Goal: Task Accomplishment & Management: Manage account settings

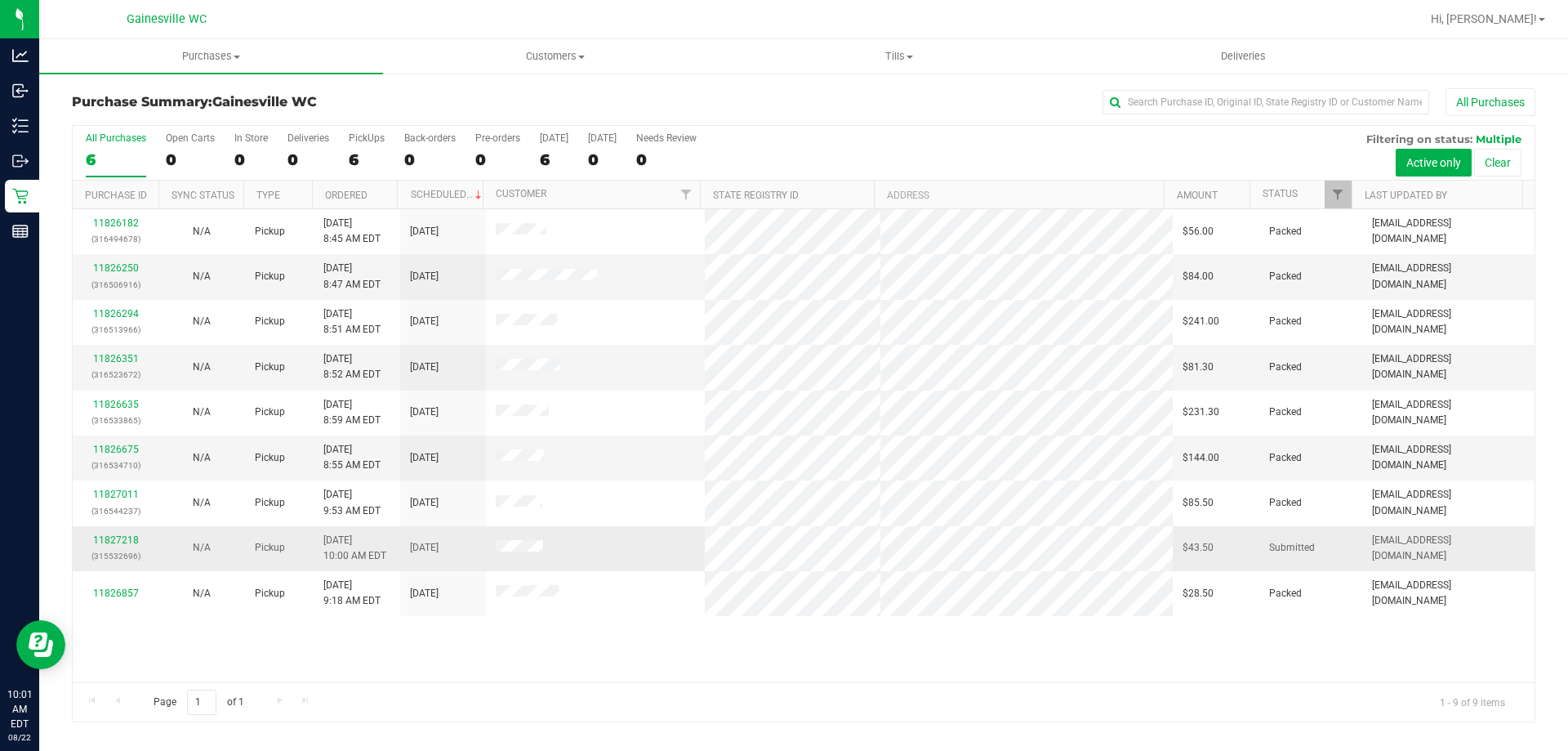
click at [106, 534] on div "11827218 (315532696)" at bounding box center [116, 548] width 66 height 31
click at [110, 537] on link "11827218" at bounding box center [116, 540] width 45 height 12
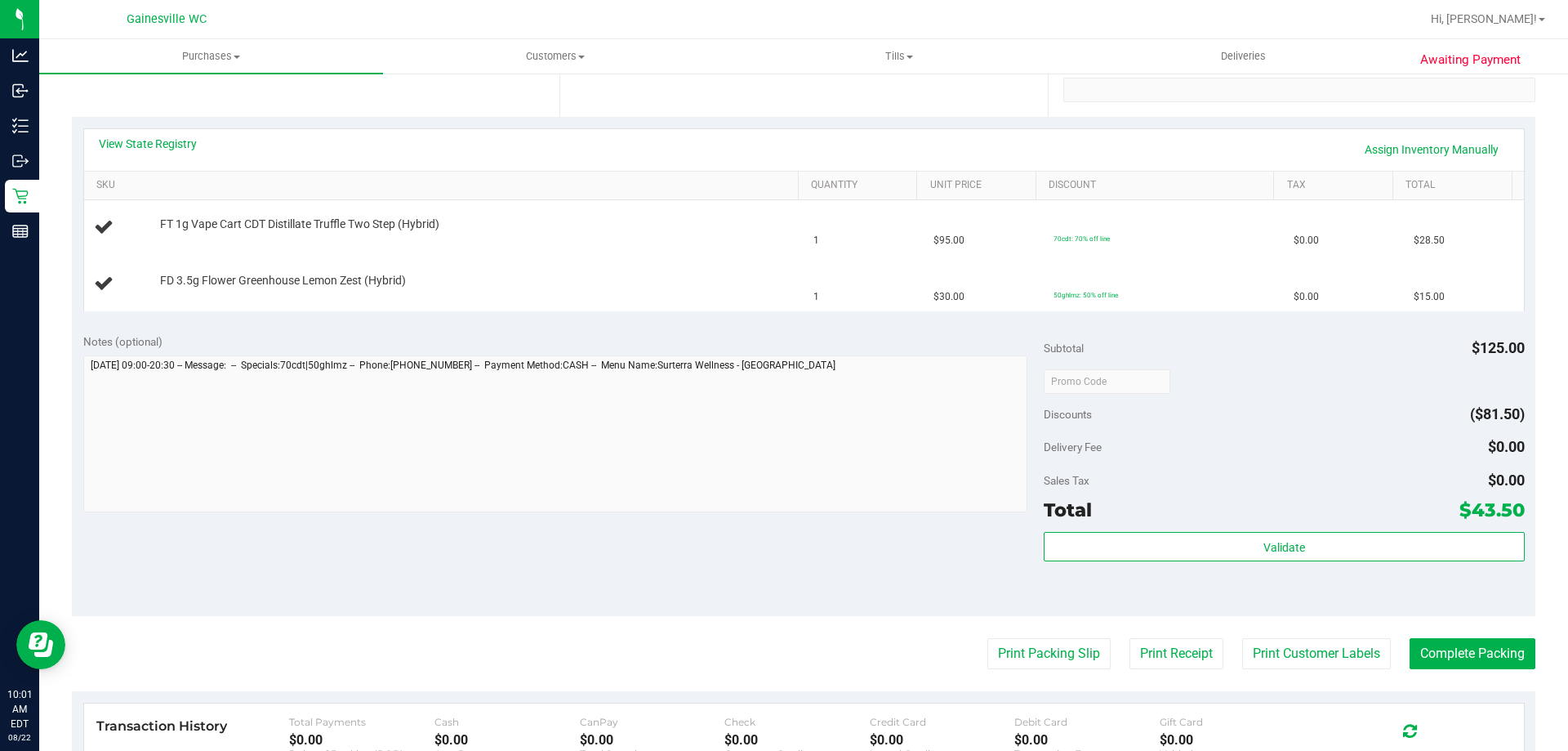
scroll to position [327, 0]
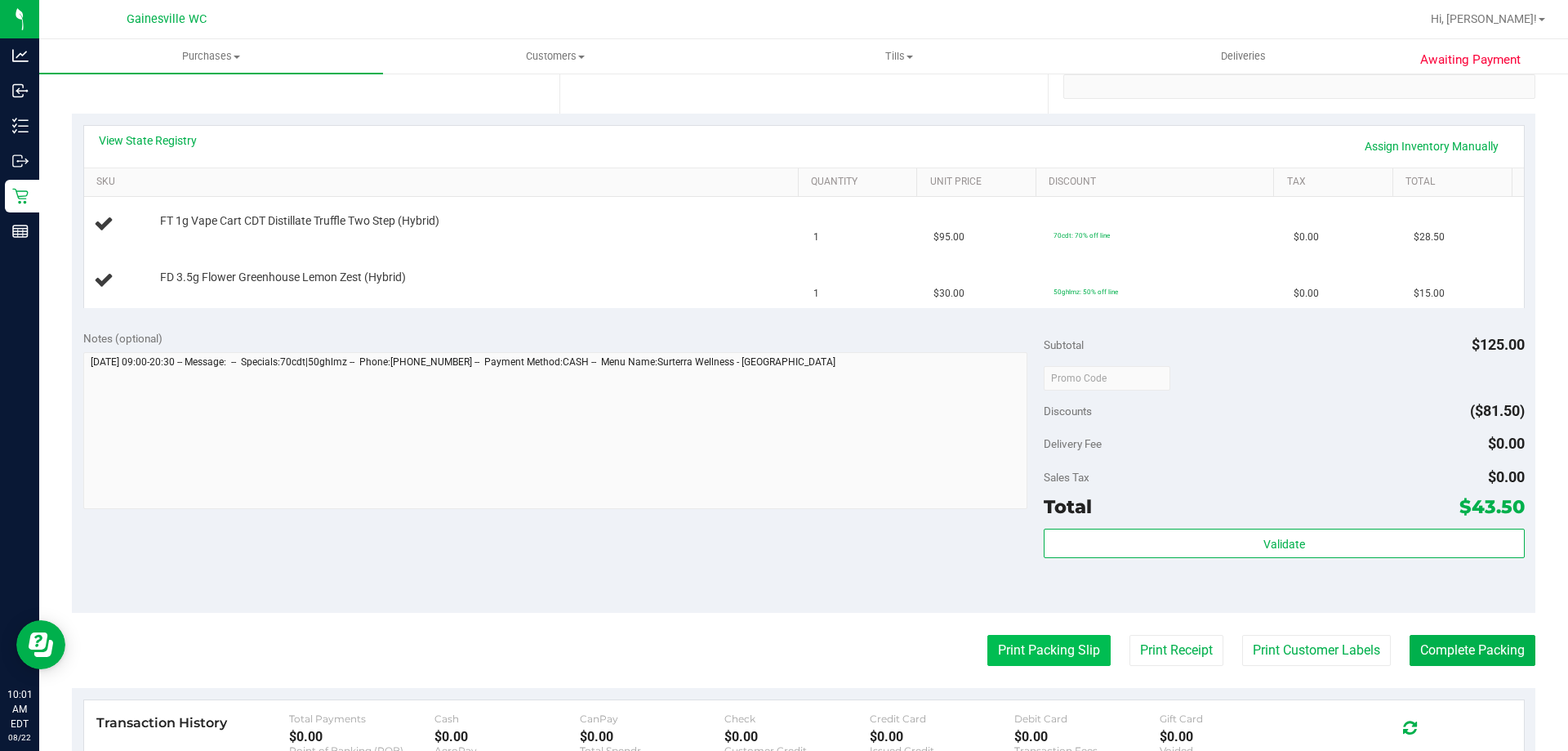
click at [1041, 653] on button "Print Packing Slip" at bounding box center [1049, 649] width 123 height 31
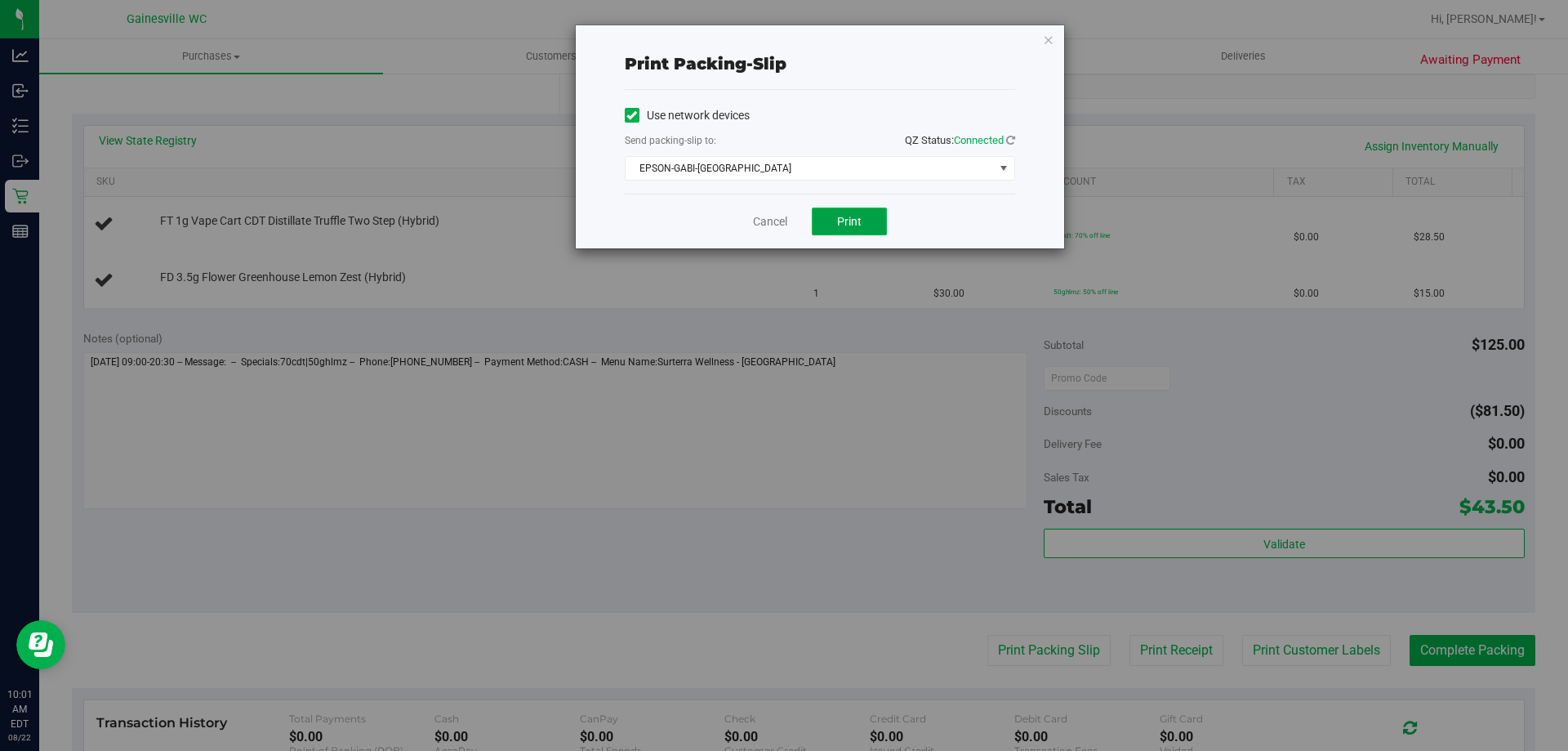
click at [858, 211] on button "Print" at bounding box center [849, 221] width 75 height 28
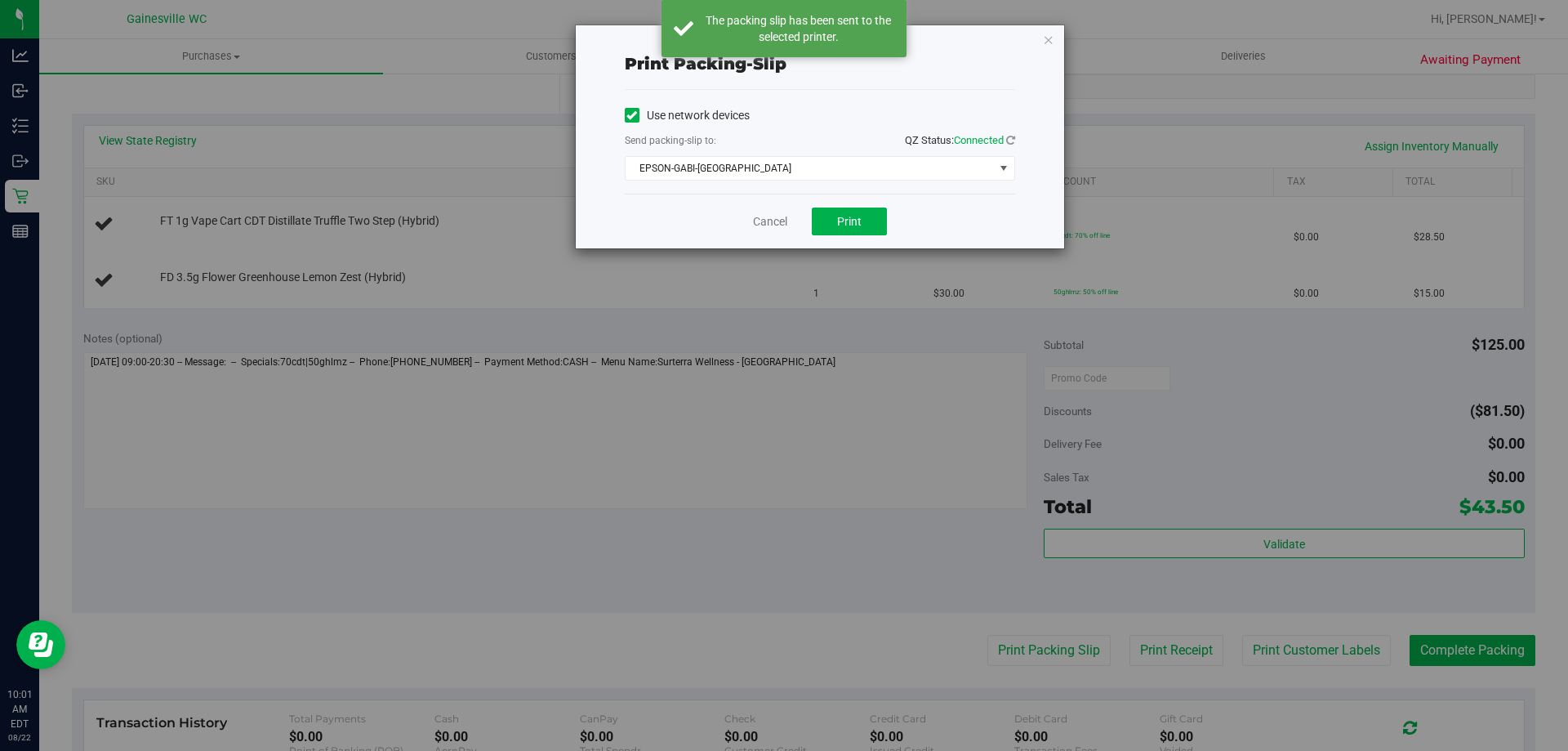
click at [1050, 45] on icon "button" at bounding box center [1049, 39] width 12 height 20
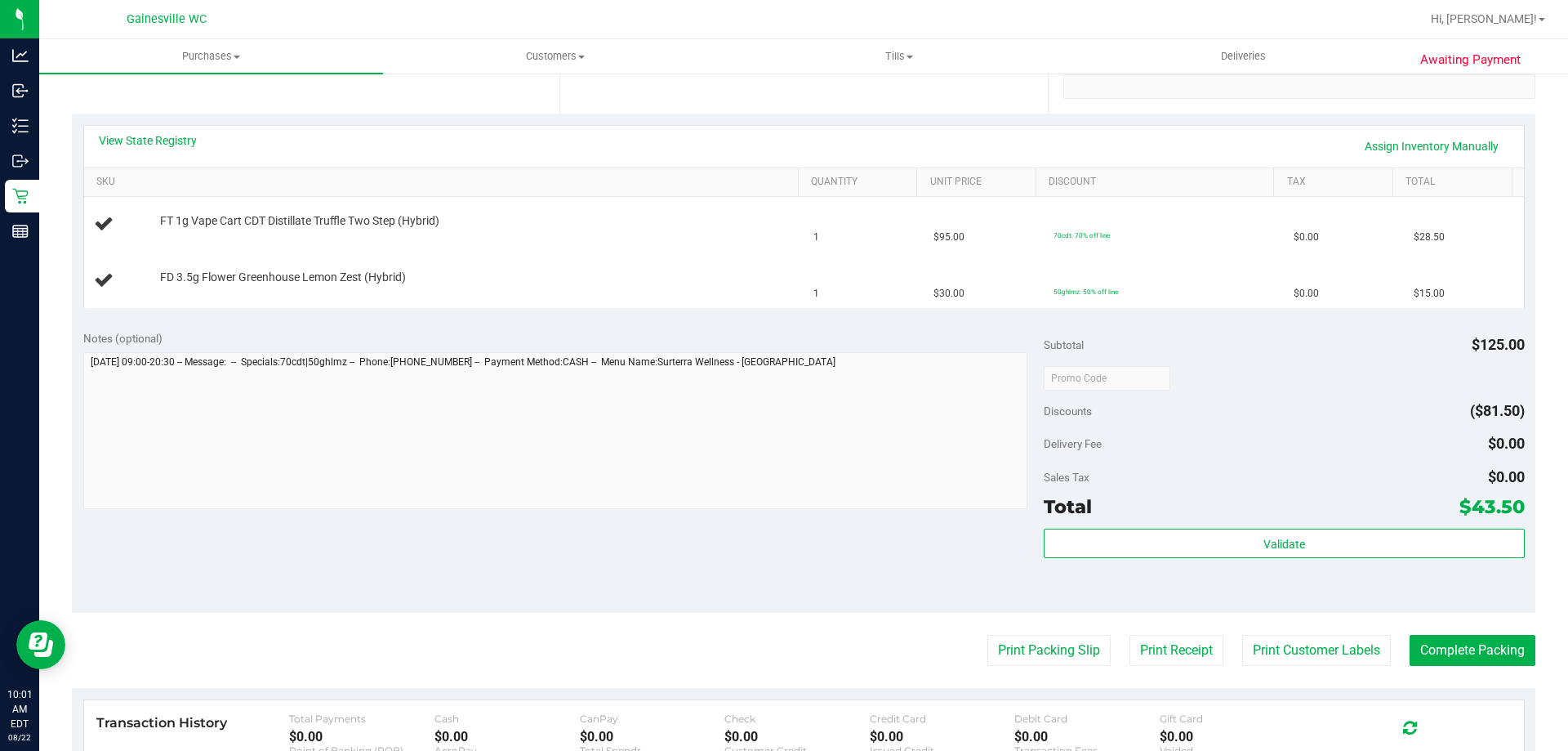
click at [987, 634] on button "Print Packing Slip" at bounding box center [1049, 649] width 123 height 31
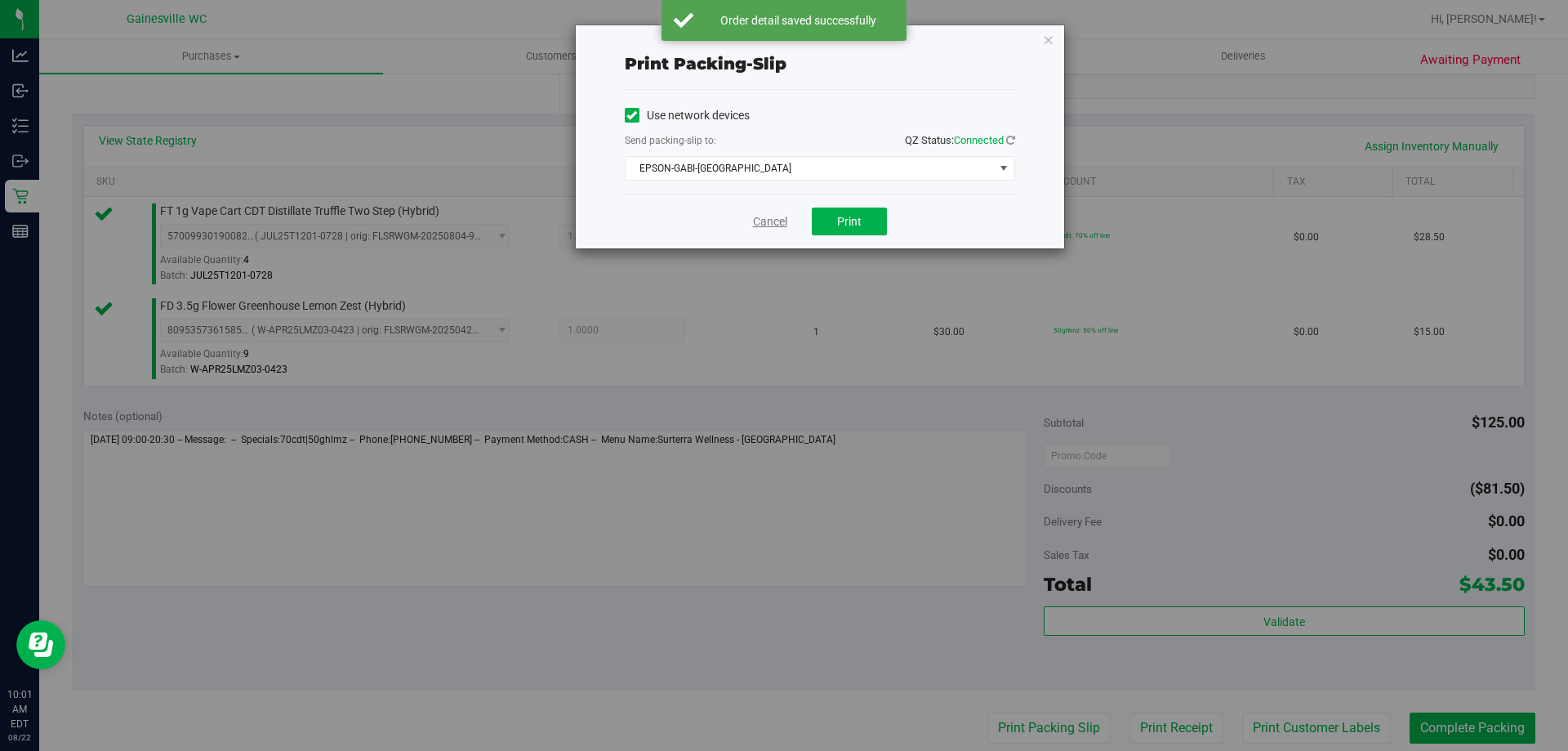
click at [767, 227] on link "Cancel" at bounding box center [770, 221] width 35 height 17
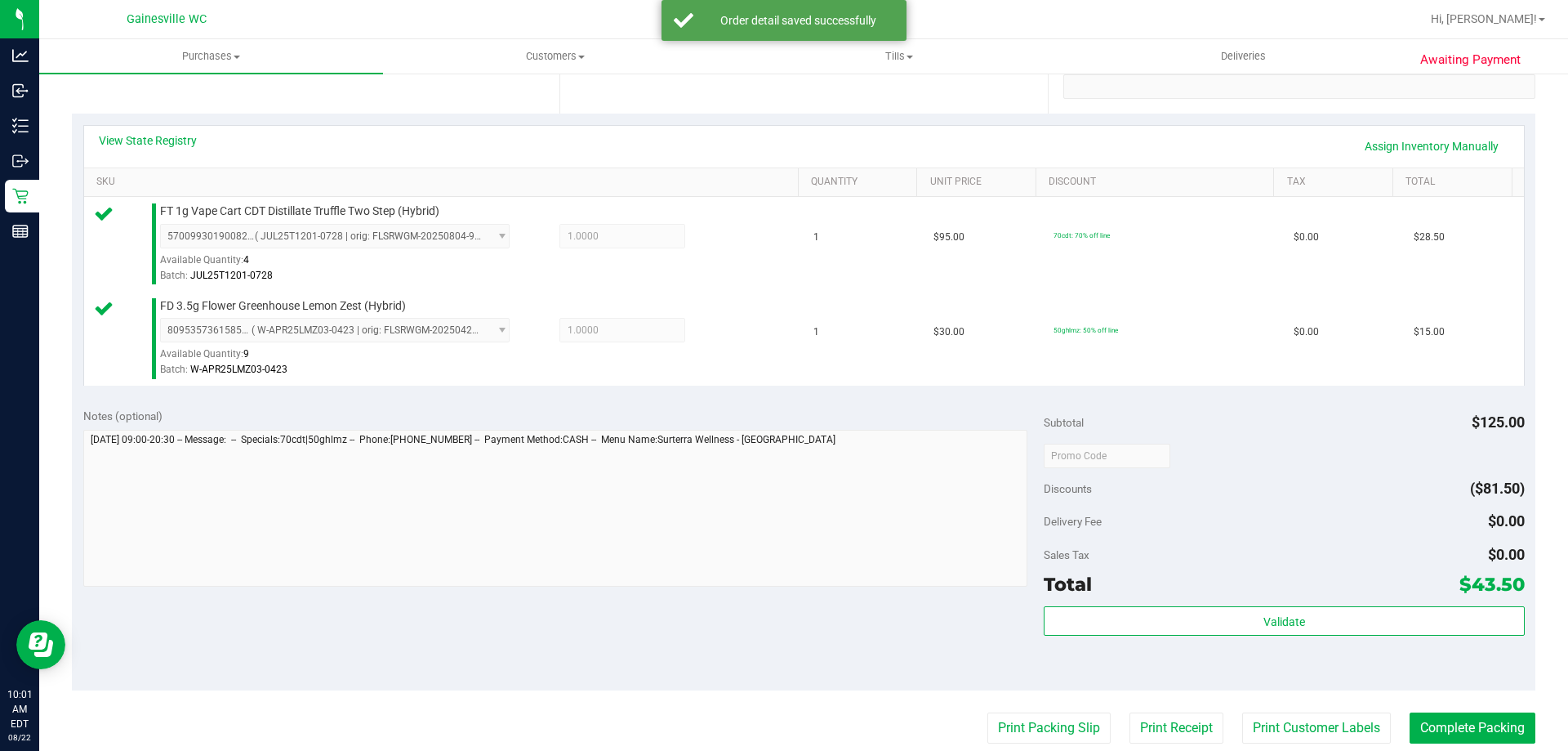
click at [1289, 577] on div "Total $43.50" at bounding box center [1284, 584] width 480 height 29
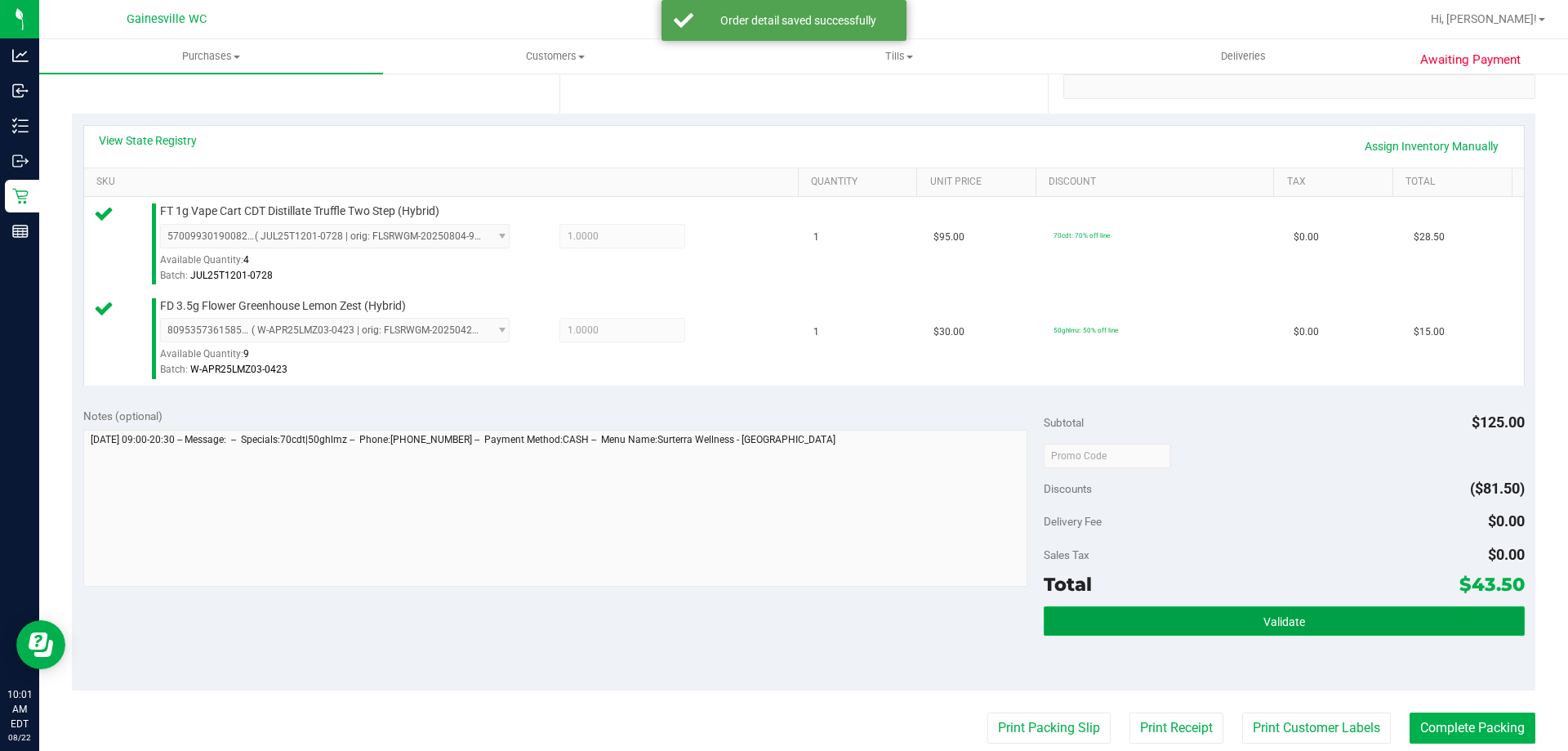
click at [1280, 616] on span "Validate" at bounding box center [1284, 621] width 42 height 13
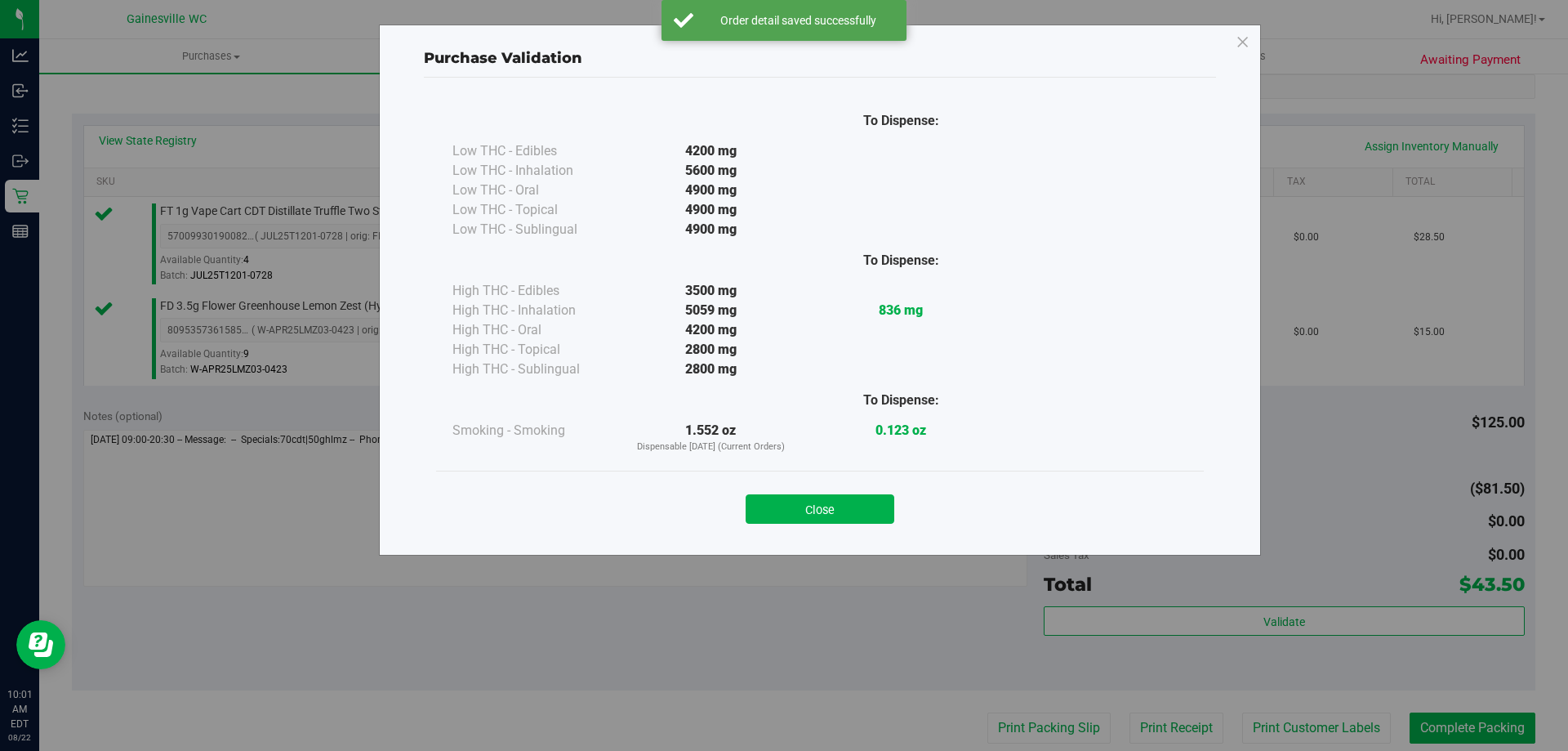
click at [862, 497] on button "Close" at bounding box center [820, 509] width 149 height 29
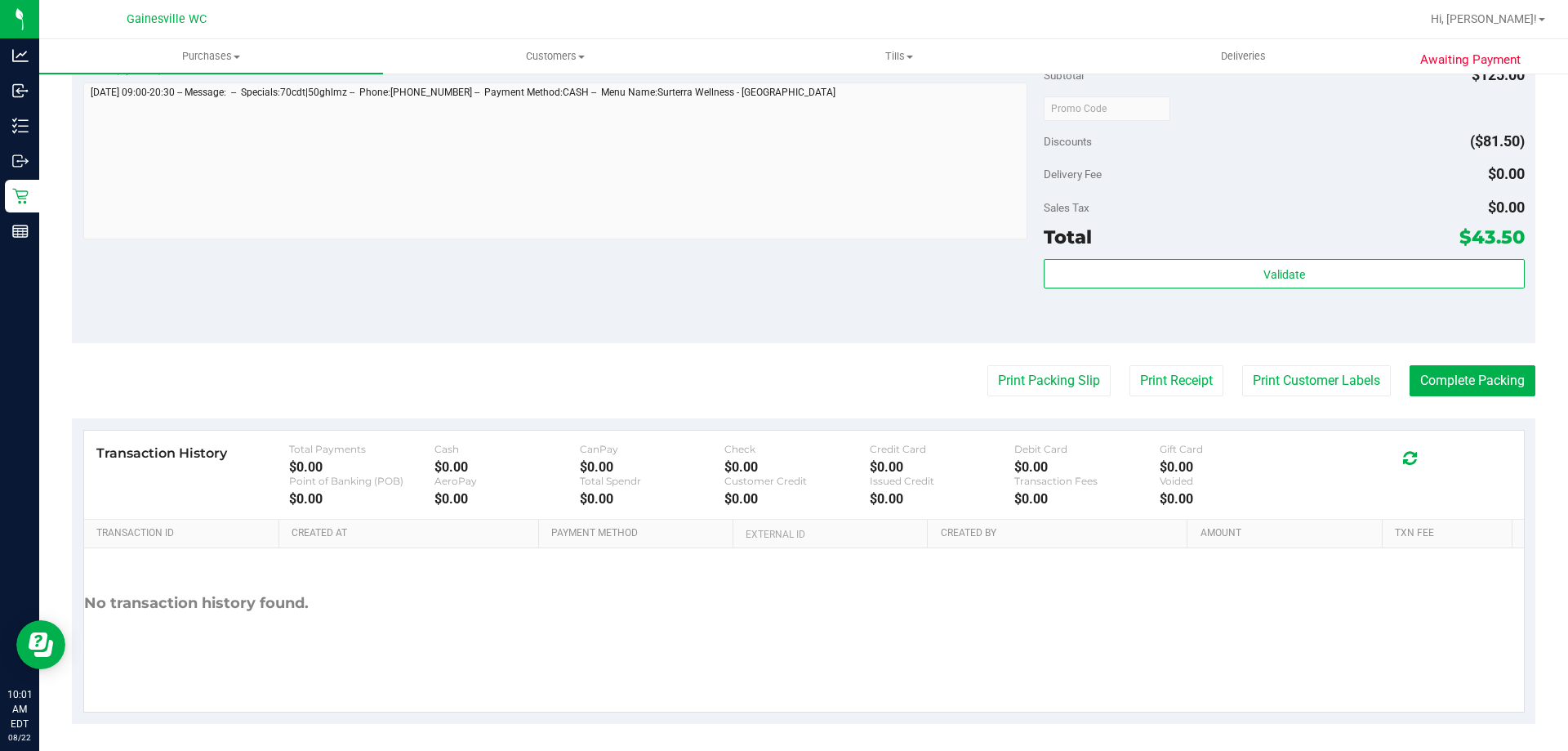
scroll to position [680, 0]
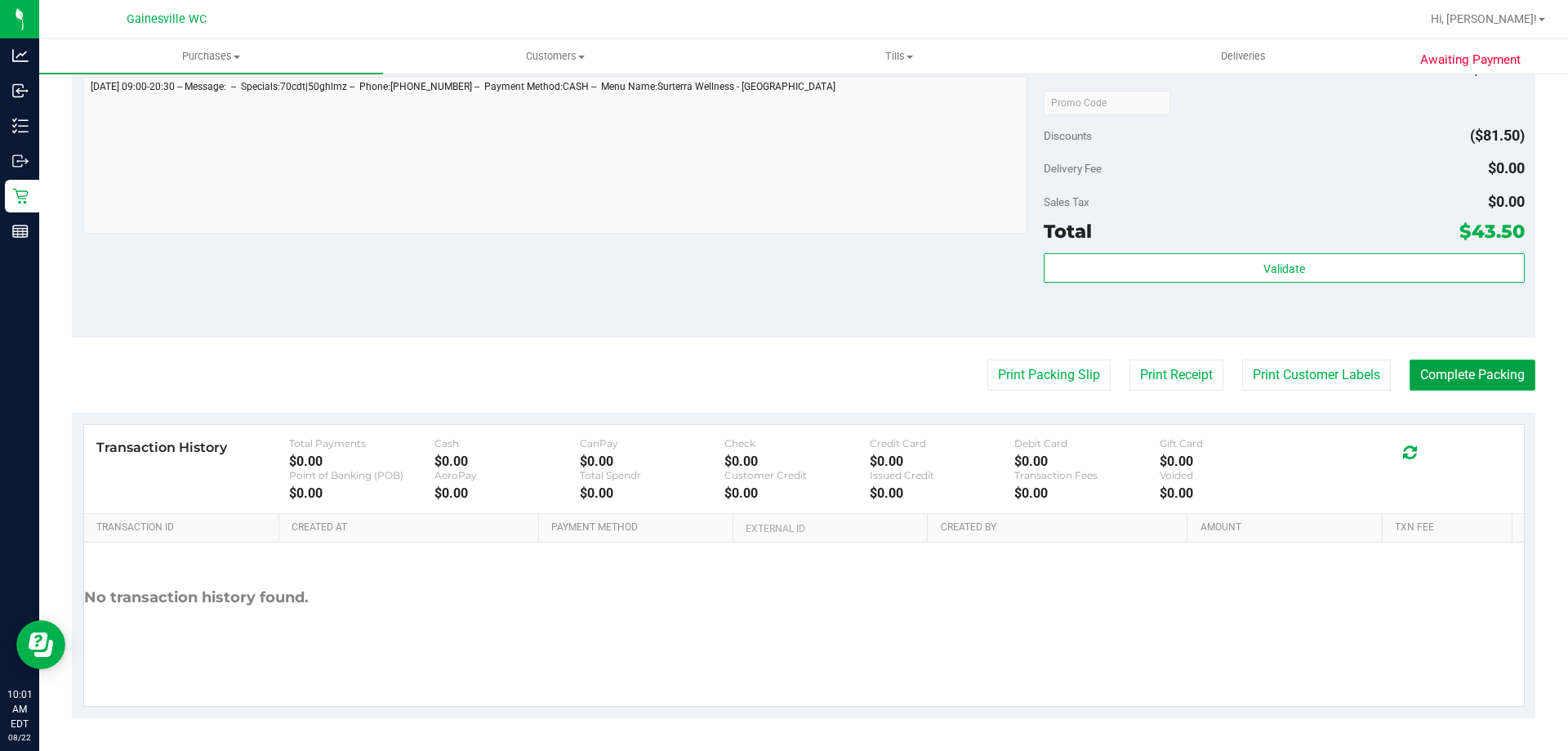
click at [1474, 367] on button "Complete Packing" at bounding box center [1472, 374] width 126 height 31
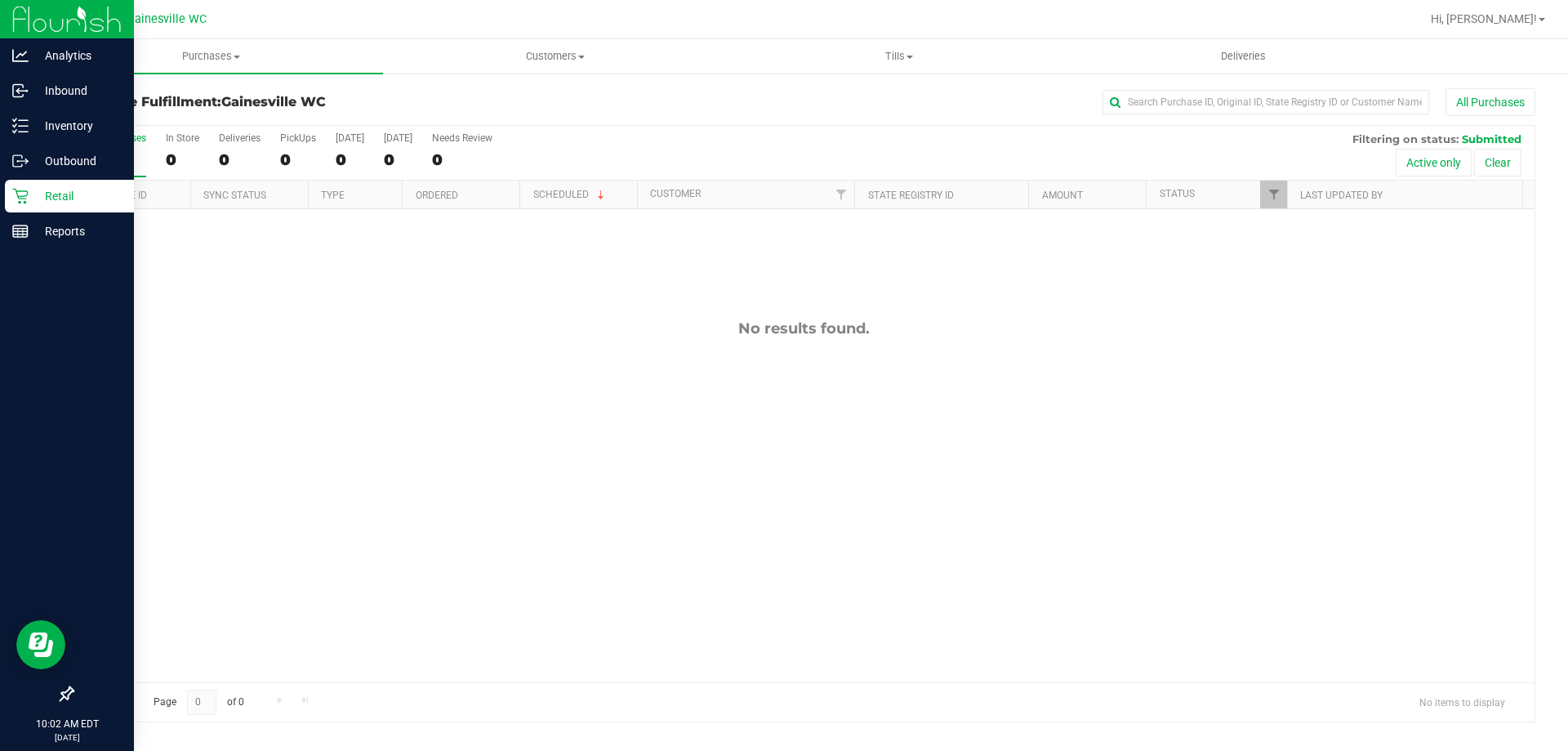
click at [64, 199] on p "Retail" at bounding box center [78, 196] width 98 height 20
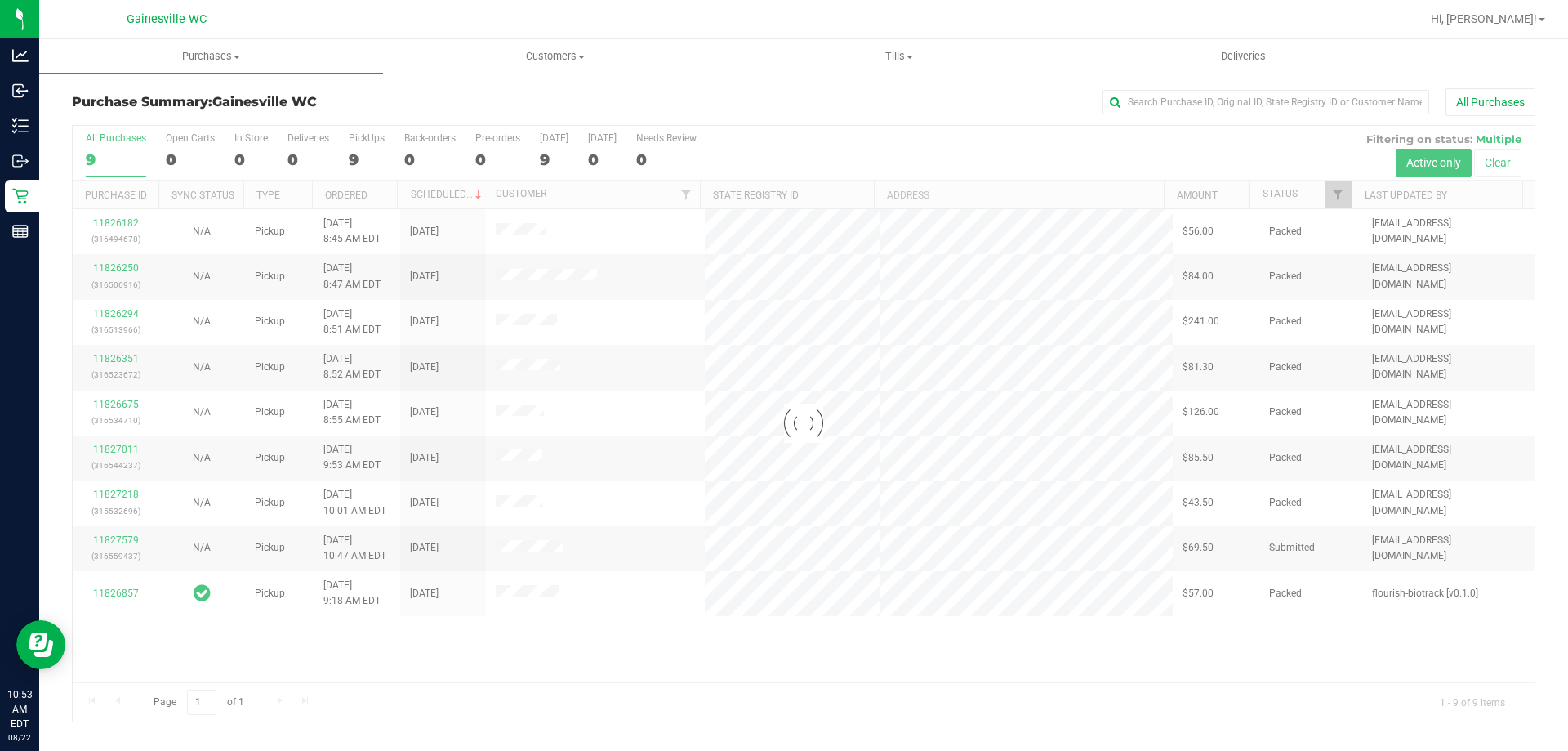
click at [110, 598] on div at bounding box center [804, 423] width 1462 height 595
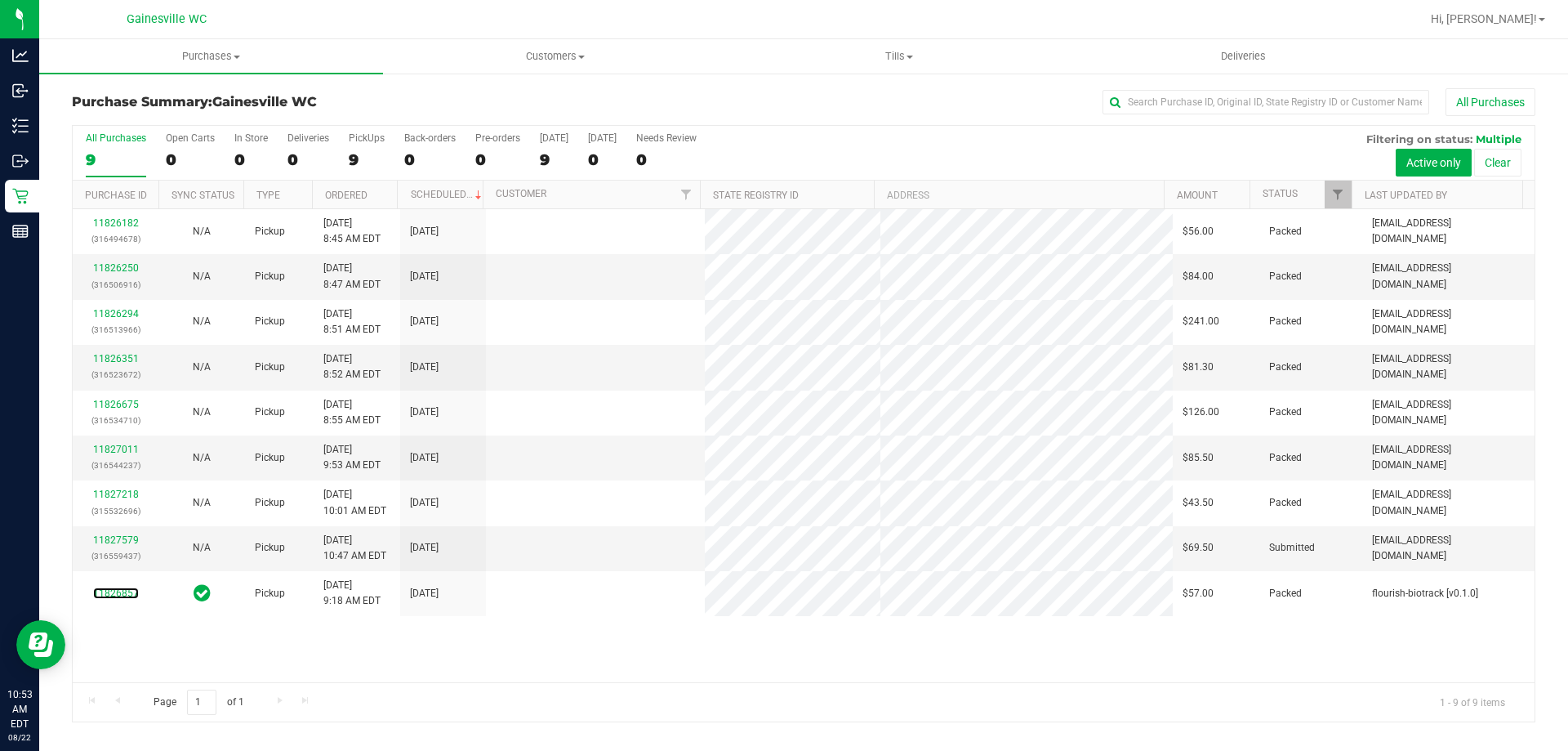
click at [113, 592] on link "11826857" at bounding box center [116, 592] width 45 height 12
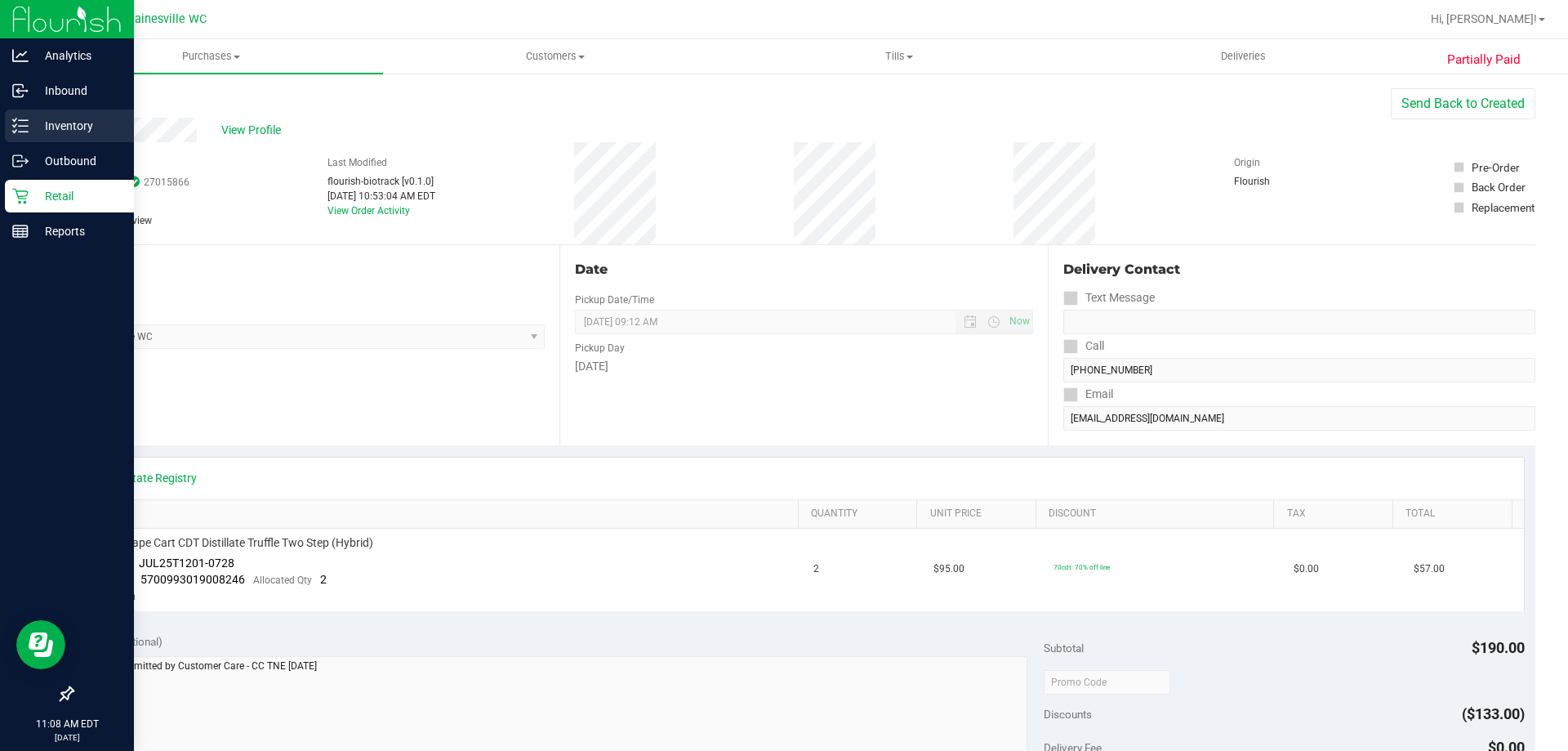
click at [41, 119] on p "Inventory" at bounding box center [78, 126] width 98 height 20
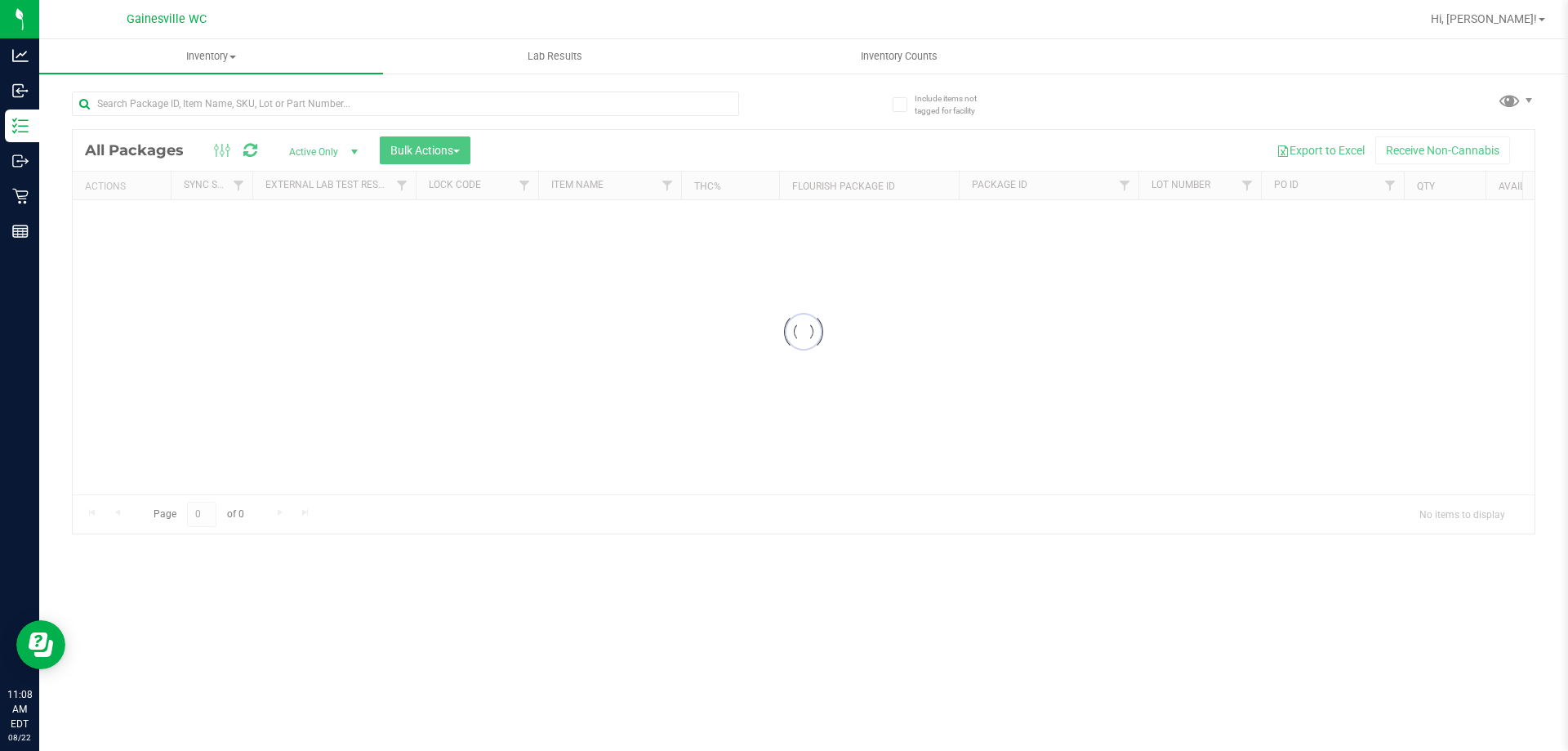
click at [240, 89] on div at bounding box center [437, 102] width 731 height 53
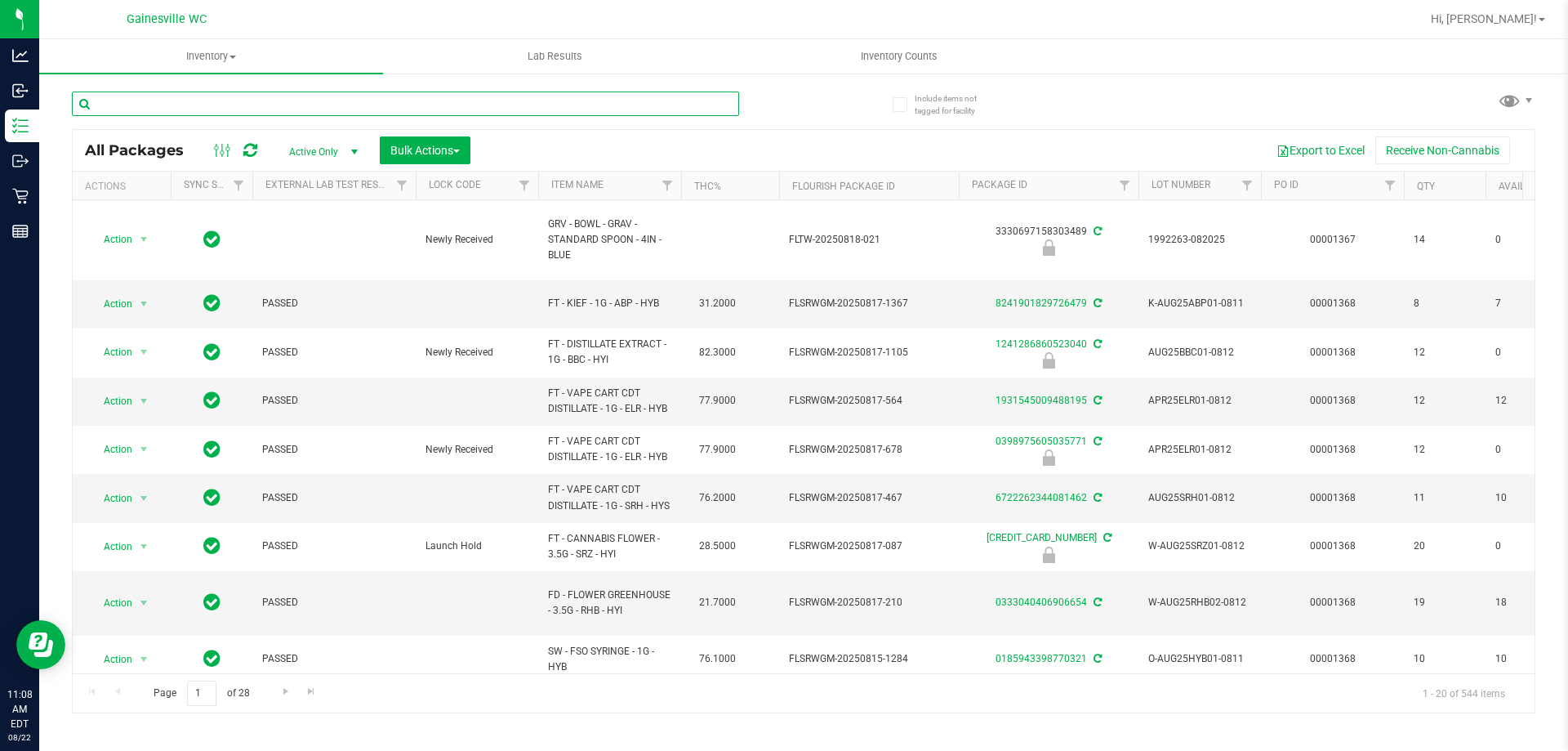
click at [234, 94] on input "text" at bounding box center [405, 104] width 667 height 25
type input "lemon z"
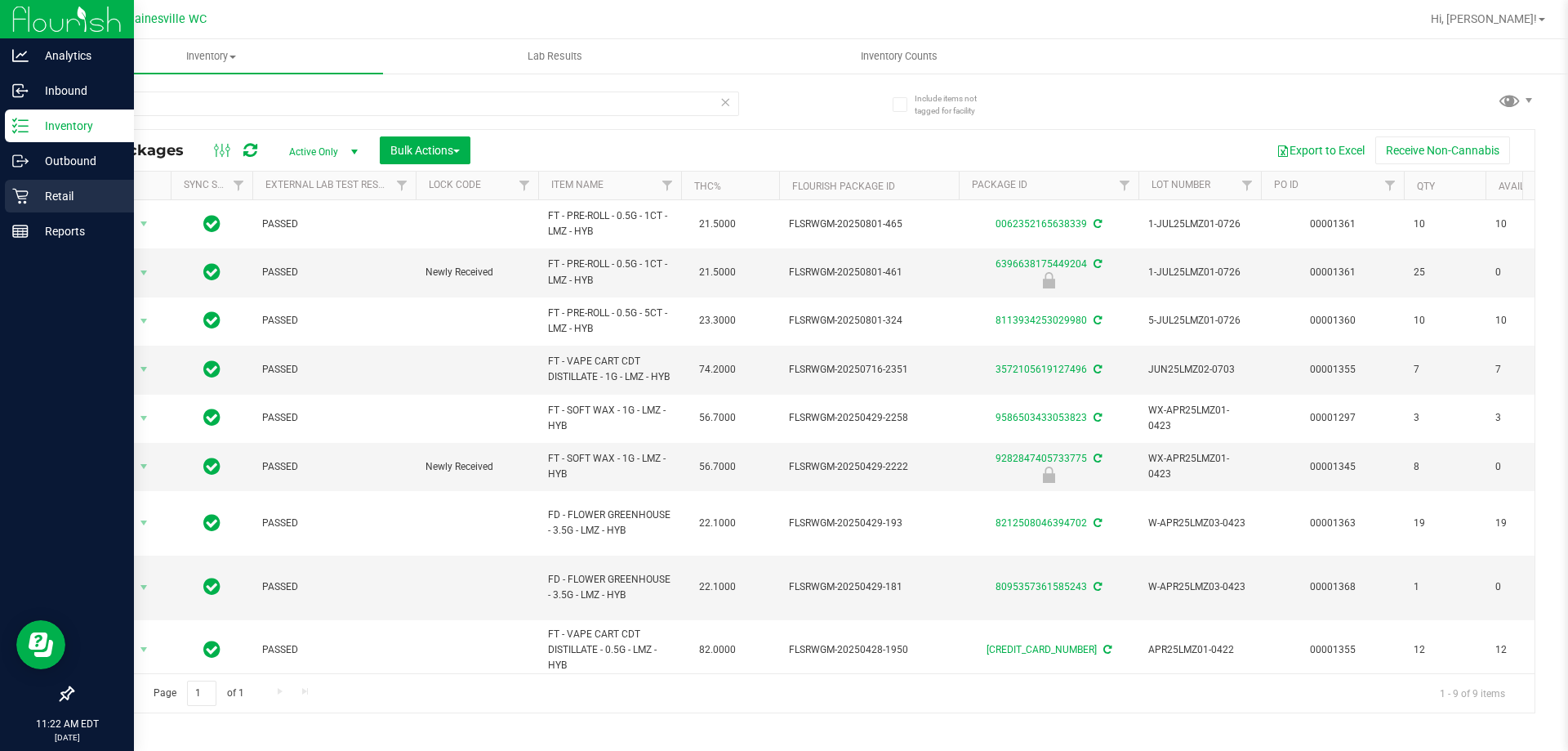
click at [25, 202] on icon at bounding box center [20, 196] width 15 height 15
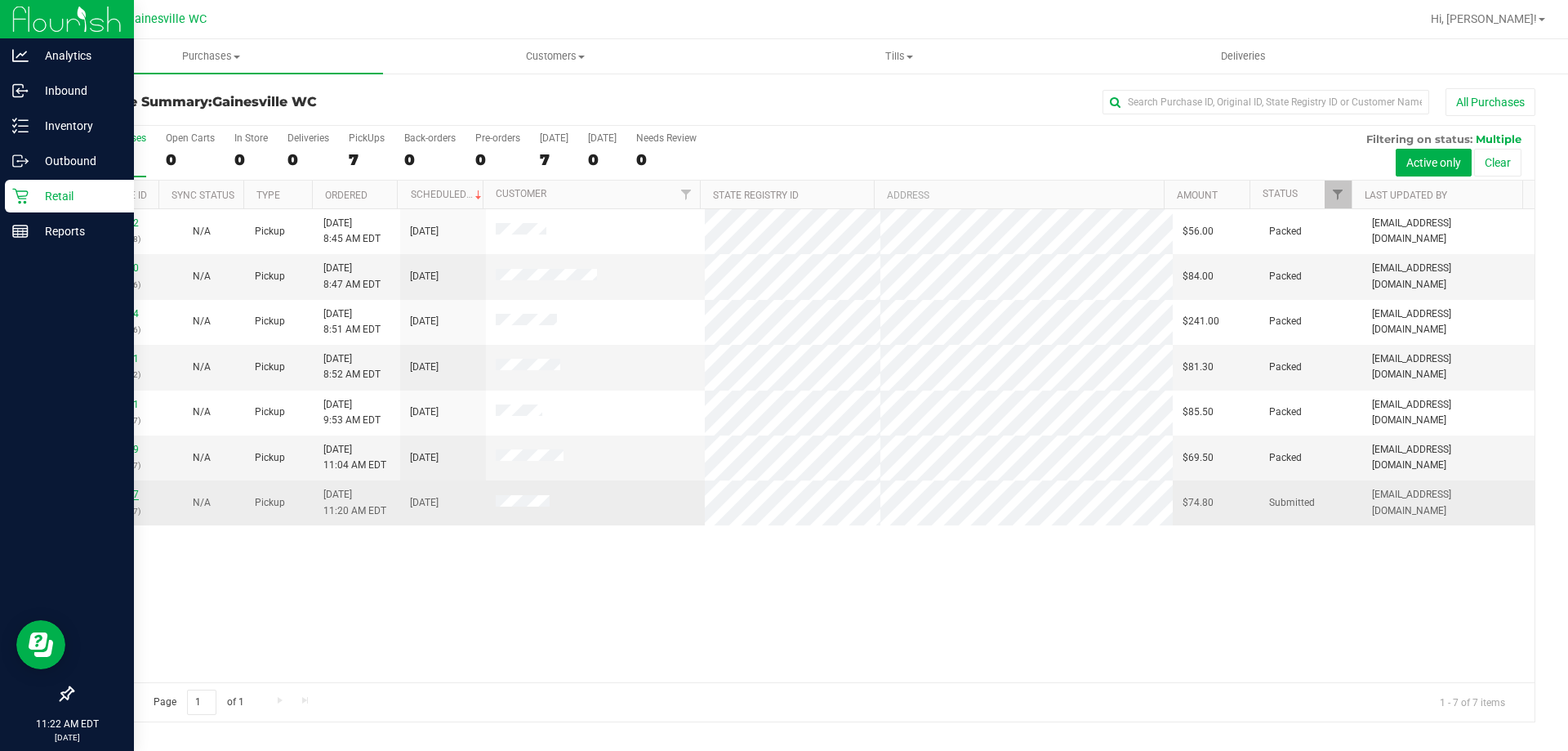
click at [127, 491] on link "11827857" at bounding box center [116, 494] width 45 height 12
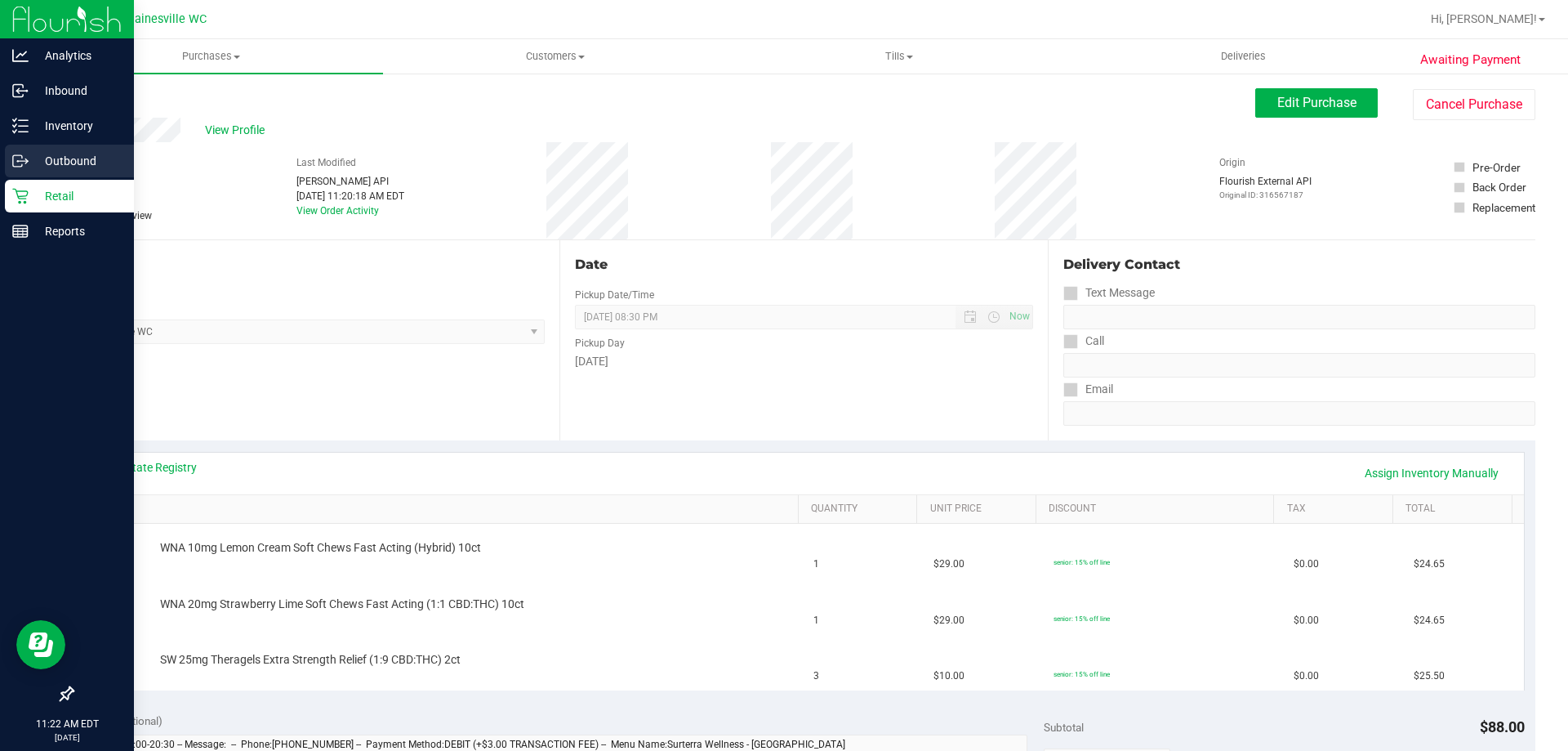
click at [29, 159] on p "Outbound" at bounding box center [78, 161] width 98 height 20
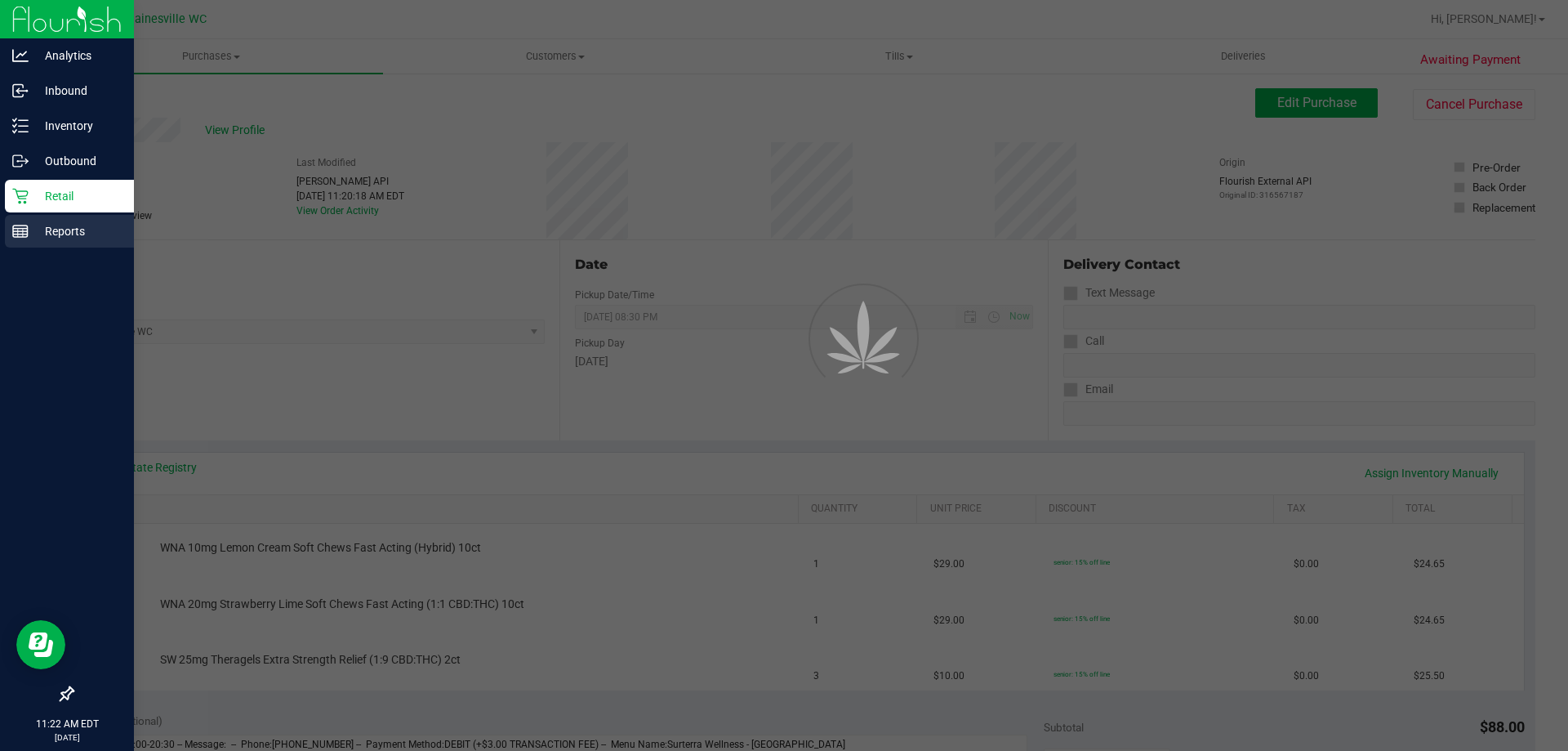
click at [33, 225] on p "Reports" at bounding box center [78, 231] width 98 height 20
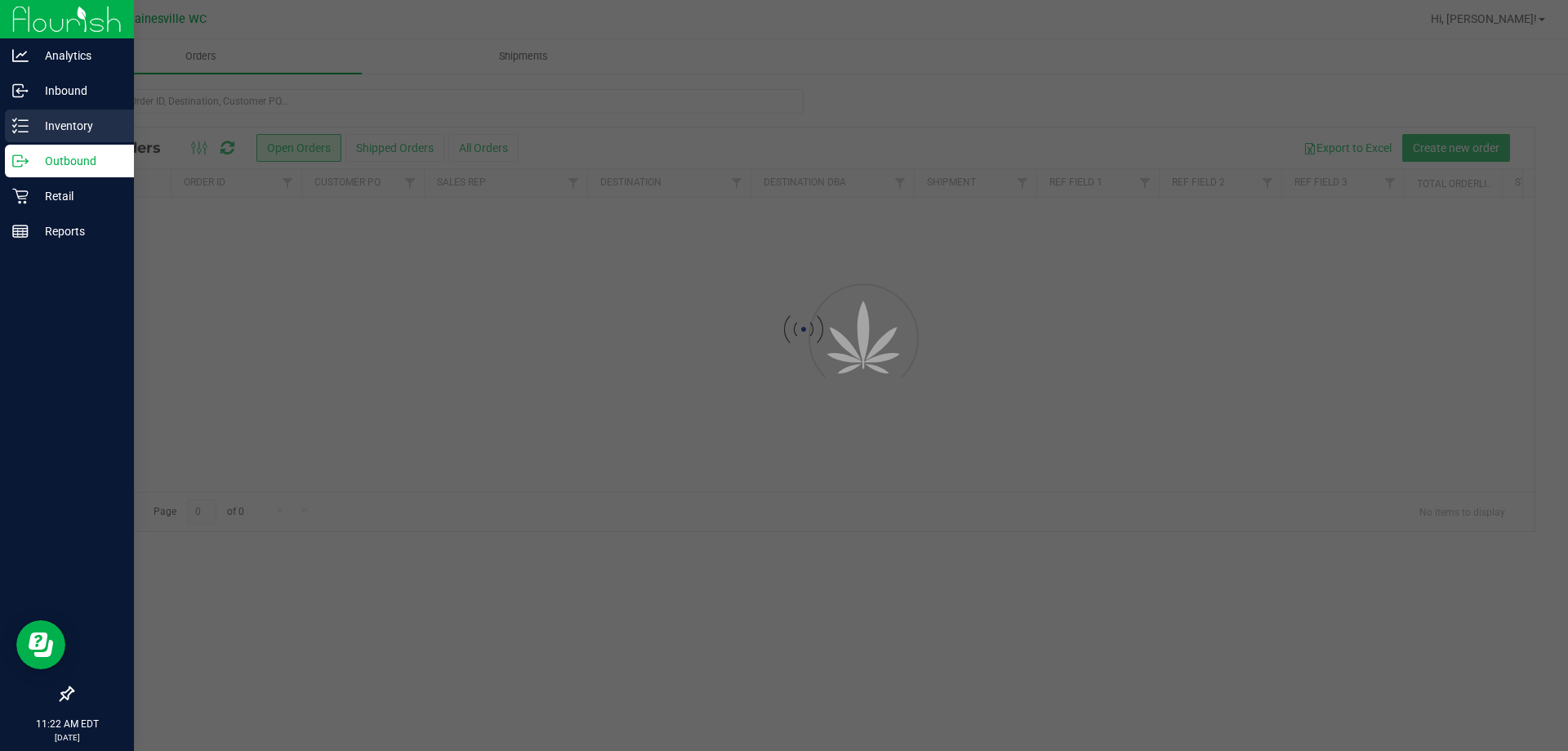
click at [47, 119] on p "Inventory" at bounding box center [78, 126] width 98 height 20
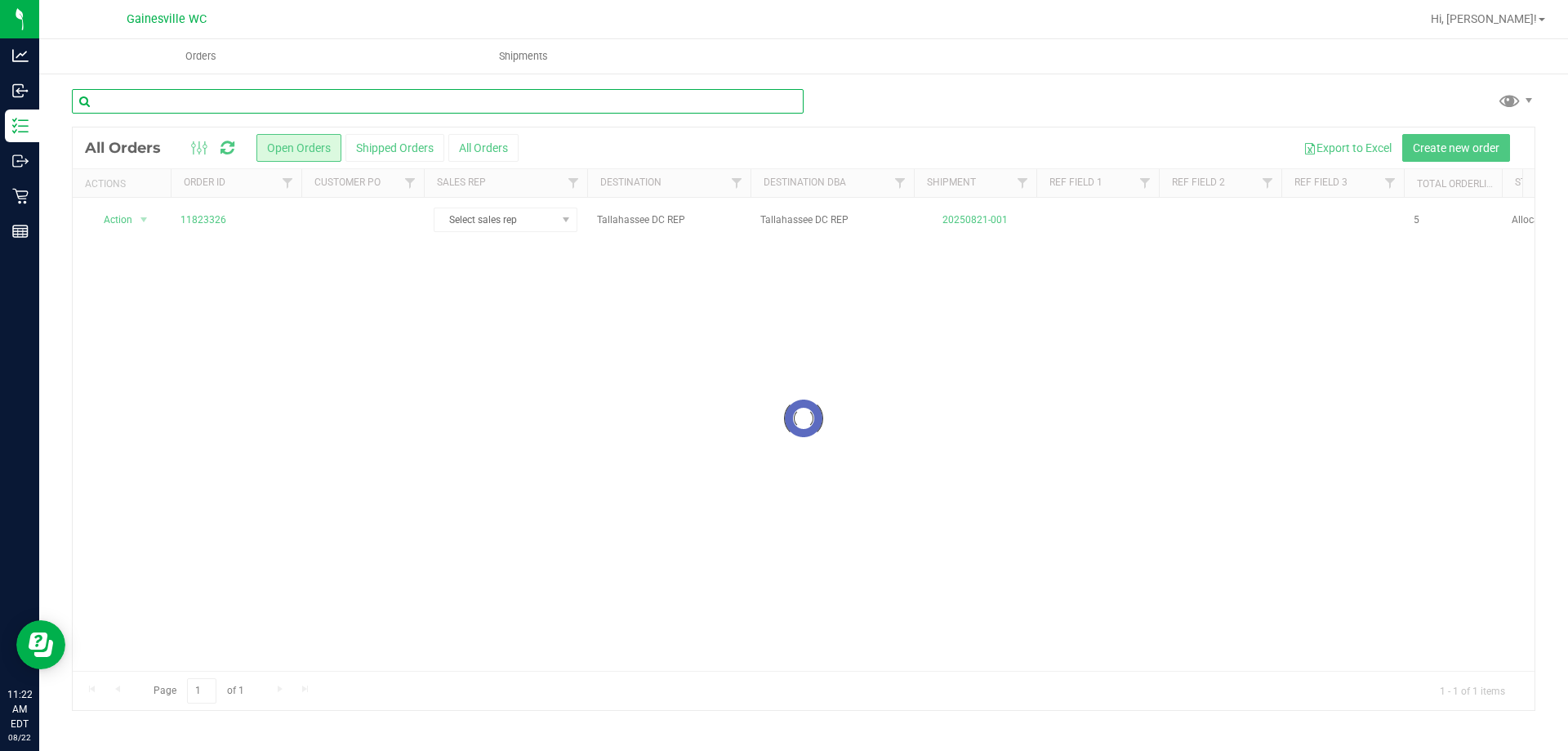
click at [192, 94] on input "text" at bounding box center [437, 102] width 731 height 25
type input "ice cold"
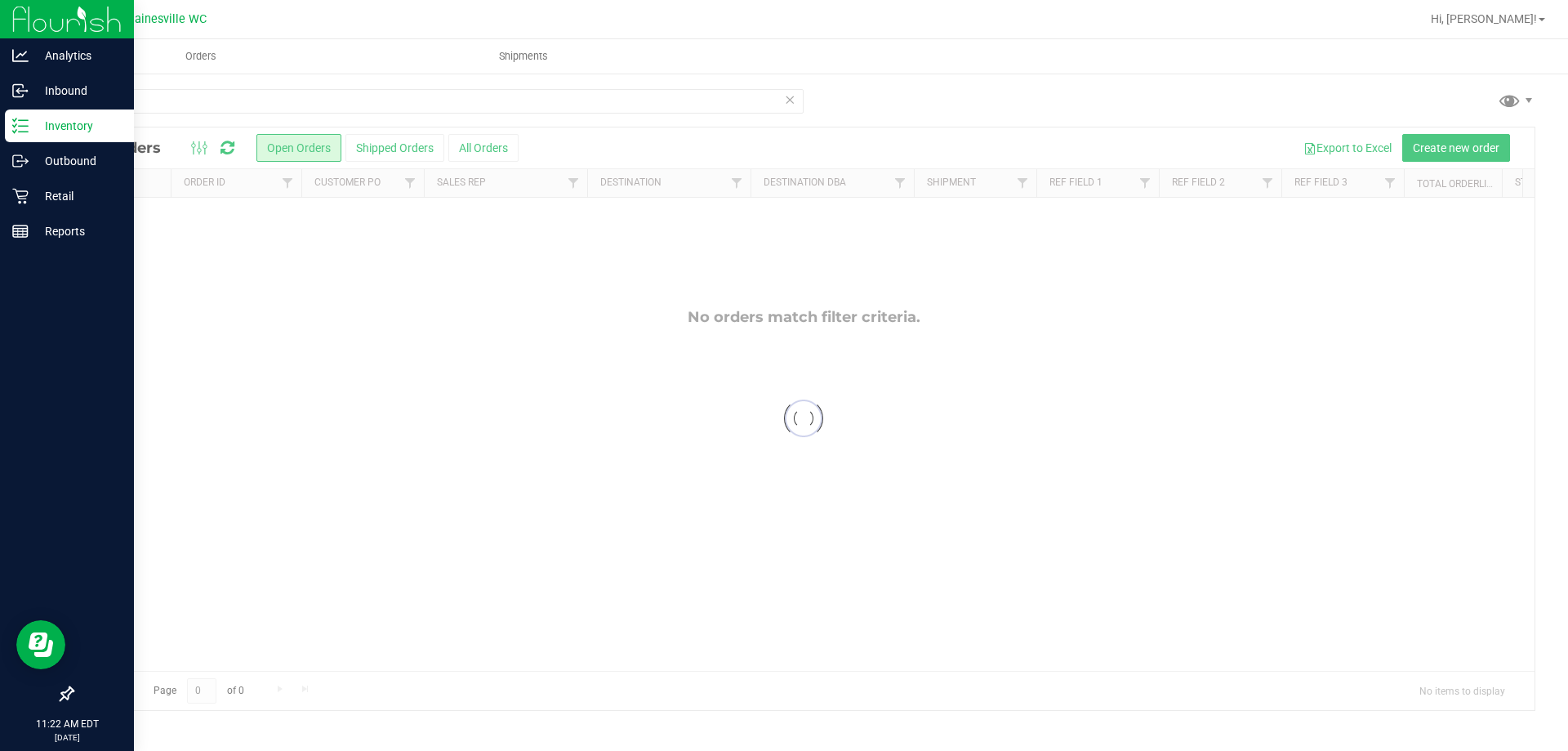
click at [24, 123] on icon at bounding box center [20, 126] width 16 height 16
click at [61, 84] on p "Inbound" at bounding box center [78, 91] width 98 height 20
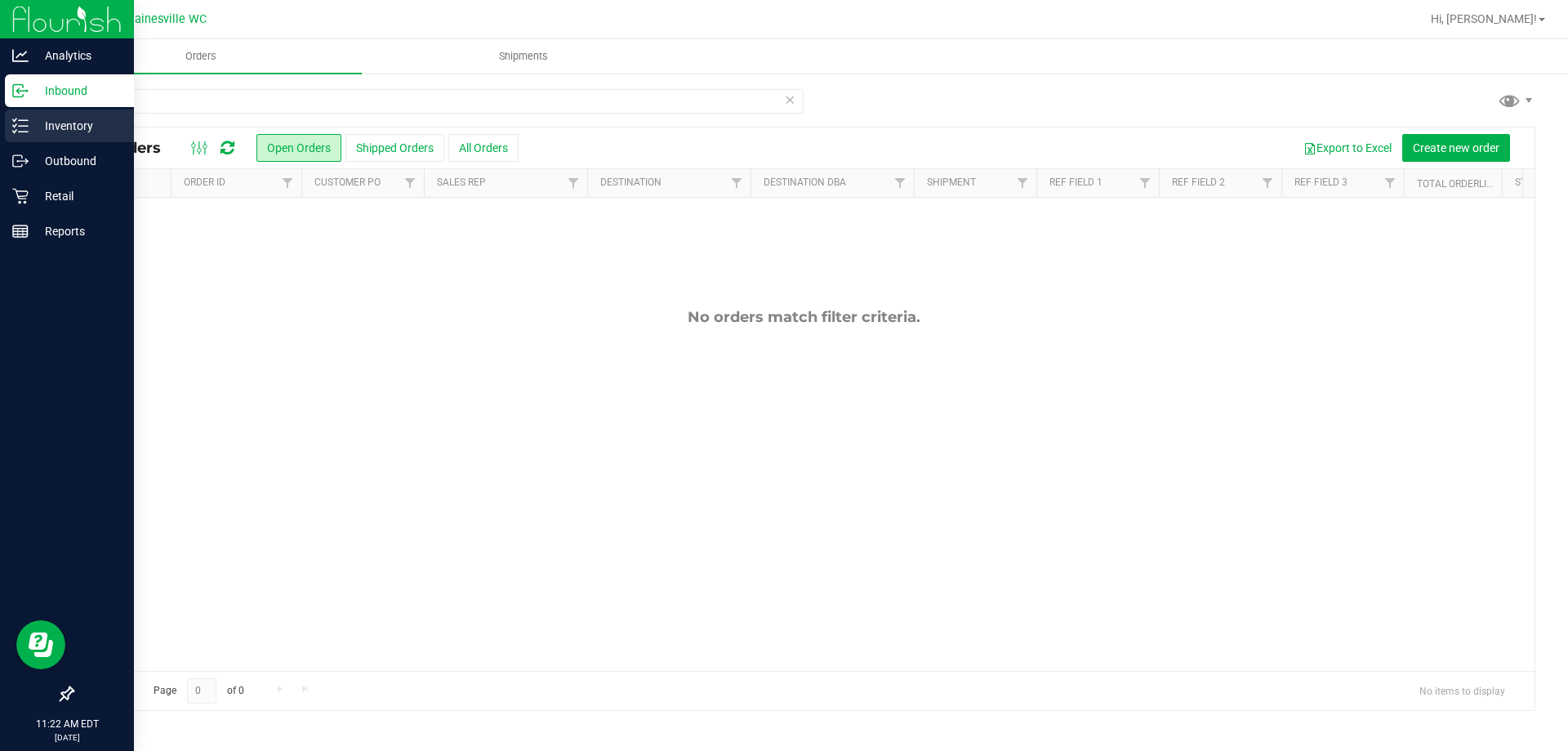
click at [64, 129] on p "Inventory" at bounding box center [78, 126] width 98 height 20
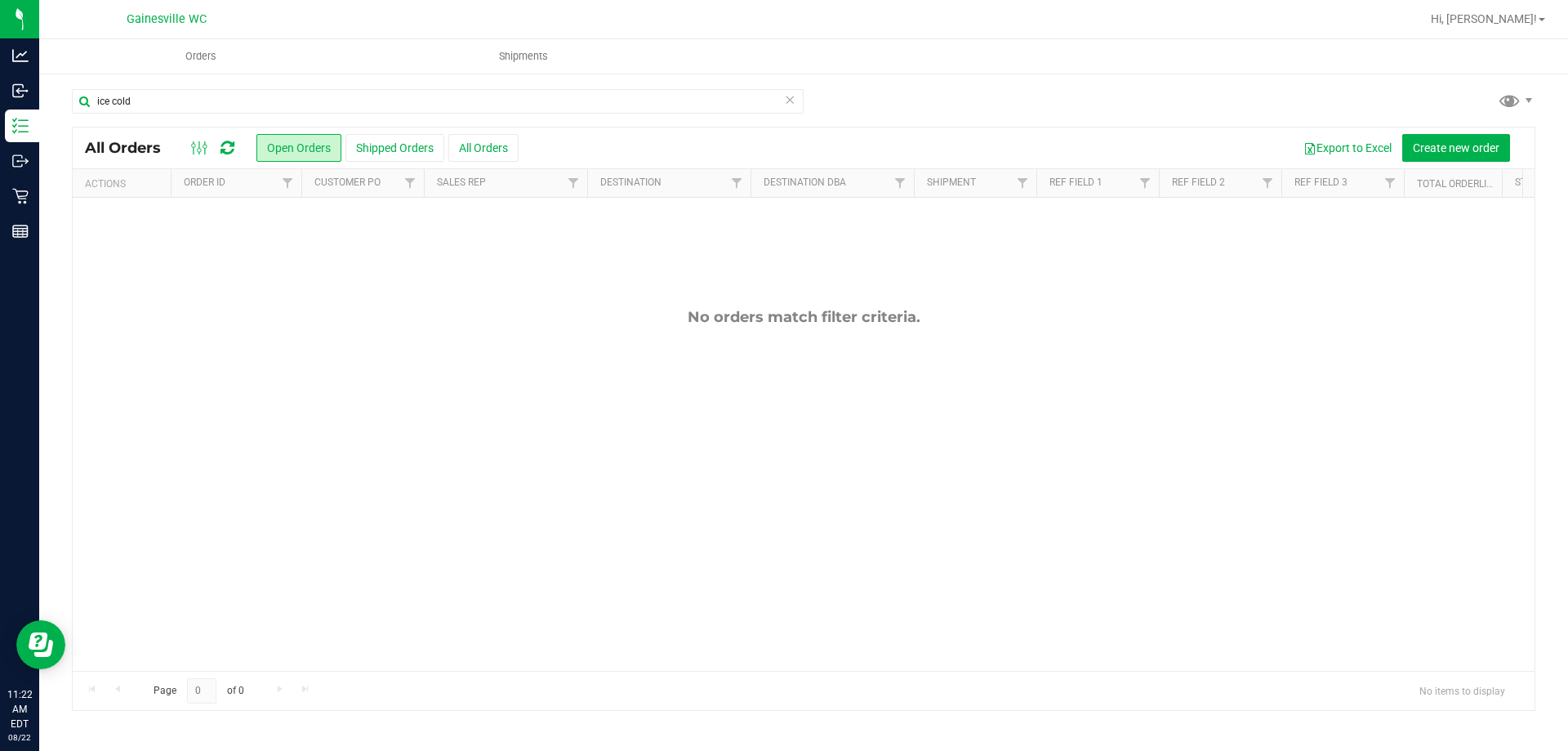
click at [788, 104] on icon at bounding box center [789, 99] width 12 height 20
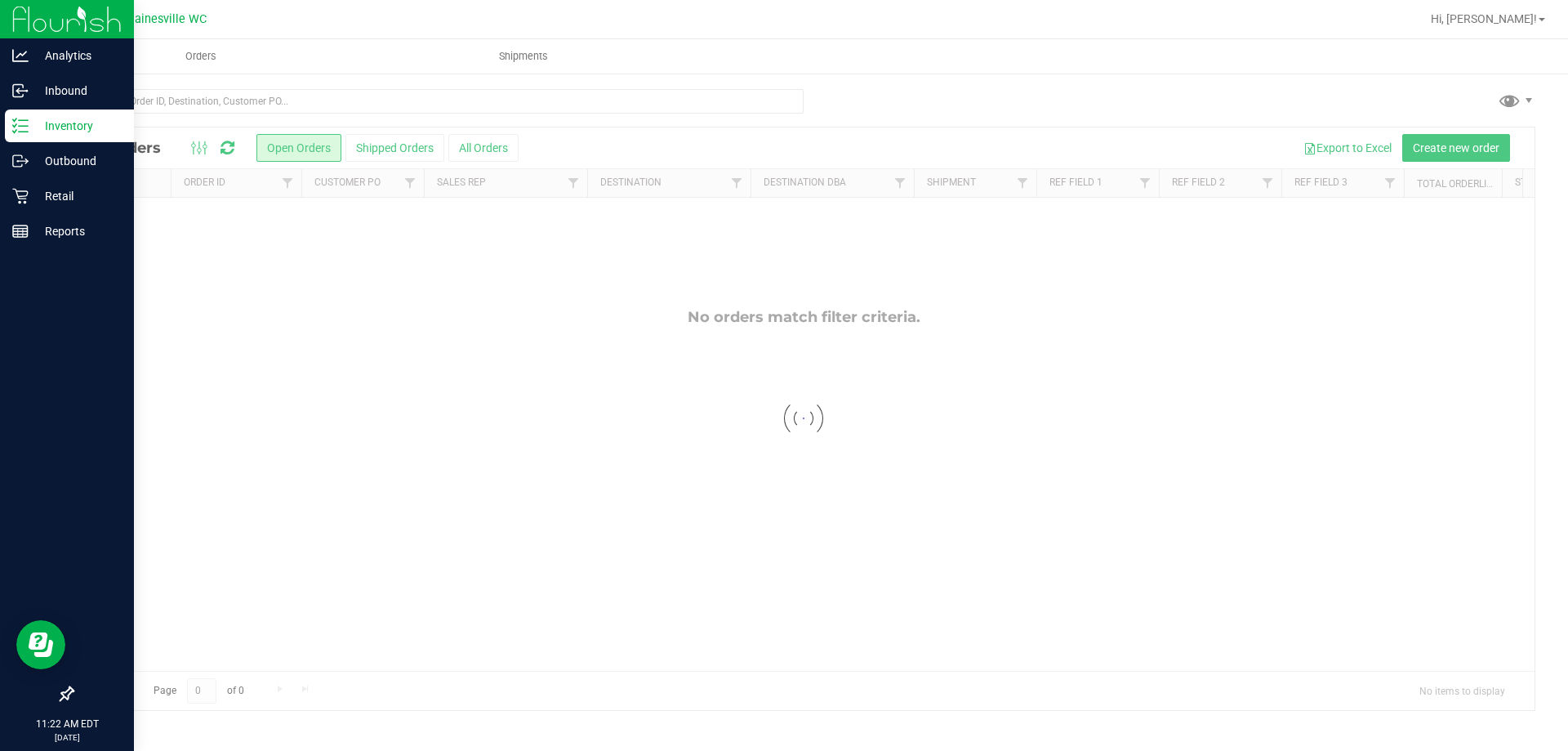
click at [25, 132] on line at bounding box center [23, 132] width 9 height 0
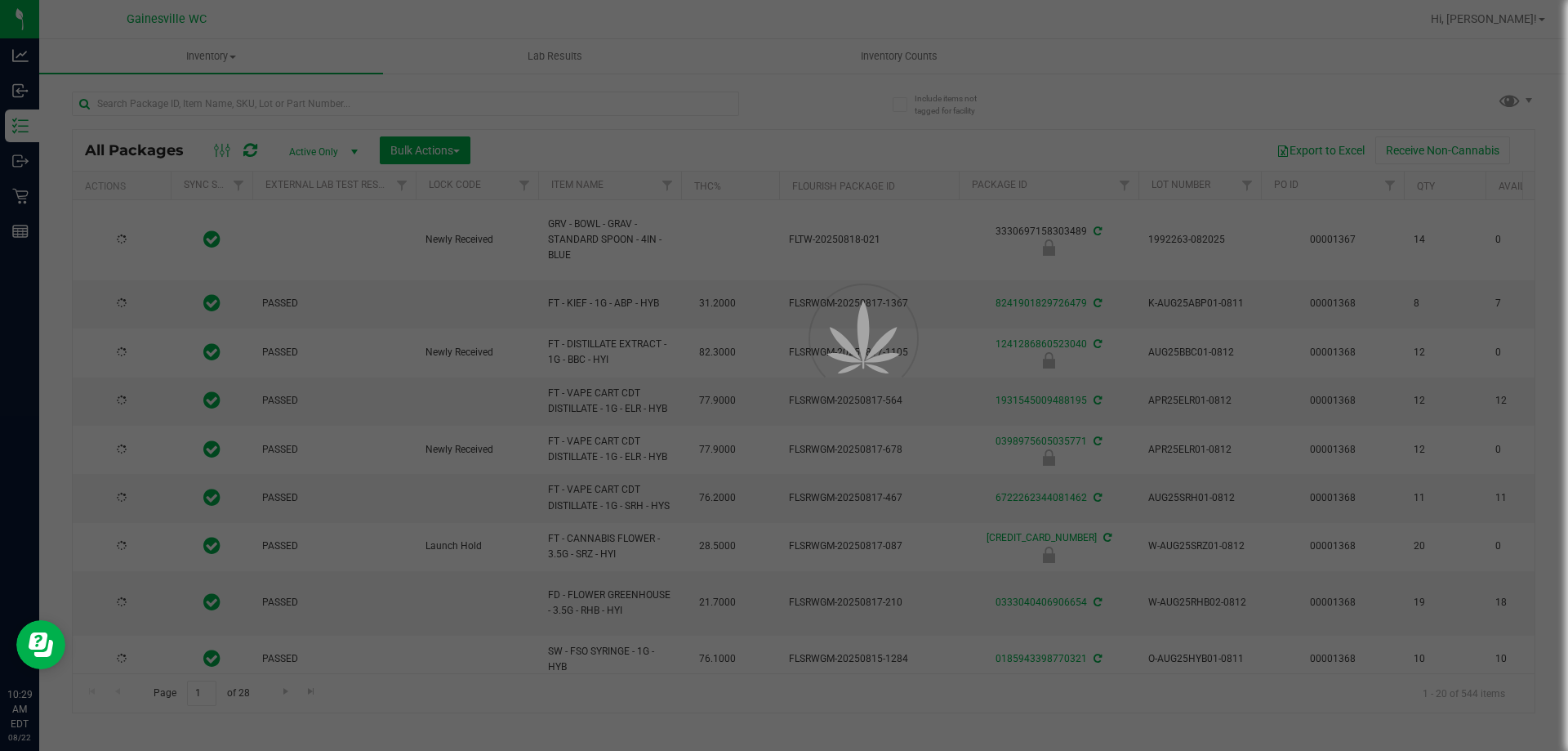
click at [267, 94] on div at bounding box center [784, 375] width 1568 height 751
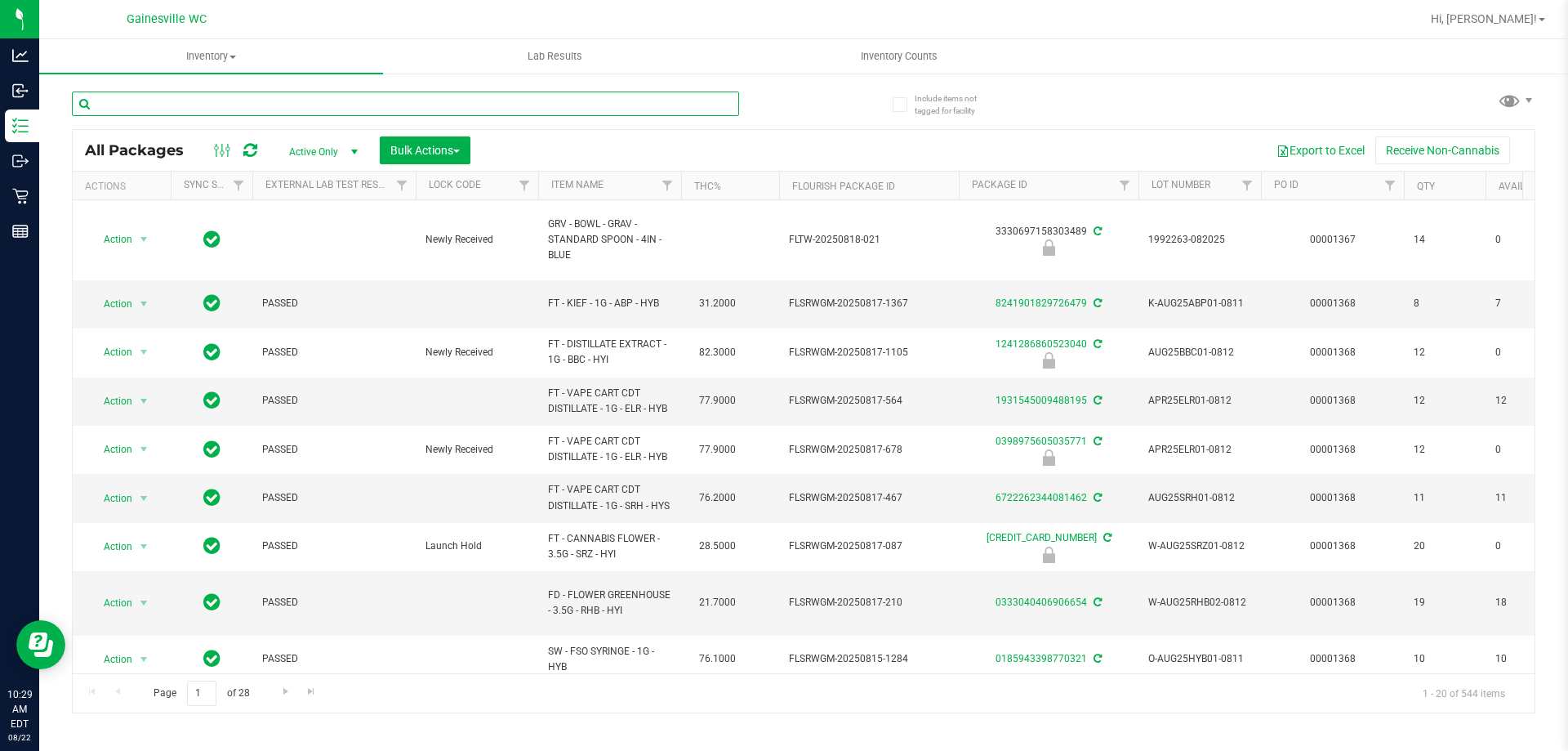
click at [269, 105] on input "text" at bounding box center [405, 104] width 667 height 25
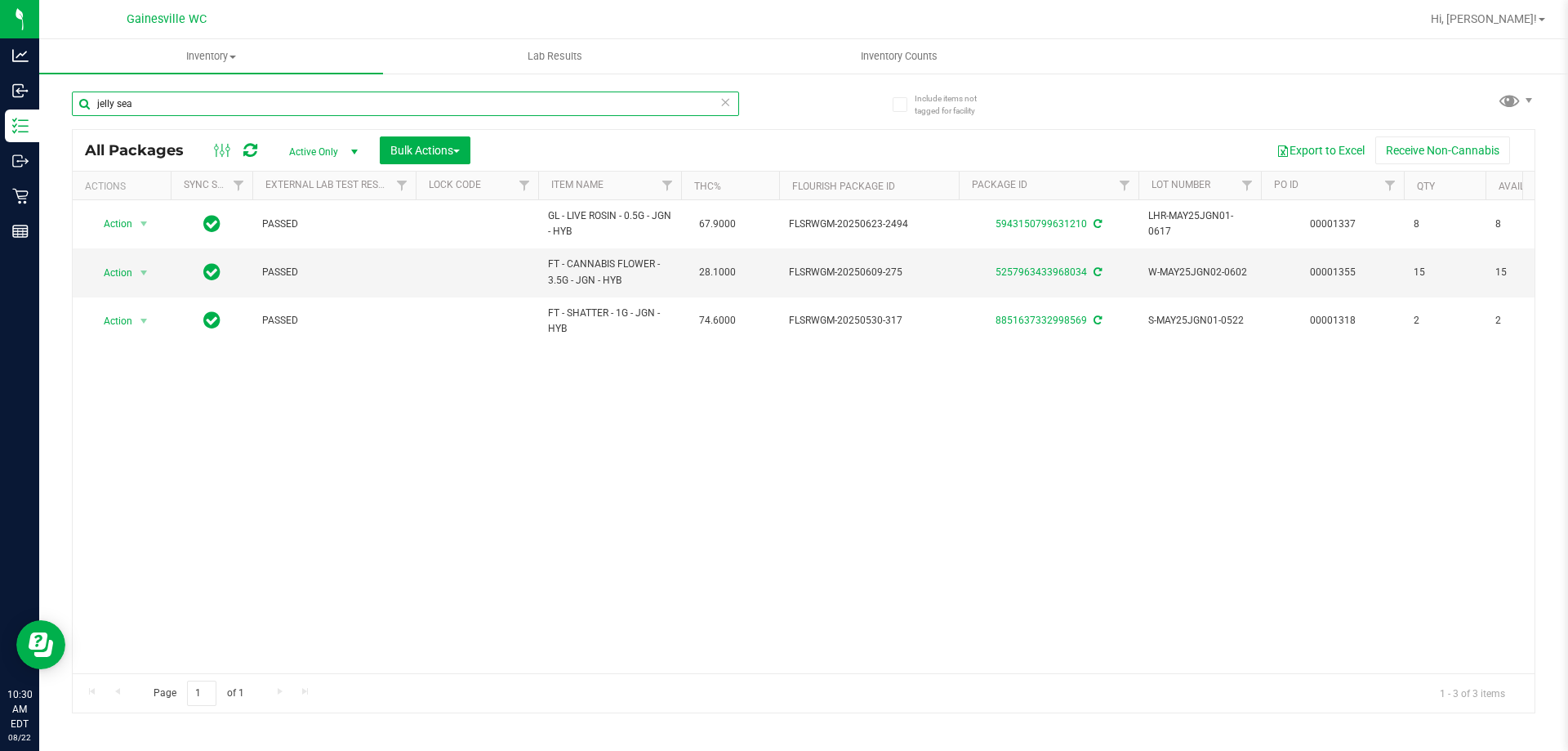
click at [212, 102] on input "jelly sea" at bounding box center [405, 104] width 667 height 25
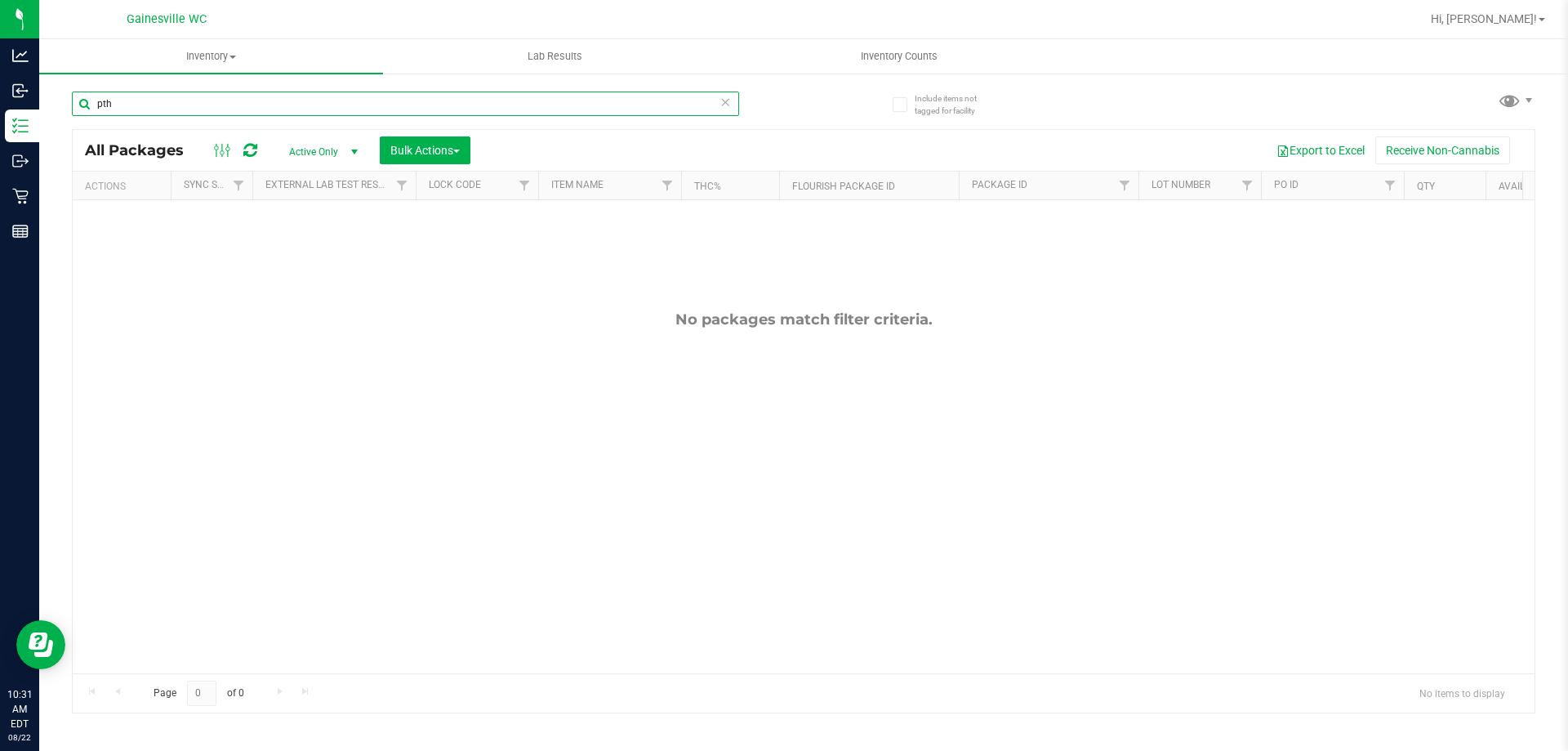
click at [200, 111] on input "pth" at bounding box center [405, 104] width 667 height 25
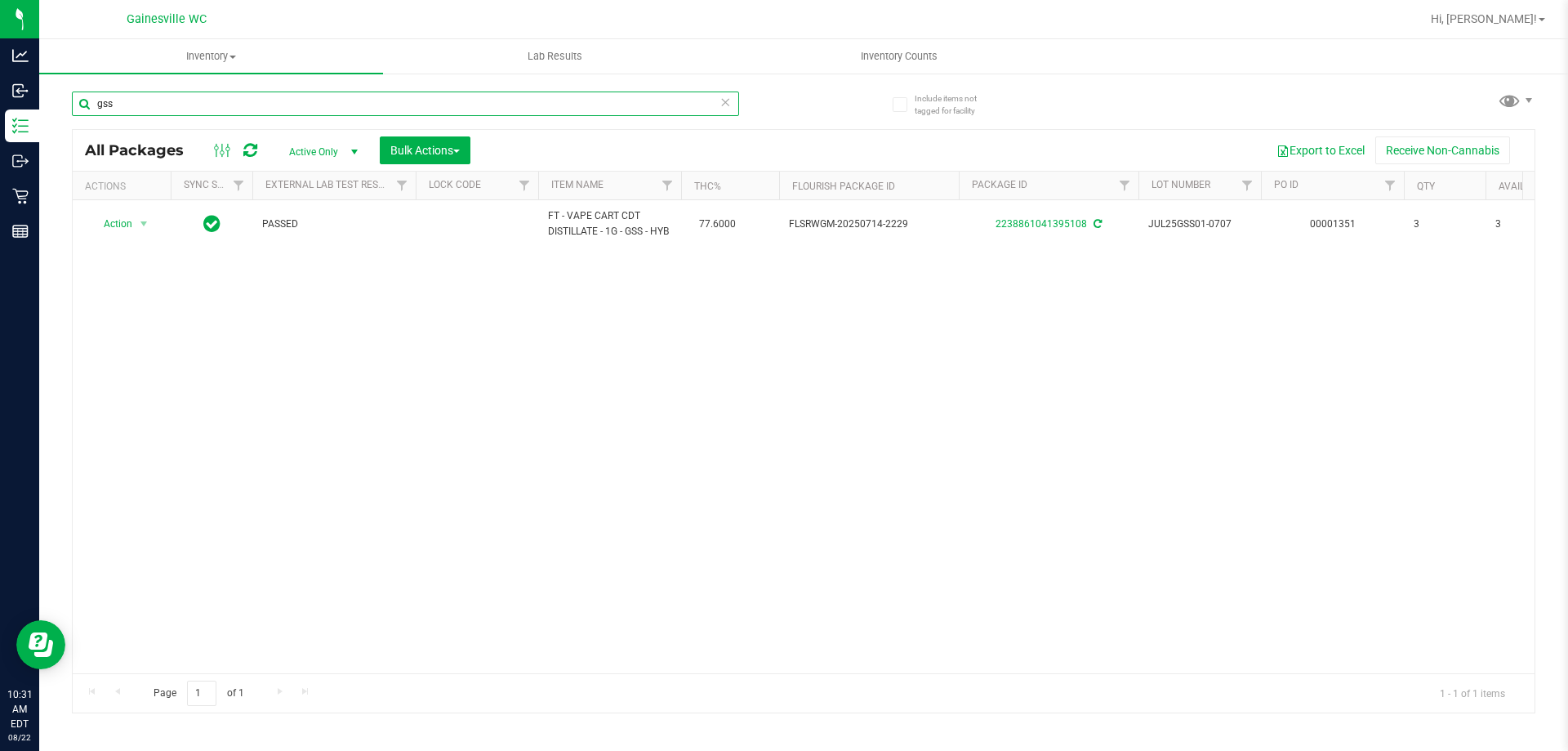
click at [313, 94] on input "gss" at bounding box center [405, 104] width 667 height 25
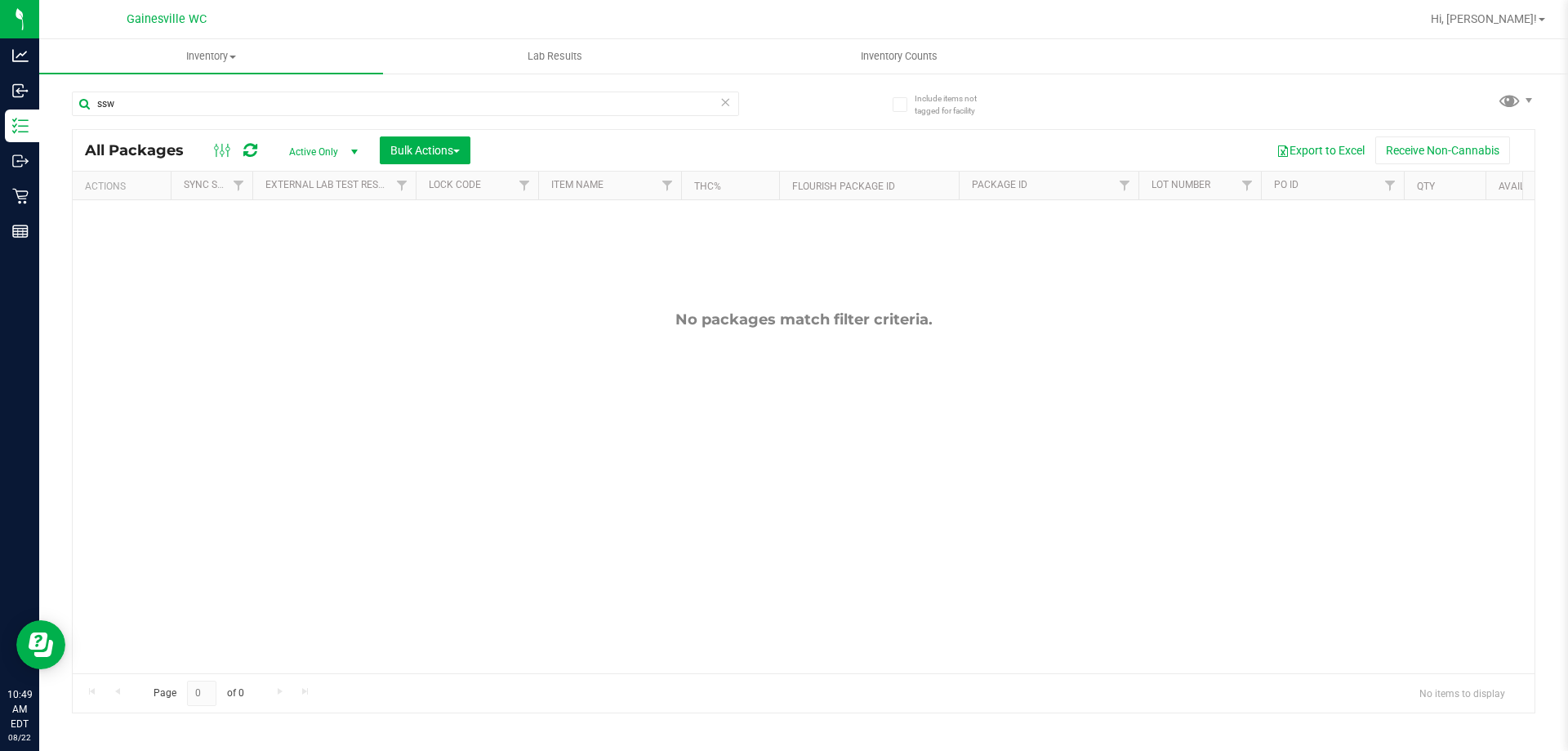
click at [114, 472] on div "No packages match filter criteria." at bounding box center [804, 492] width 1462 height 584
click at [333, 105] on input "ssw" at bounding box center [405, 104] width 667 height 25
type input "8212508046394702"
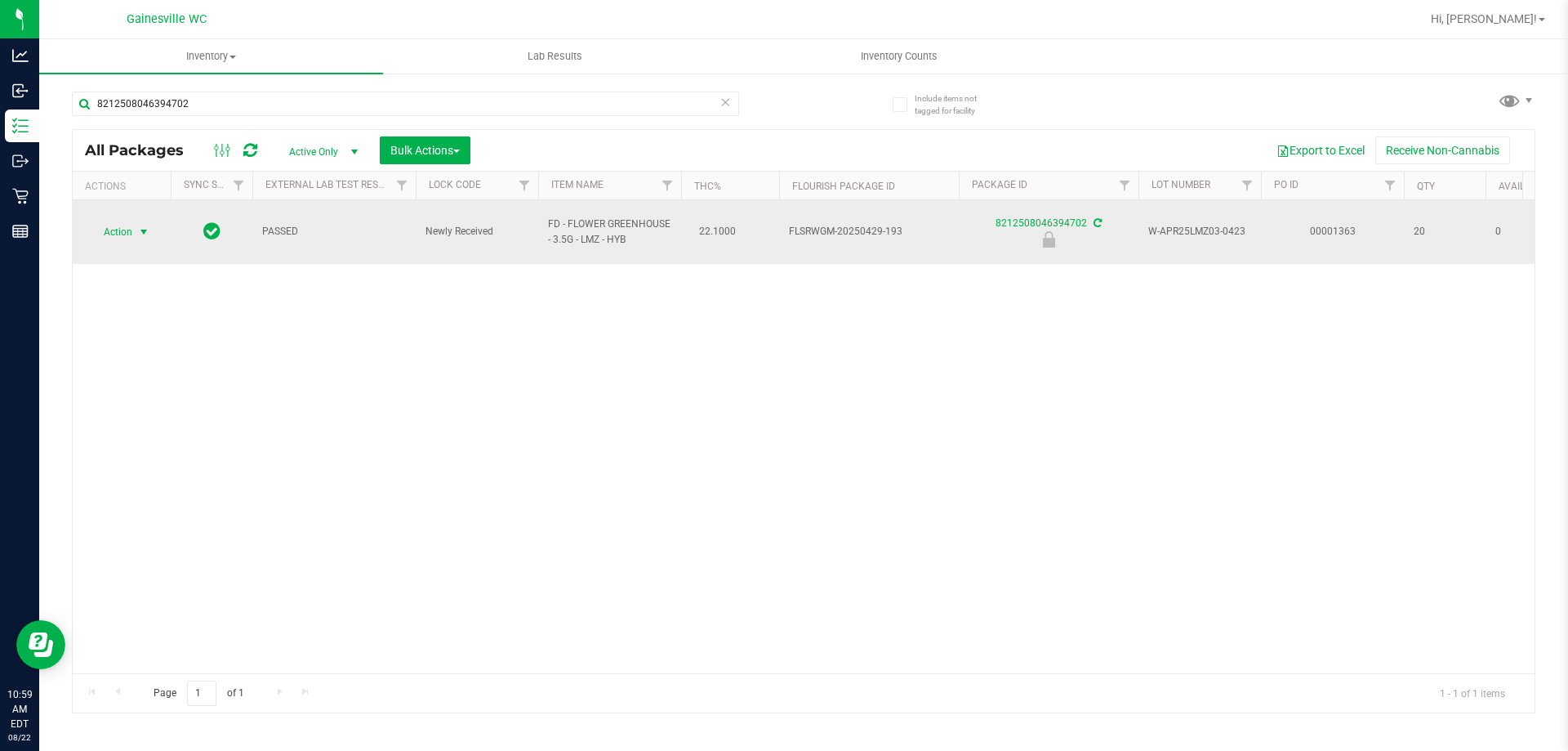
click at [153, 224] on span "select" at bounding box center [143, 233] width 20 height 23
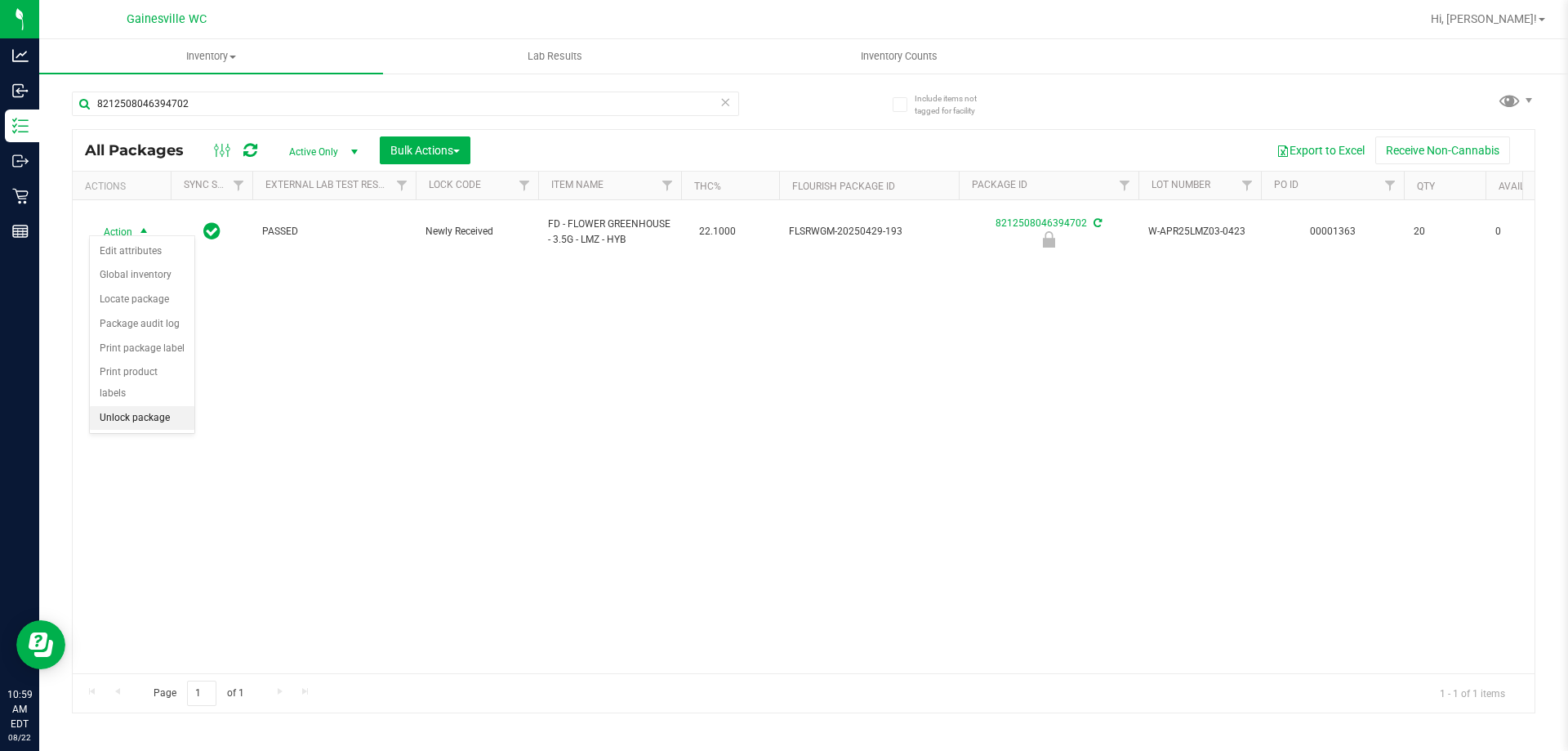
click at [175, 406] on li "Unlock package" at bounding box center [142, 419] width 104 height 25
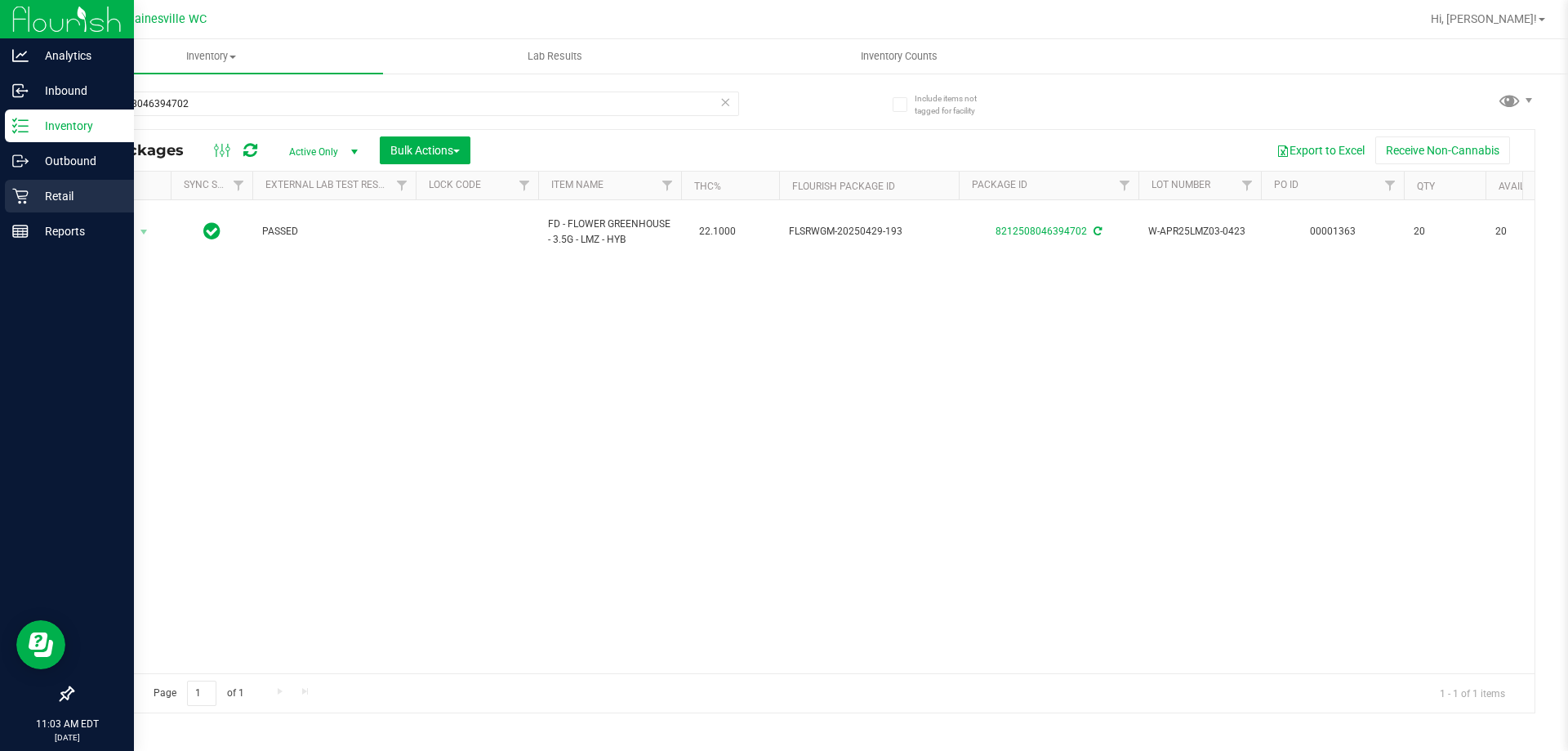
click at [16, 186] on div "Retail" at bounding box center [69, 196] width 129 height 33
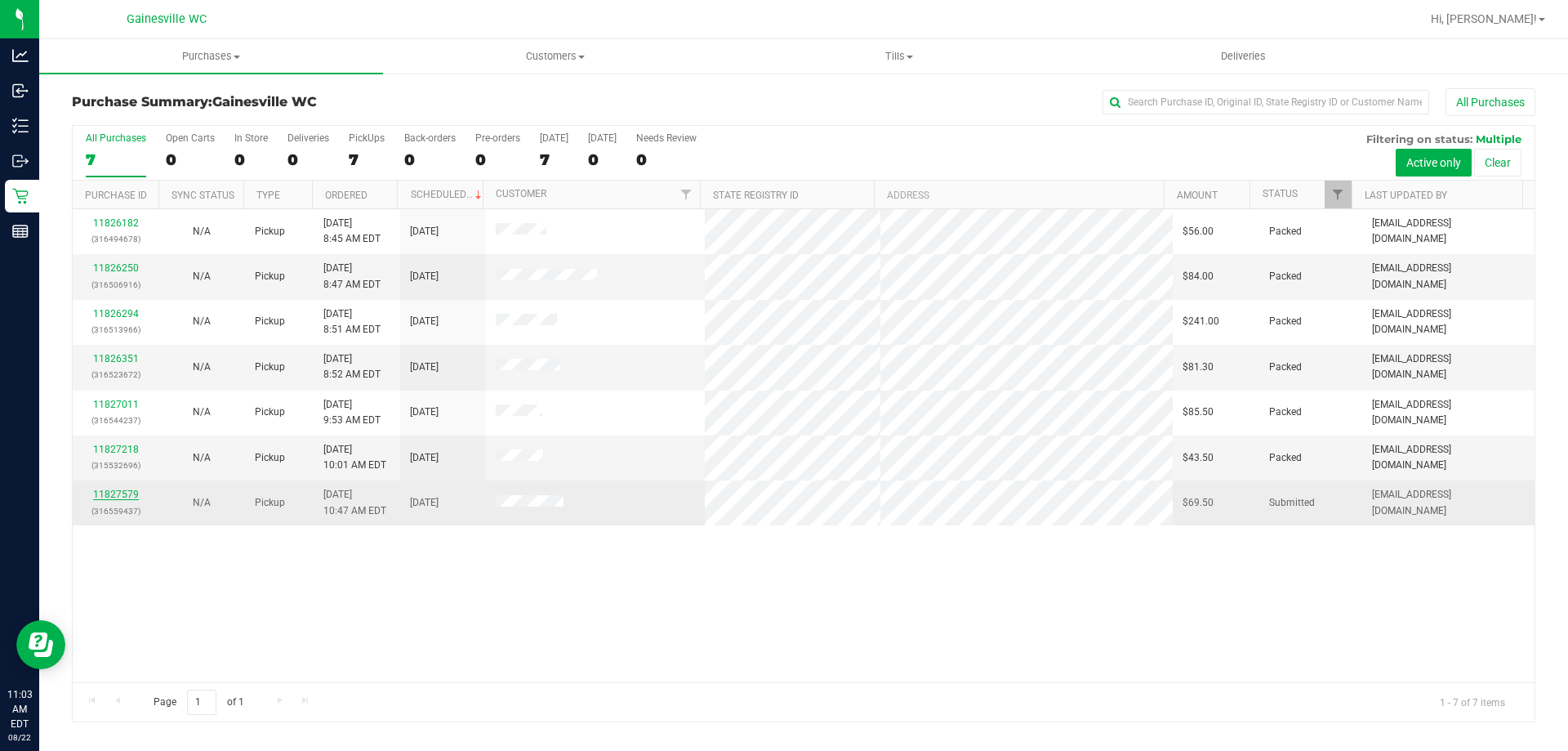
click at [115, 495] on link "11827579" at bounding box center [116, 494] width 45 height 12
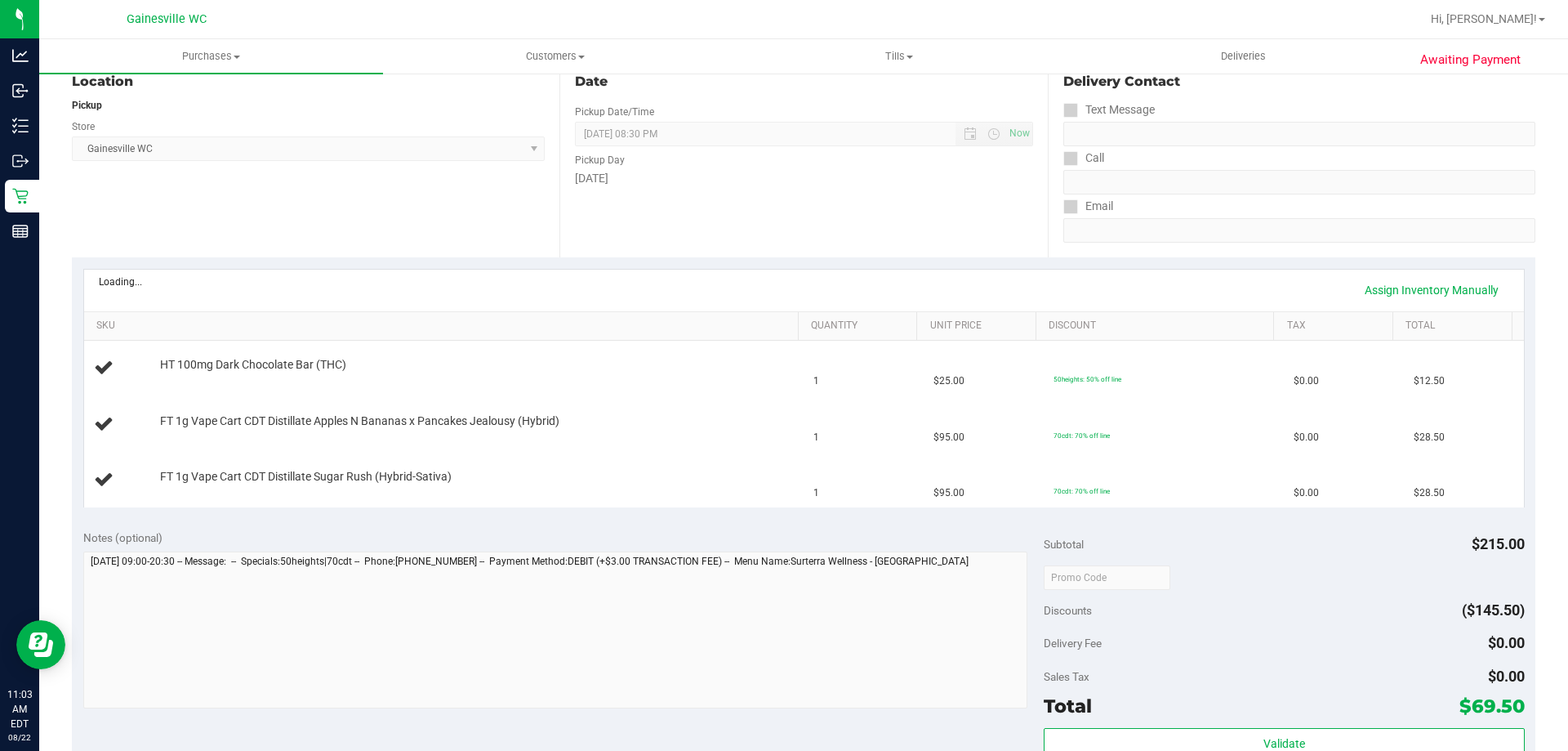
scroll to position [408, 0]
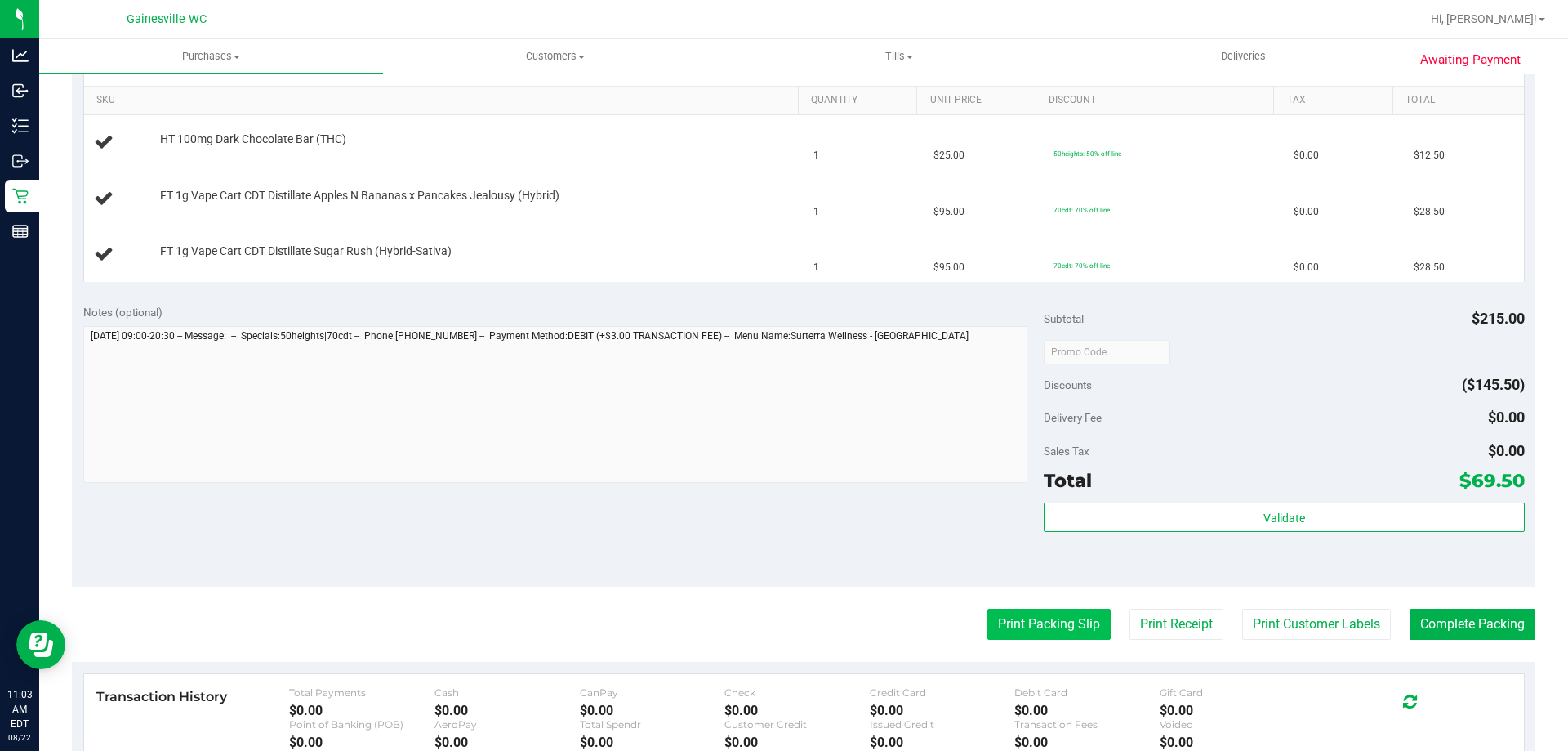
click at [1031, 628] on button "Print Packing Slip" at bounding box center [1049, 624] width 123 height 31
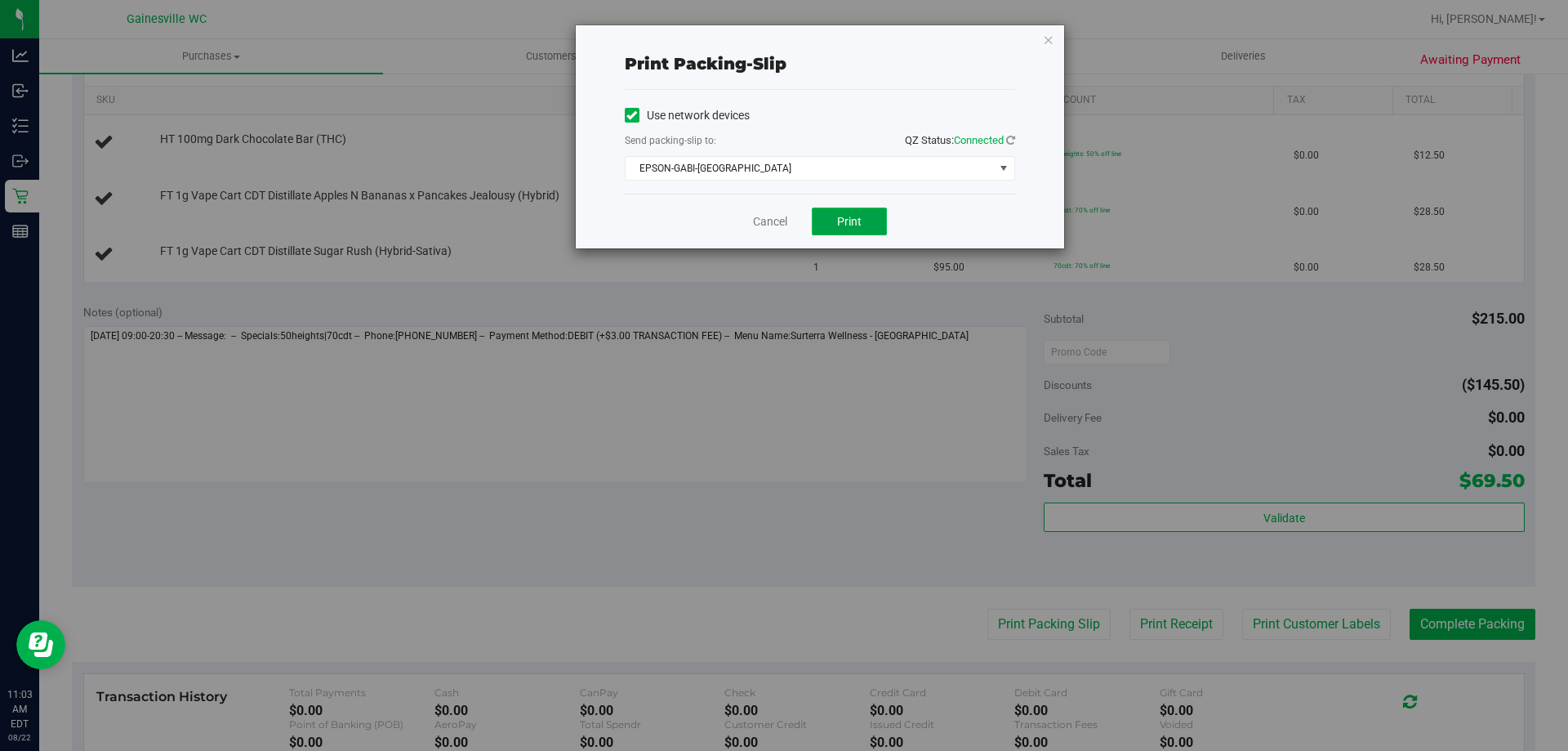
click at [816, 225] on button "Print" at bounding box center [849, 221] width 75 height 28
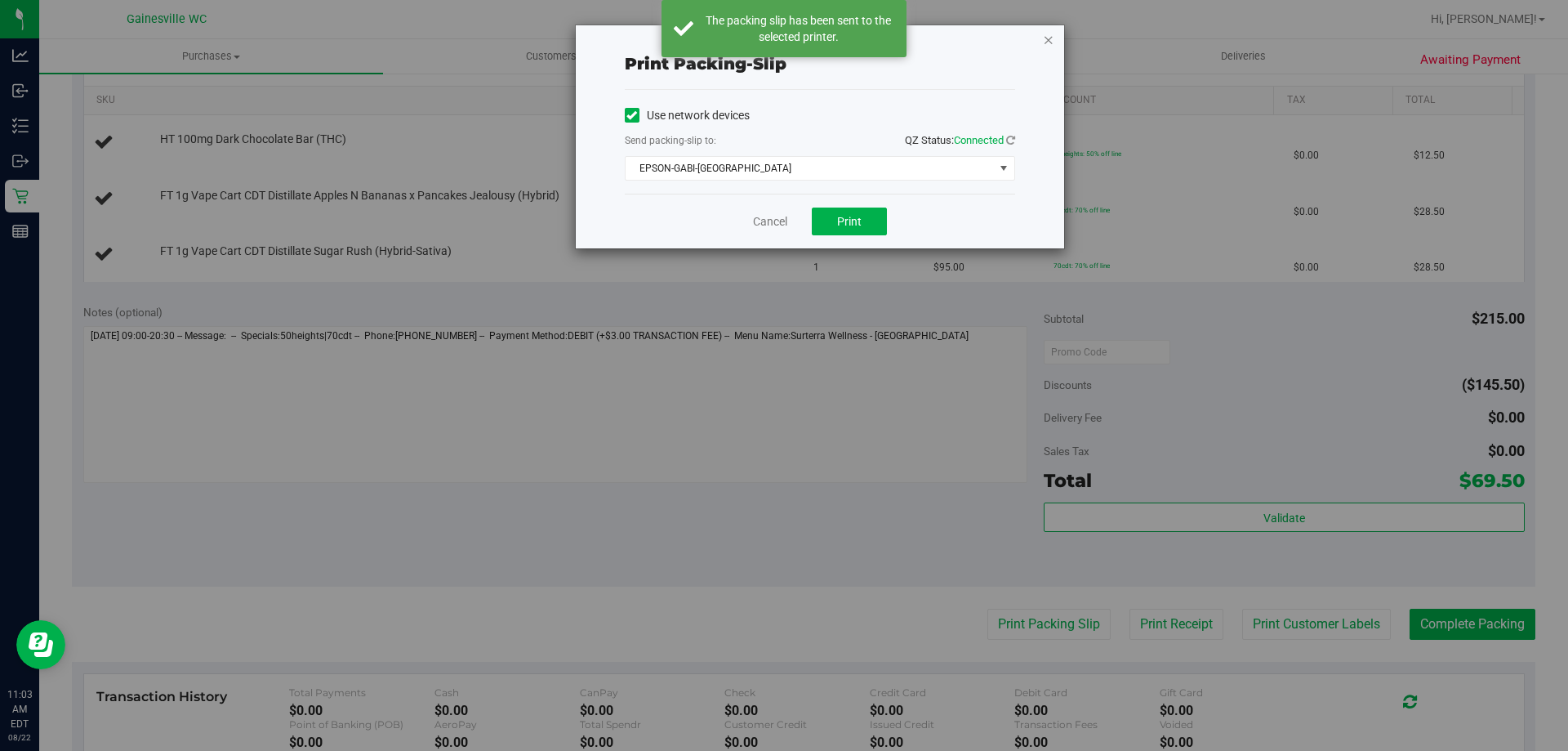
click at [1045, 43] on icon "button" at bounding box center [1049, 39] width 12 height 20
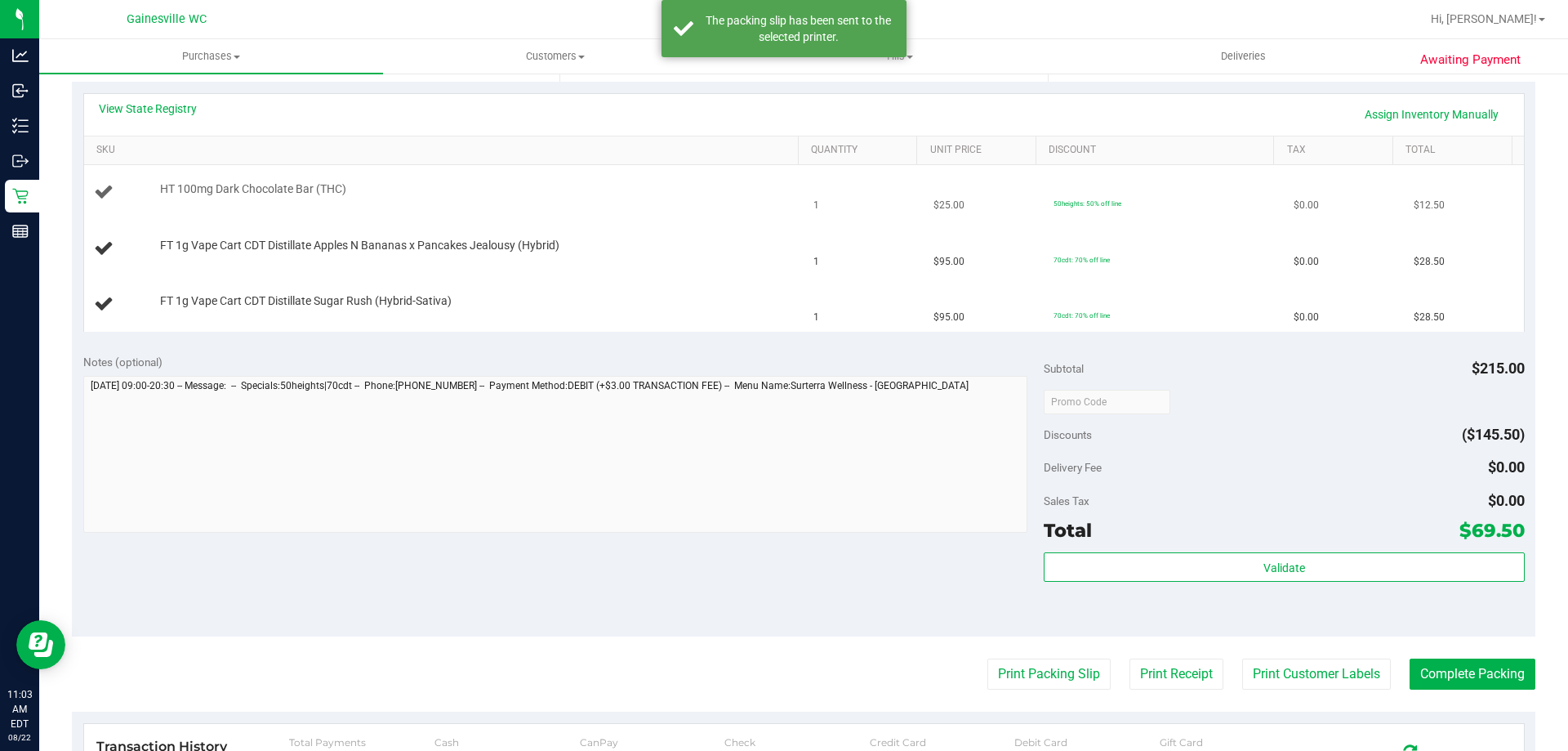
scroll to position [245, 0]
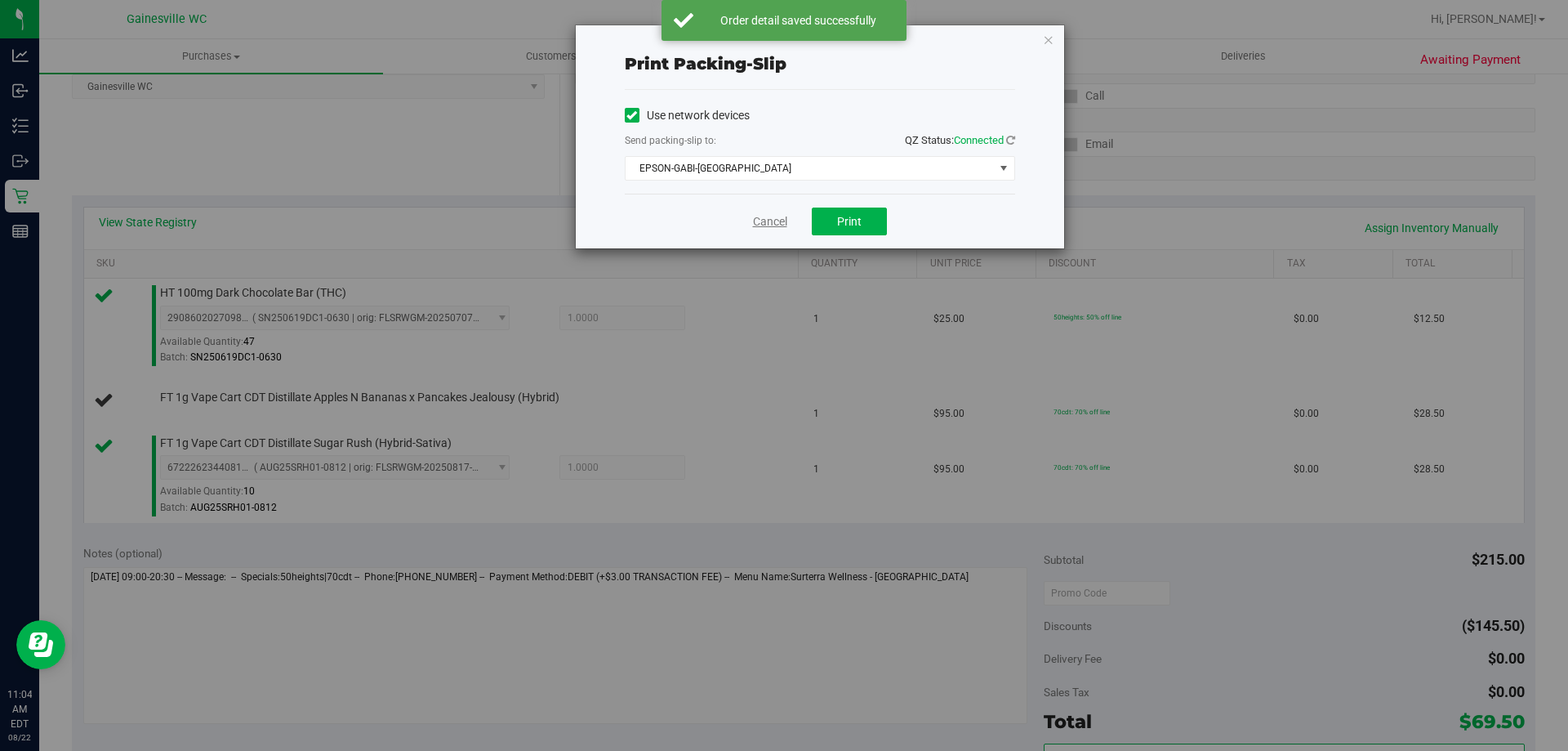
click at [787, 216] on link "Cancel" at bounding box center [770, 221] width 35 height 17
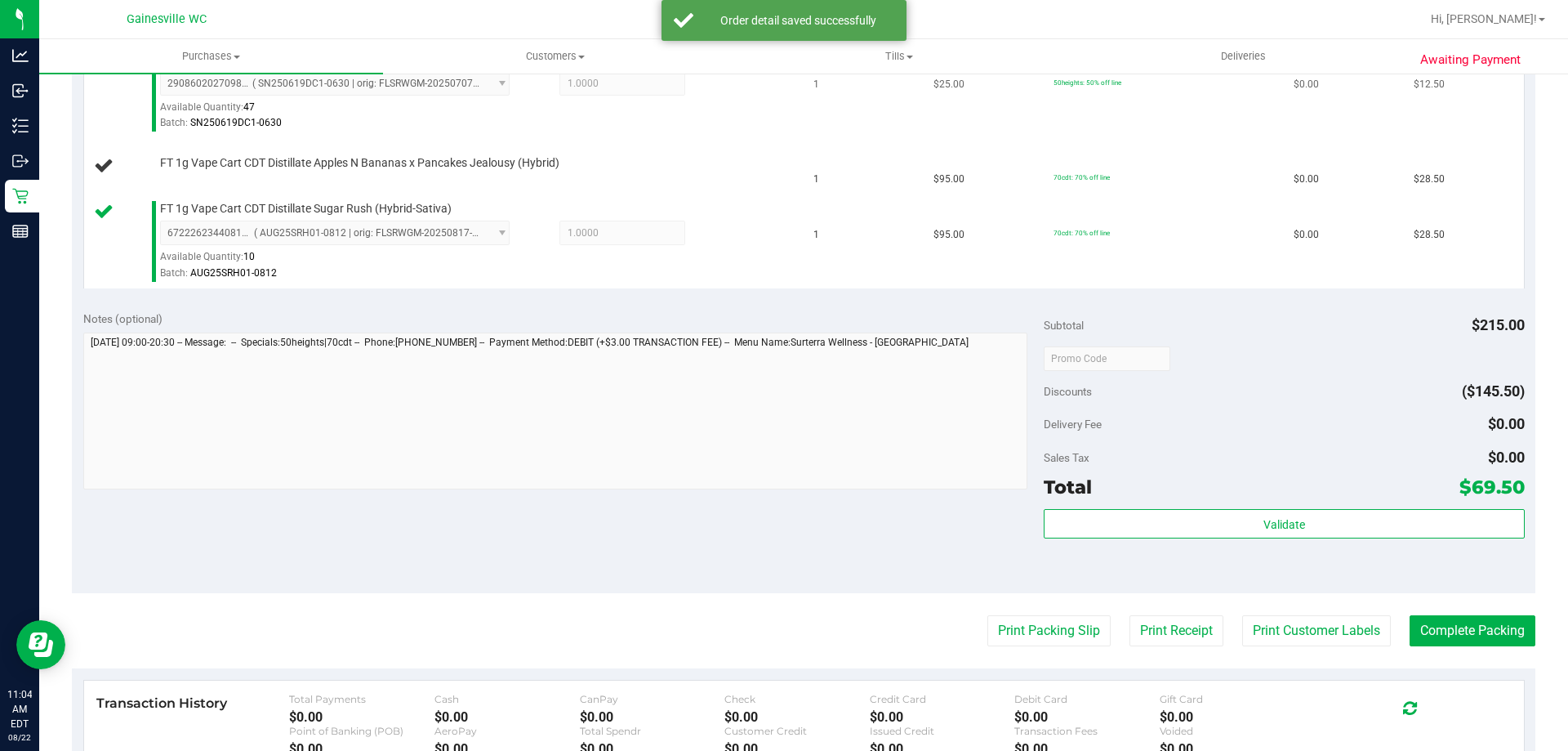
scroll to position [225, 0]
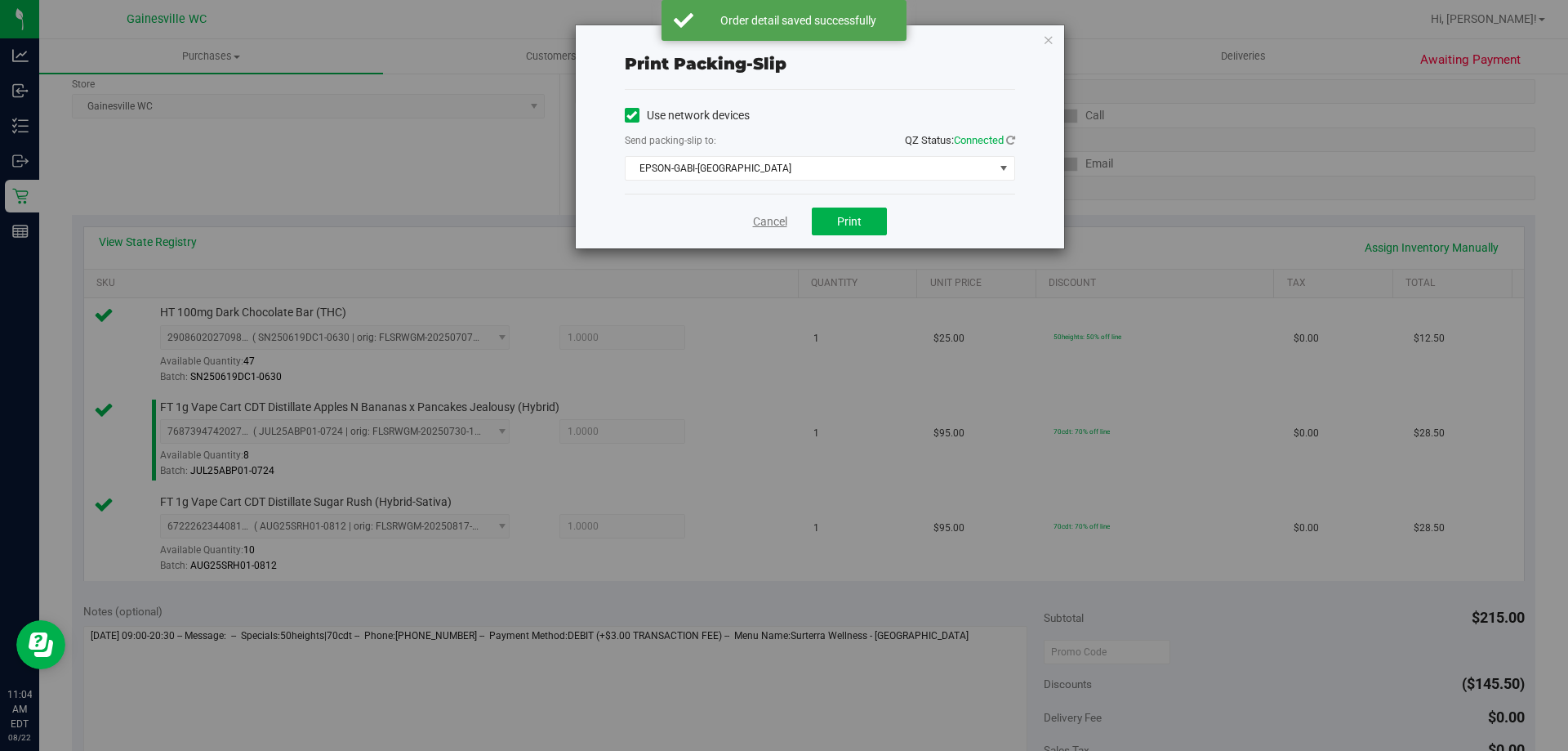
click at [775, 224] on link "Cancel" at bounding box center [770, 221] width 35 height 17
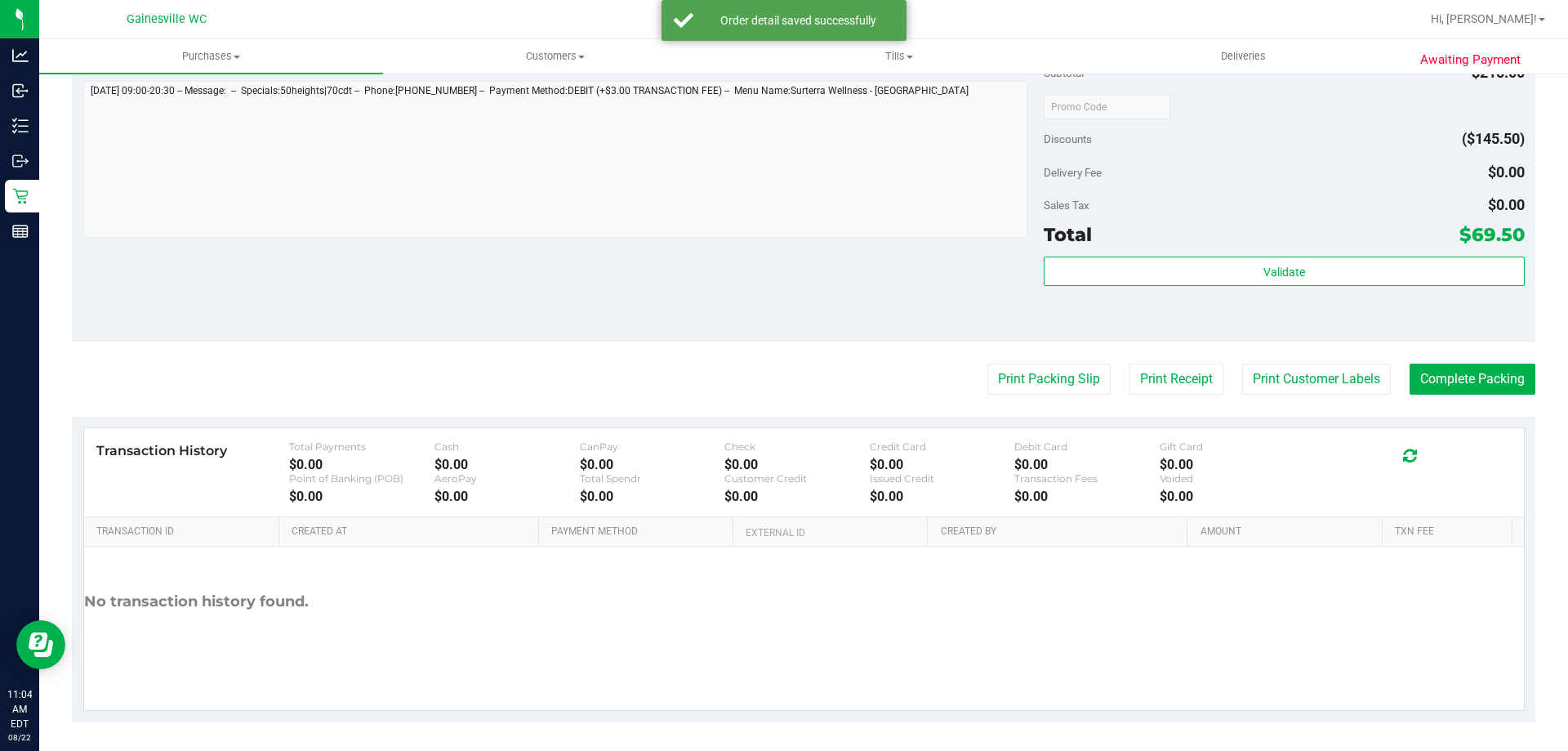
scroll to position [774, 0]
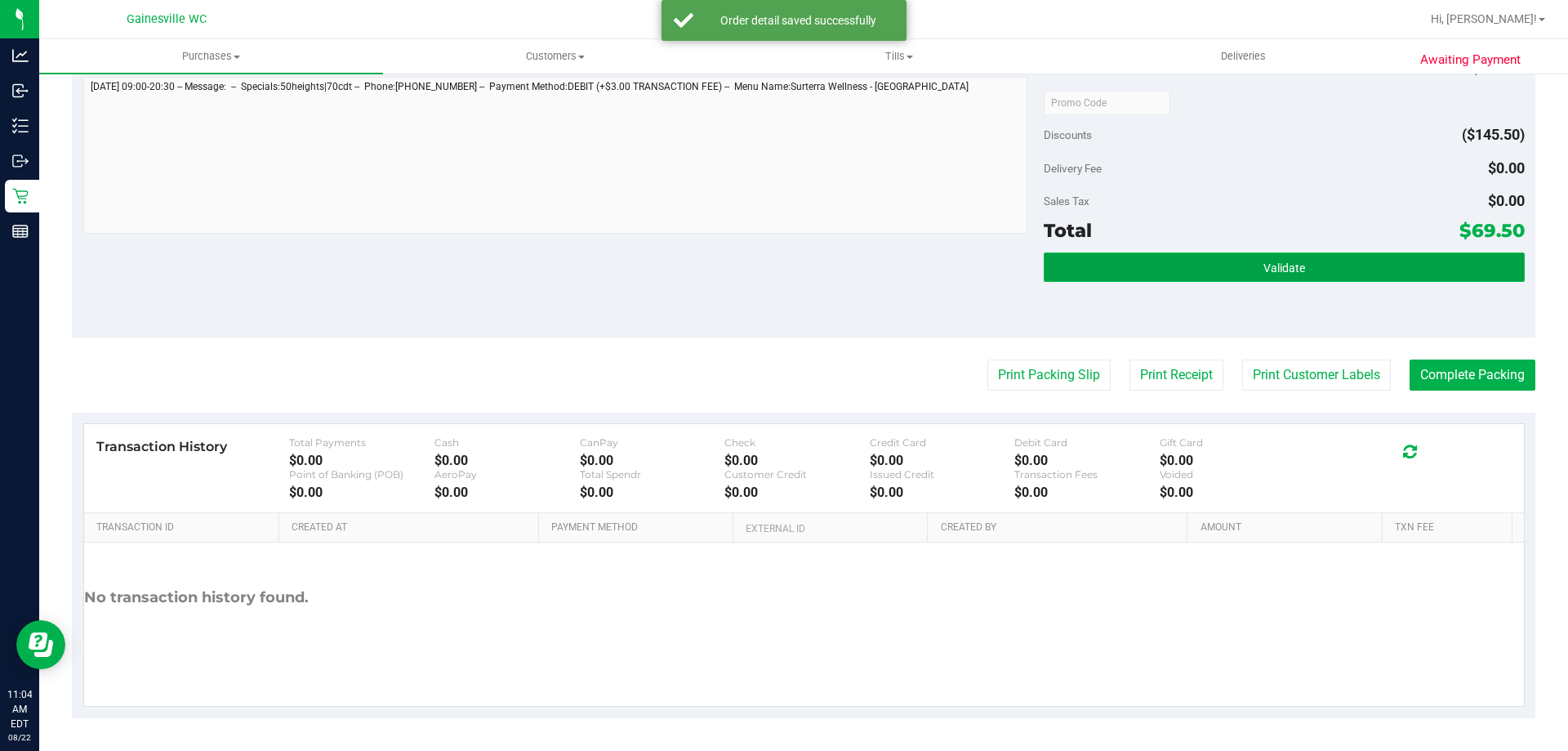
click at [1187, 274] on button "Validate" at bounding box center [1284, 266] width 480 height 29
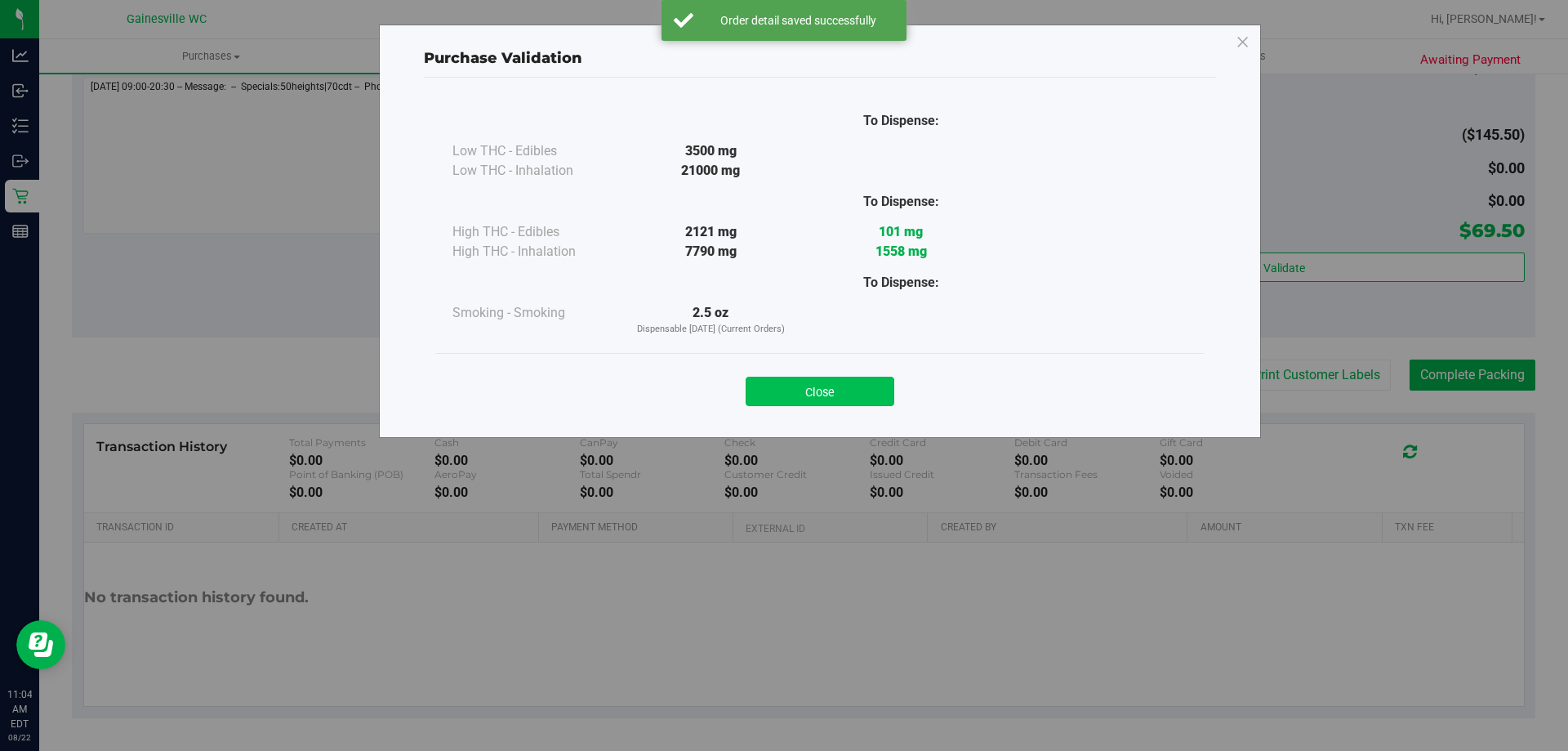
click at [802, 386] on button "Close" at bounding box center [820, 391] width 149 height 29
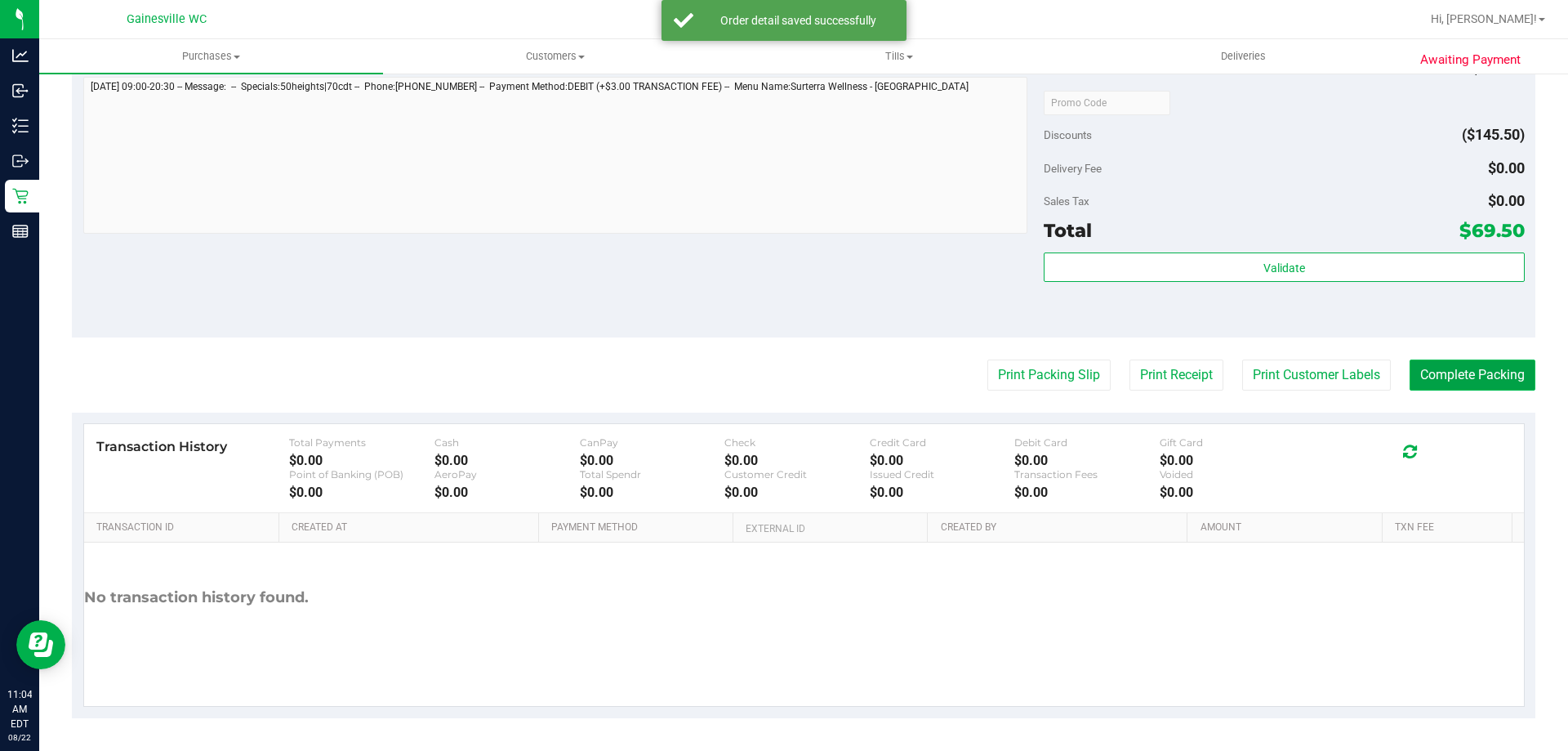
click at [1427, 381] on button "Complete Packing" at bounding box center [1472, 374] width 126 height 31
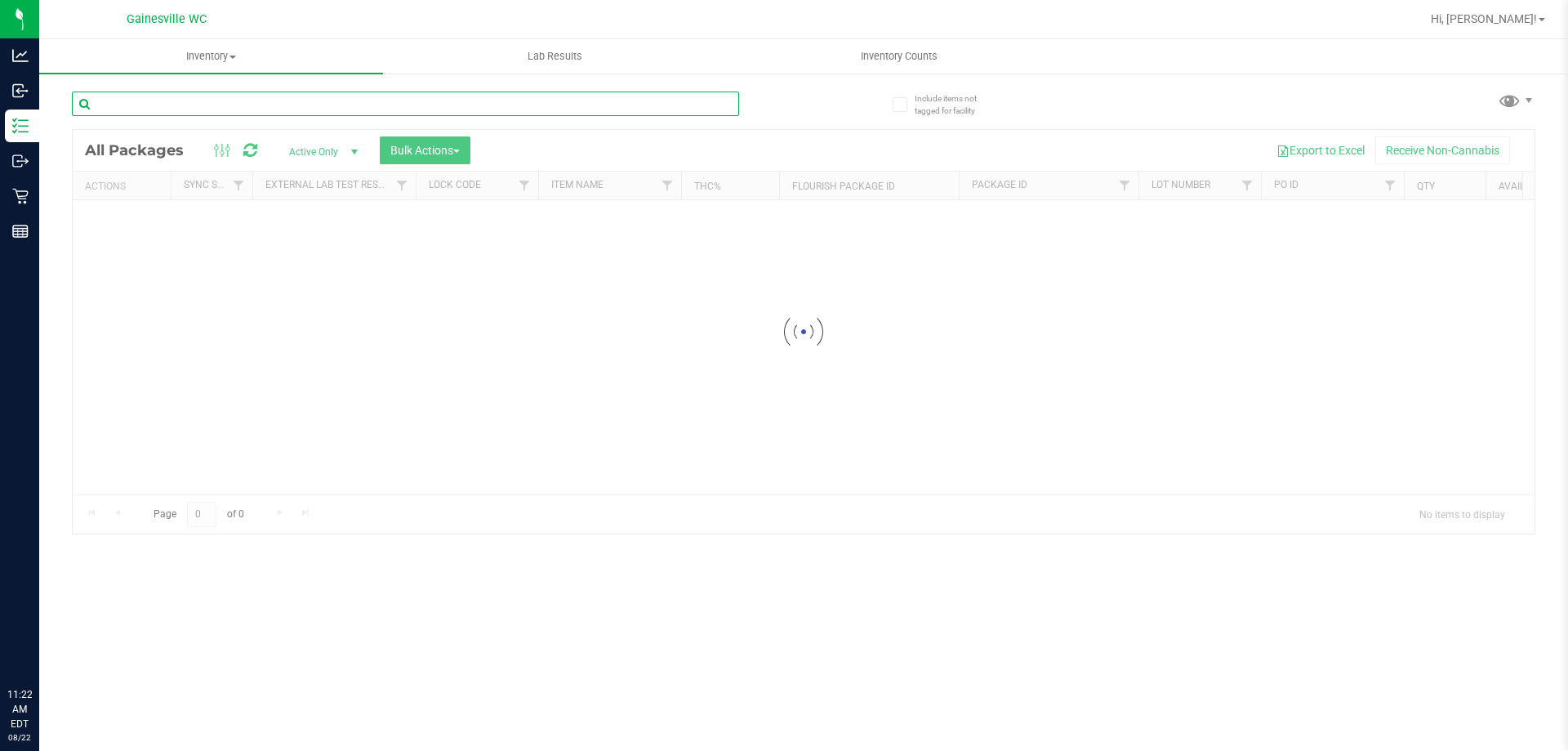
click at [280, 94] on input "text" at bounding box center [405, 104] width 667 height 25
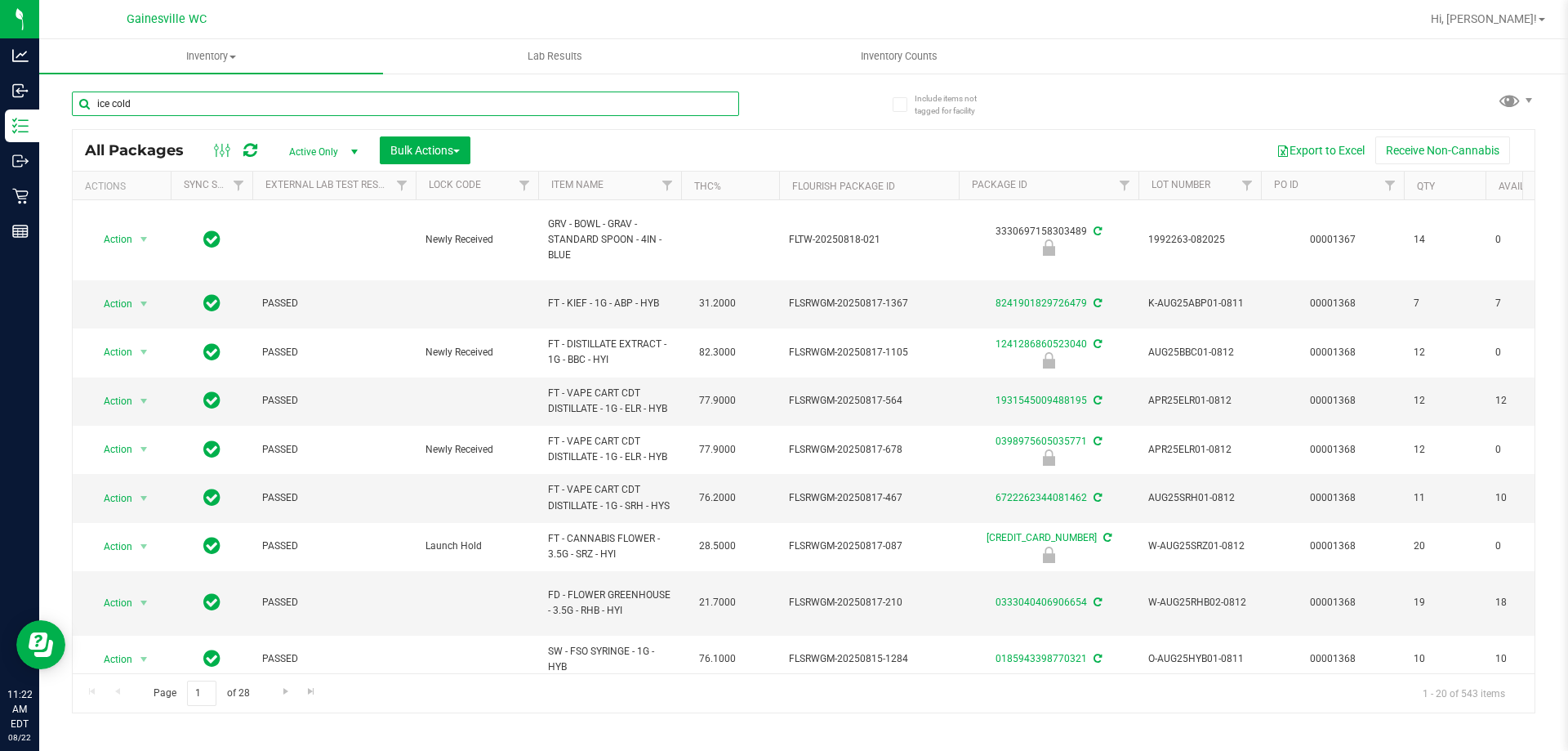
type input "ice cold"
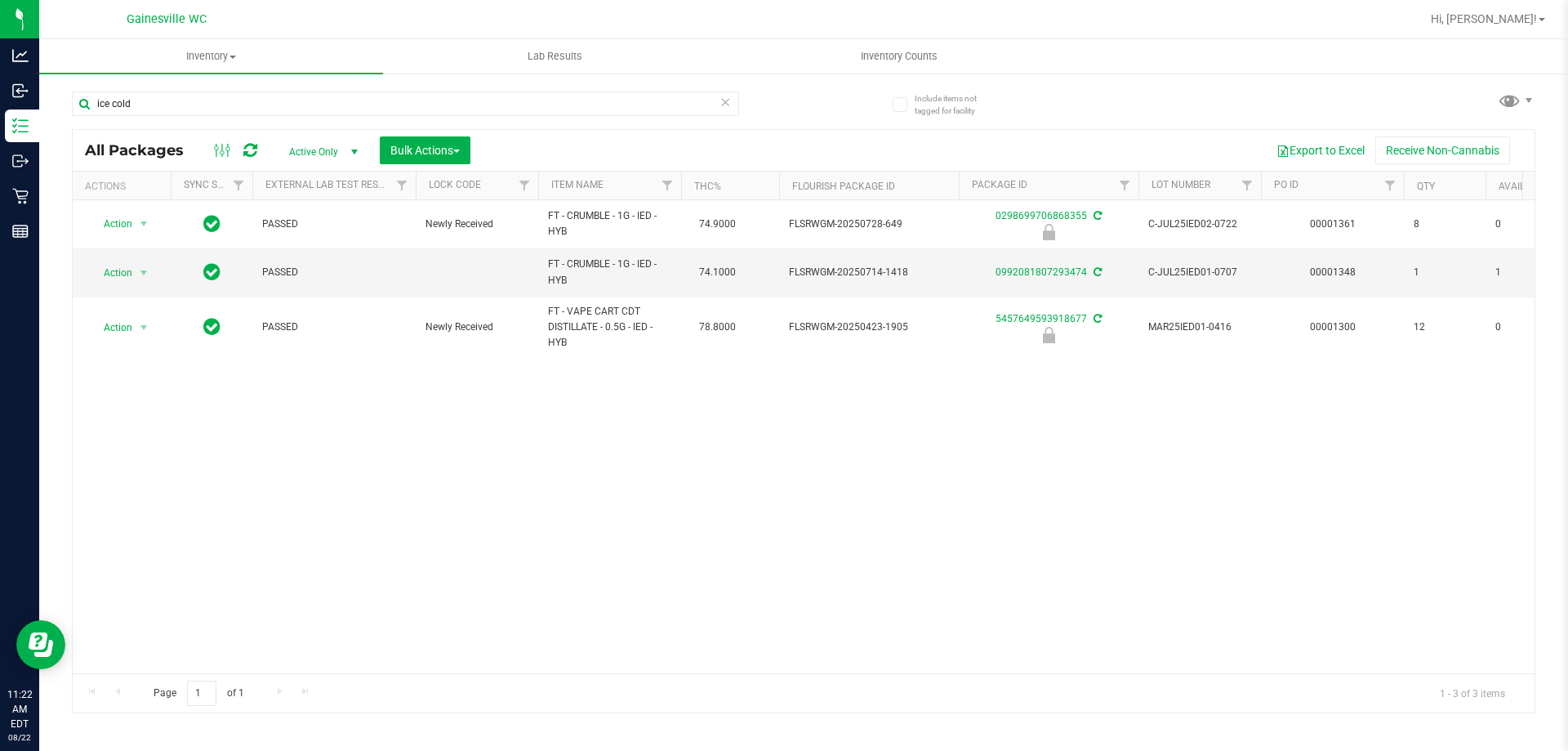
click at [728, 103] on icon at bounding box center [725, 102] width 12 height 20
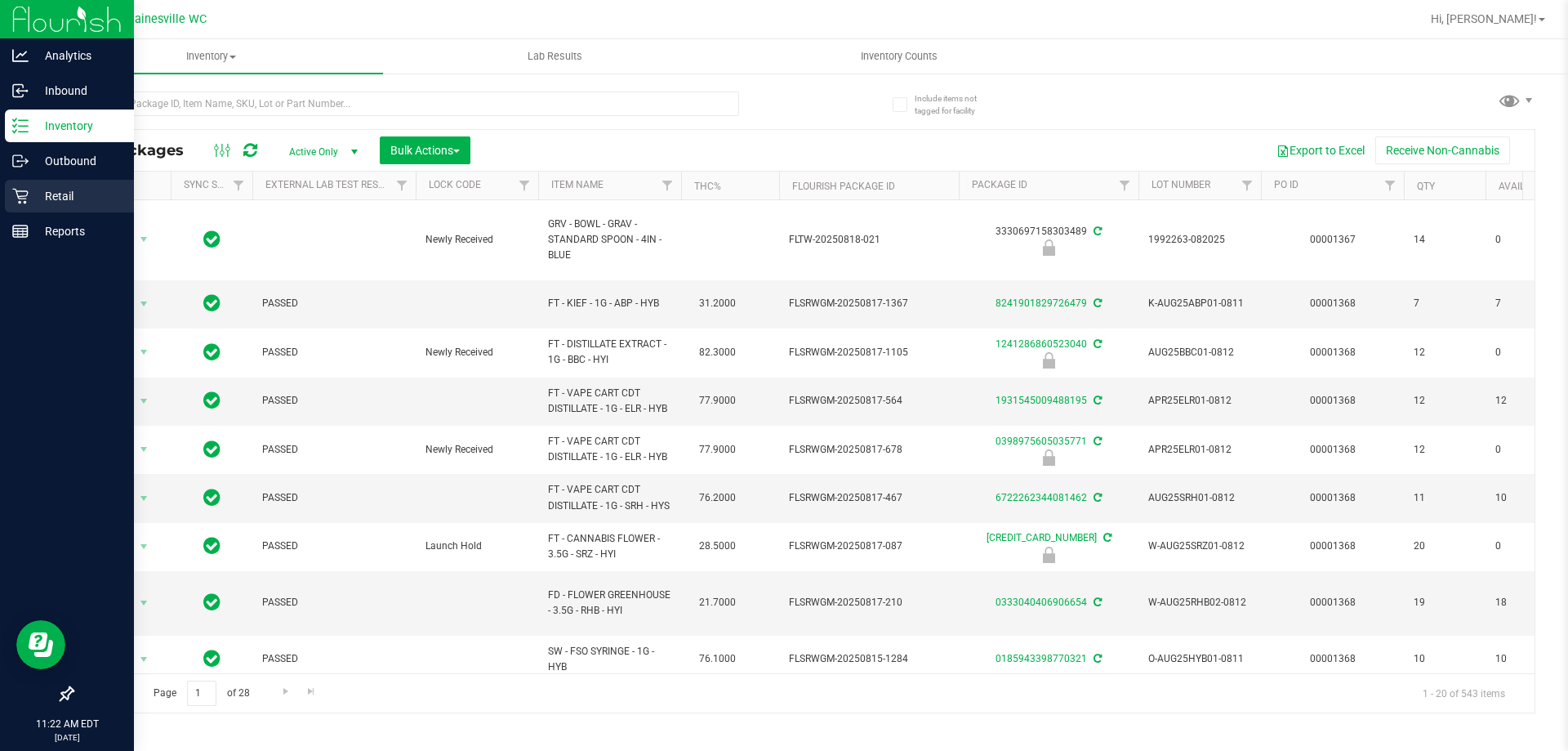
click at [25, 193] on icon at bounding box center [20, 196] width 16 height 16
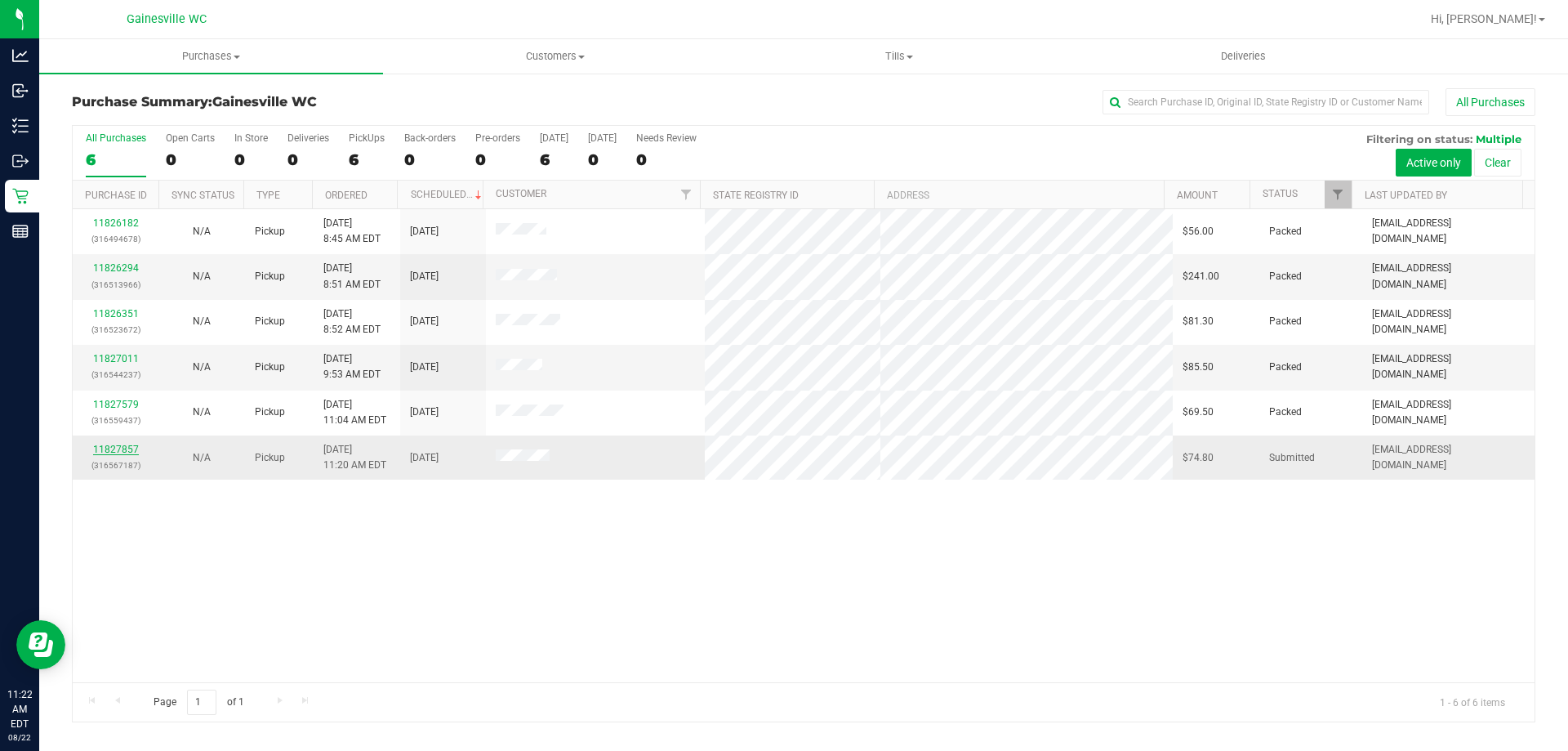
click at [118, 445] on link "11827857" at bounding box center [116, 449] width 45 height 12
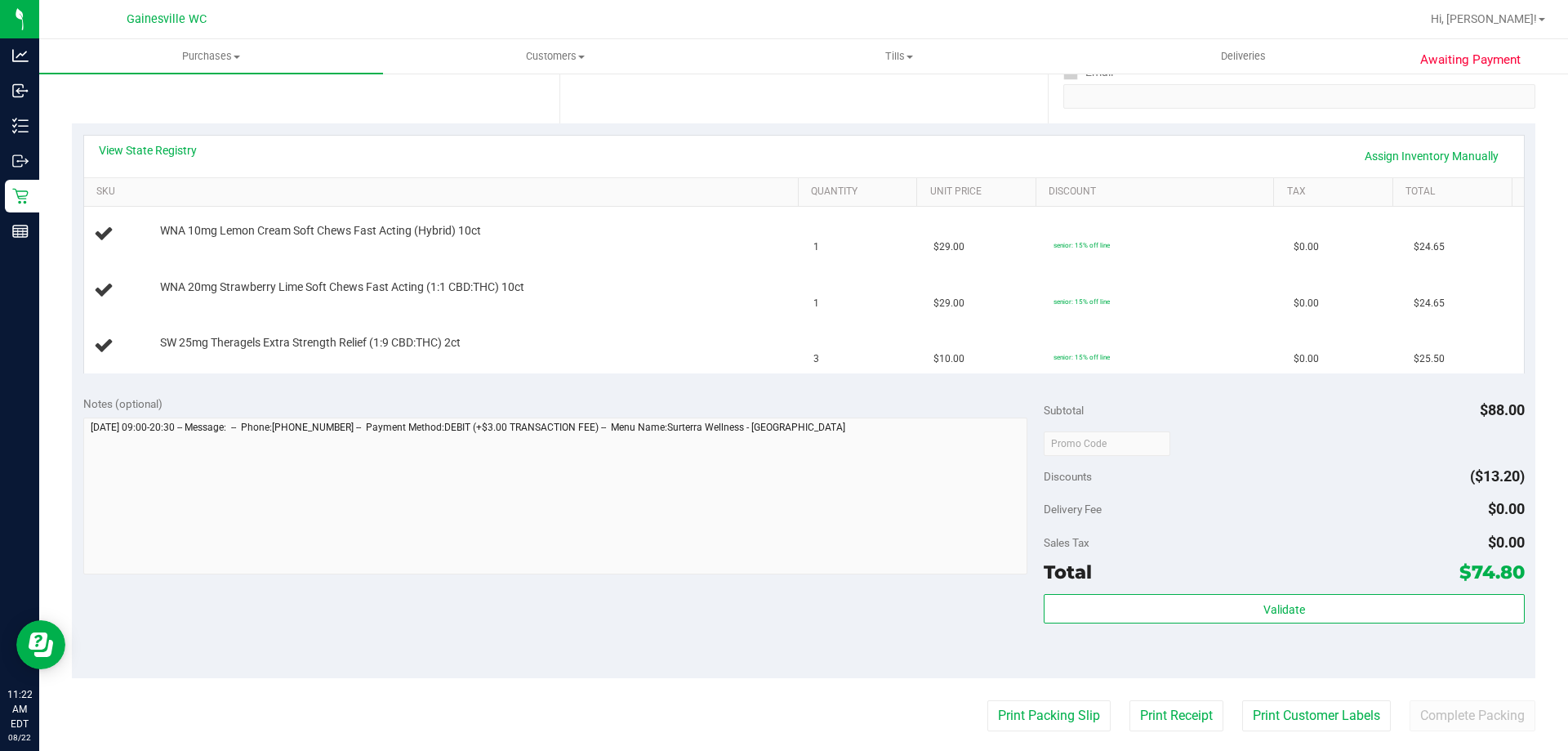
scroll to position [327, 0]
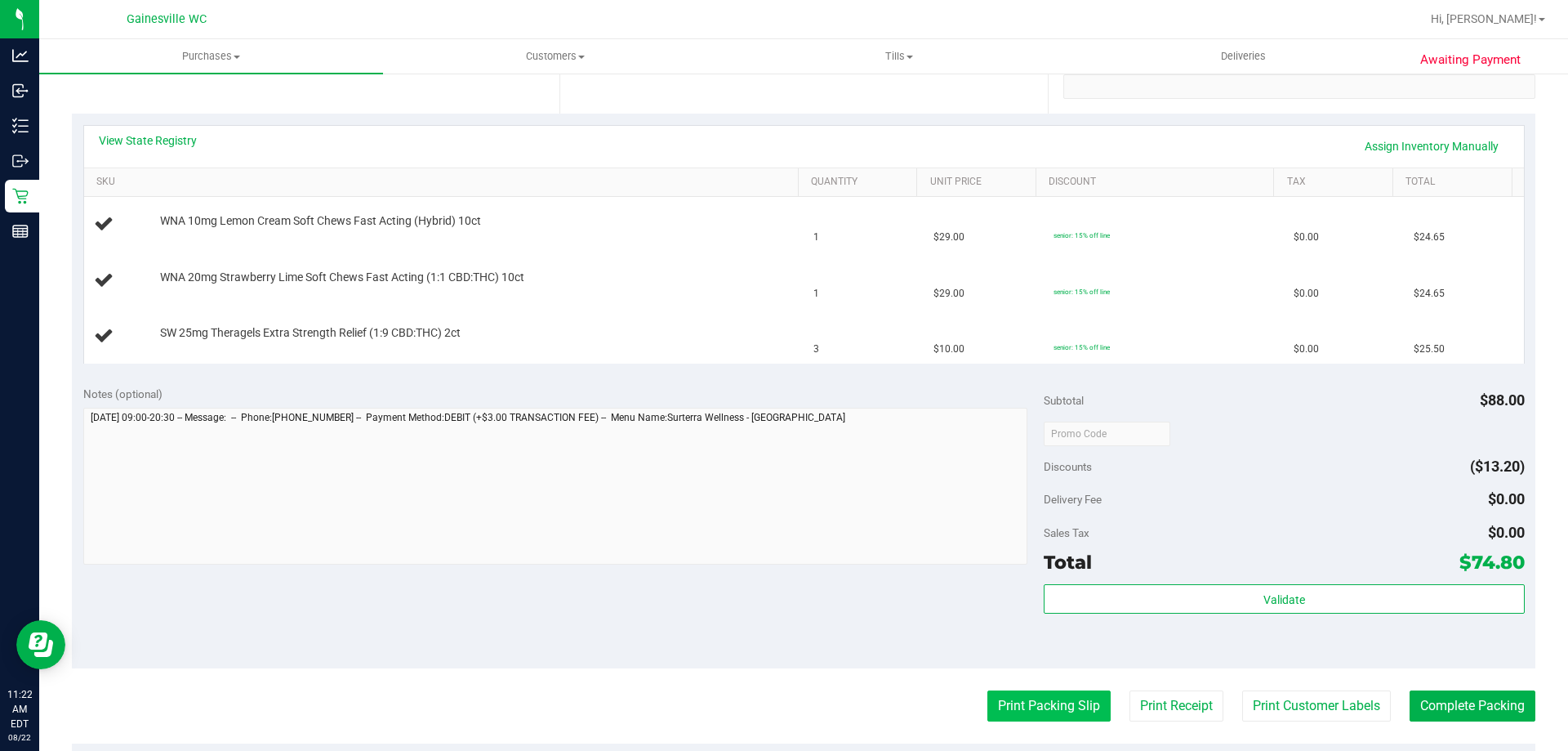
click at [1033, 701] on button "Print Packing Slip" at bounding box center [1049, 706] width 123 height 31
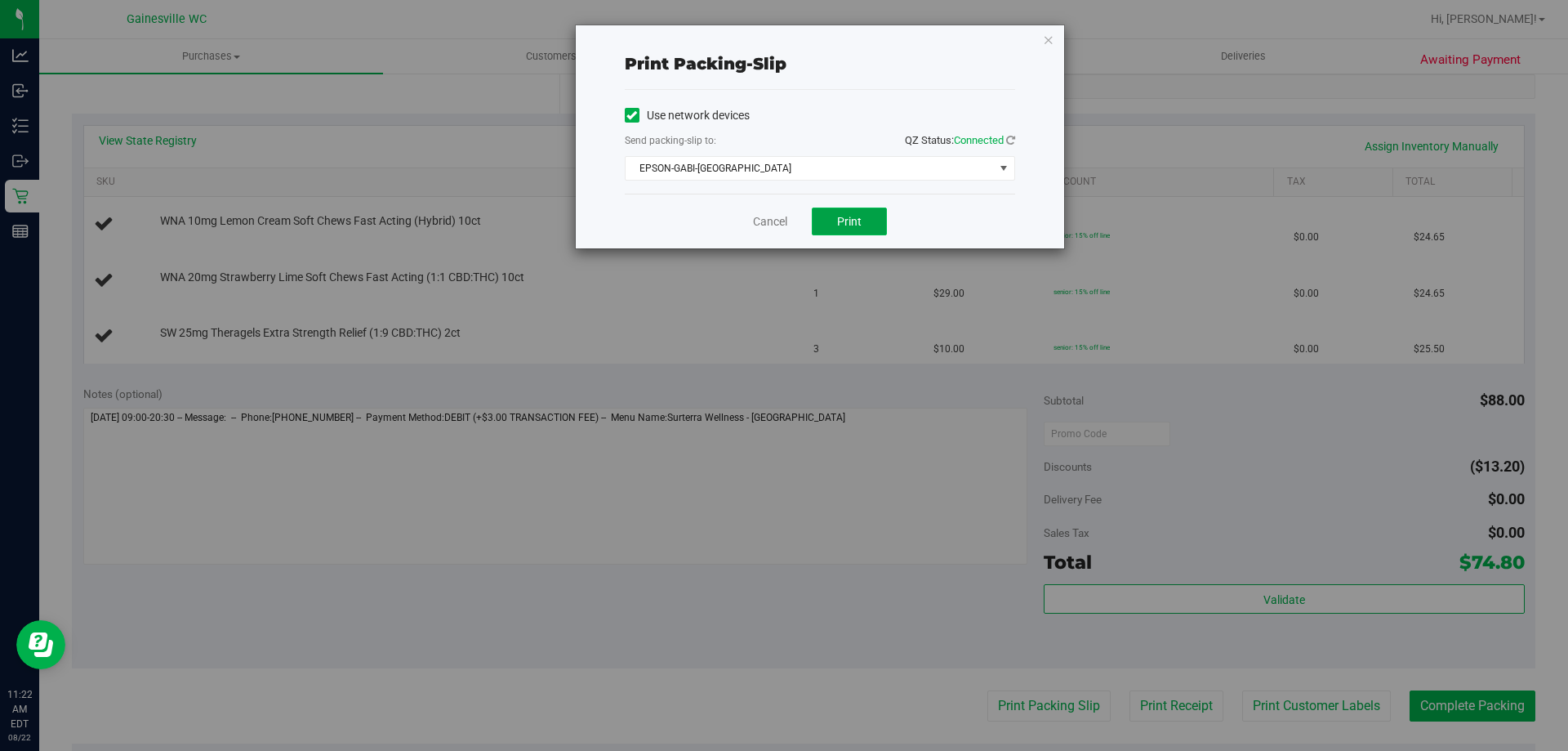
click at [832, 214] on button "Print" at bounding box center [849, 221] width 75 height 28
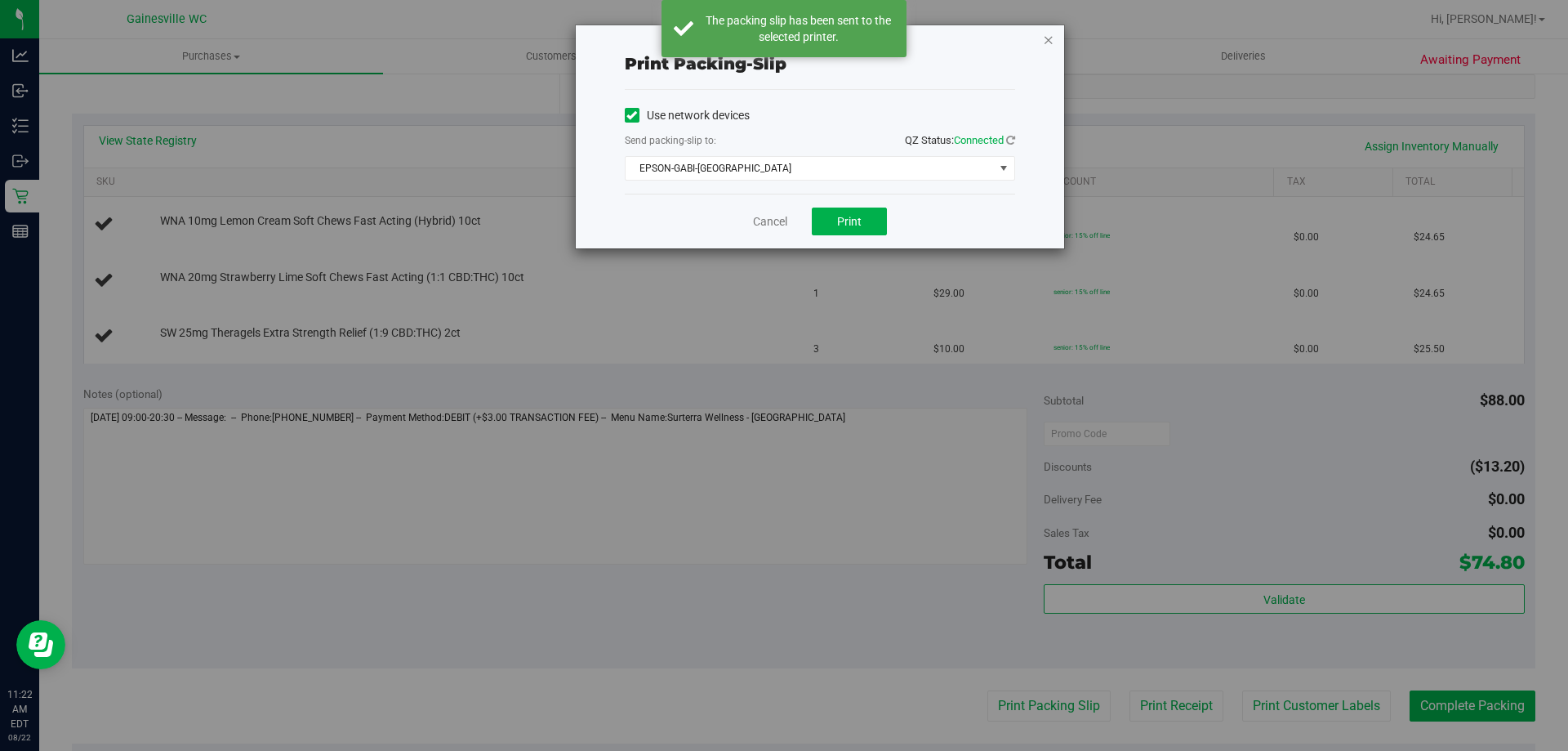
click at [1054, 38] on icon "button" at bounding box center [1049, 39] width 12 height 20
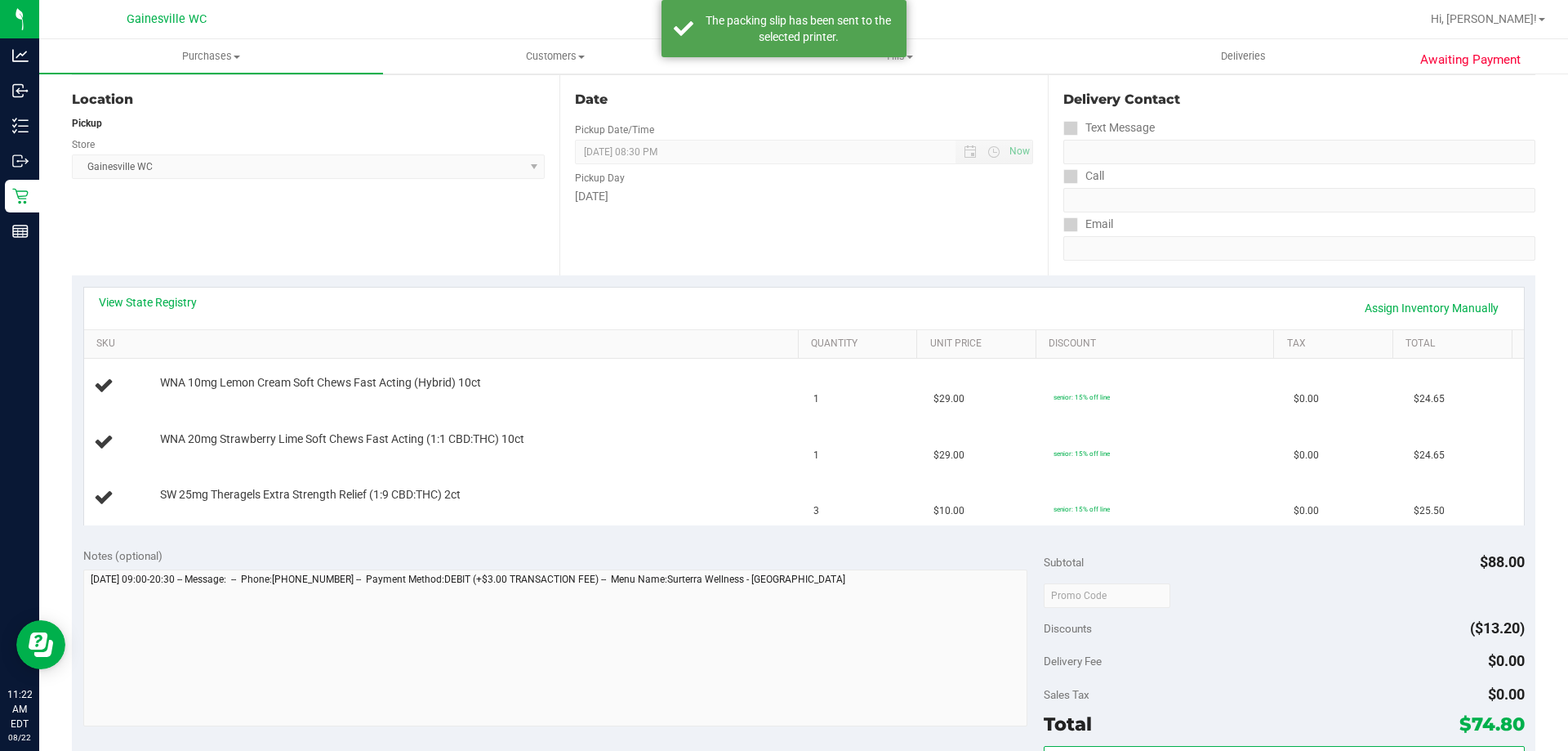
scroll to position [163, 0]
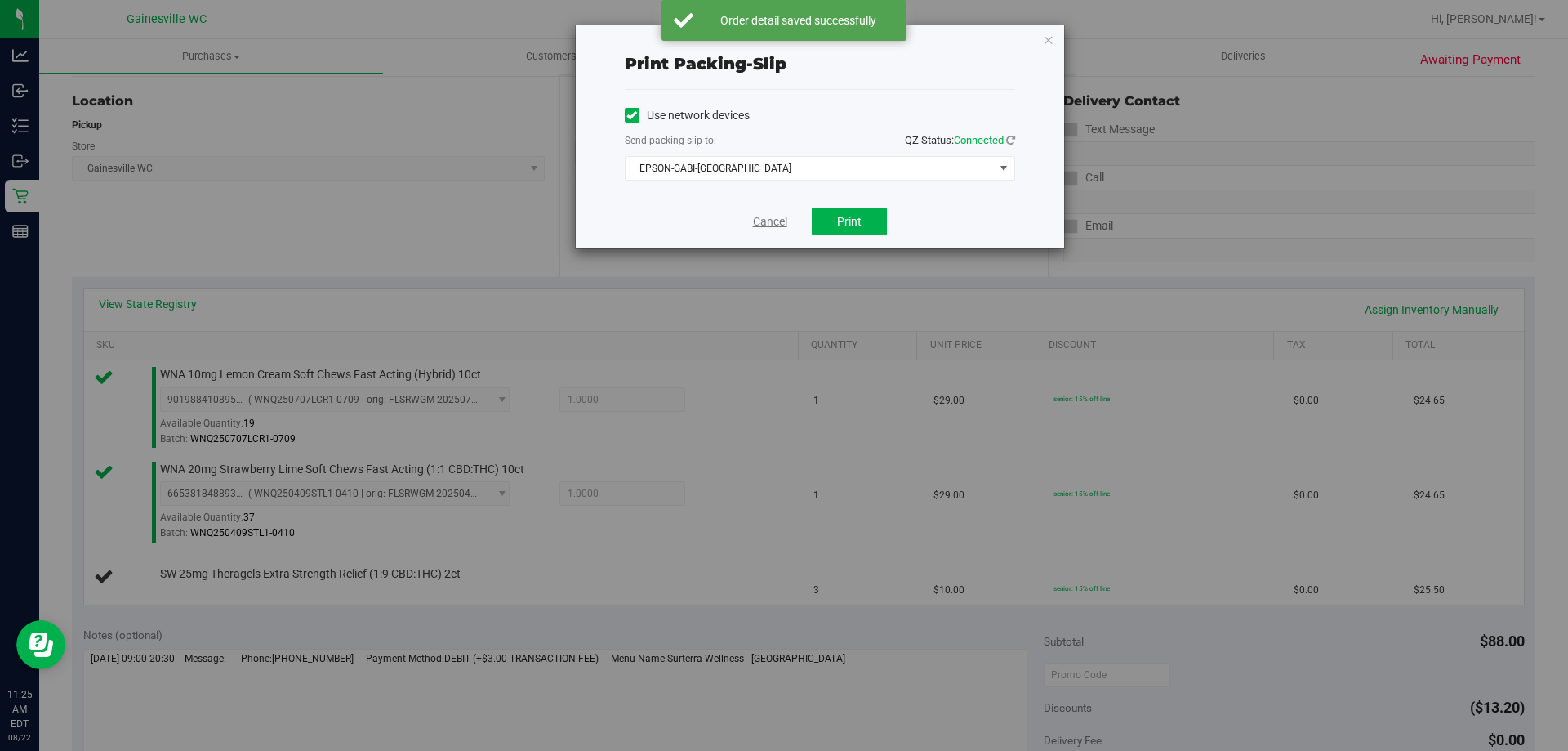
click at [762, 220] on link "Cancel" at bounding box center [770, 221] width 35 height 17
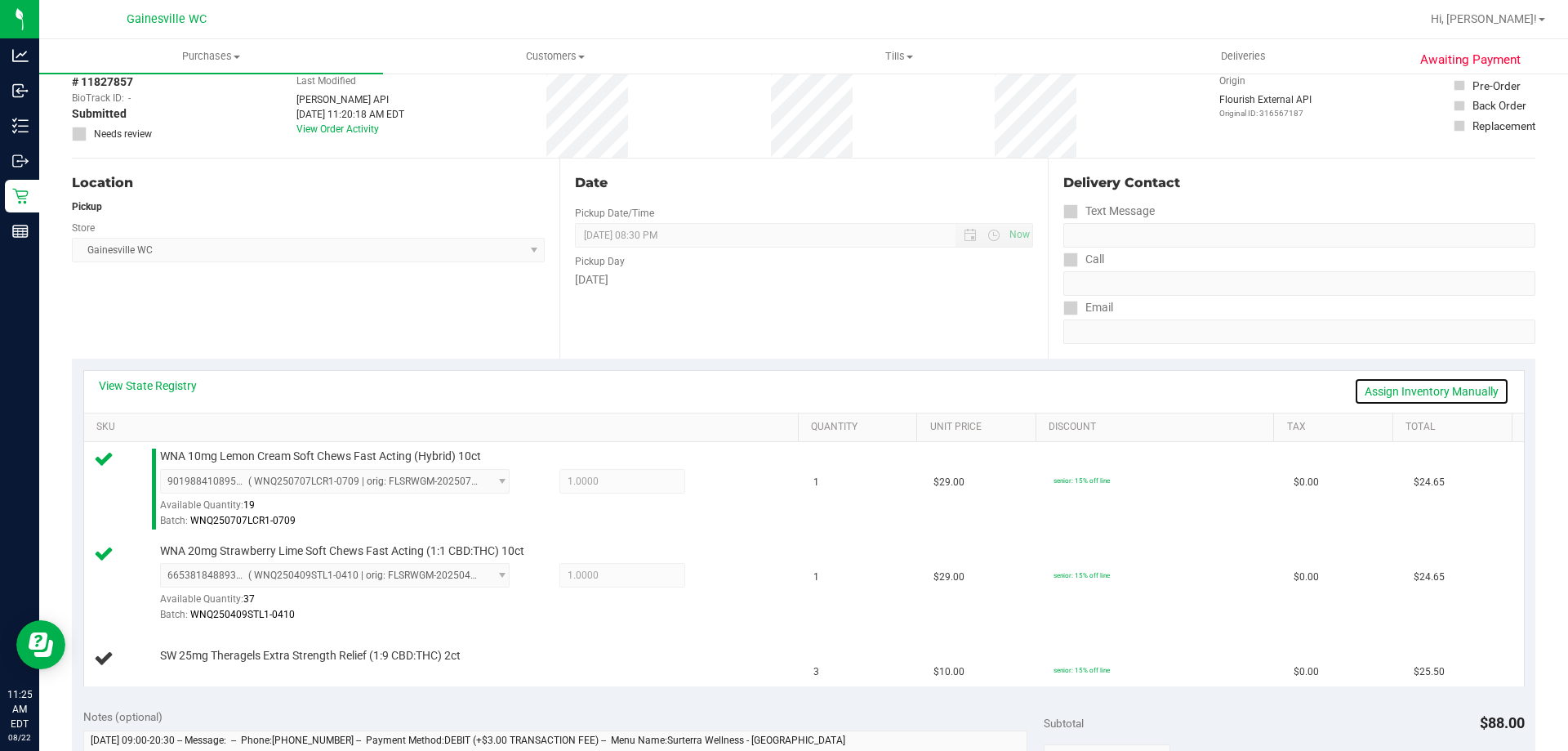
click at [1408, 395] on link "Assign Inventory Manually" at bounding box center [1432, 391] width 155 height 28
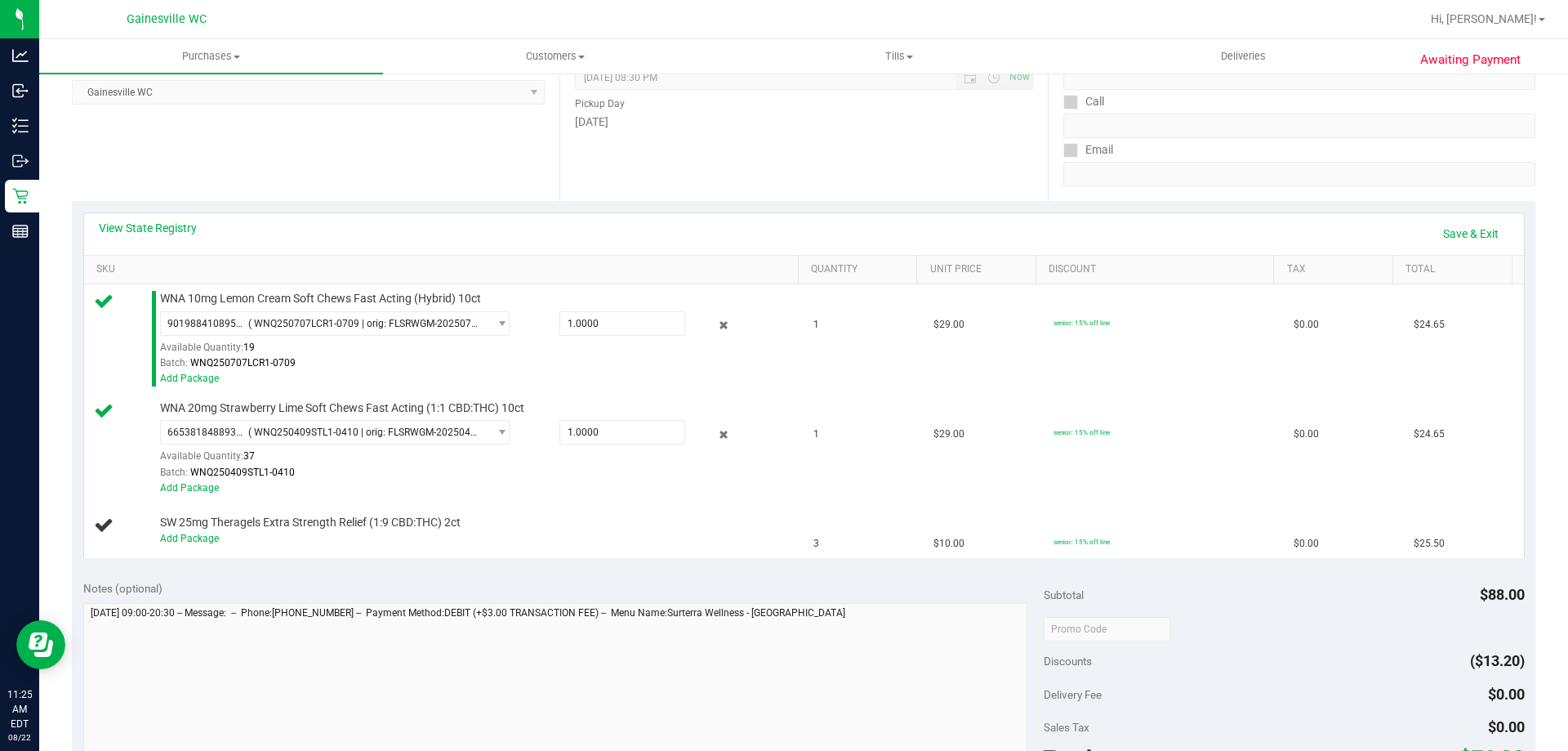
scroll to position [490, 0]
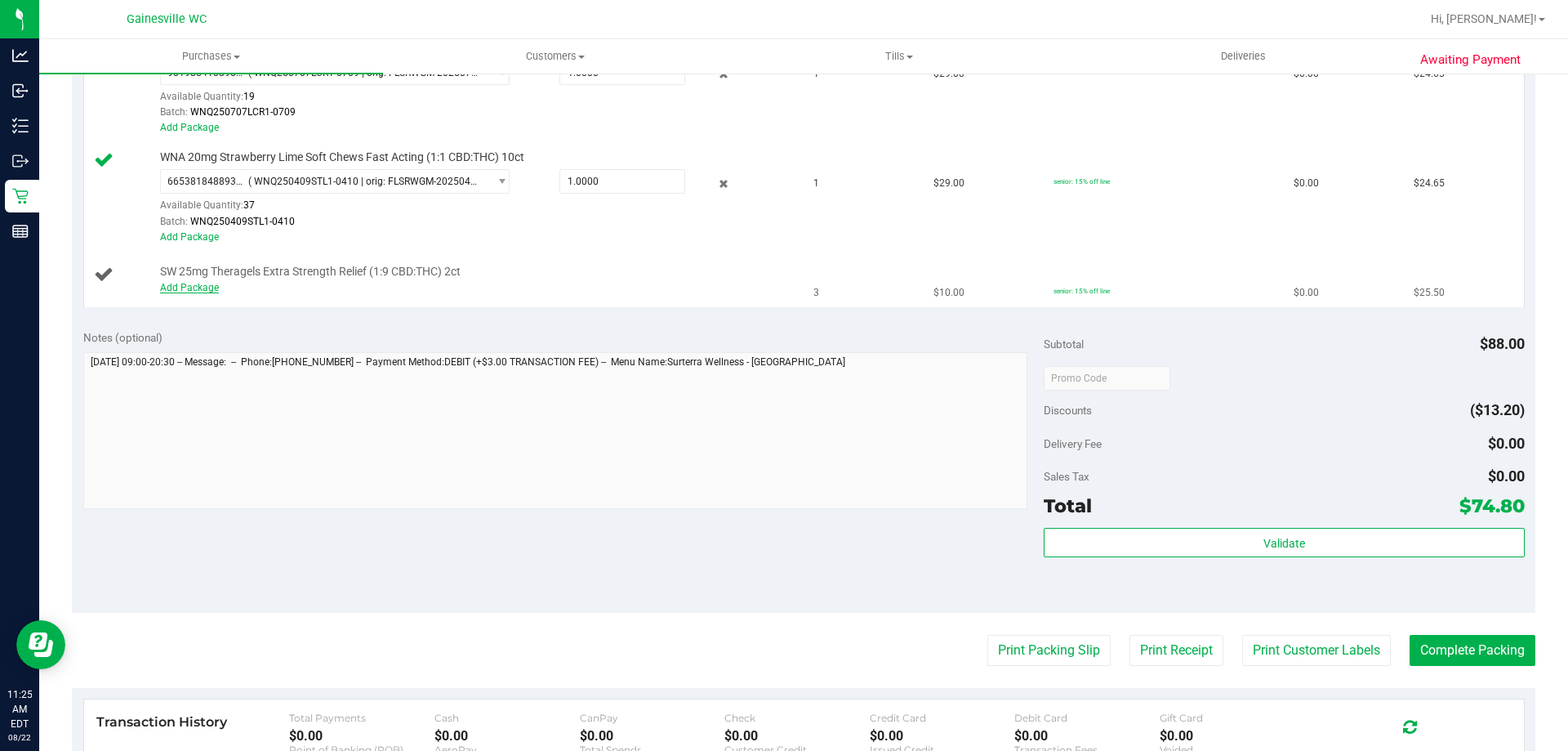
click at [183, 290] on link "Add Package" at bounding box center [190, 287] width 59 height 12
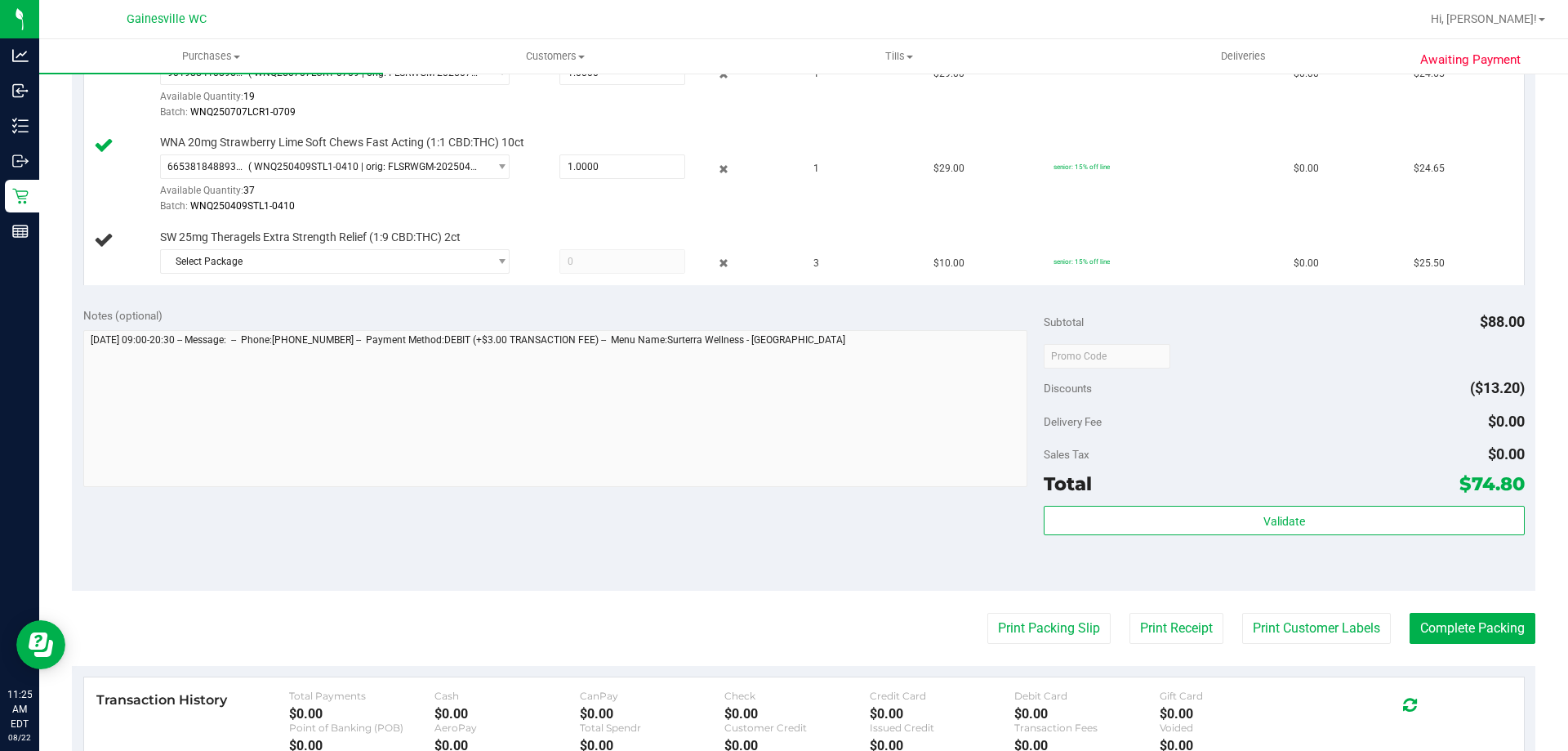
click at [288, 294] on div "View State Registry Save & Exit SKU Quantity Unit Price Discount Tax Total WNA …" at bounding box center [804, 123] width 1464 height 347
click at [298, 265] on span "Select Package" at bounding box center [325, 262] width 328 height 23
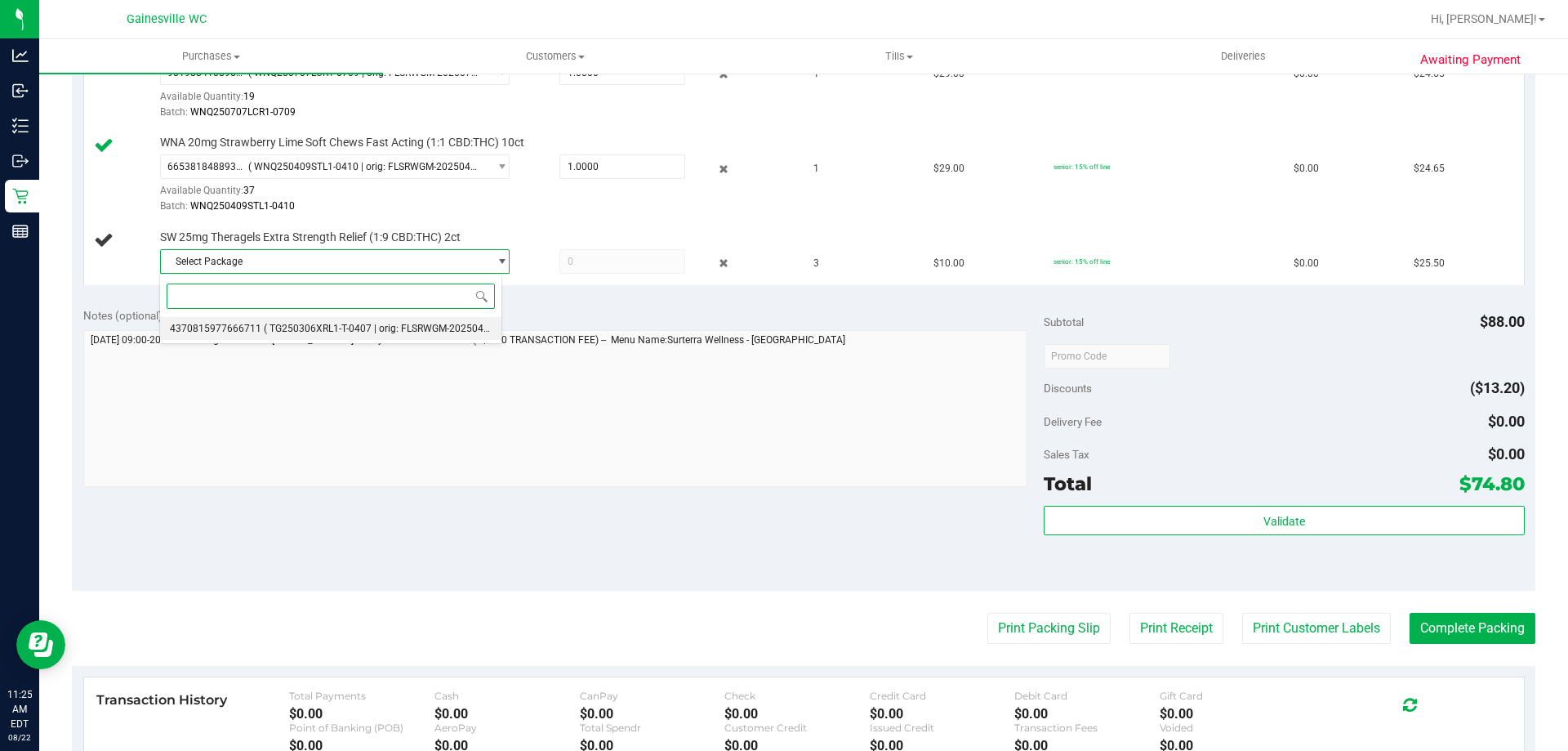
click at [352, 338] on li "4370815977666711 ( TG250306XRL1-T-0407 | orig: FLSRWGM-20250415-829 )" at bounding box center [331, 329] width 341 height 23
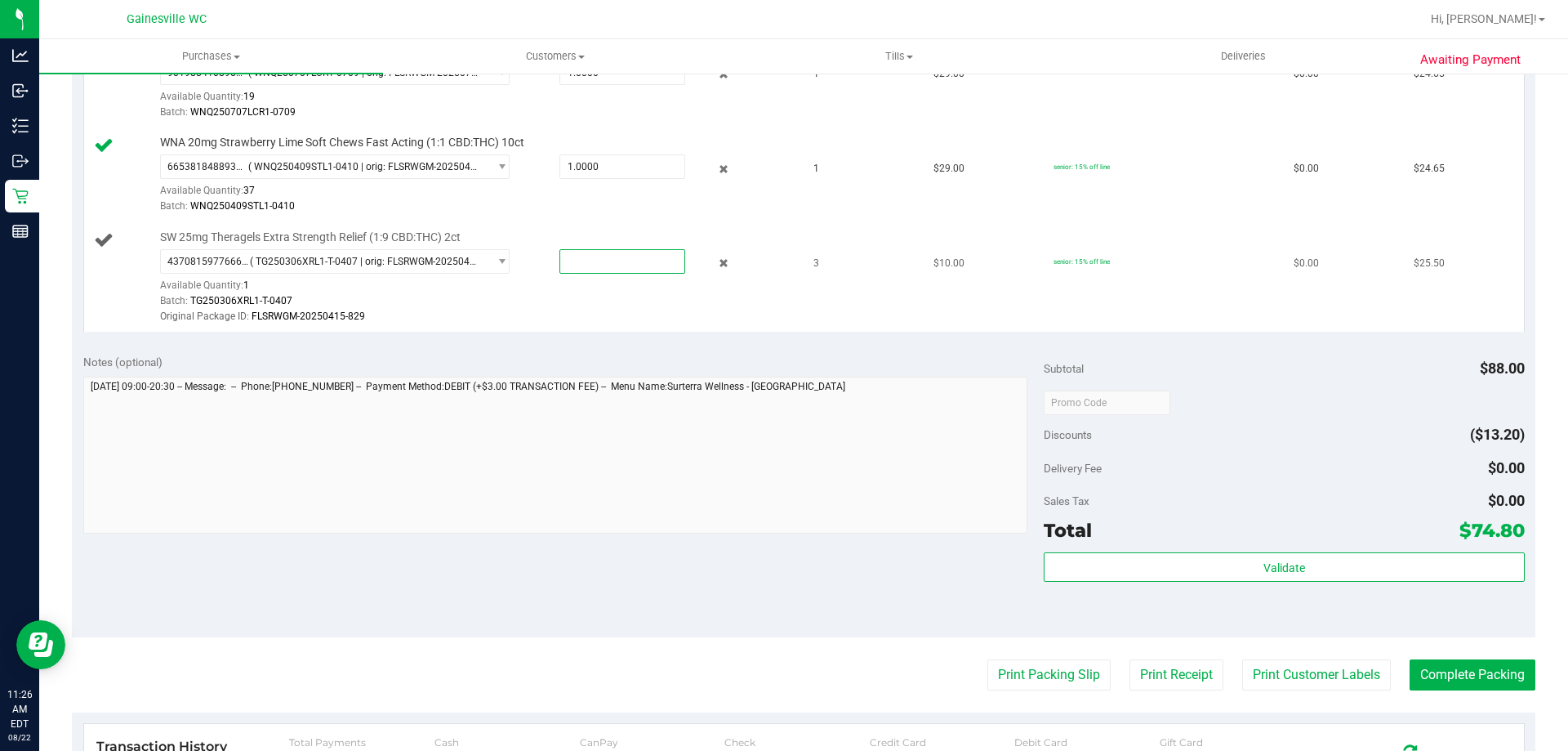
click at [585, 261] on span at bounding box center [622, 262] width 126 height 25
type input "1"
type input "1.0000"
click at [594, 301] on div "Batch: TG250306XRL1-T-0407" at bounding box center [476, 300] width 631 height 15
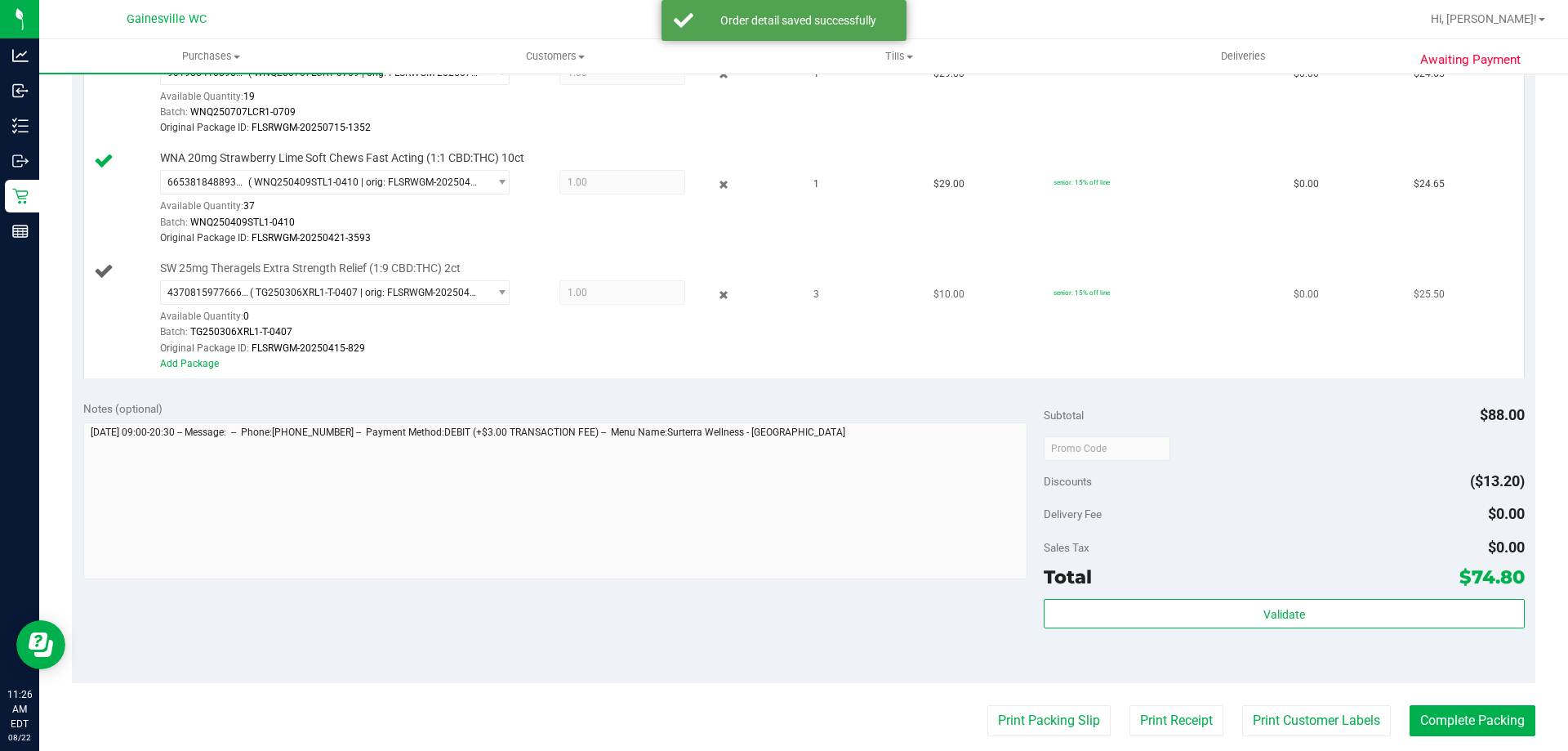
click at [152, 331] on div "SW 25mg Theragels Extra Strength Relief (1:9 CBD:THC) 2ct 4370815977666711 ( TG…" at bounding box center [471, 315] width 639 height 111
click at [192, 366] on link "Add Package" at bounding box center [190, 363] width 59 height 12
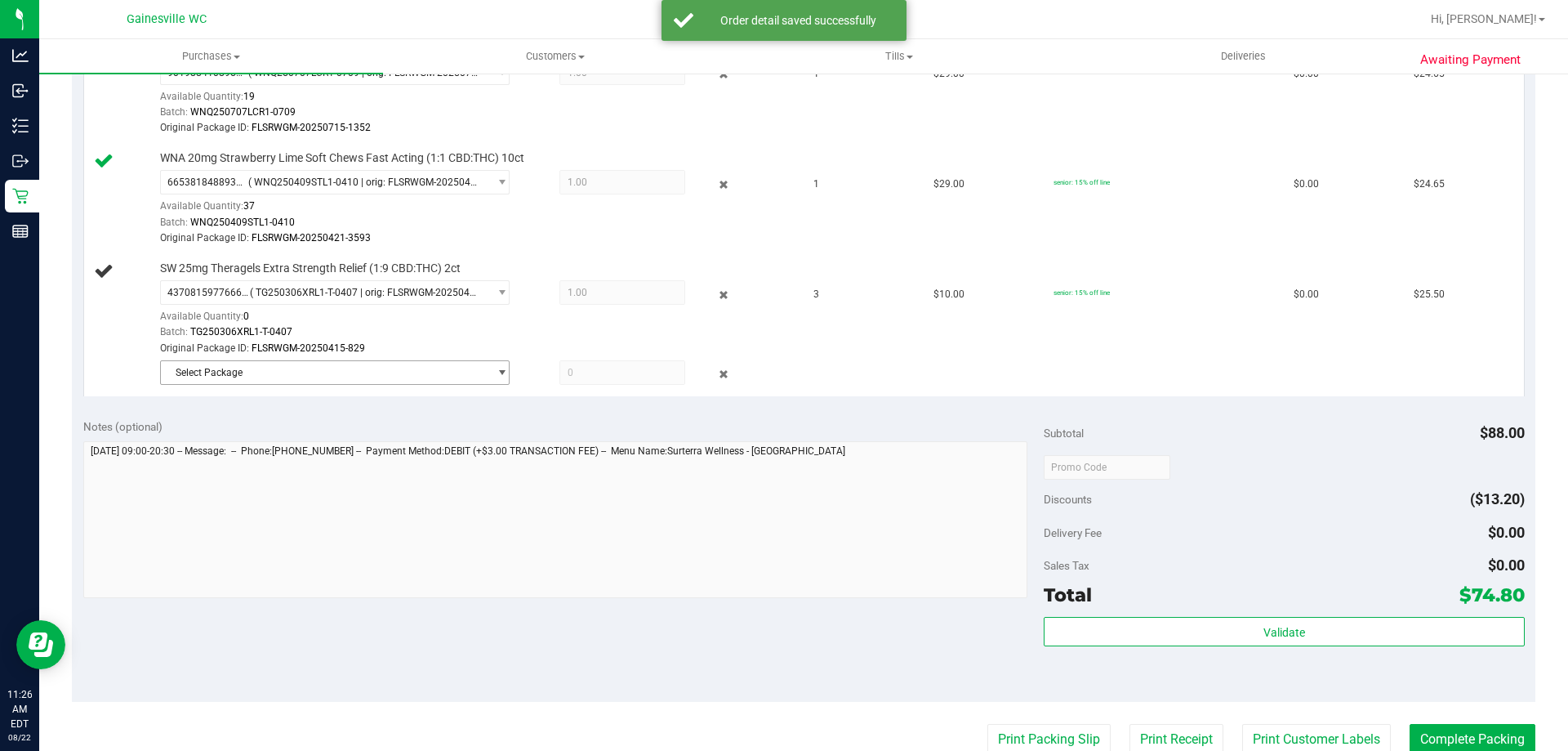
click at [372, 384] on span "Select Package" at bounding box center [335, 372] width 349 height 25
click at [361, 427] on div "Select Package 5419735814276012 ( TG250703XRL1-T-0708 | orig: FLSRWGM-20250716-…" at bounding box center [331, 420] width 343 height 70
click at [364, 437] on span "( TG250703XRL1-T-0708 | orig: FLSRWGM-20250716-1136 )" at bounding box center [395, 439] width 262 height 12
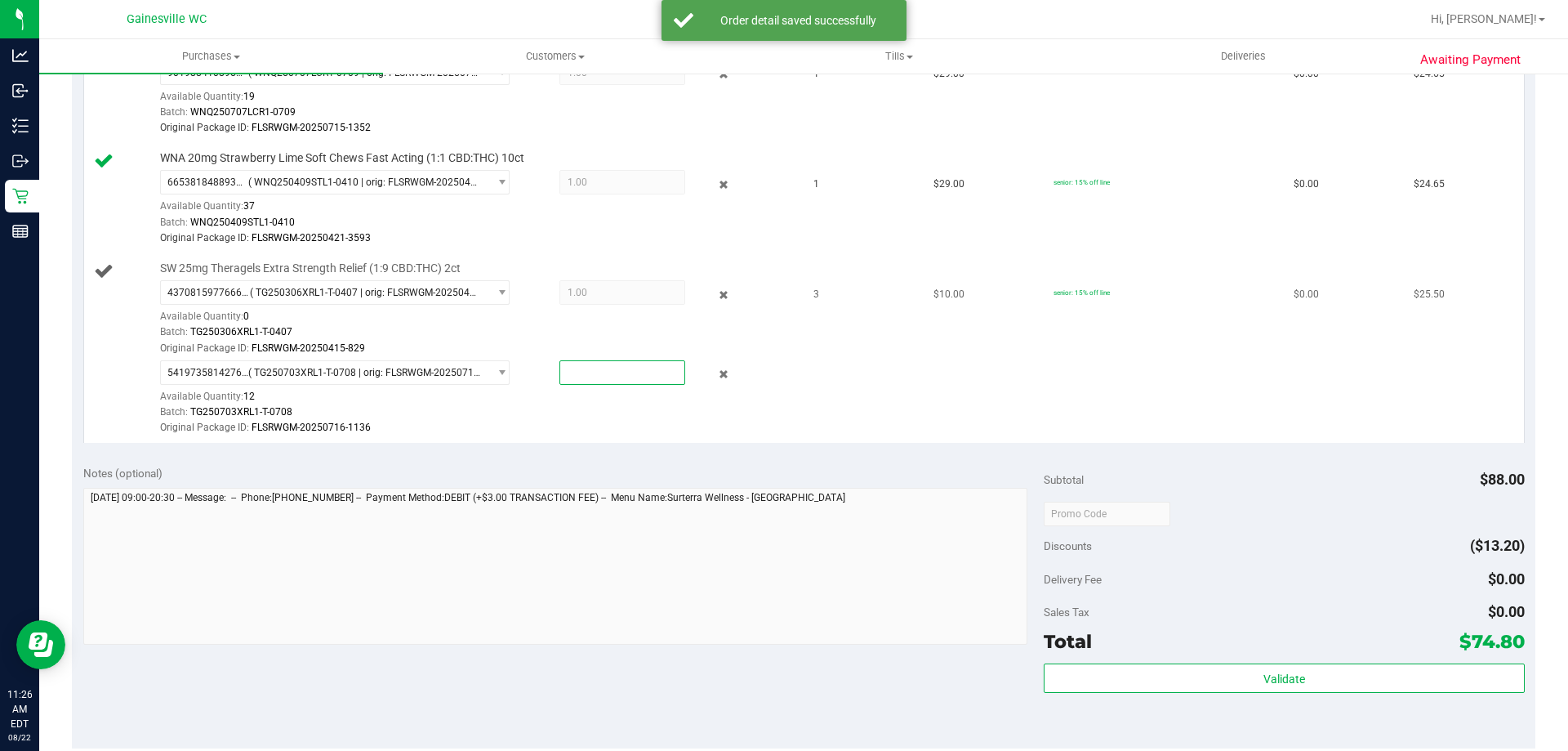
click at [654, 379] on span at bounding box center [622, 372] width 126 height 25
type input "2"
type input "2.0000"
click at [640, 427] on div "Original Package ID: FLSRWGM-20250716-1136" at bounding box center [476, 427] width 631 height 15
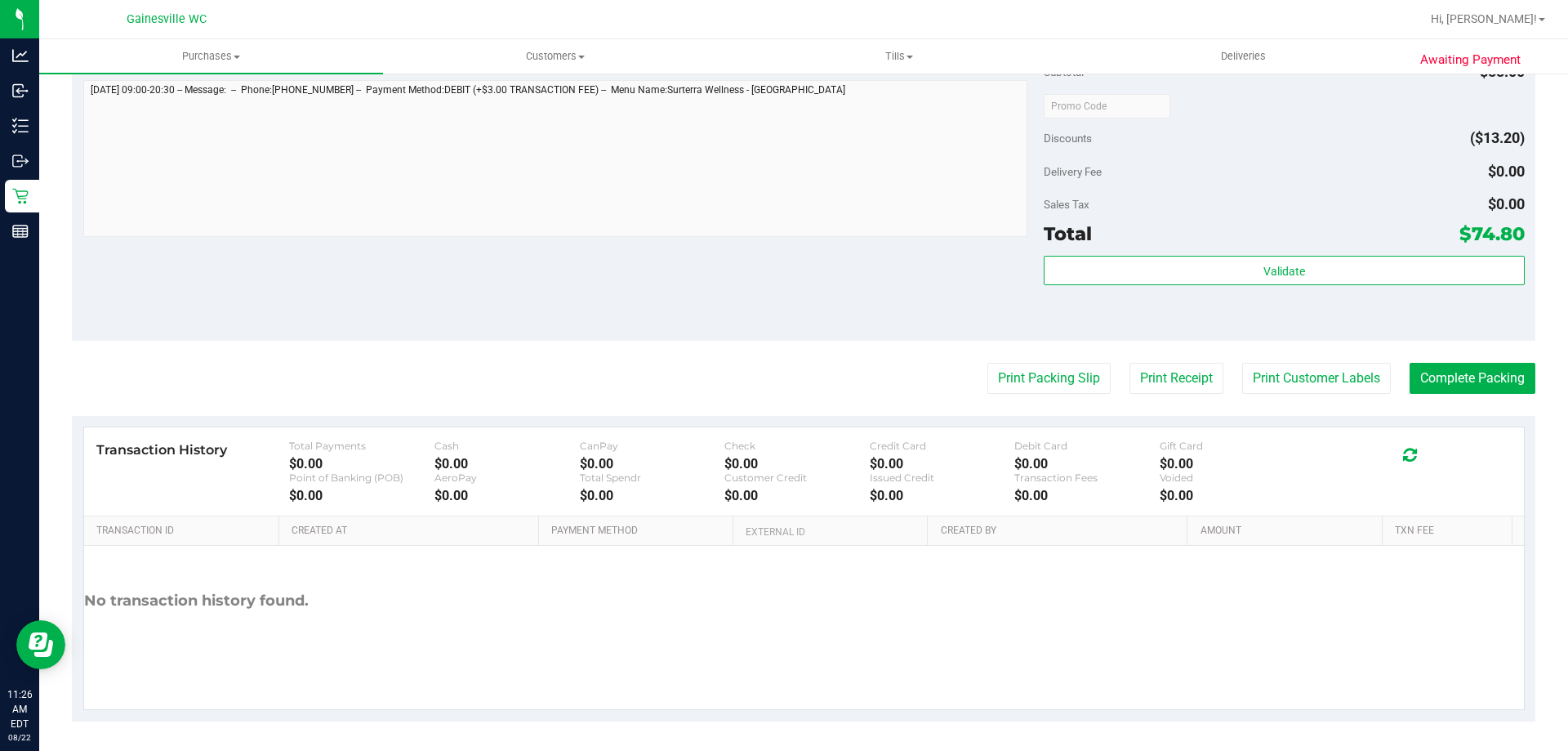
scroll to position [898, 0]
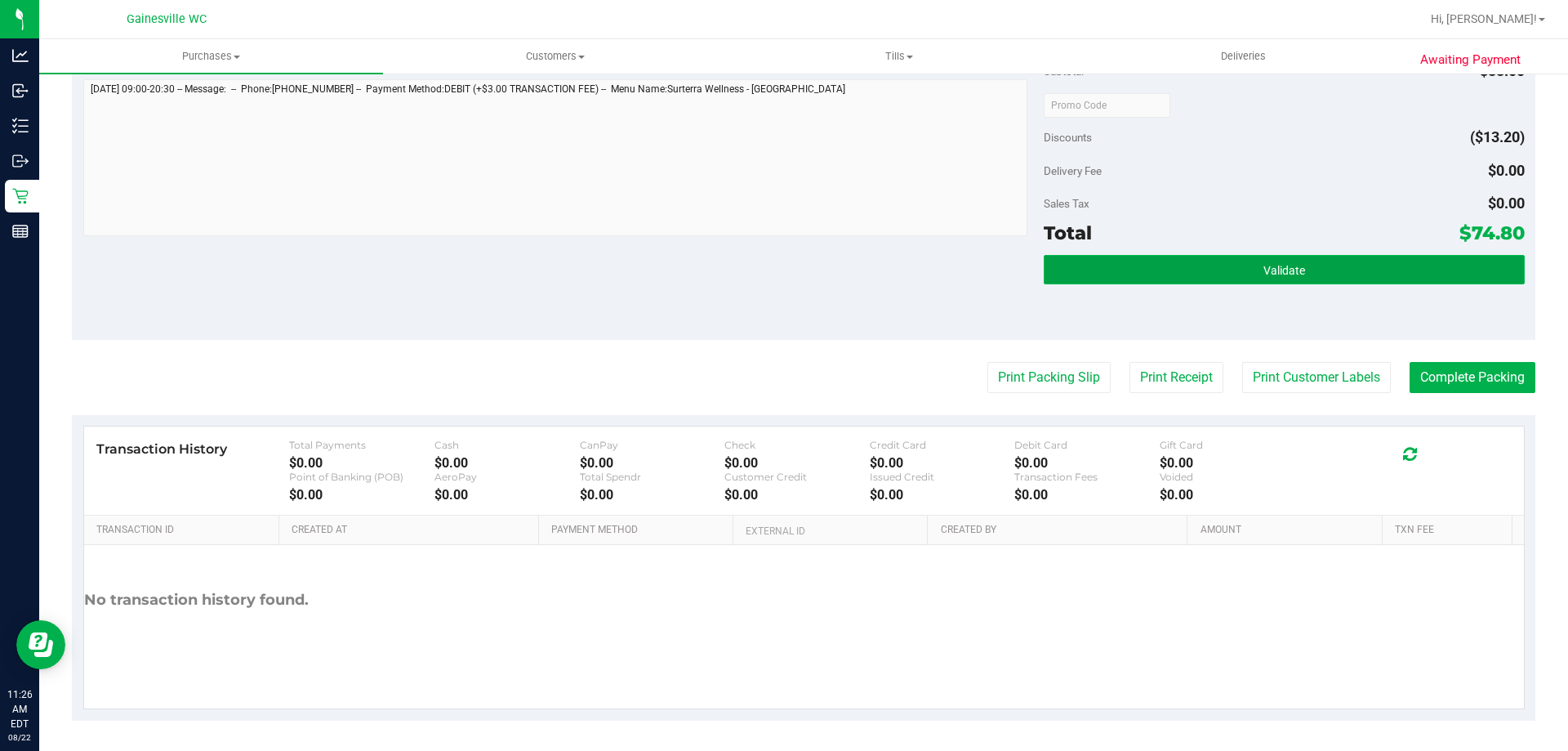
click at [1352, 257] on button "Validate" at bounding box center [1284, 269] width 480 height 29
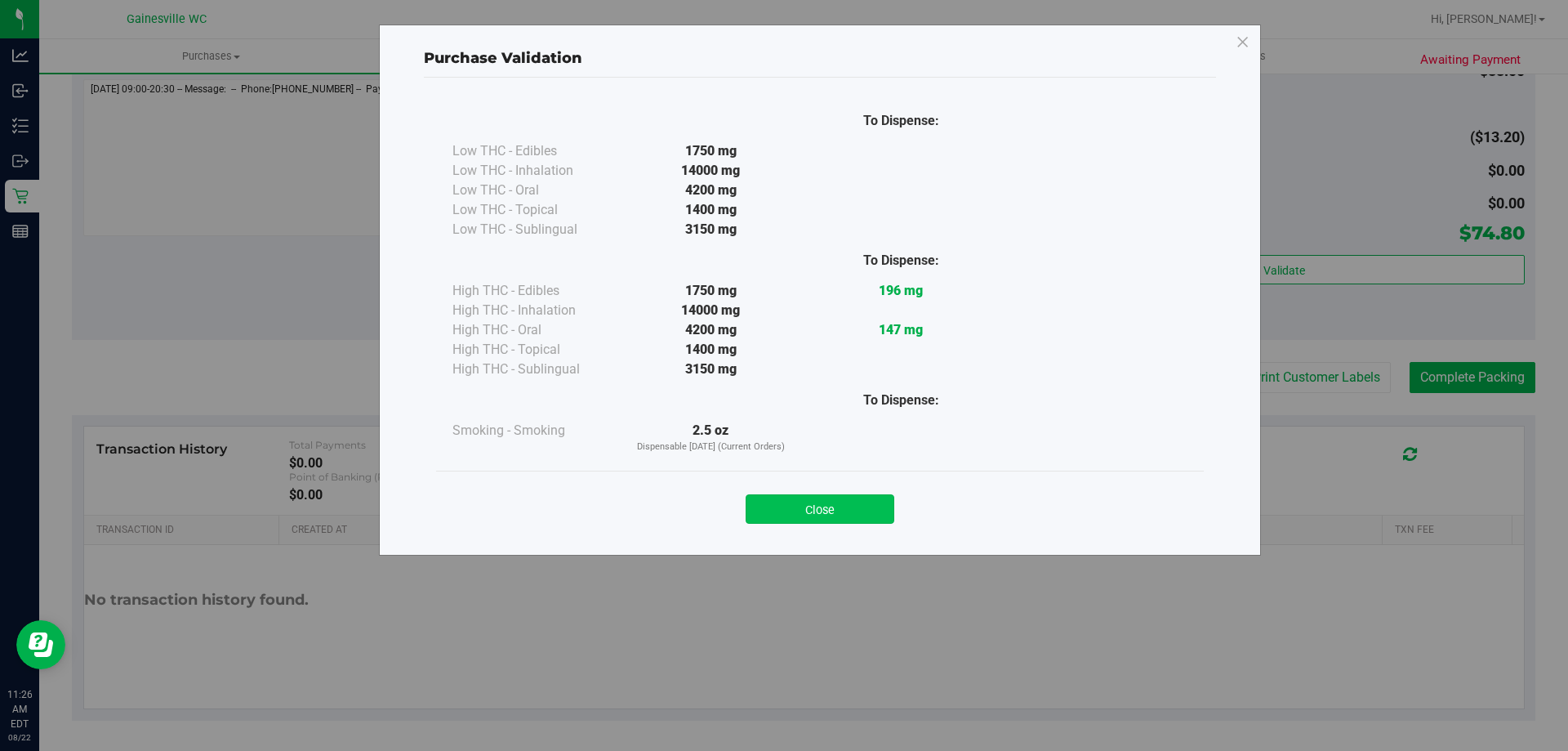
click at [839, 495] on div "Close" at bounding box center [820, 504] width 743 height 41
click at [843, 508] on button "Close" at bounding box center [820, 509] width 149 height 29
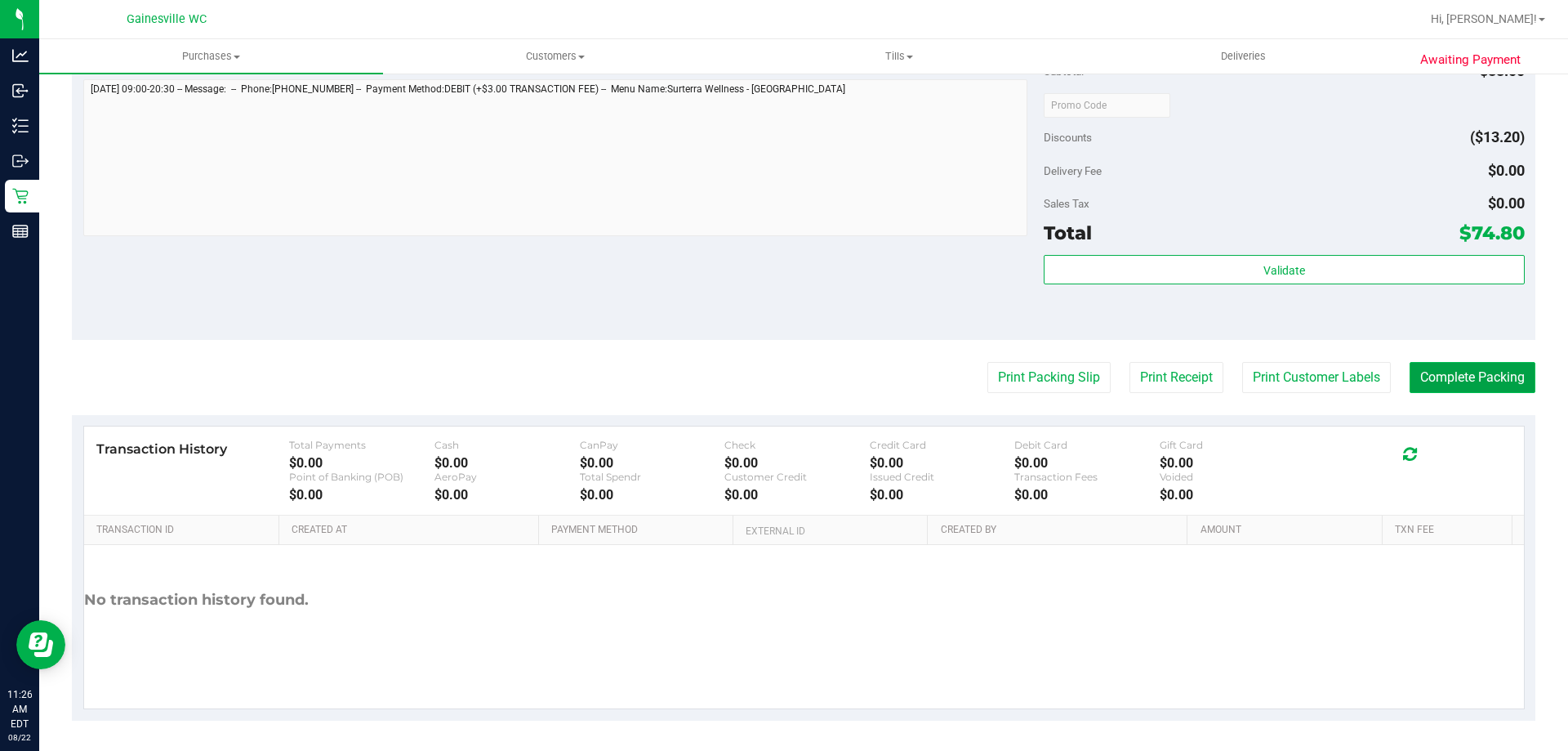
click at [1450, 371] on button "Complete Packing" at bounding box center [1472, 377] width 126 height 31
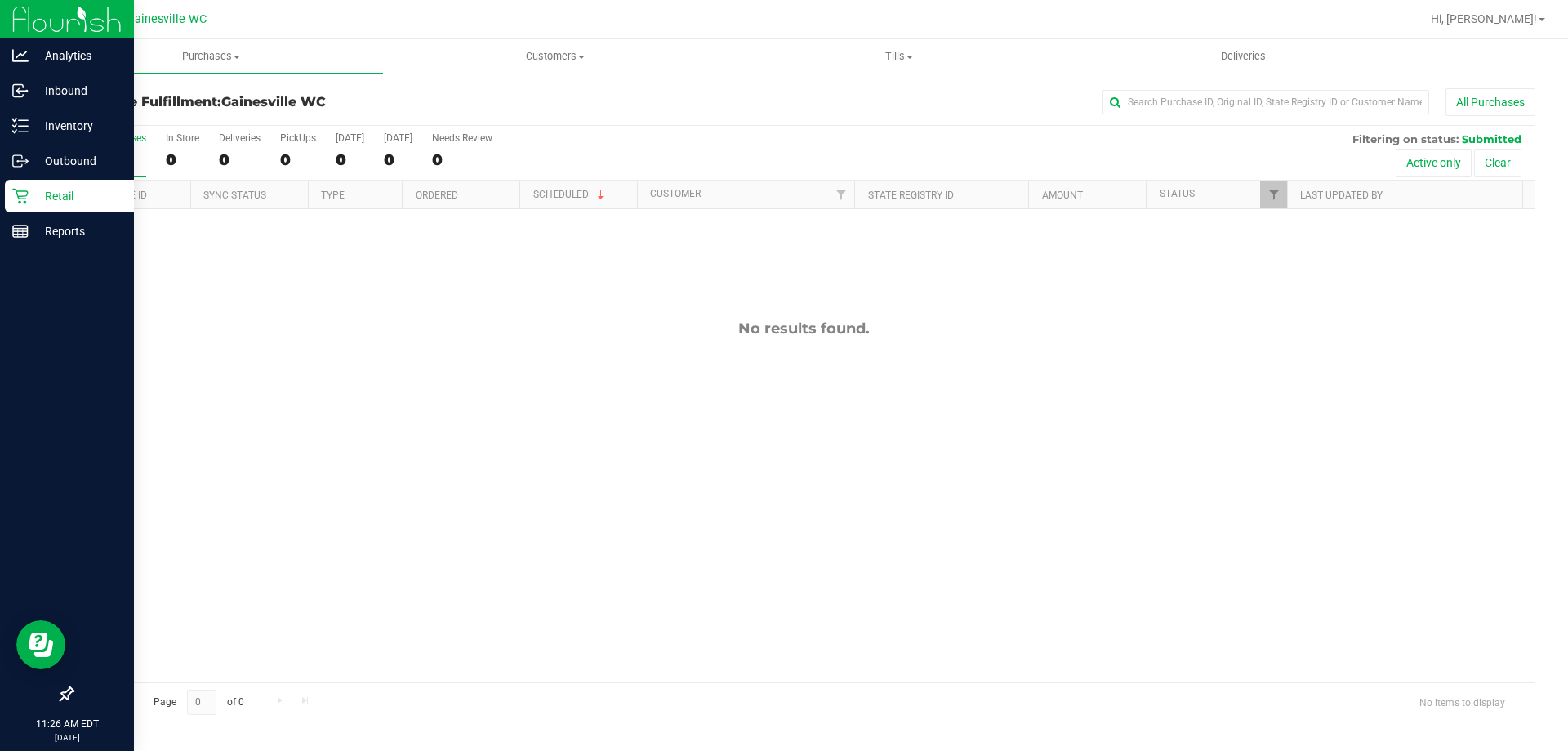
click at [0, 192] on link "Retail" at bounding box center [67, 197] width 134 height 35
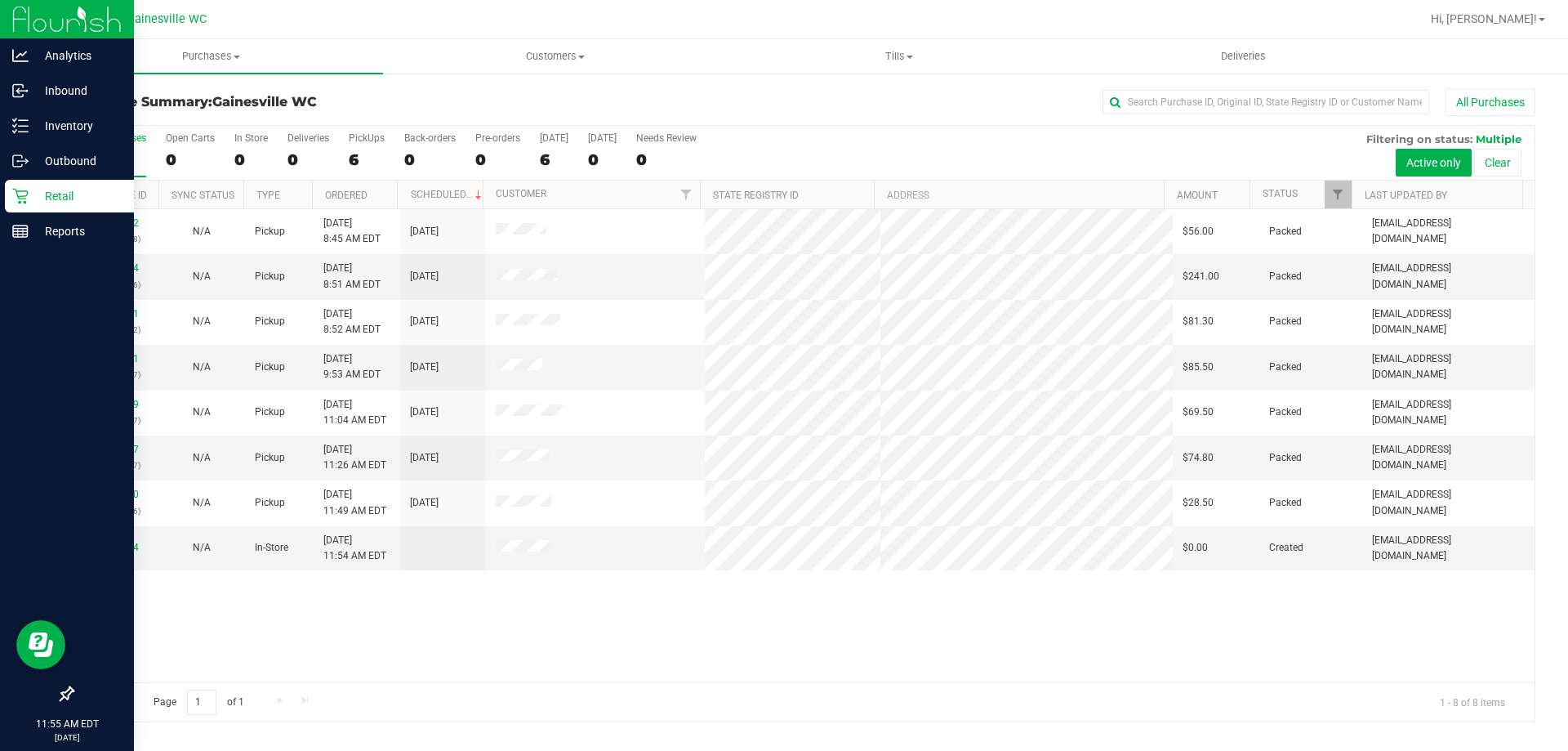
click at [32, 189] on p "Retail" at bounding box center [78, 196] width 98 height 20
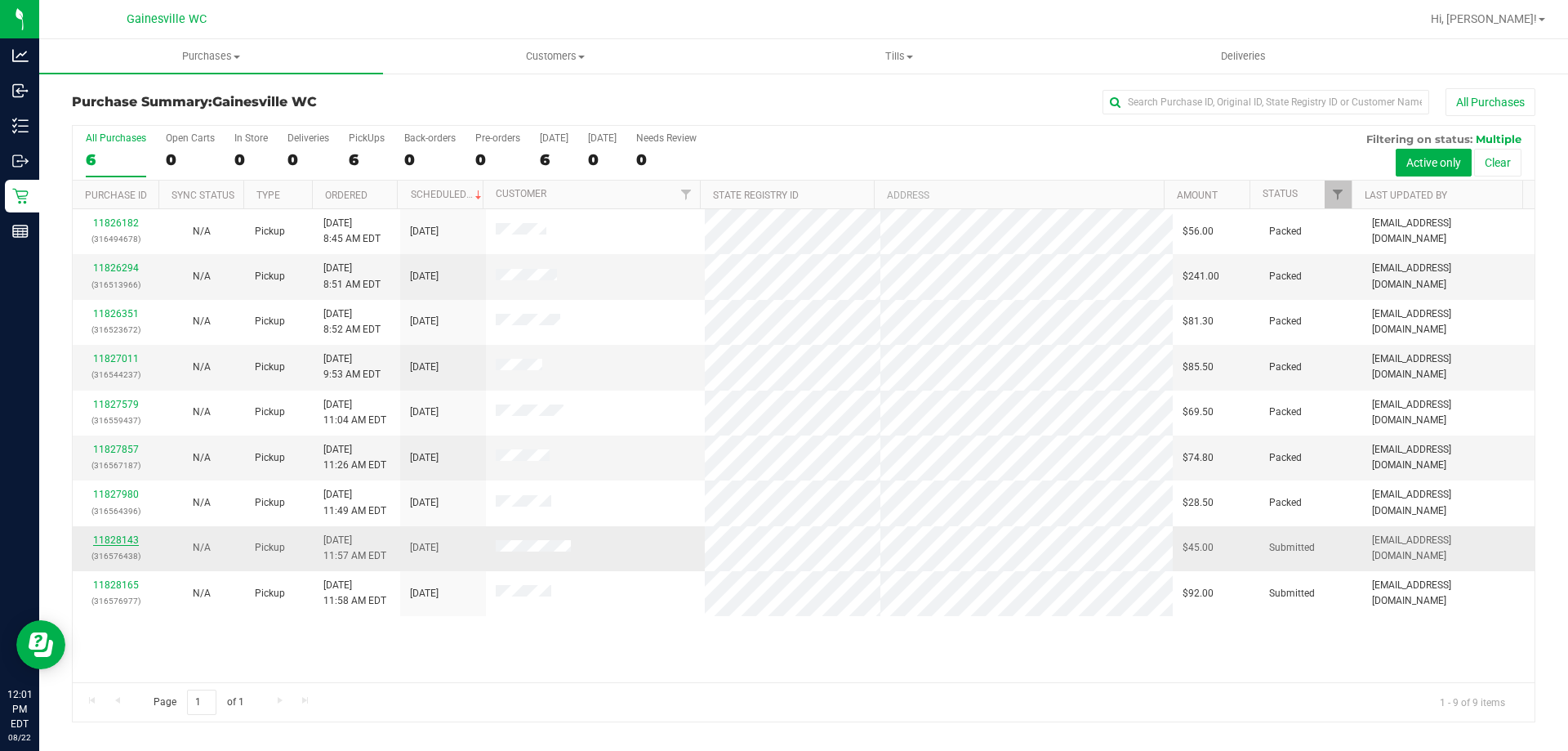
click at [130, 541] on link "11828143" at bounding box center [116, 540] width 45 height 12
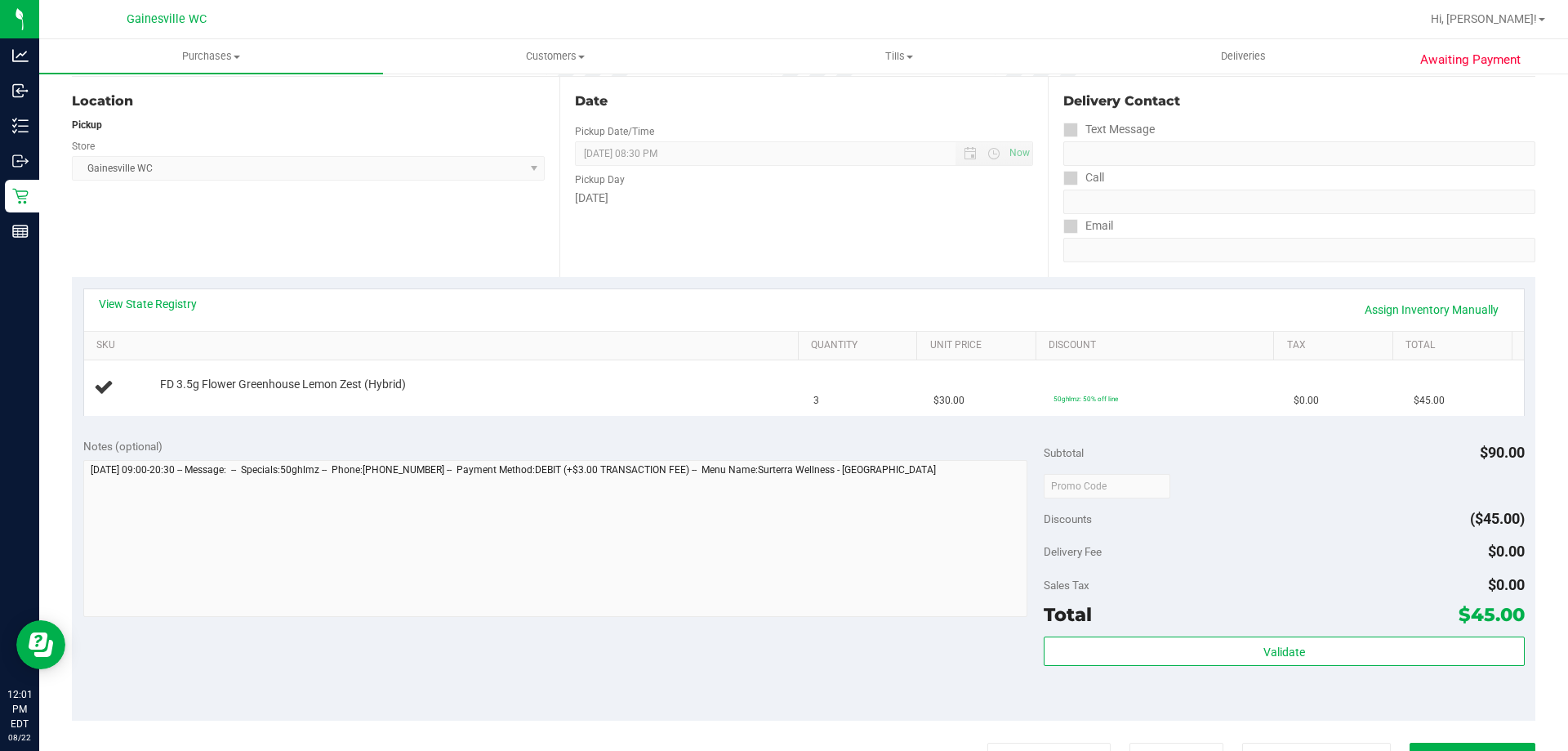
scroll to position [408, 0]
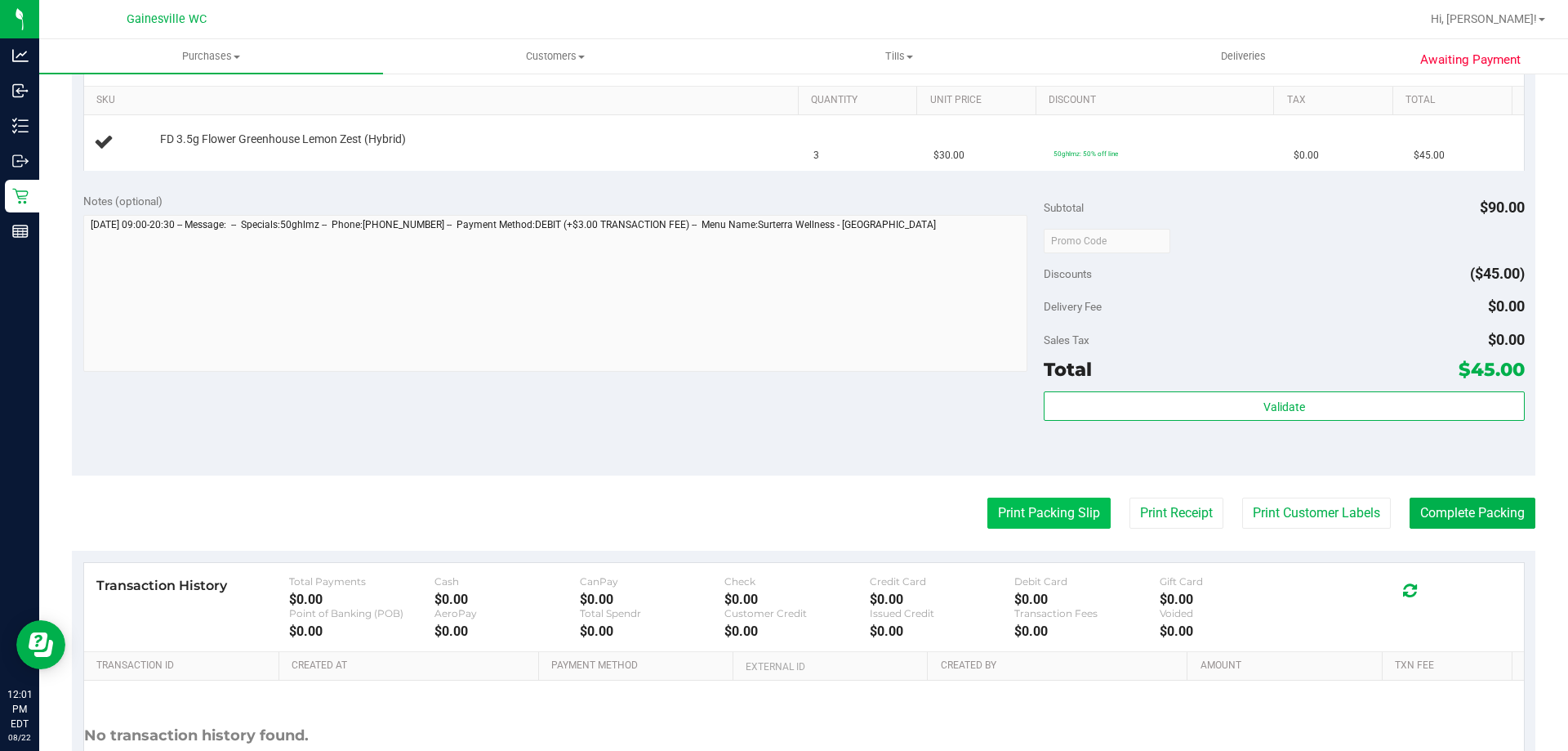
click at [1018, 525] on button "Print Packing Slip" at bounding box center [1049, 512] width 123 height 31
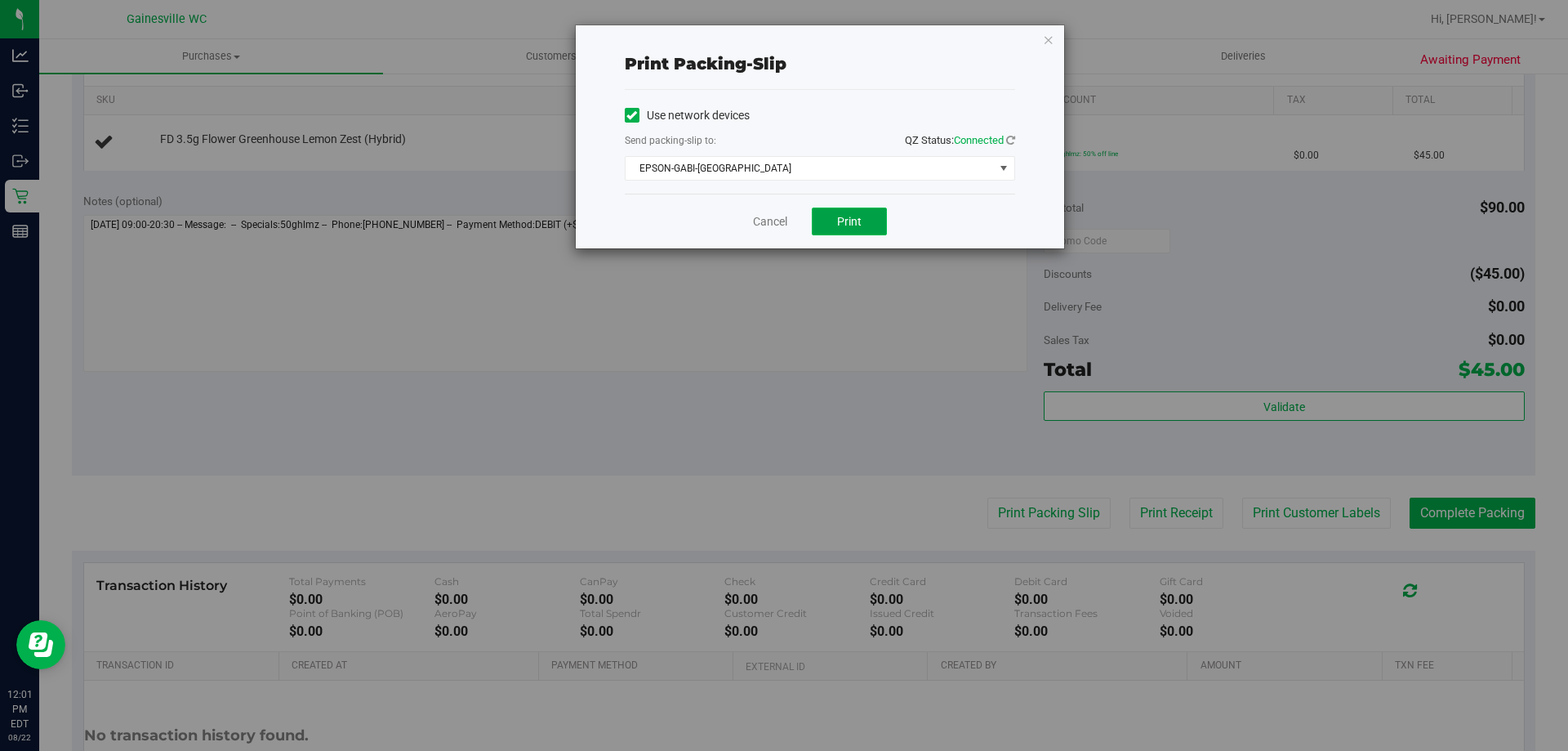
click at [835, 211] on button "Print" at bounding box center [849, 221] width 75 height 28
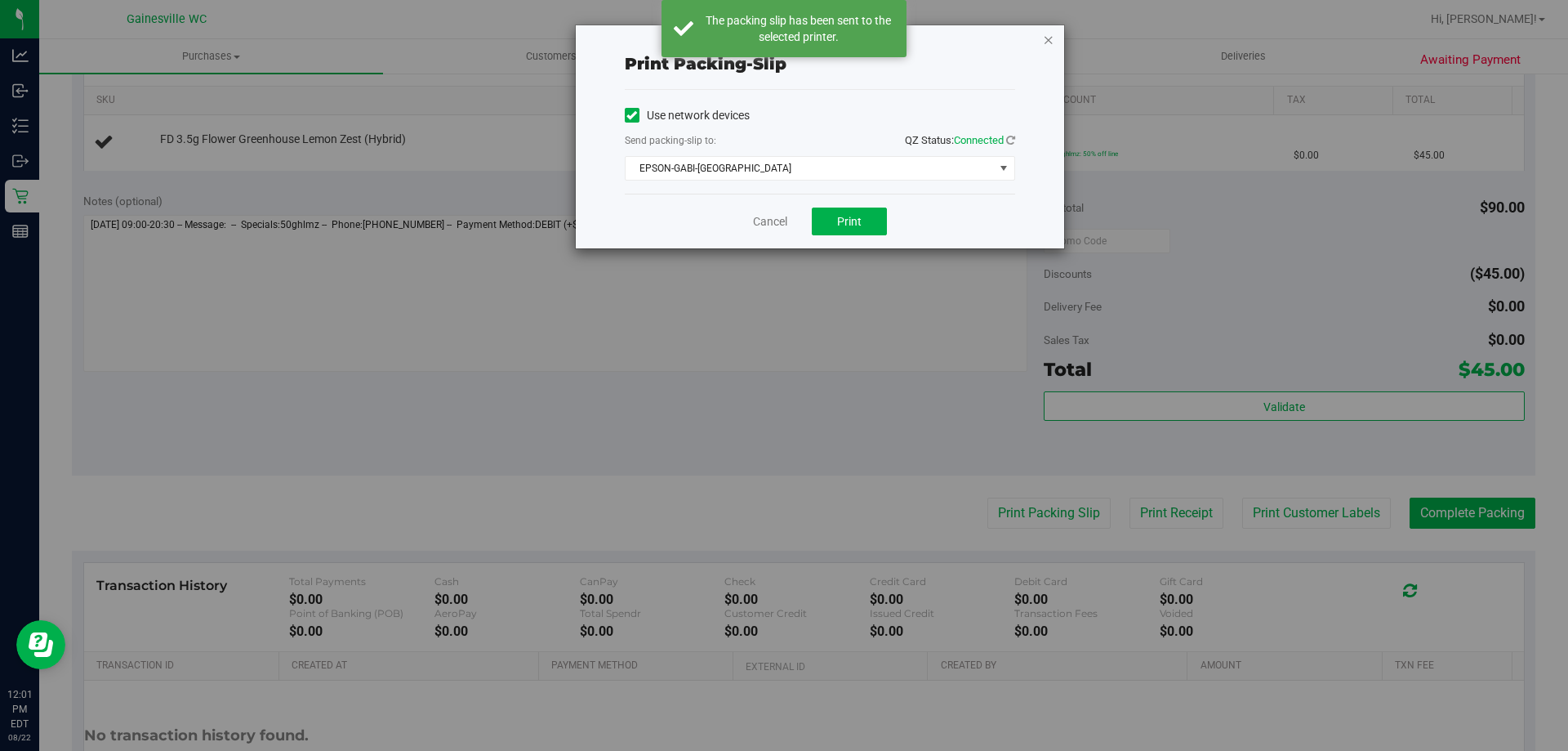
click at [1048, 37] on icon "button" at bounding box center [1049, 39] width 12 height 20
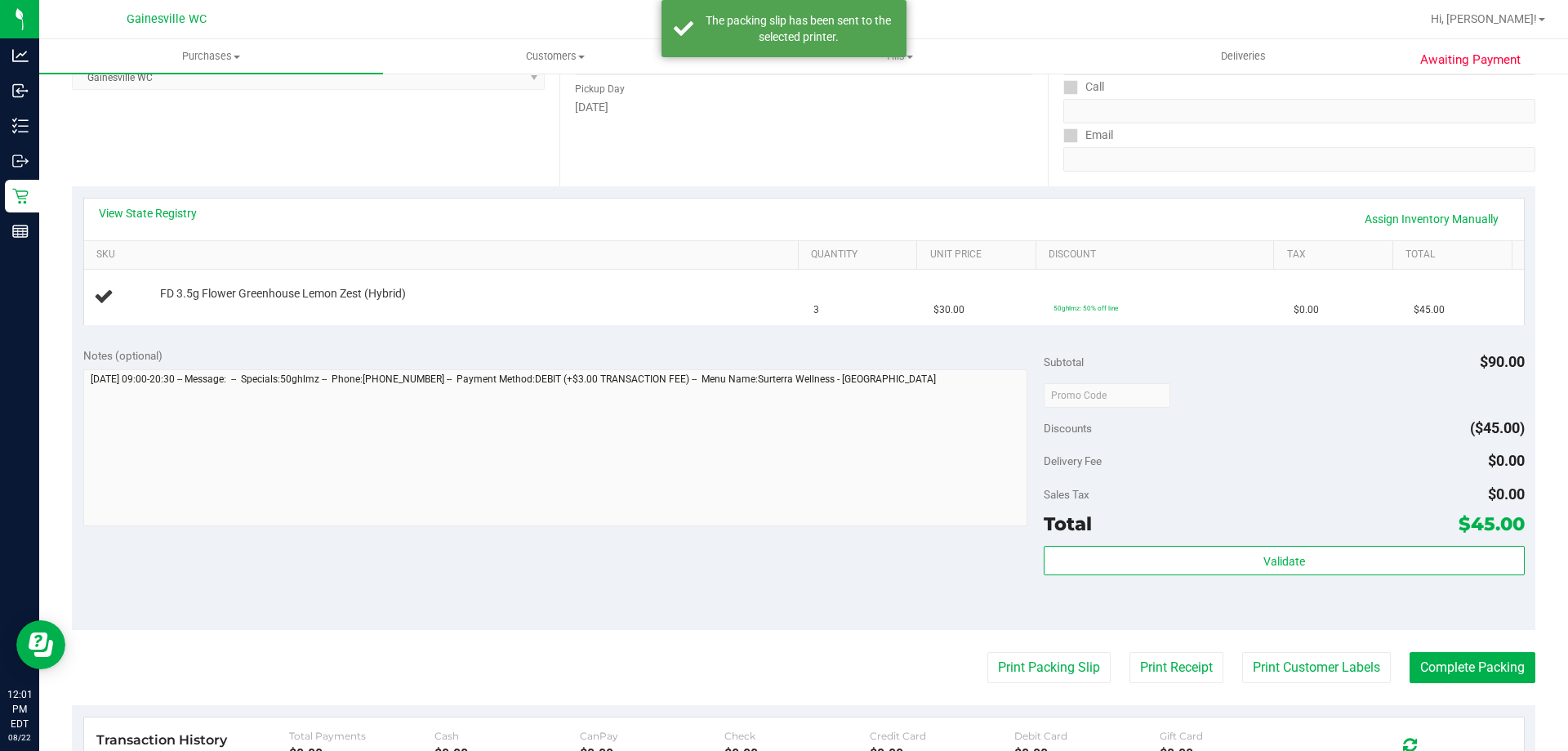
scroll to position [0, 0]
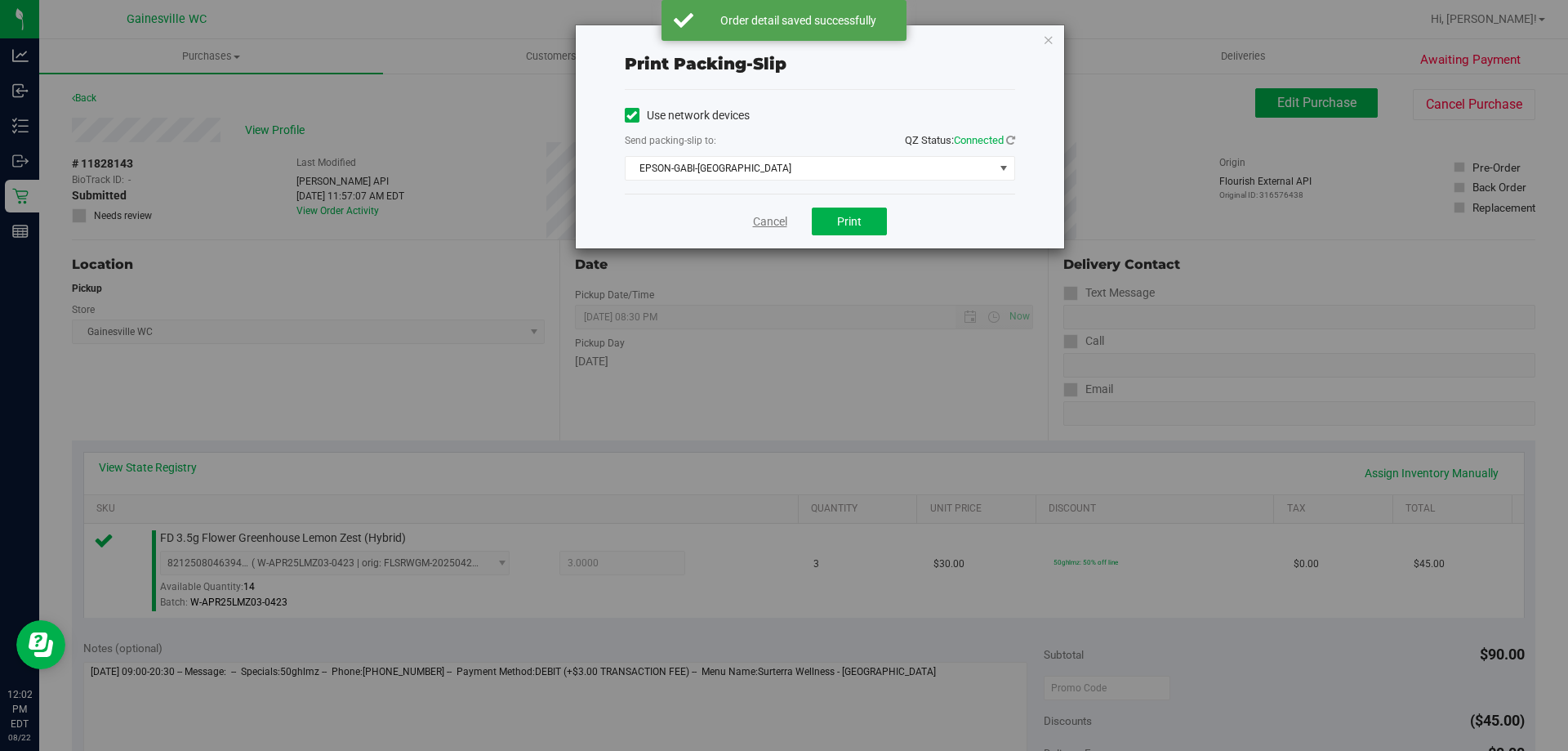
click at [771, 230] on link "Cancel" at bounding box center [770, 221] width 35 height 17
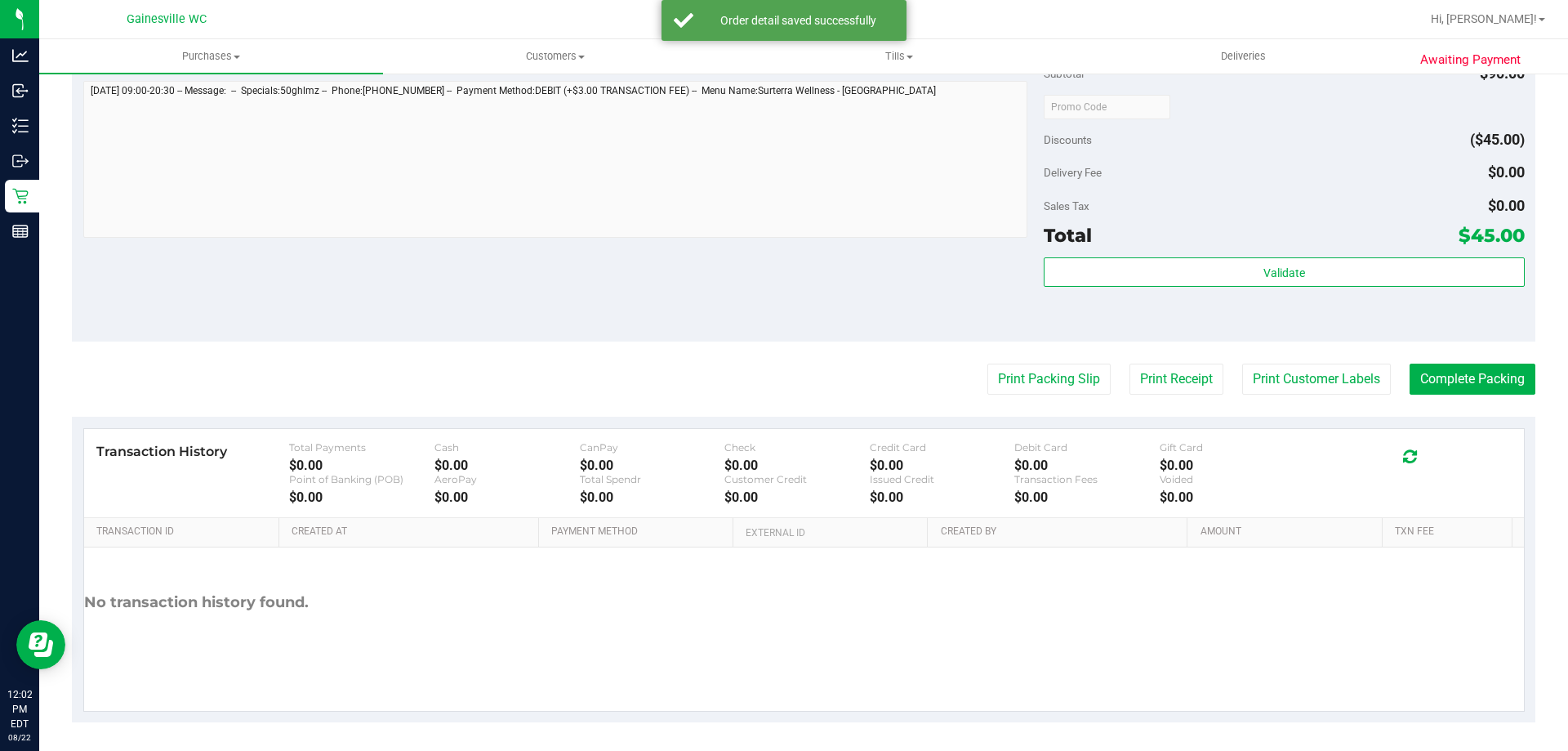
scroll to position [584, 0]
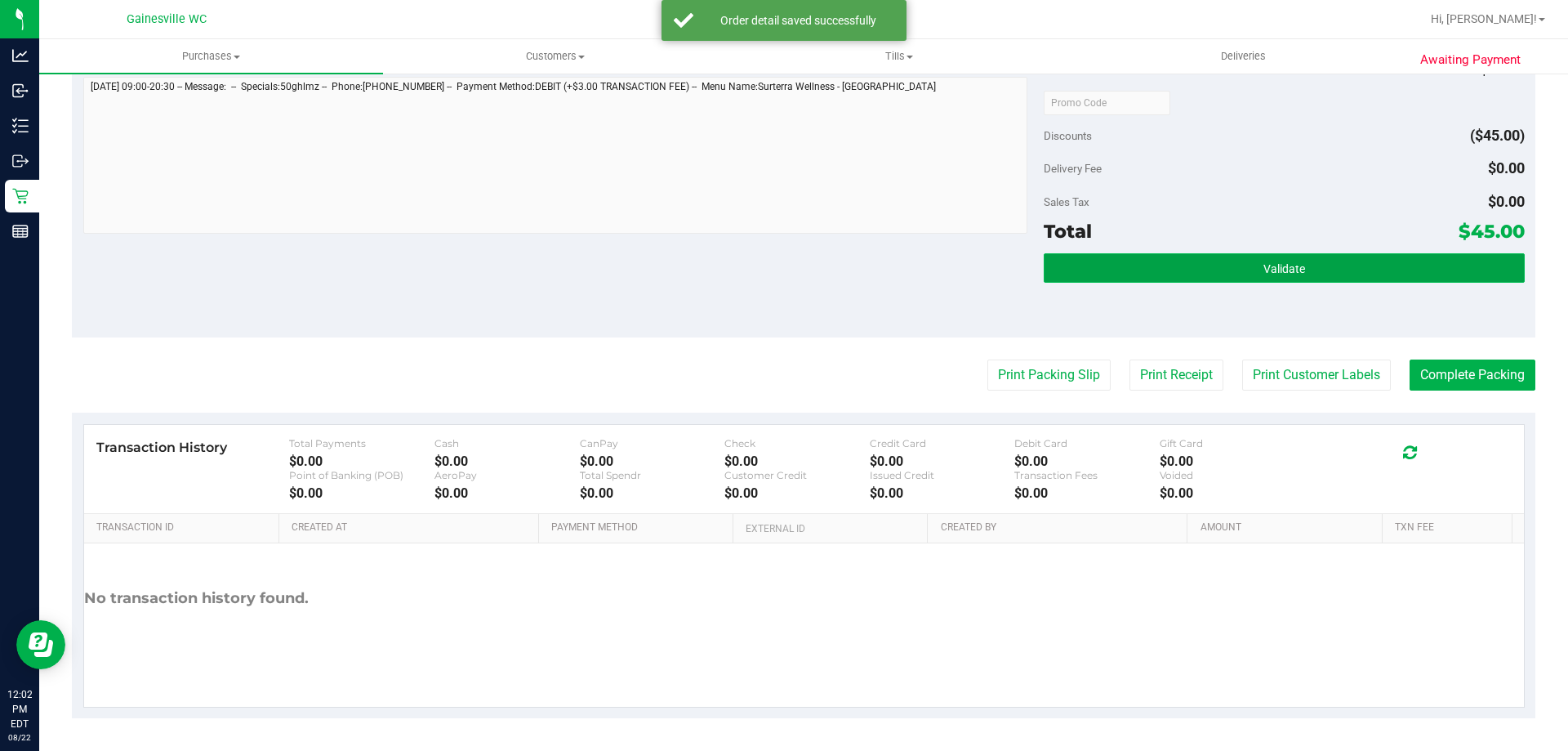
click at [1301, 264] on button "Validate" at bounding box center [1284, 267] width 480 height 29
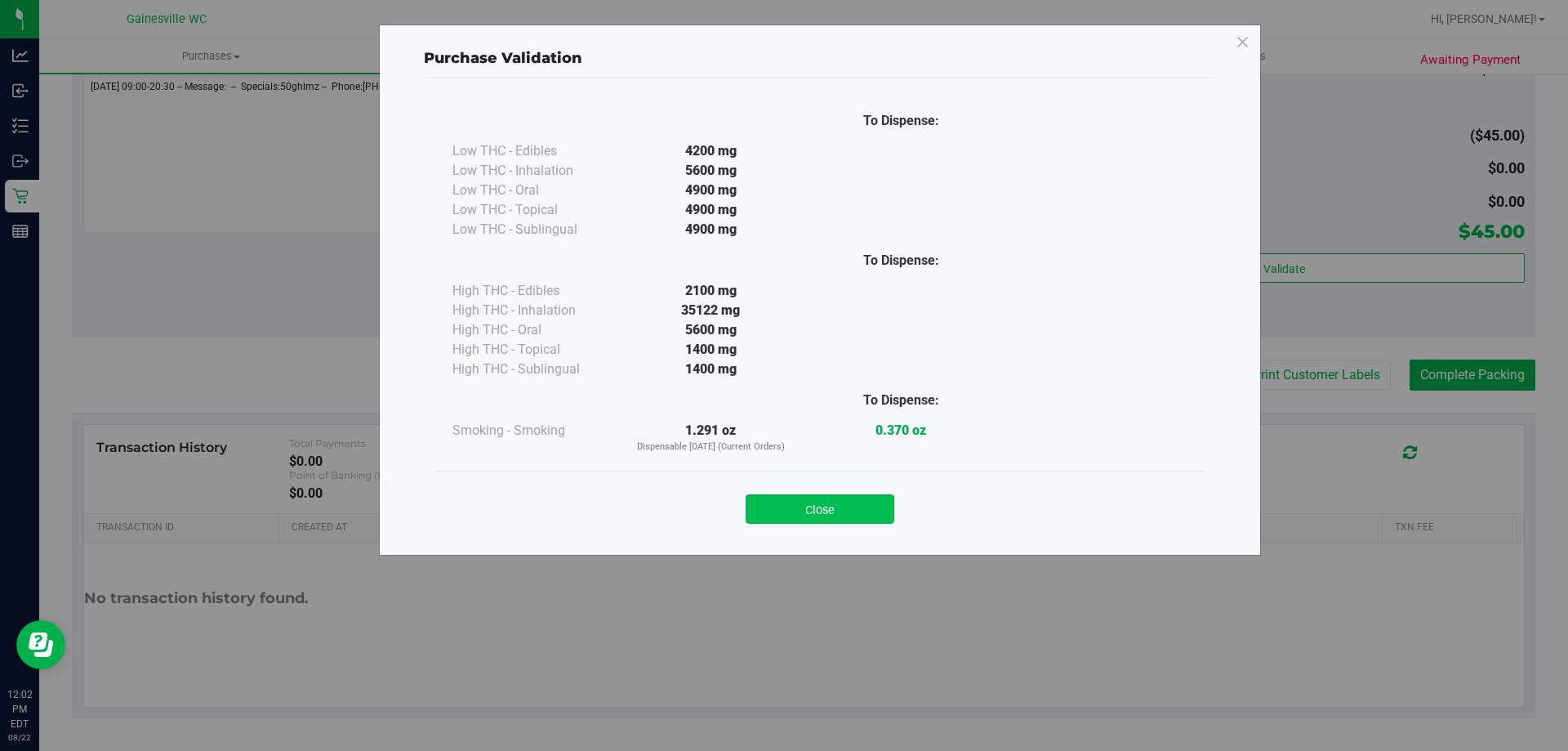
click at [855, 496] on button "Close" at bounding box center [820, 509] width 149 height 29
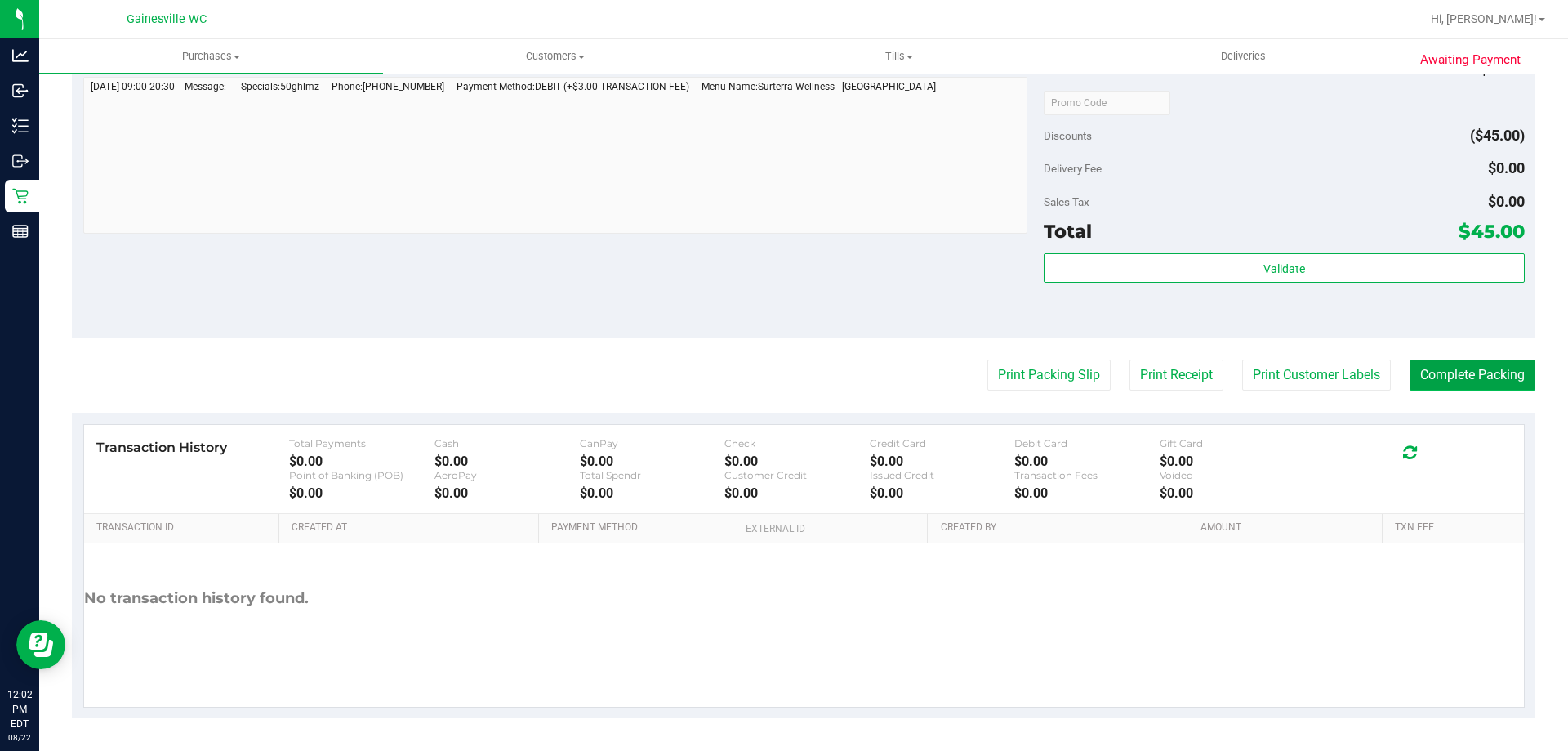
click at [1438, 384] on button "Complete Packing" at bounding box center [1472, 374] width 126 height 31
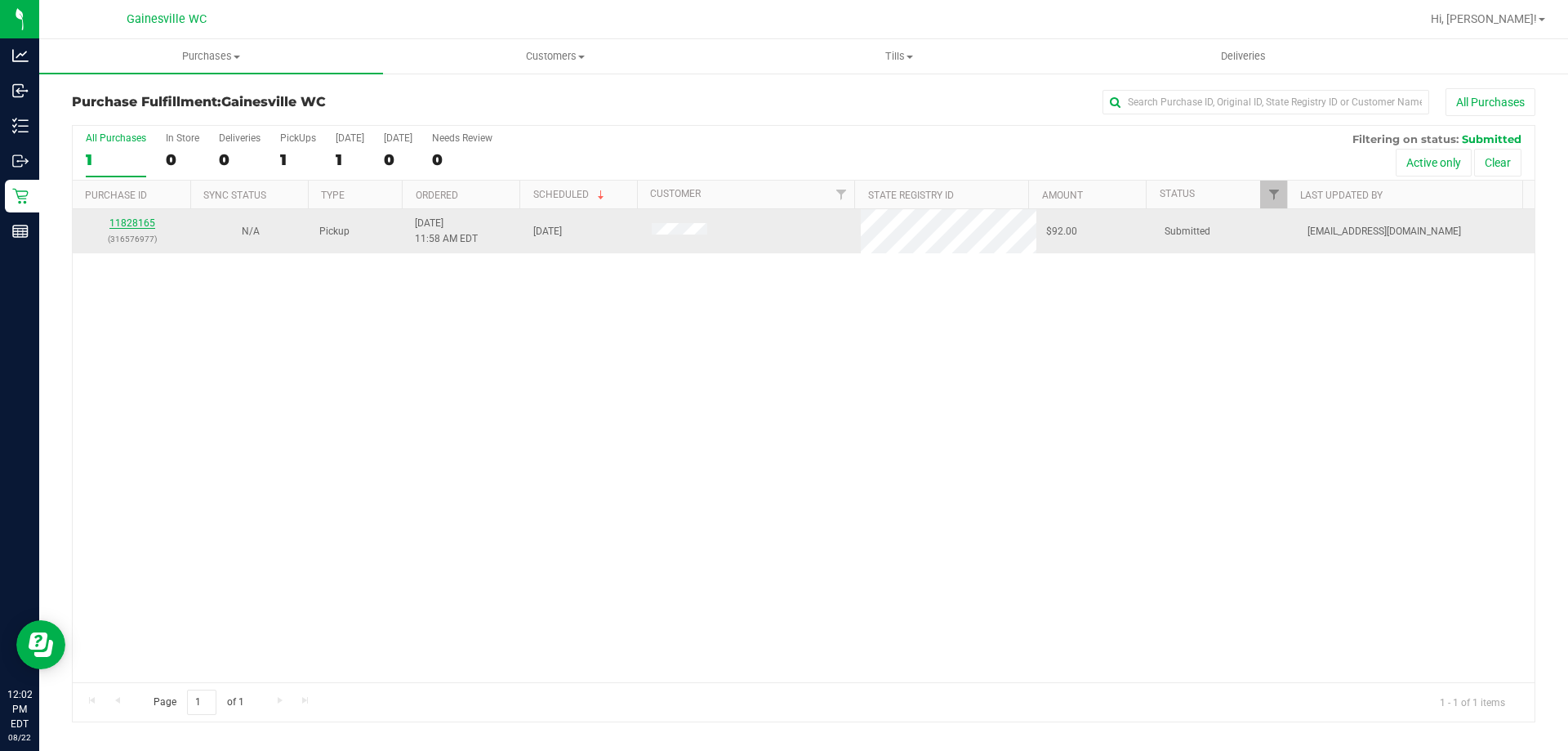
click at [123, 224] on link "11828165" at bounding box center [132, 223] width 45 height 12
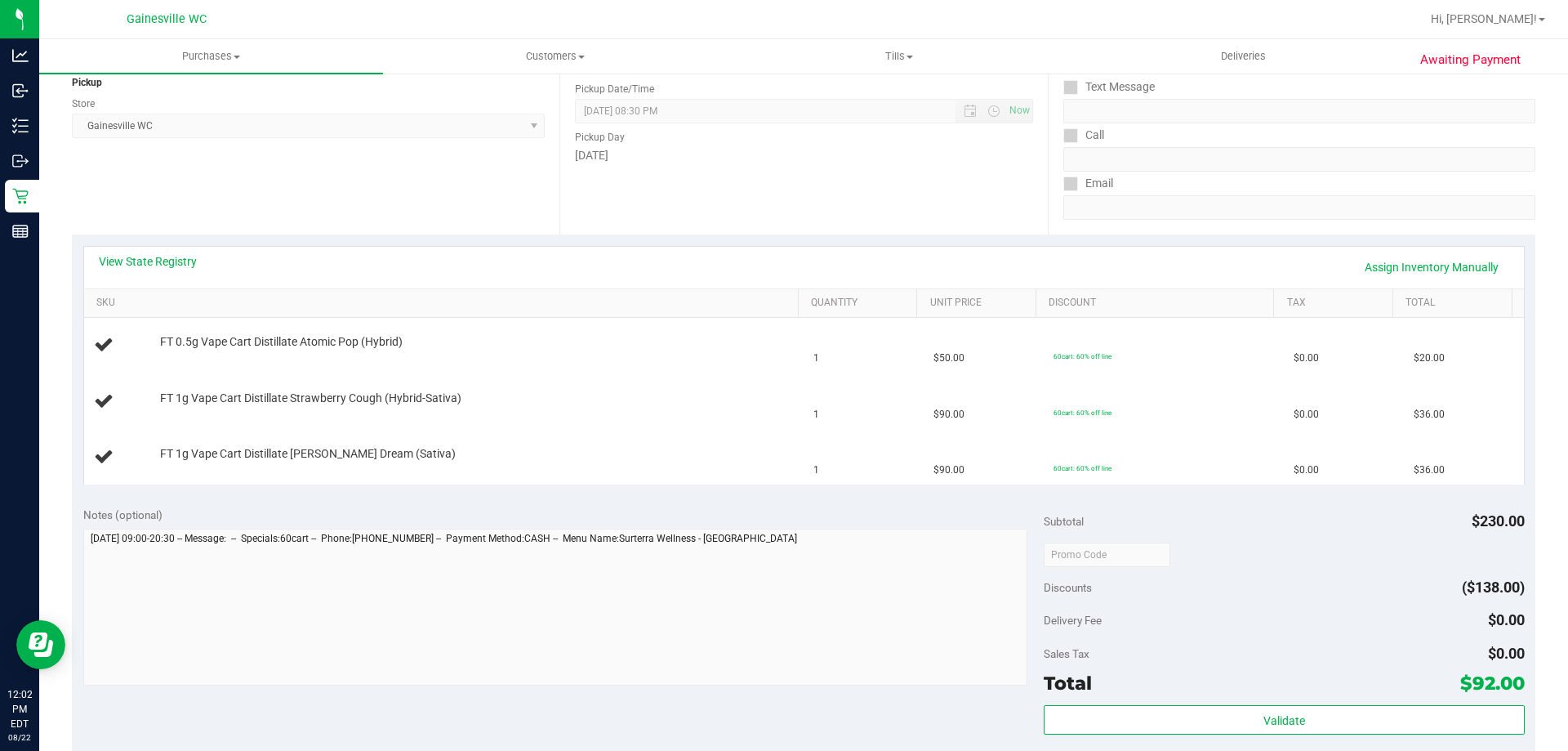
scroll to position [490, 0]
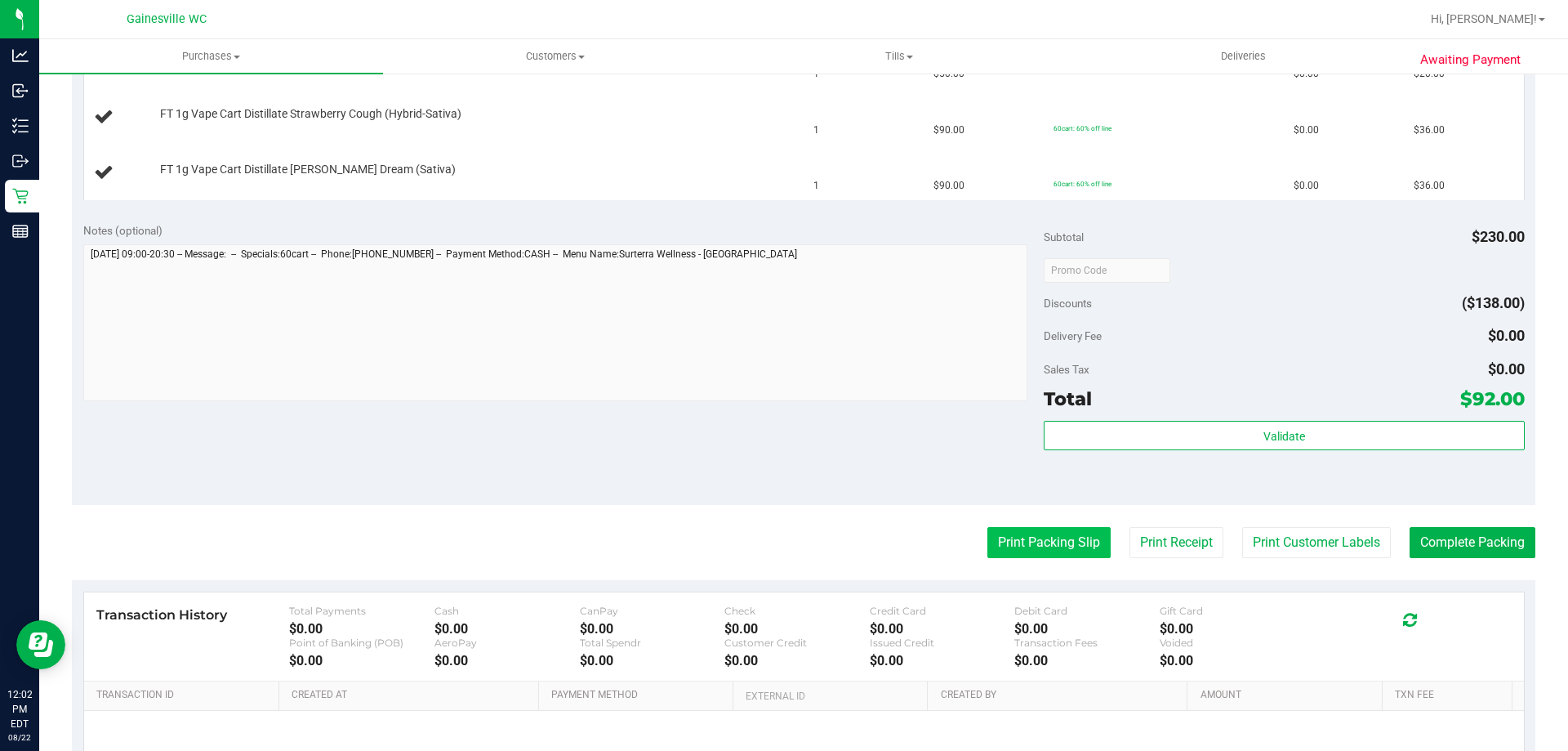
click at [1049, 544] on button "Print Packing Slip" at bounding box center [1049, 542] width 123 height 31
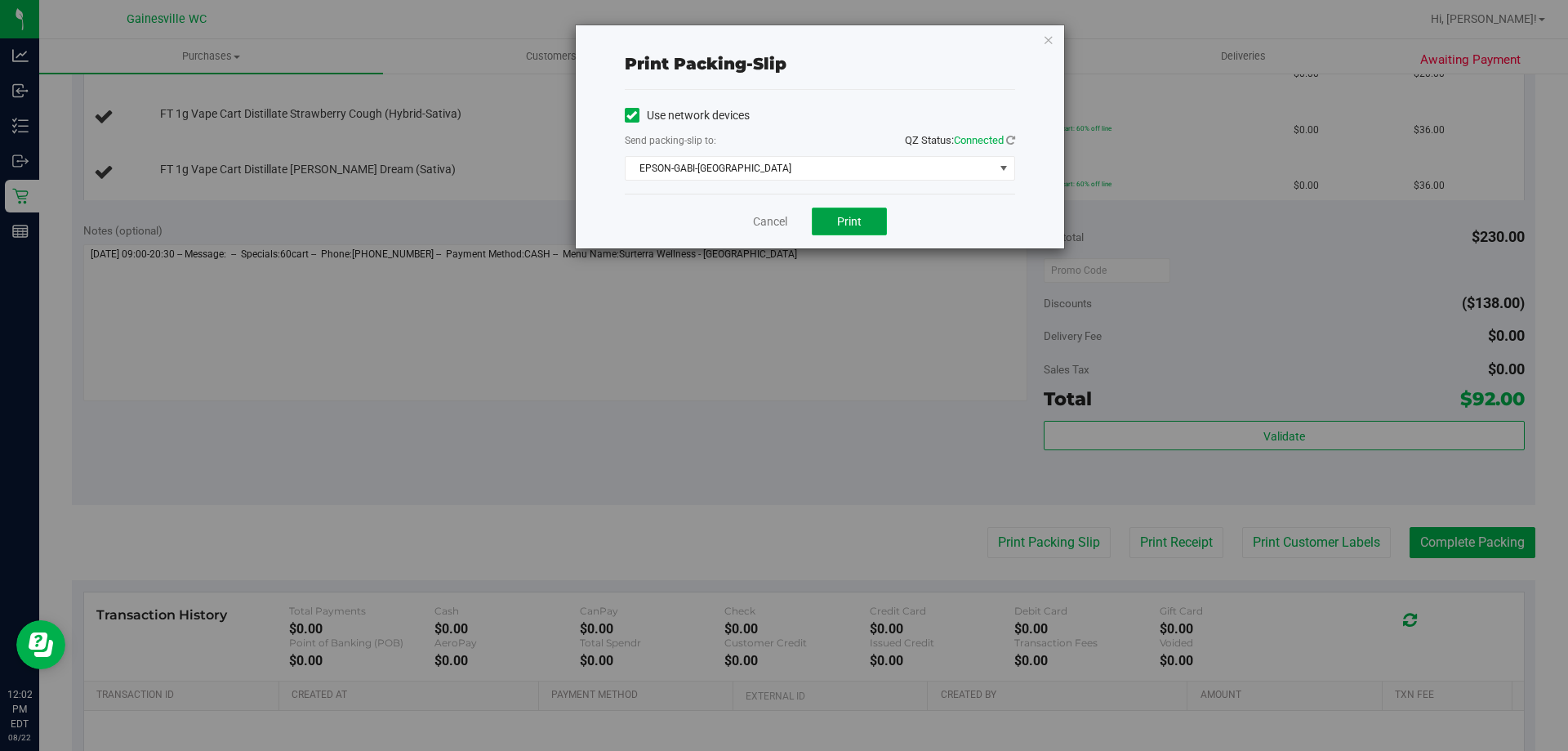
click at [838, 222] on span "Print" at bounding box center [850, 221] width 25 height 13
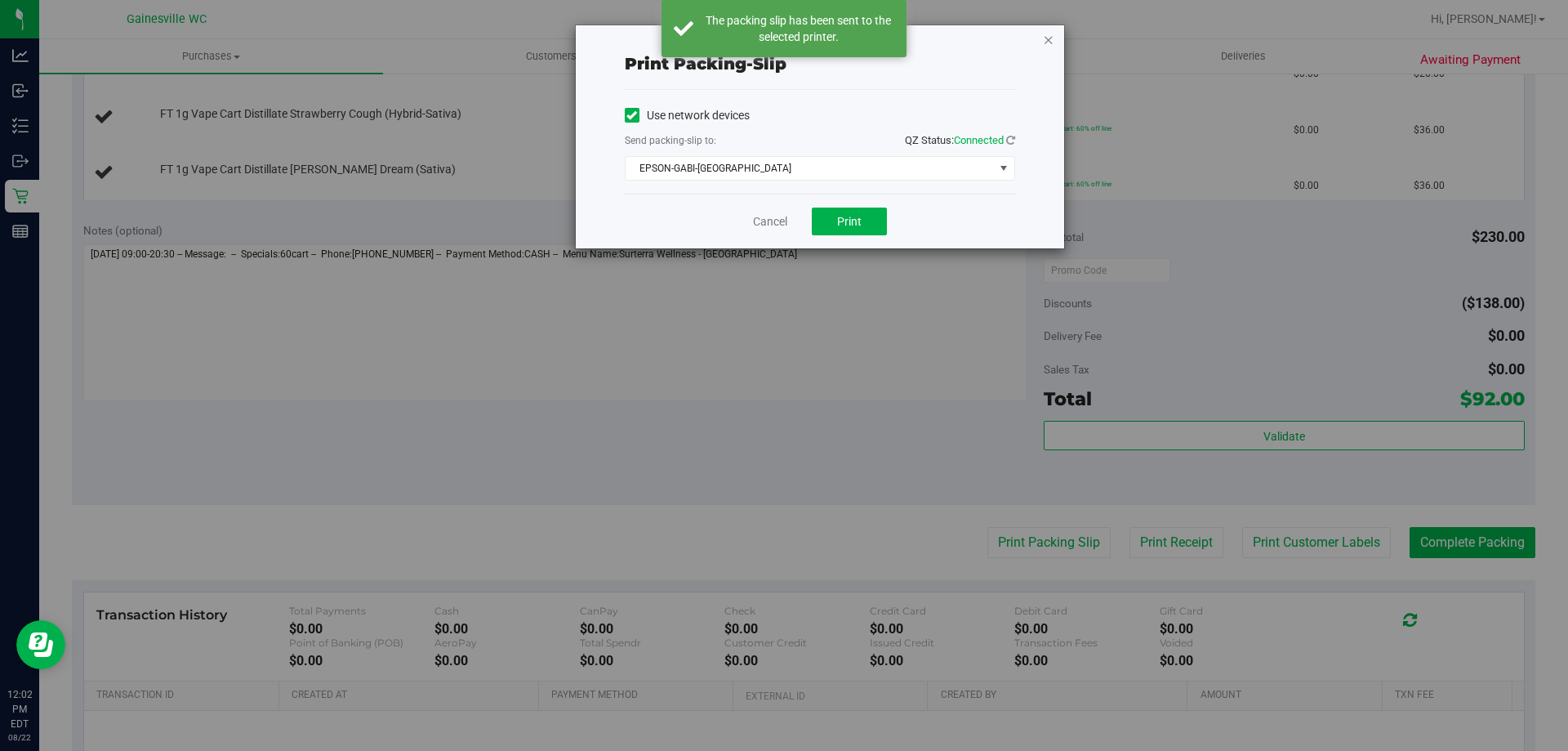
click at [1049, 36] on icon "button" at bounding box center [1049, 39] width 12 height 20
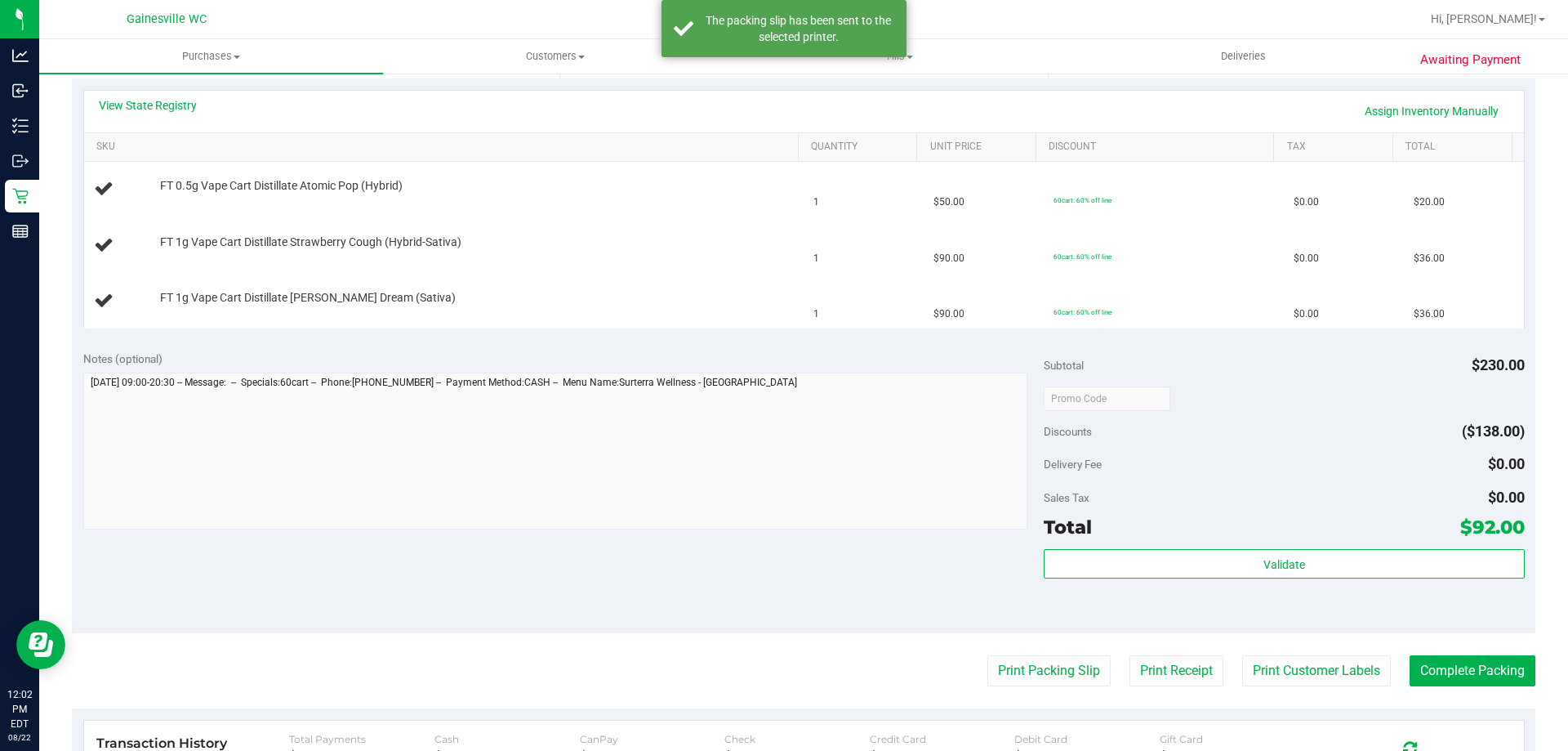
scroll to position [82, 0]
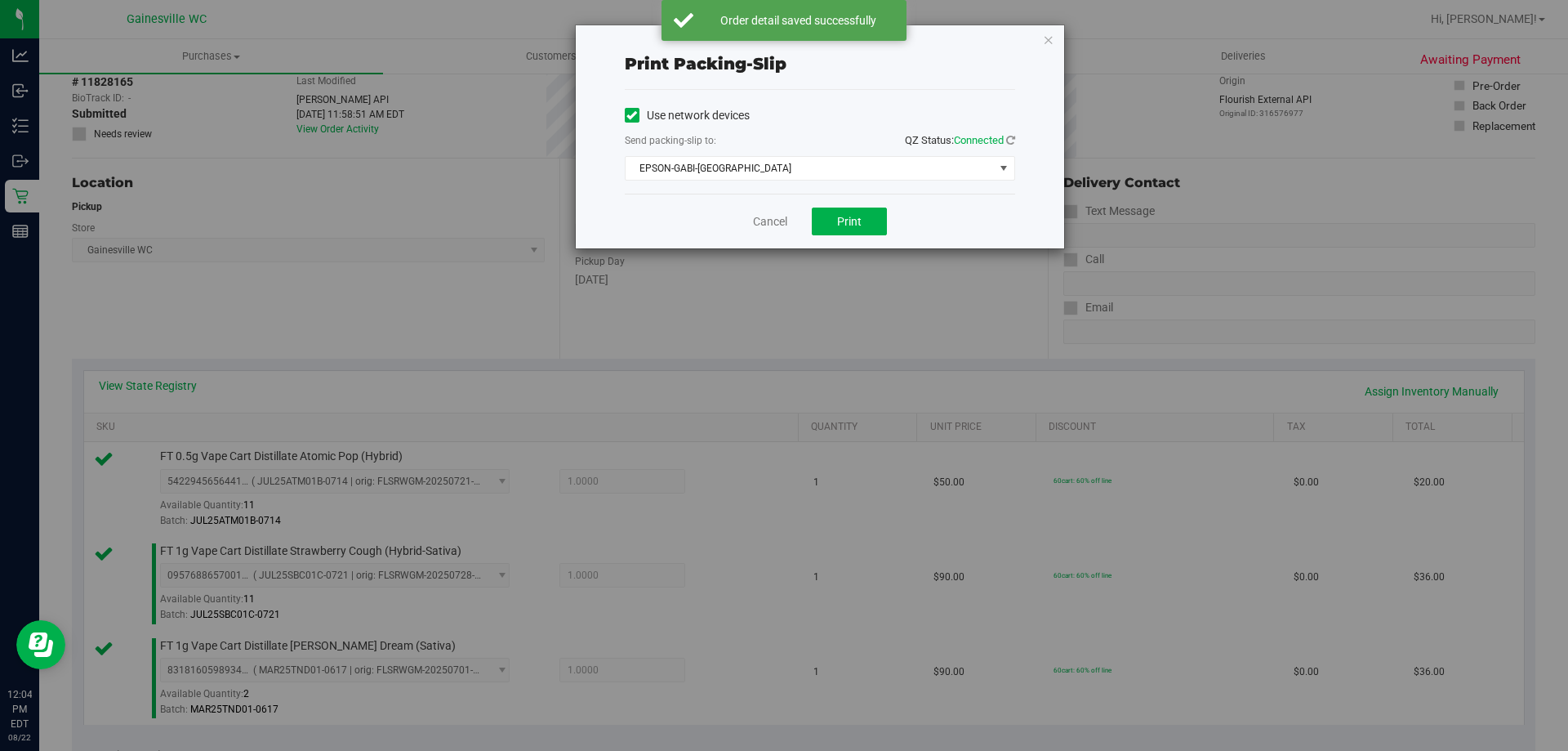
click at [771, 209] on div "Cancel Print" at bounding box center [820, 220] width 390 height 54
click at [771, 220] on div "Cancel Print" at bounding box center [820, 220] width 390 height 54
click at [771, 222] on link "Cancel" at bounding box center [770, 221] width 35 height 17
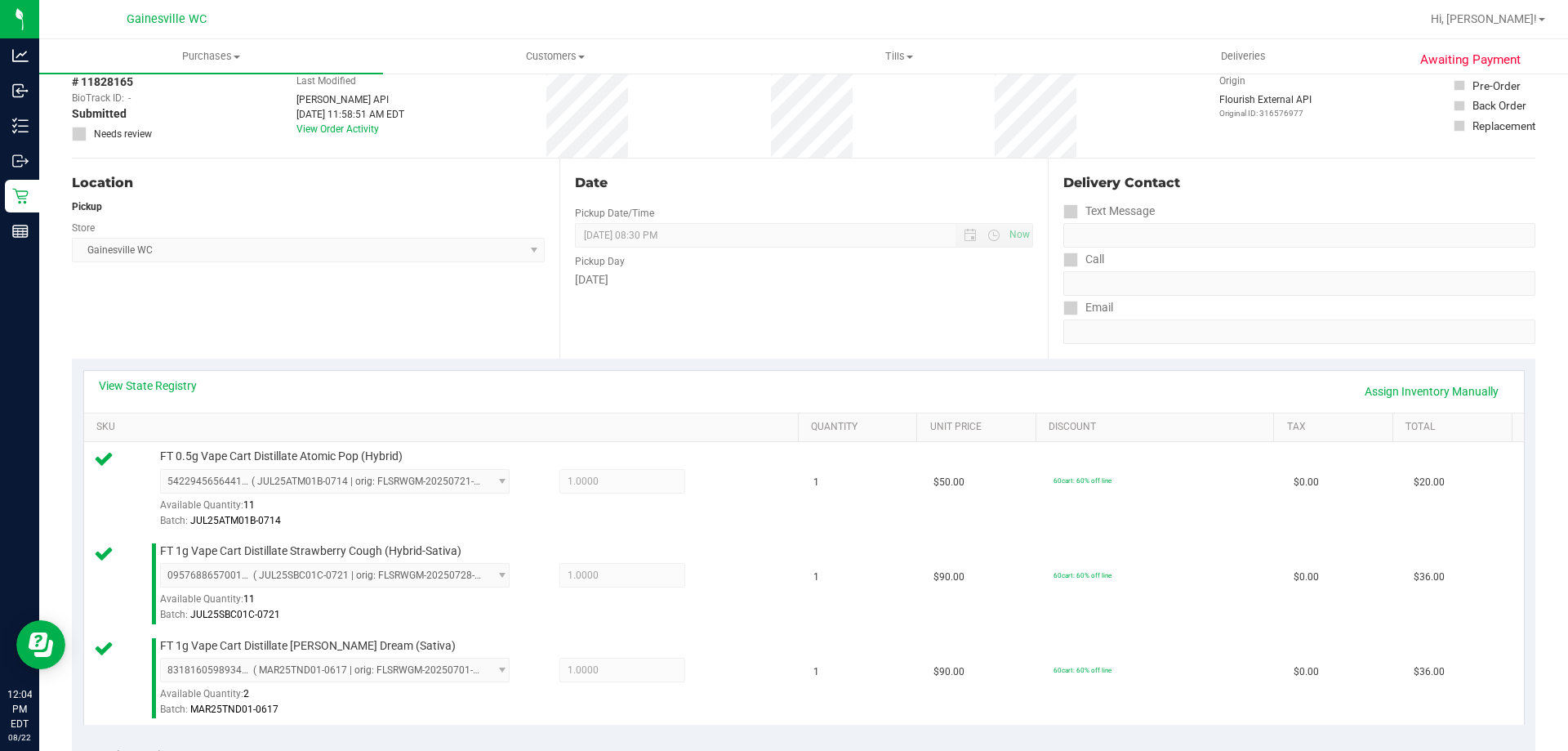
scroll to position [754, 0]
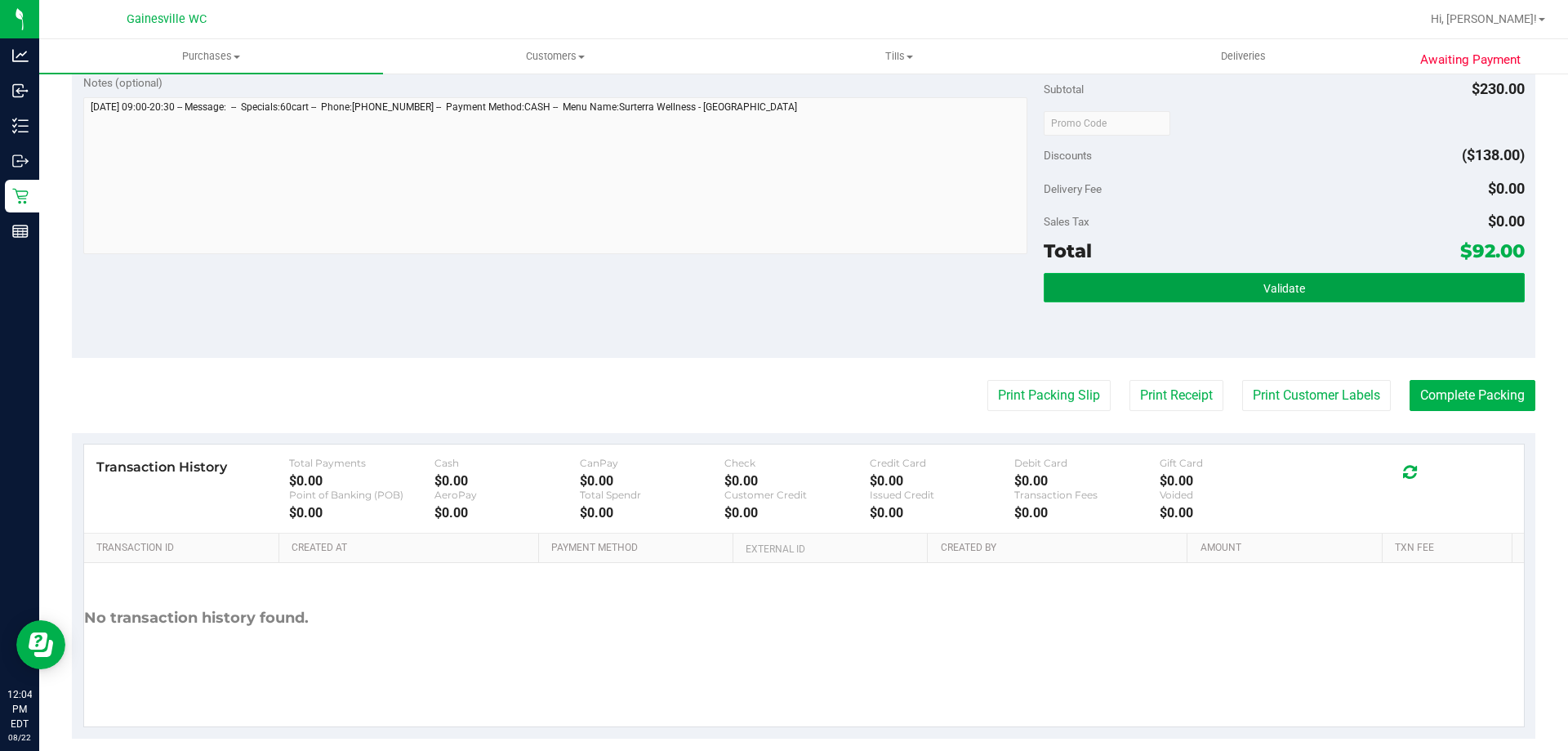
click at [1311, 292] on button "Validate" at bounding box center [1284, 287] width 480 height 29
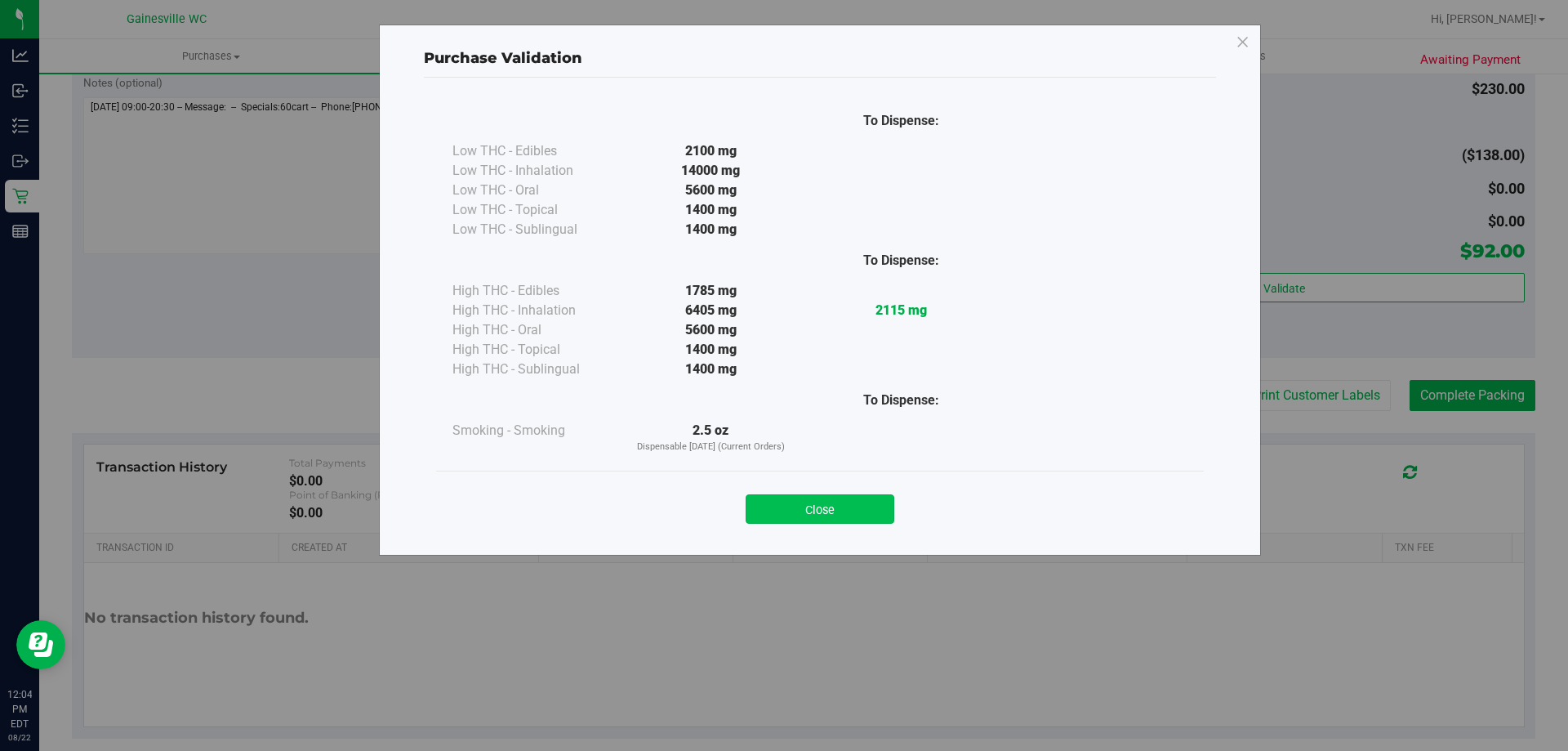
click at [837, 496] on div "Close" at bounding box center [820, 504] width 743 height 41
click at [835, 519] on button "Close" at bounding box center [820, 509] width 149 height 29
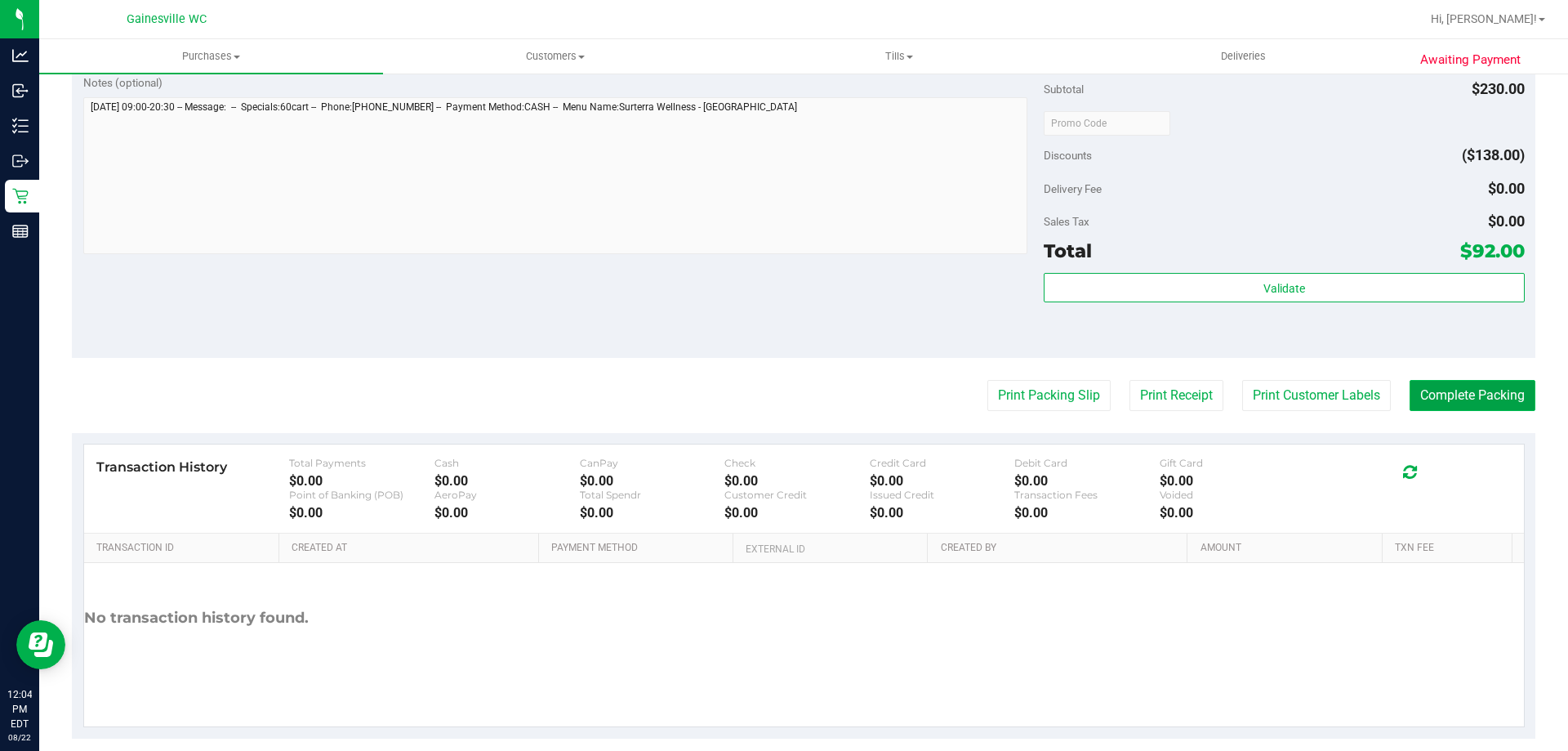
click at [1441, 387] on button "Complete Packing" at bounding box center [1472, 395] width 126 height 31
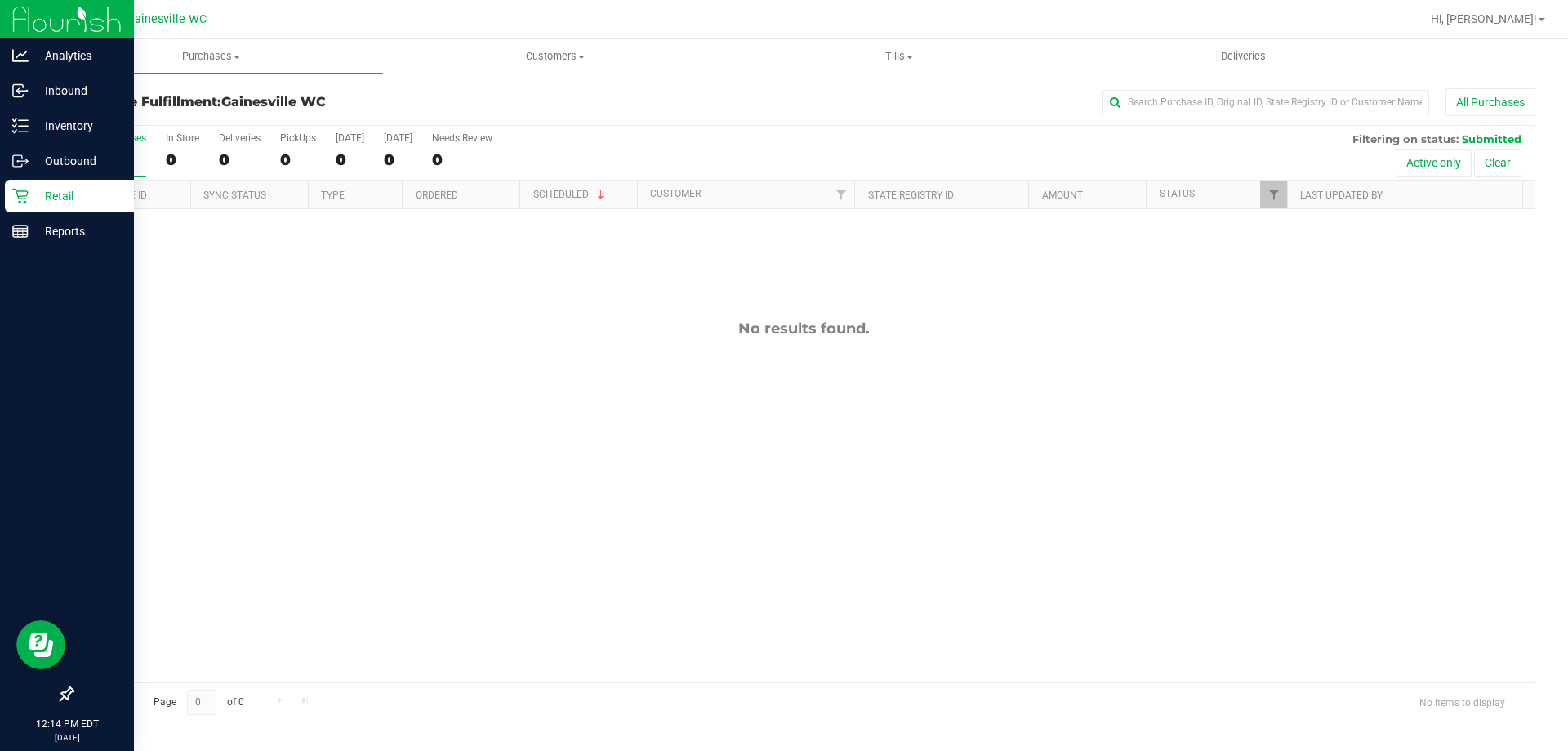
click at [12, 203] on div "Retail" at bounding box center [69, 196] width 129 height 33
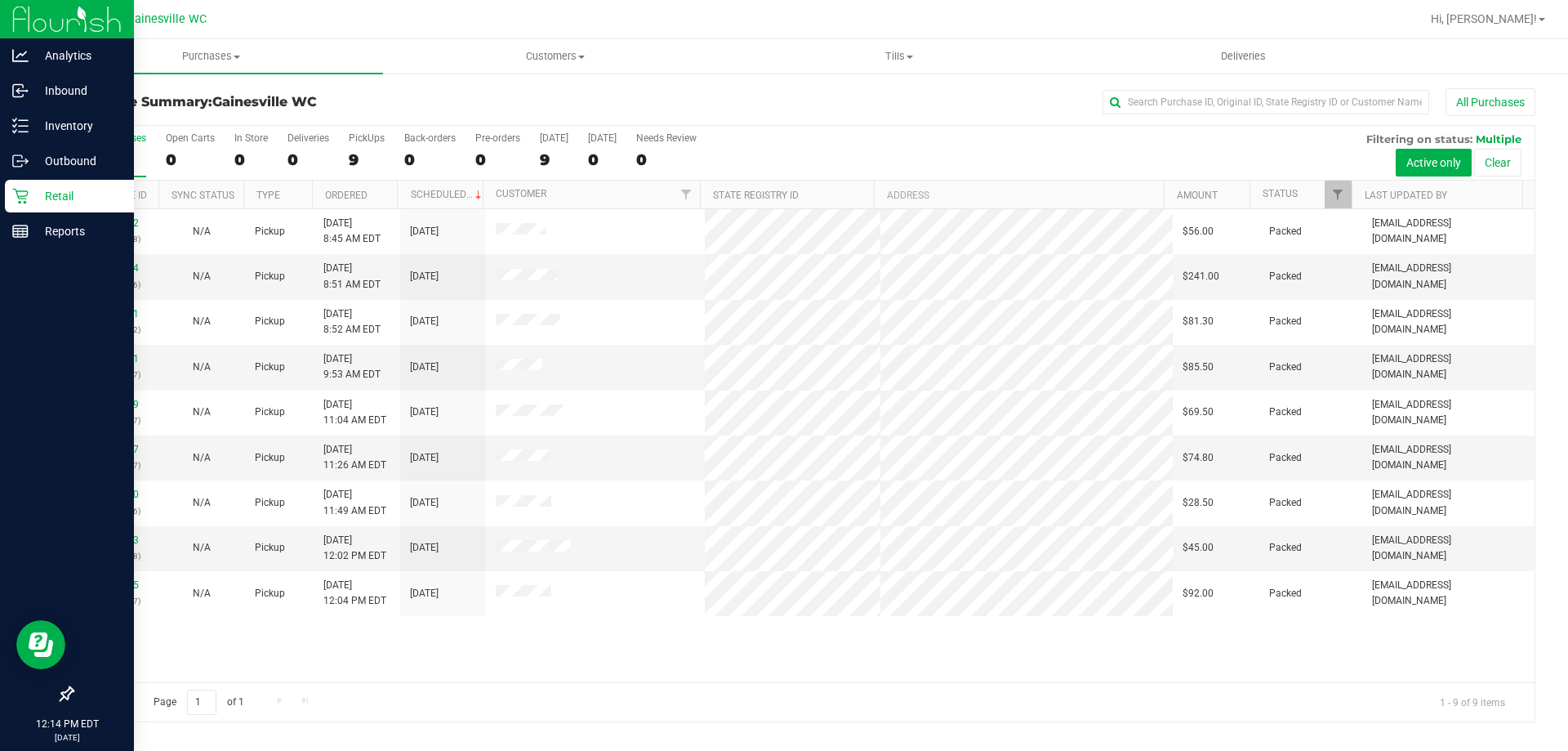
click at [42, 193] on p "Retail" at bounding box center [78, 196] width 98 height 20
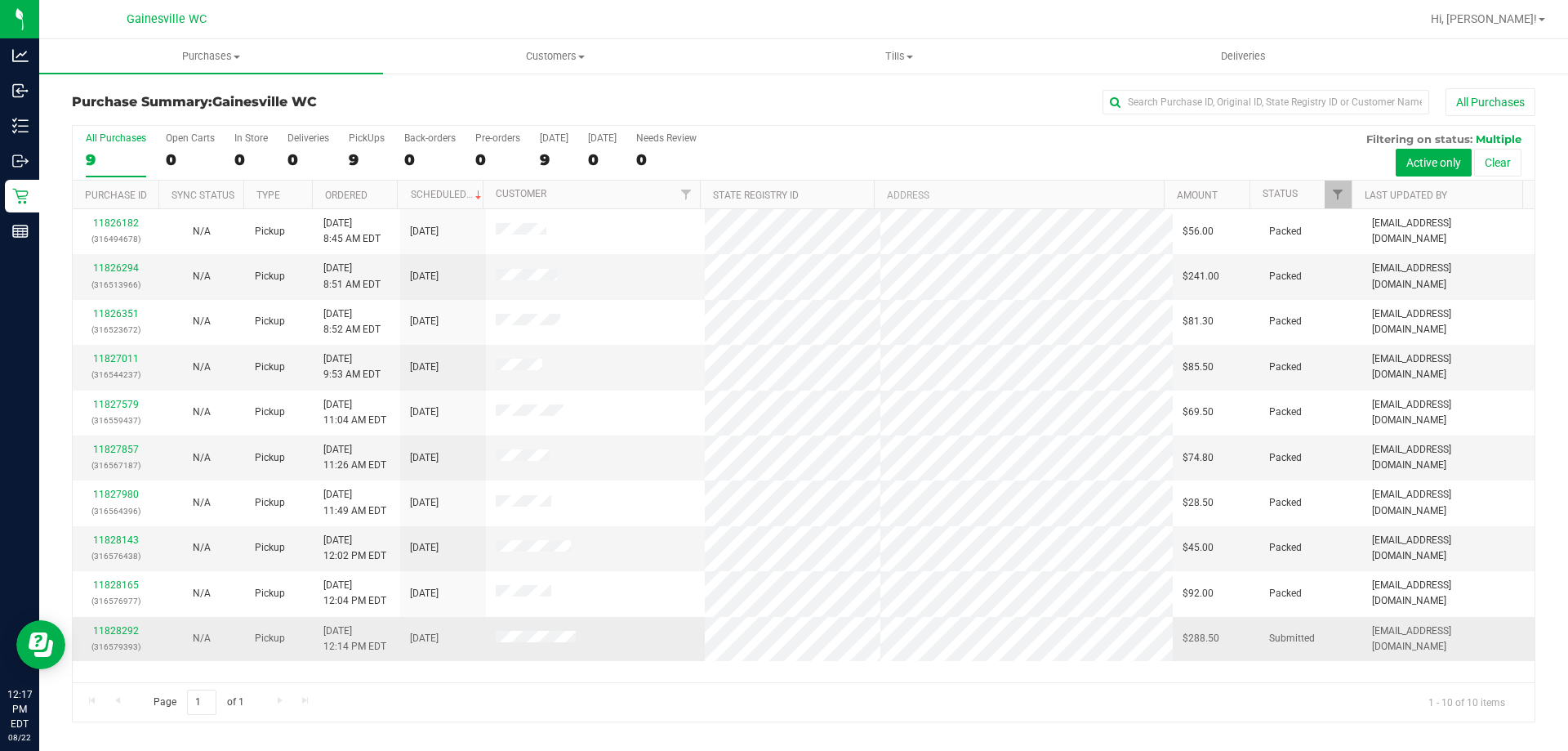
click at [119, 637] on div "11828292 (316579393)" at bounding box center [116, 639] width 66 height 31
click at [120, 633] on link "11828292" at bounding box center [116, 630] width 45 height 12
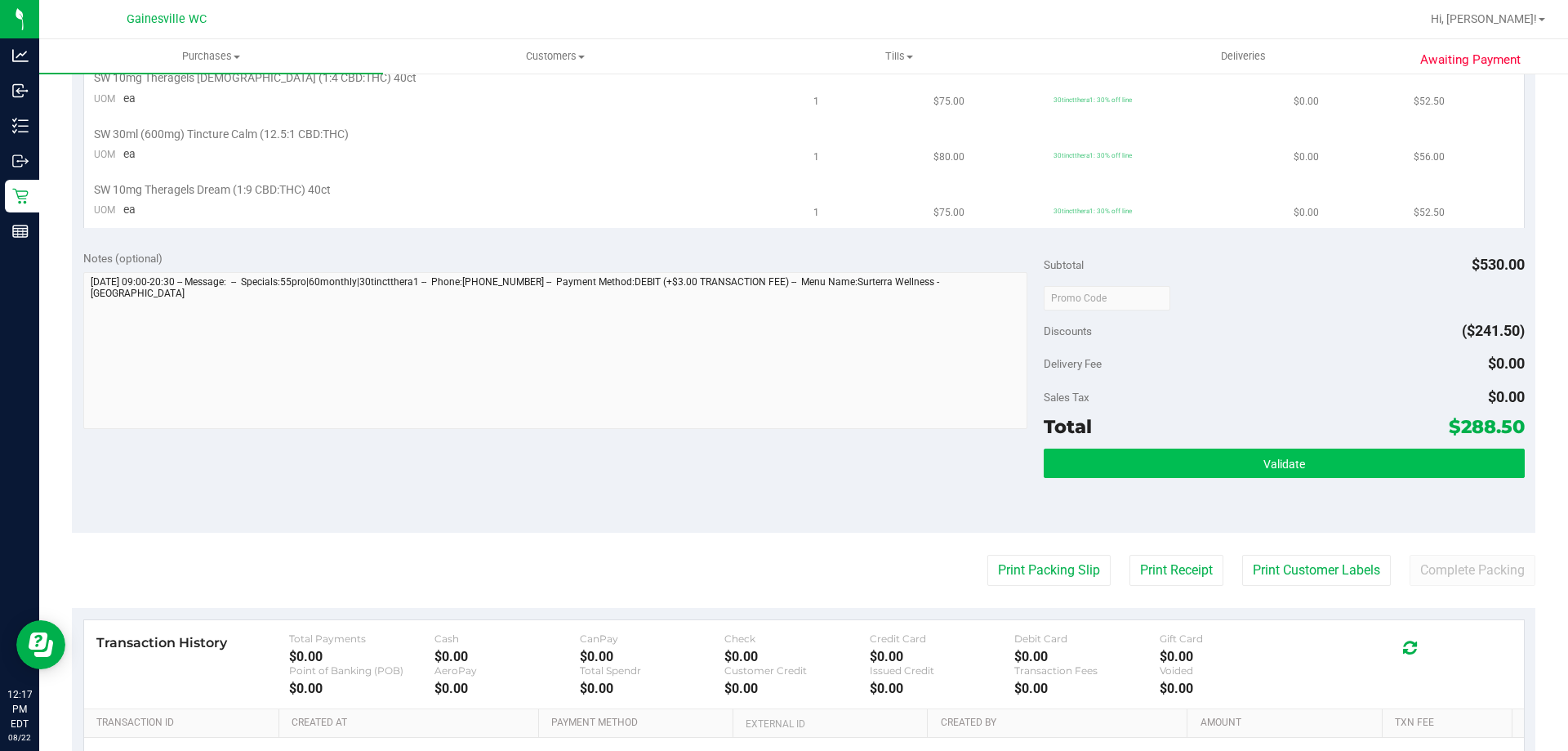
scroll to position [653, 0]
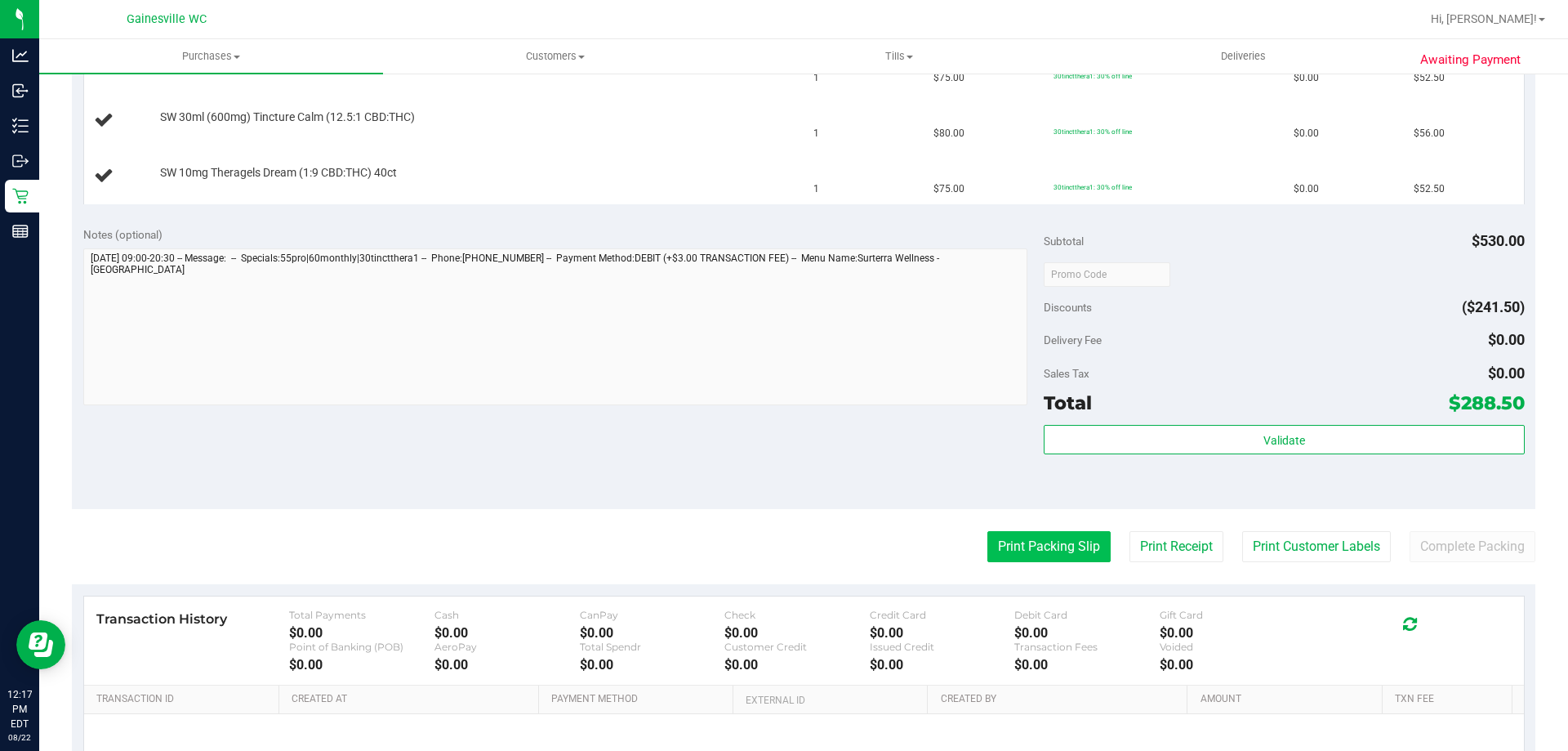
click at [1020, 539] on button "Print Packing Slip" at bounding box center [1049, 546] width 123 height 31
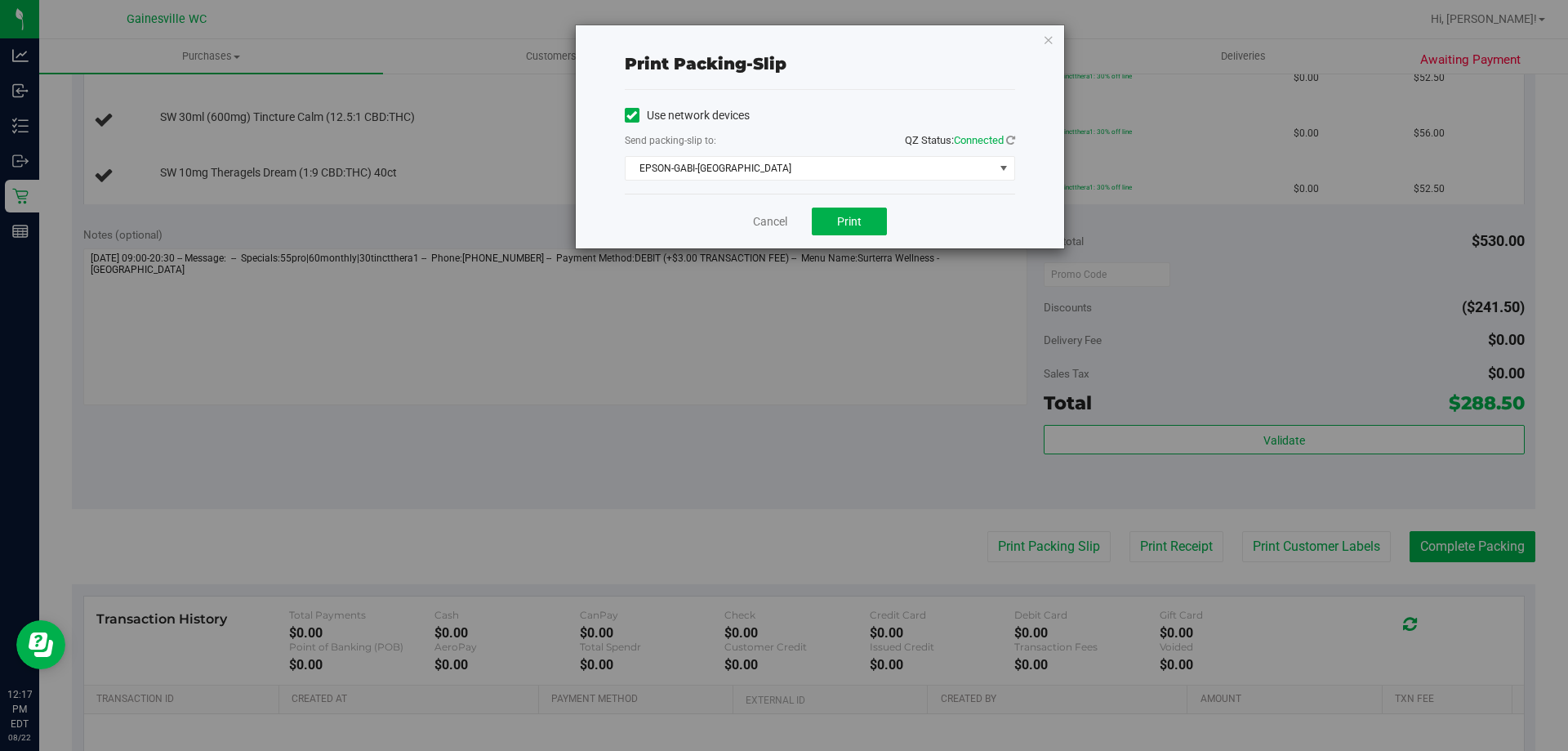
click at [823, 235] on div "Cancel Print" at bounding box center [820, 220] width 390 height 54
click at [845, 221] on span "Print" at bounding box center [850, 221] width 25 height 13
click at [1049, 38] on icon "button" at bounding box center [1049, 39] width 12 height 20
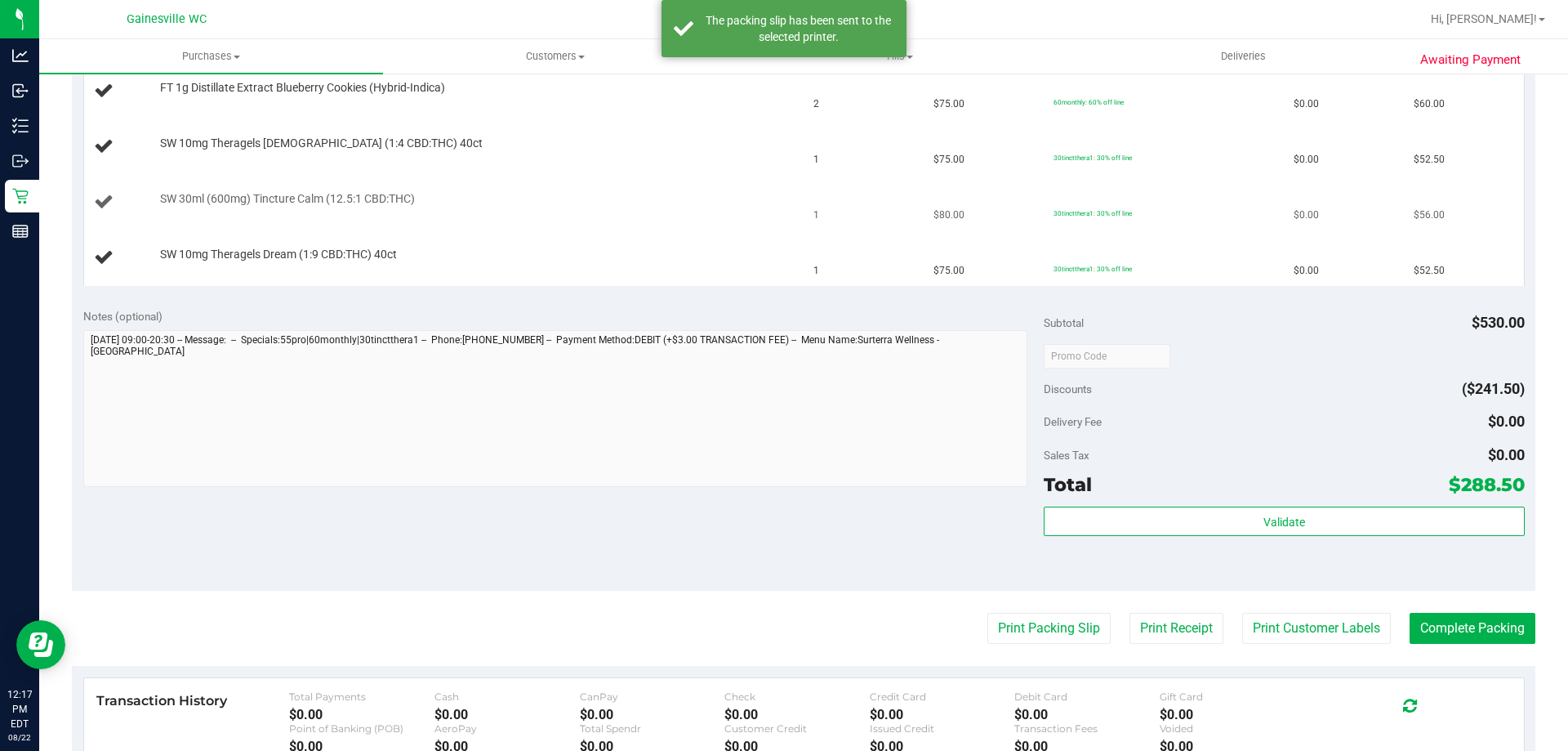
scroll to position [327, 0]
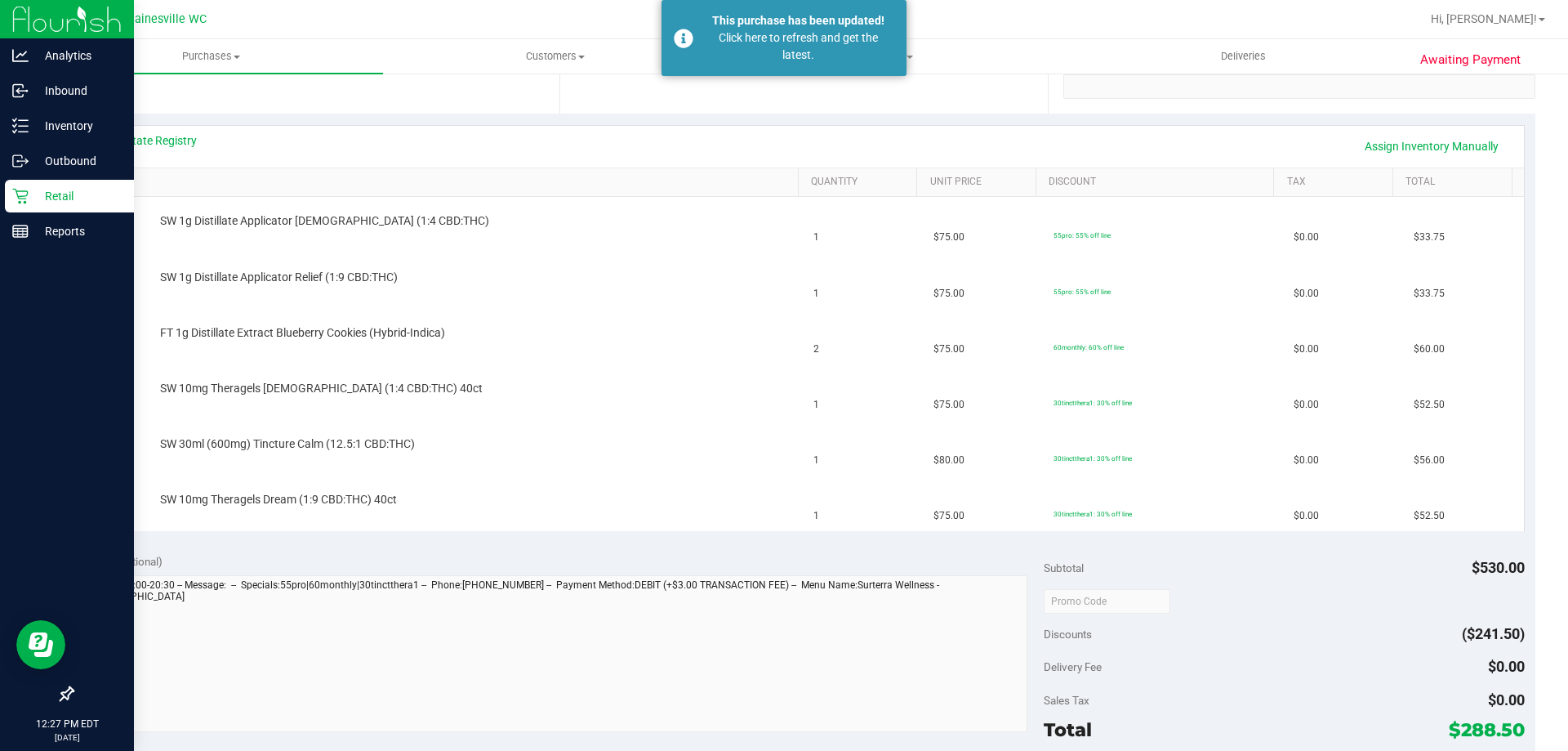
click at [11, 189] on div "Retail" at bounding box center [69, 196] width 129 height 33
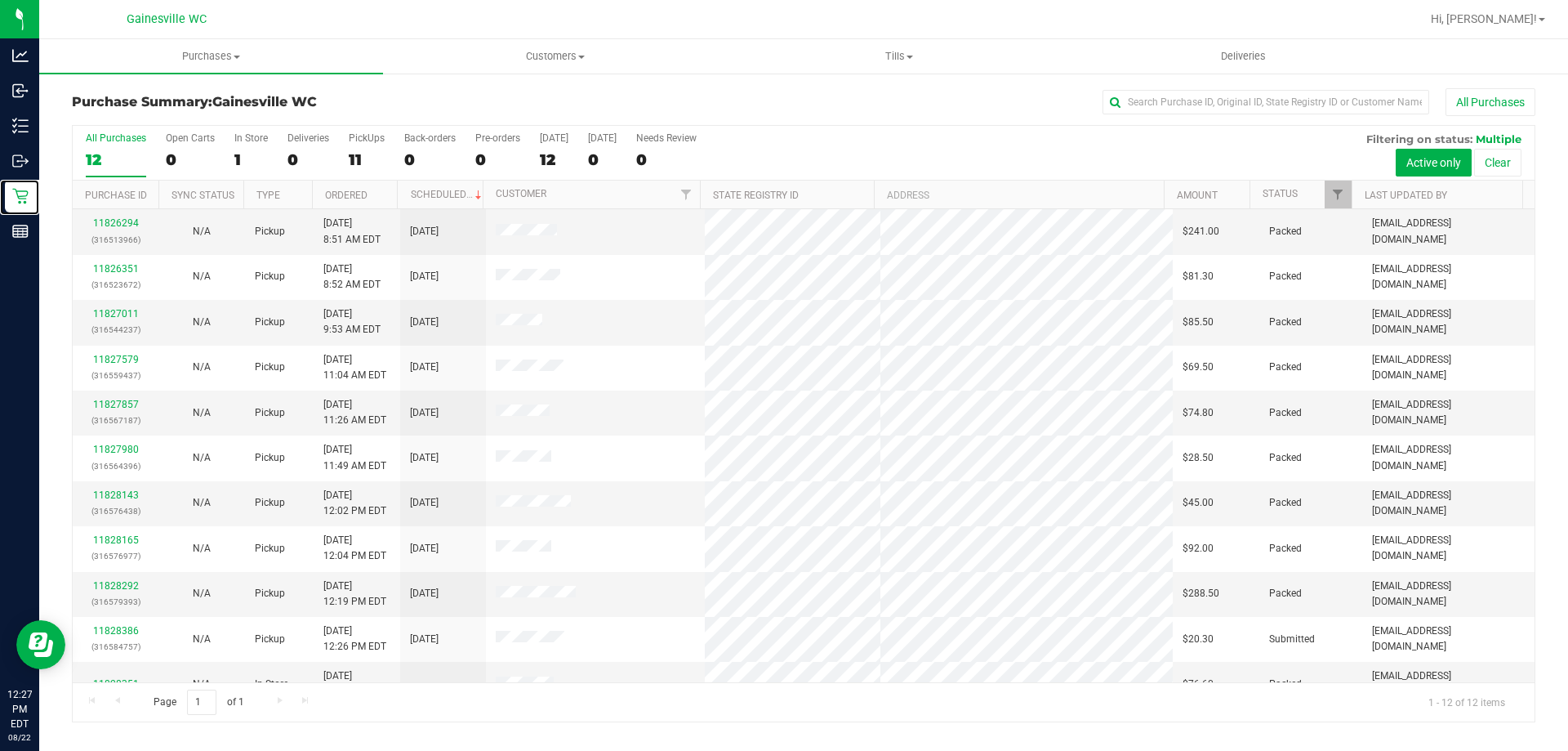
scroll to position [69, 0]
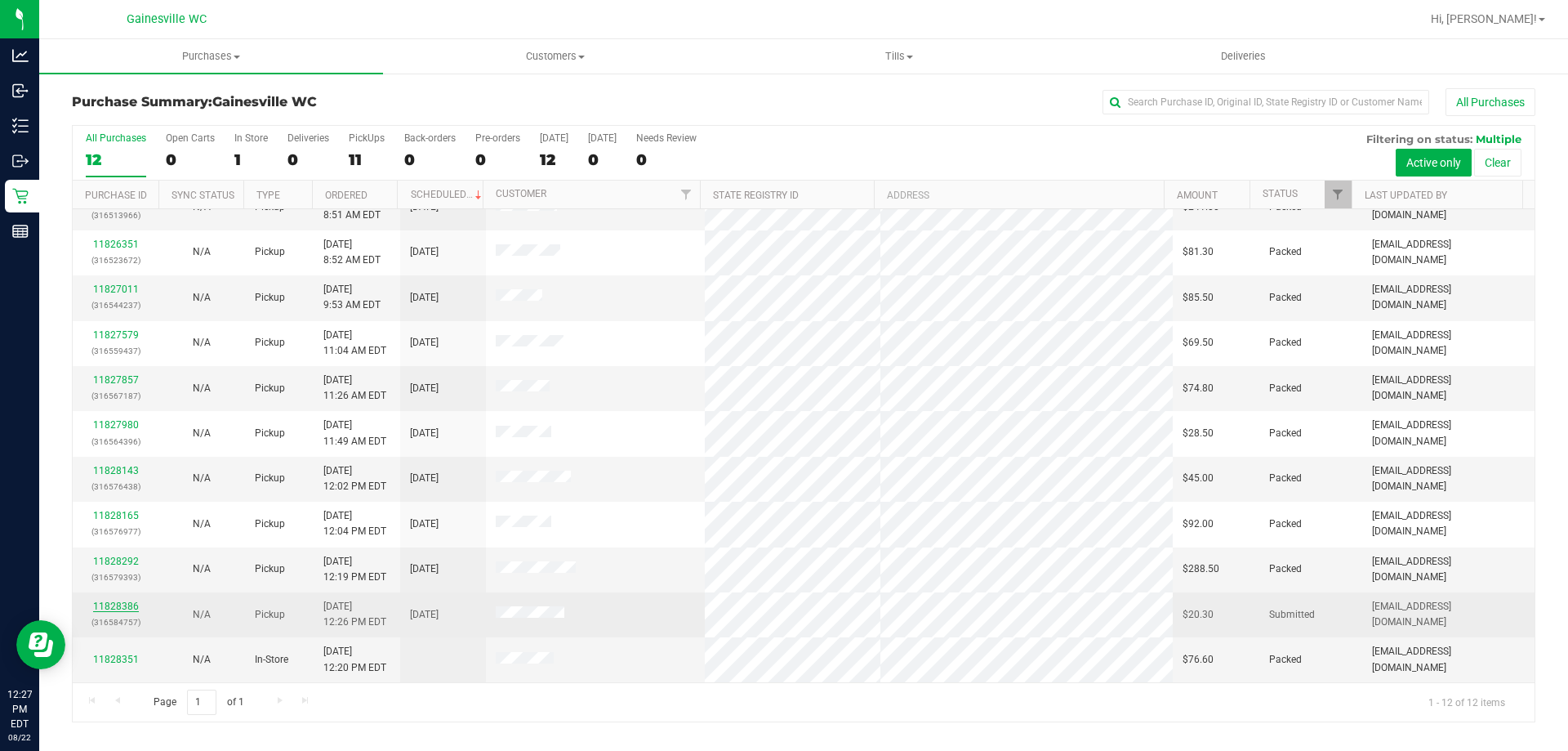
click at [109, 609] on link "11828386" at bounding box center [116, 606] width 45 height 12
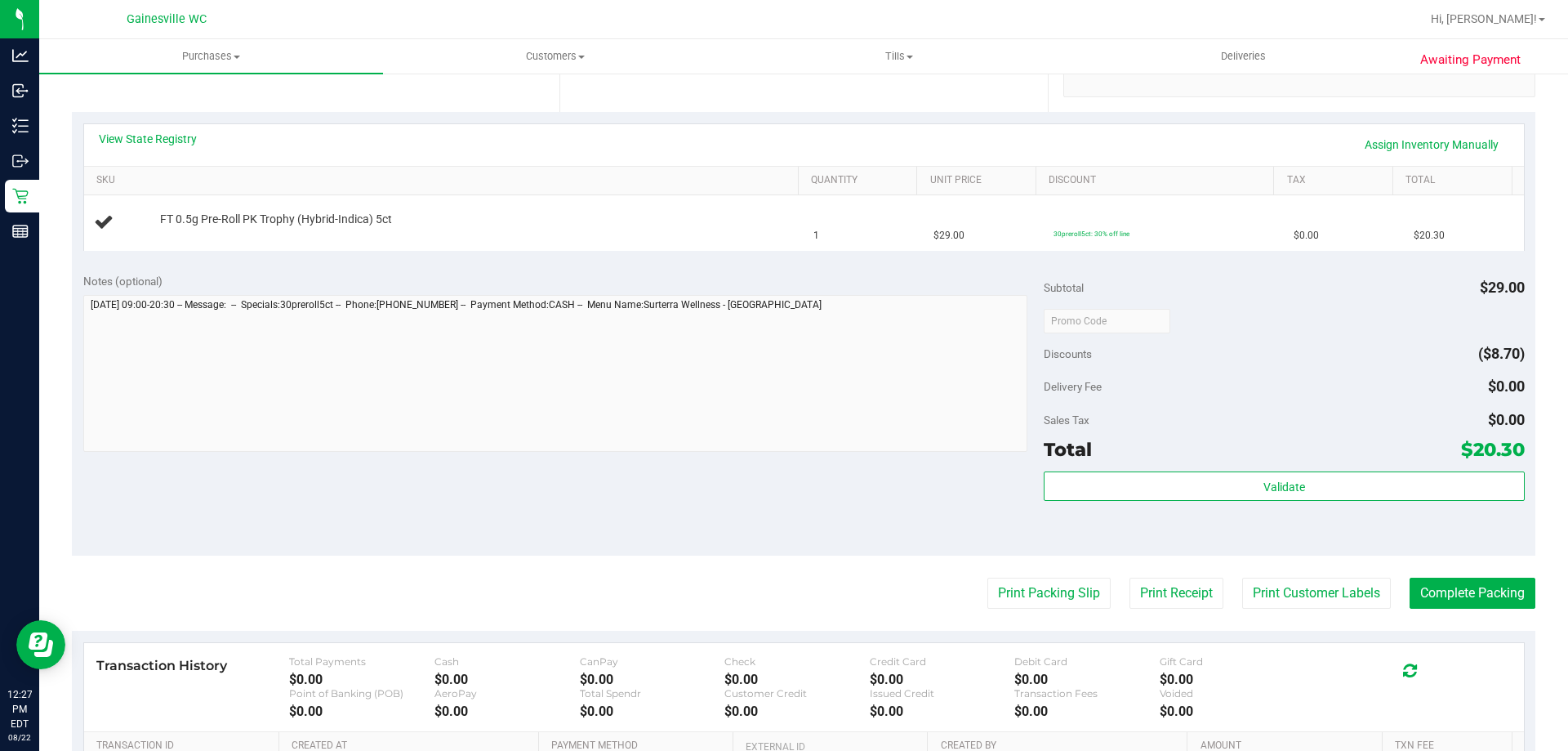
scroll to position [490, 0]
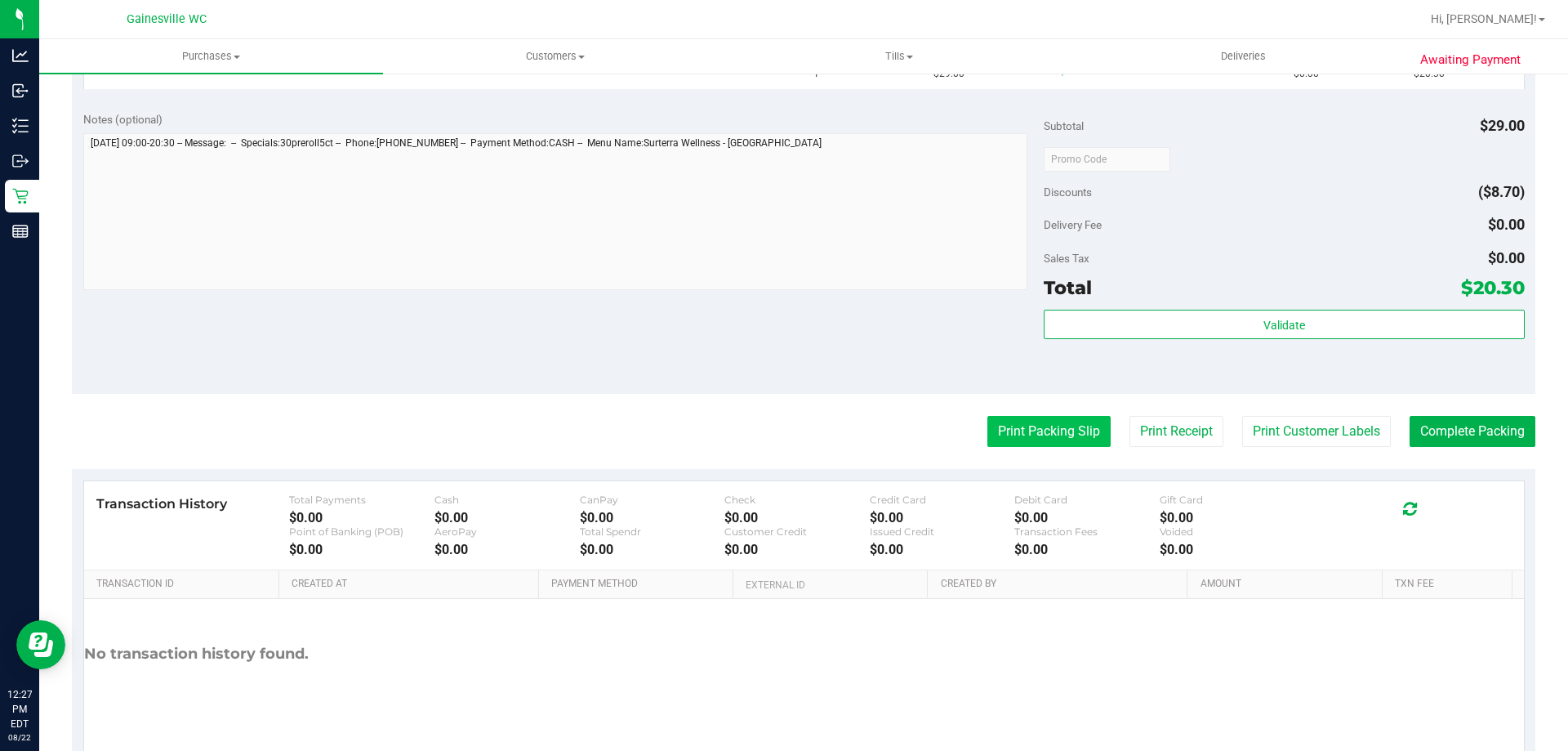
click at [1014, 426] on button "Print Packing Slip" at bounding box center [1049, 431] width 123 height 31
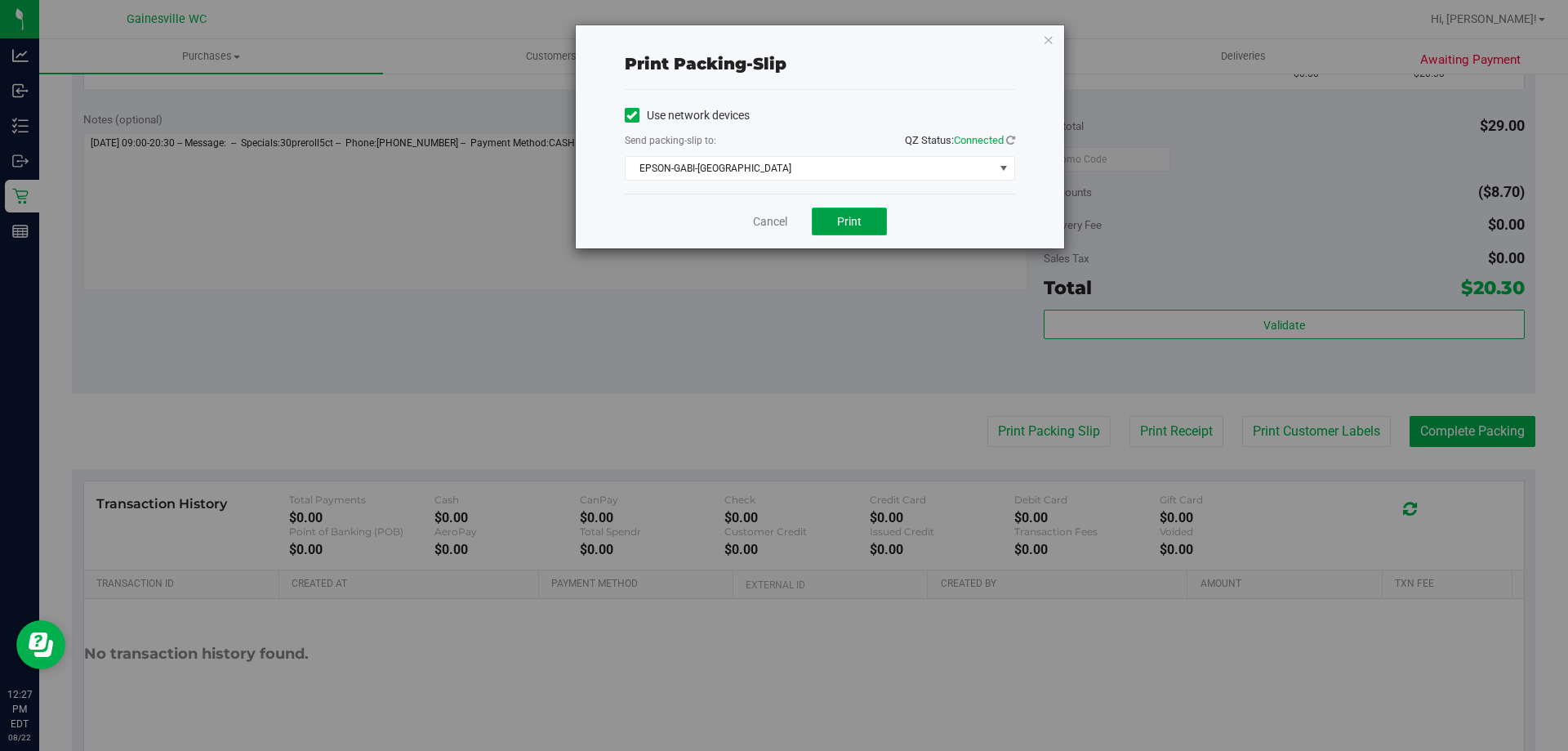
click at [839, 222] on span "Print" at bounding box center [850, 221] width 25 height 13
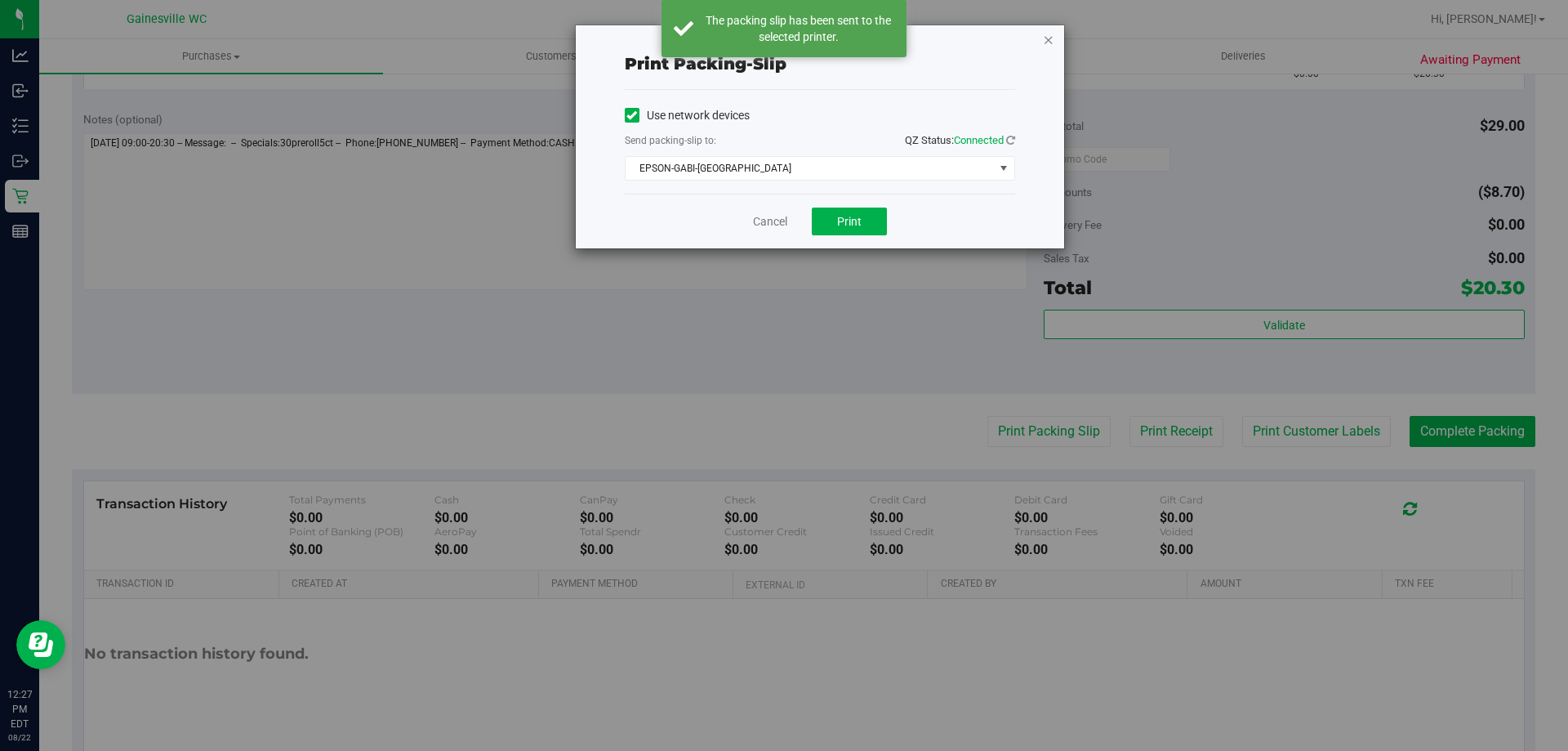
click at [1045, 40] on icon "button" at bounding box center [1049, 39] width 12 height 20
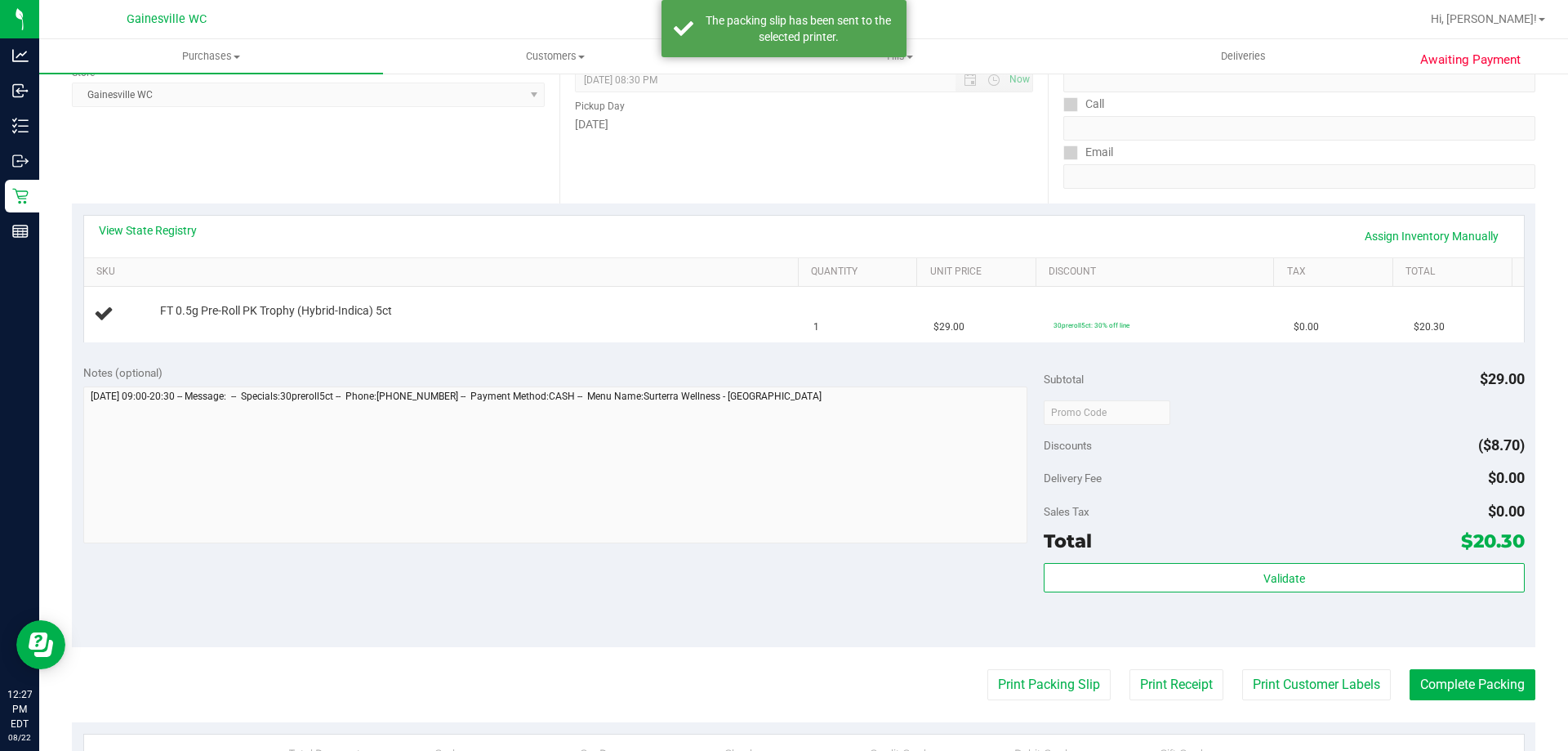
scroll to position [0, 0]
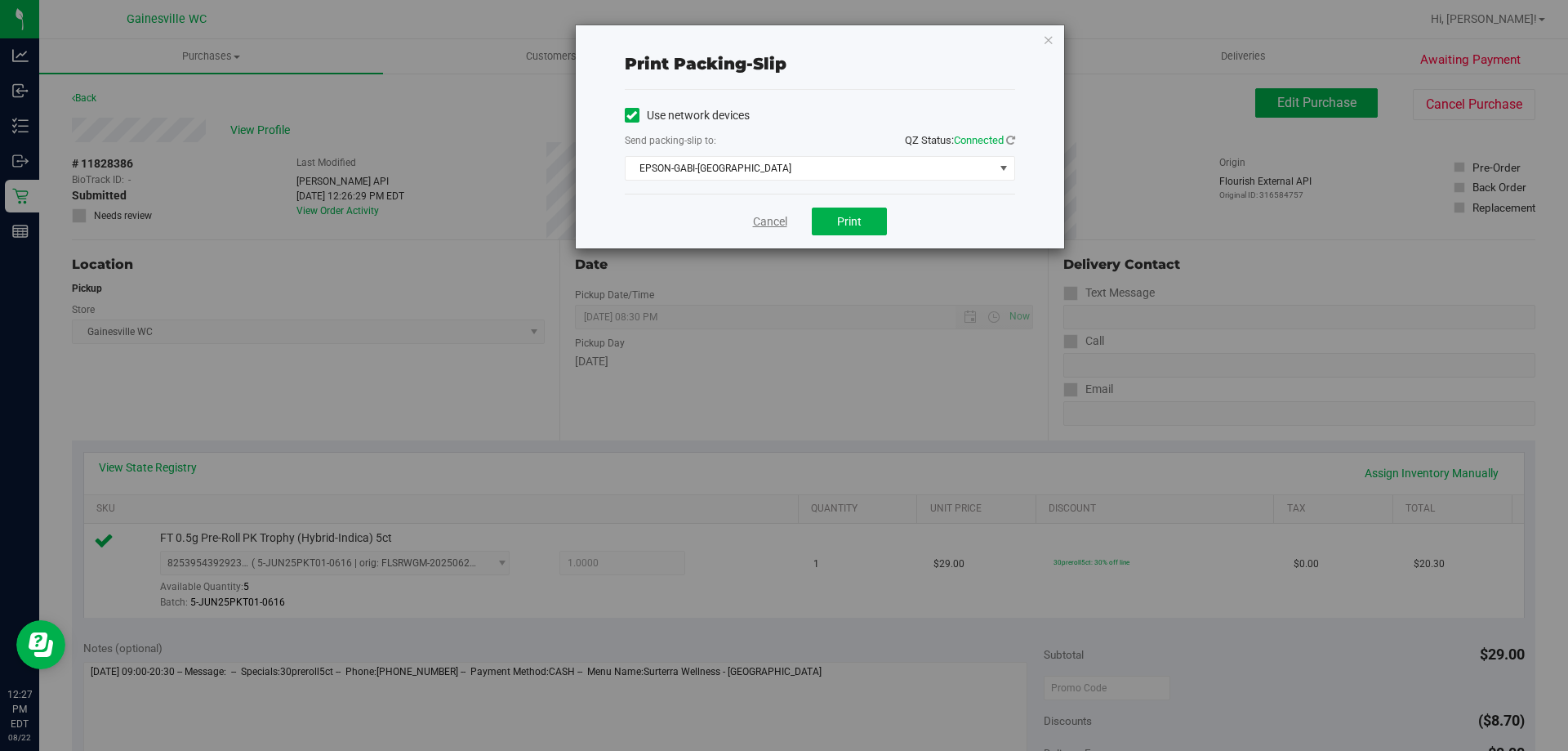
click at [764, 216] on link "Cancel" at bounding box center [770, 221] width 35 height 17
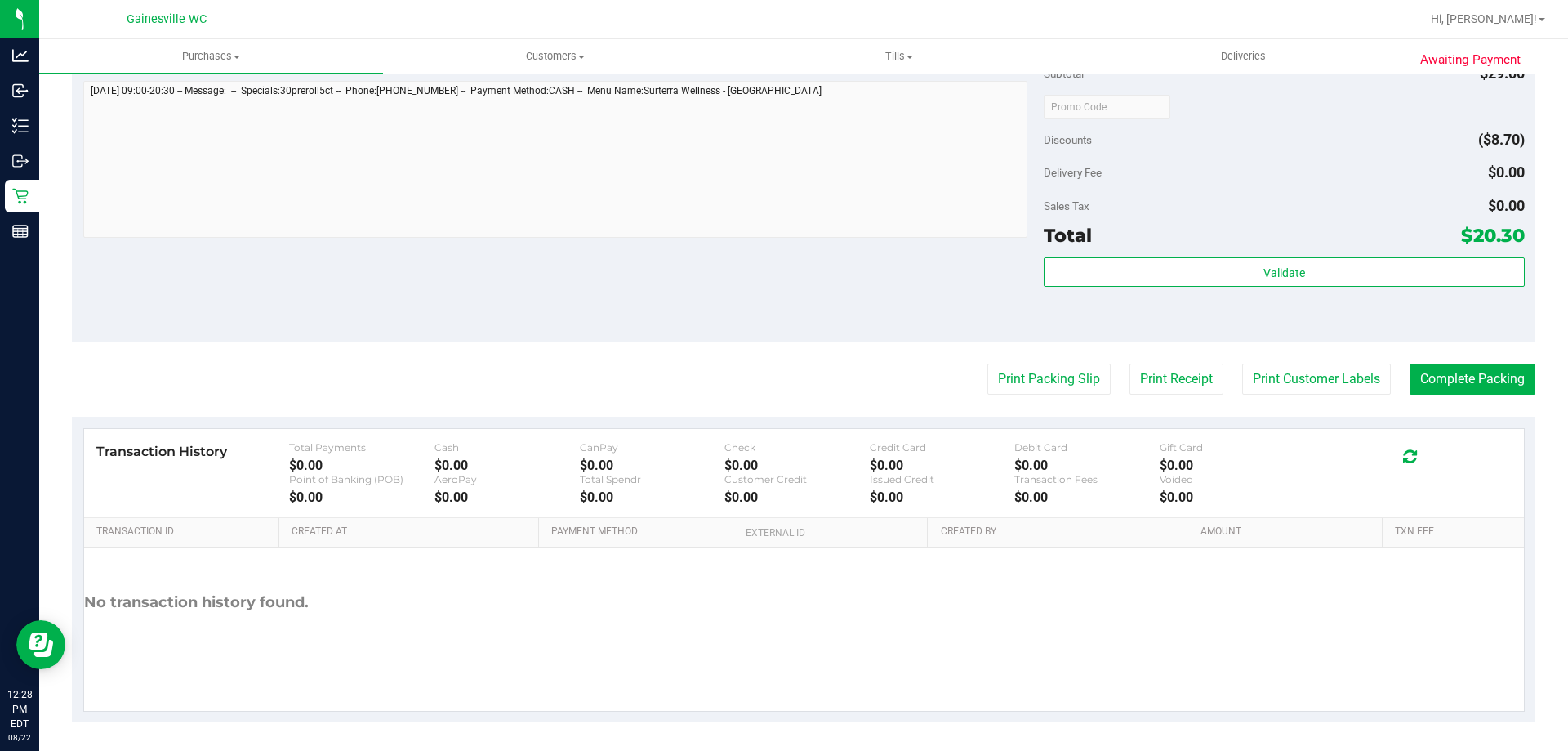
scroll to position [584, 0]
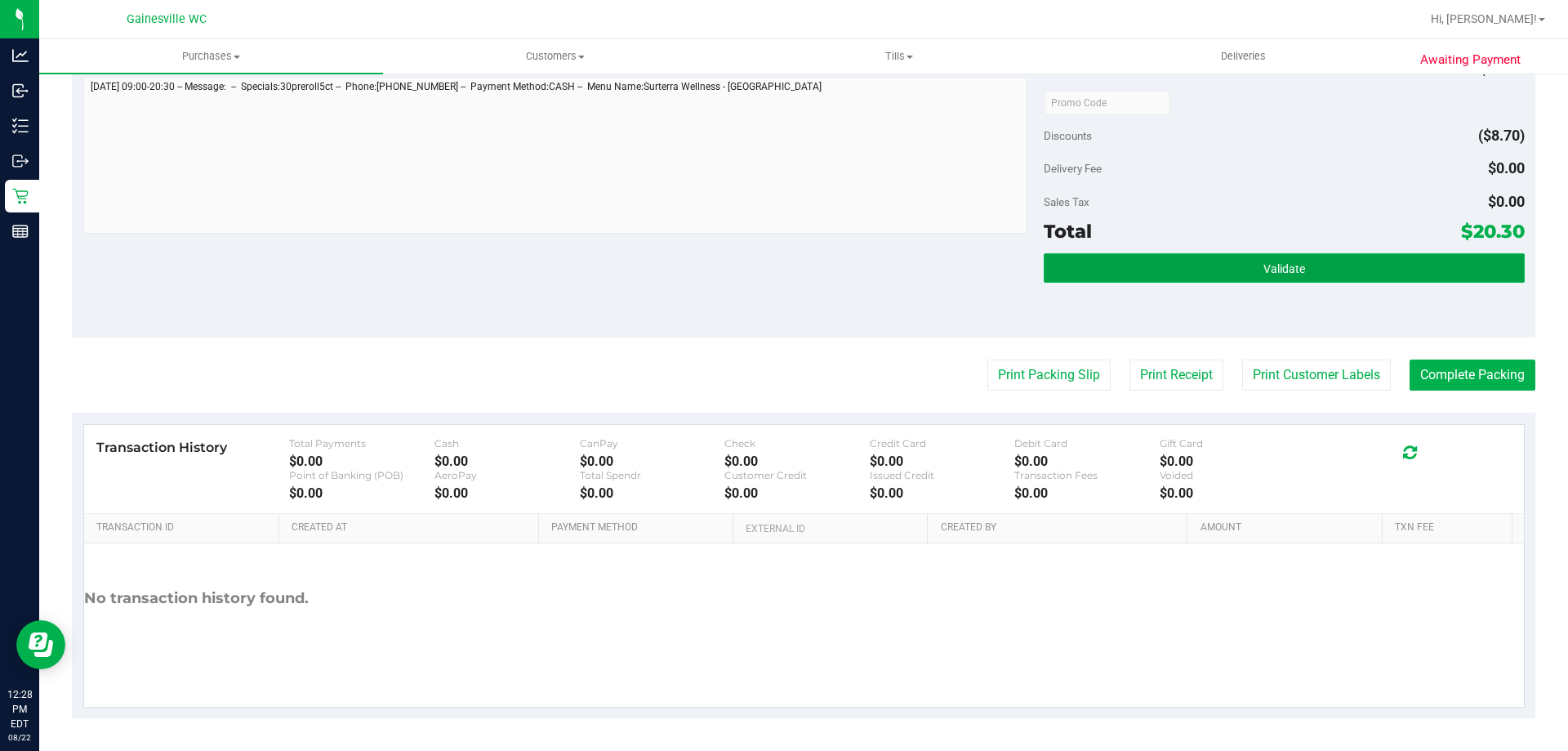
click at [1154, 253] on button "Validate" at bounding box center [1284, 267] width 480 height 29
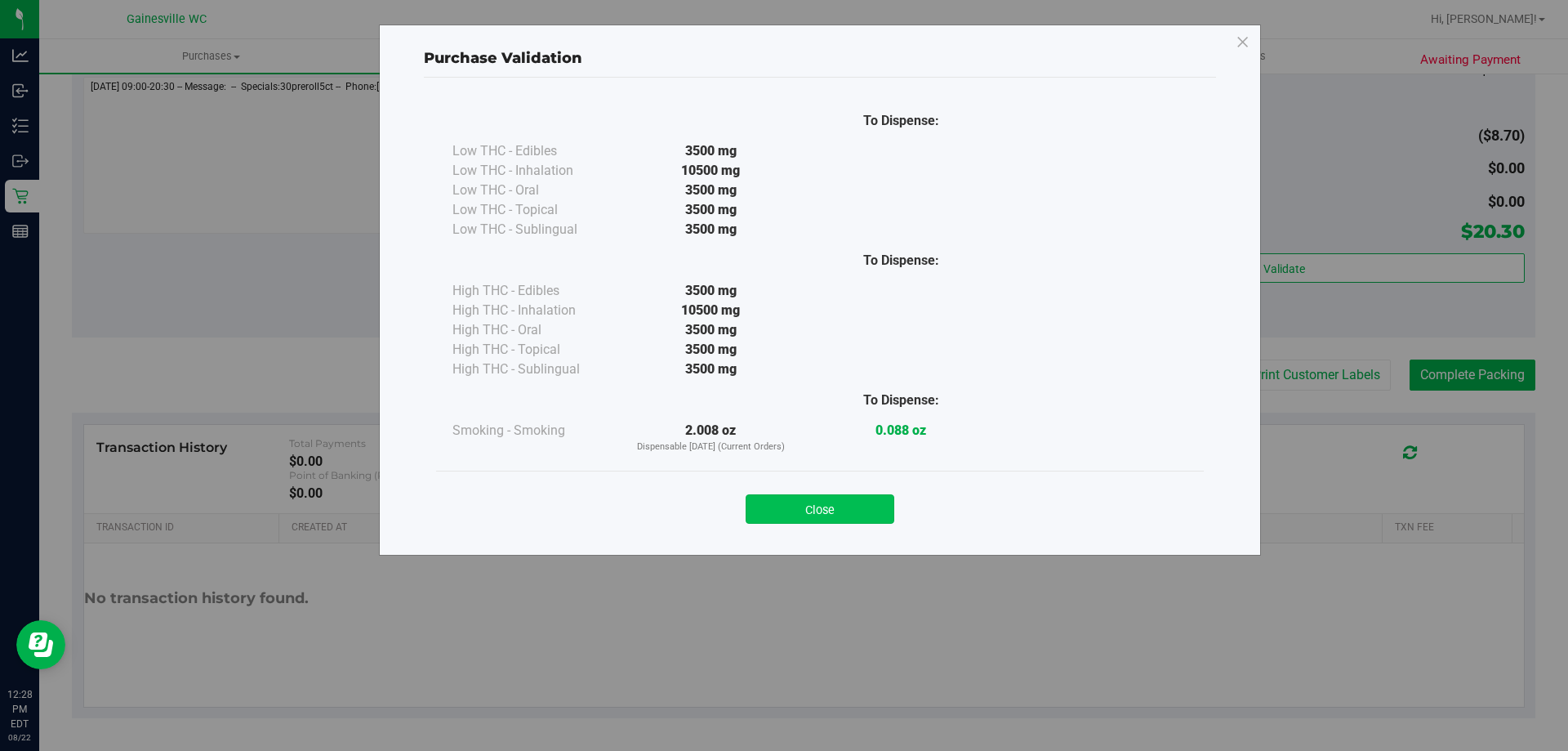
click at [859, 502] on button "Close" at bounding box center [820, 509] width 149 height 29
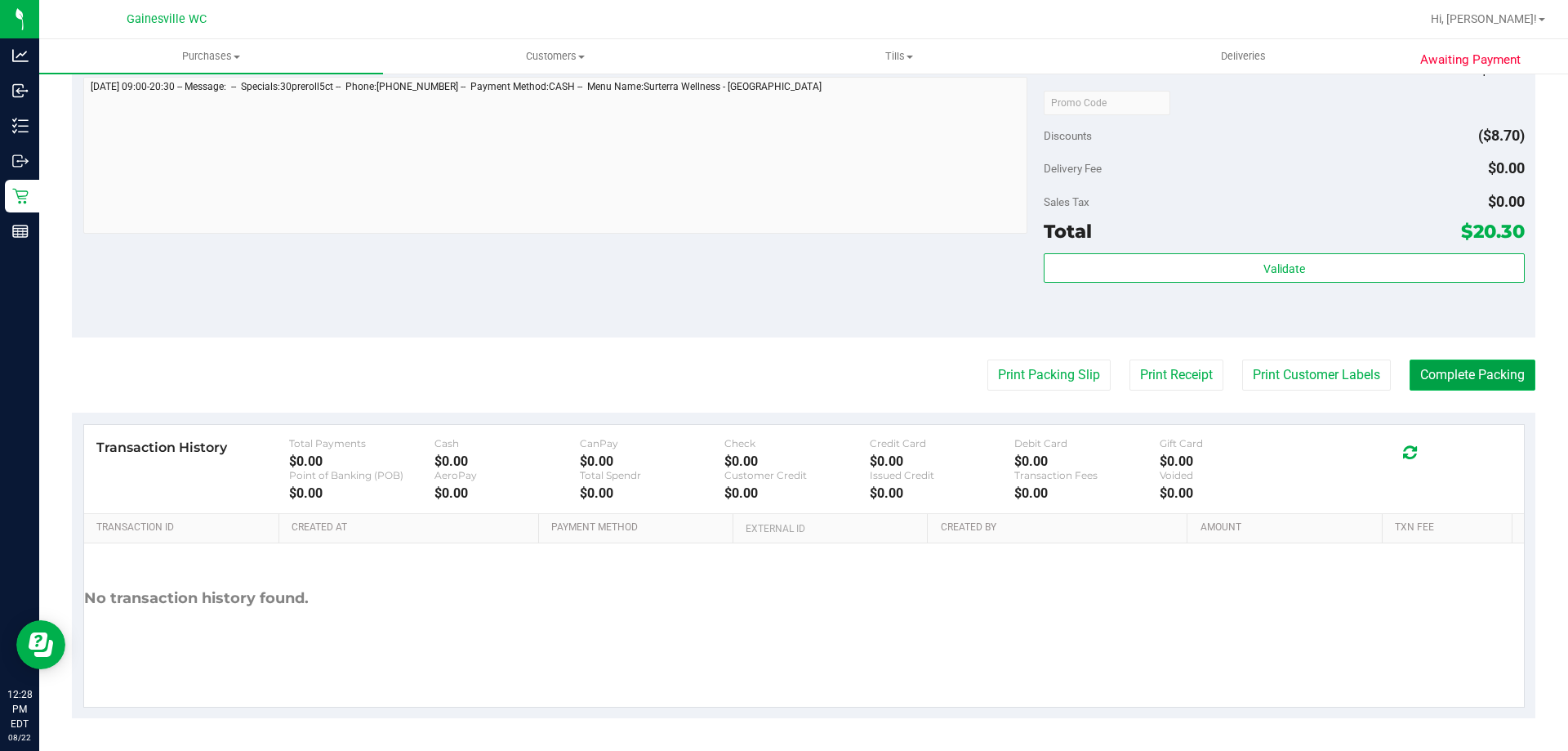
click at [1478, 376] on button "Complete Packing" at bounding box center [1472, 374] width 126 height 31
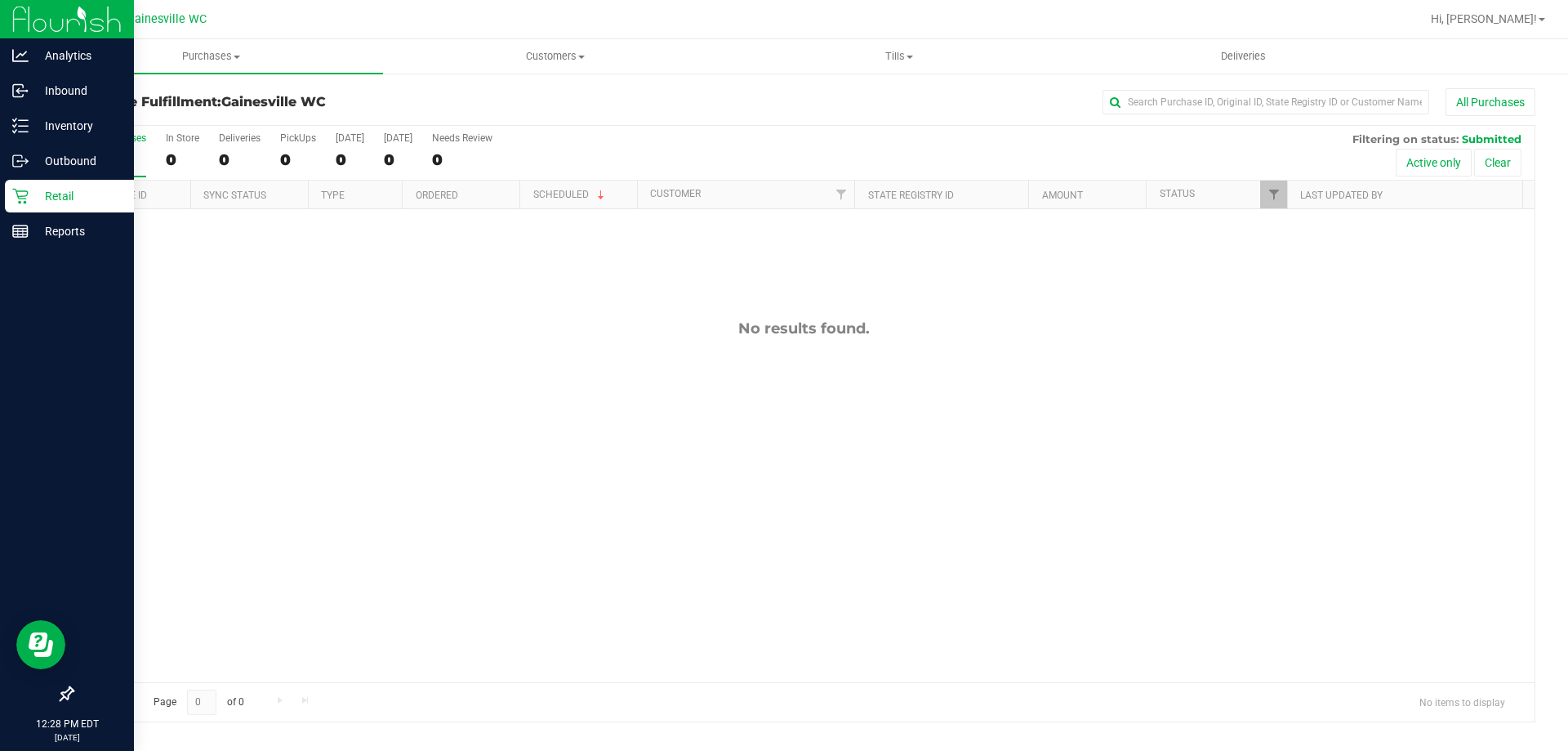
click at [34, 198] on p "Retail" at bounding box center [78, 196] width 98 height 20
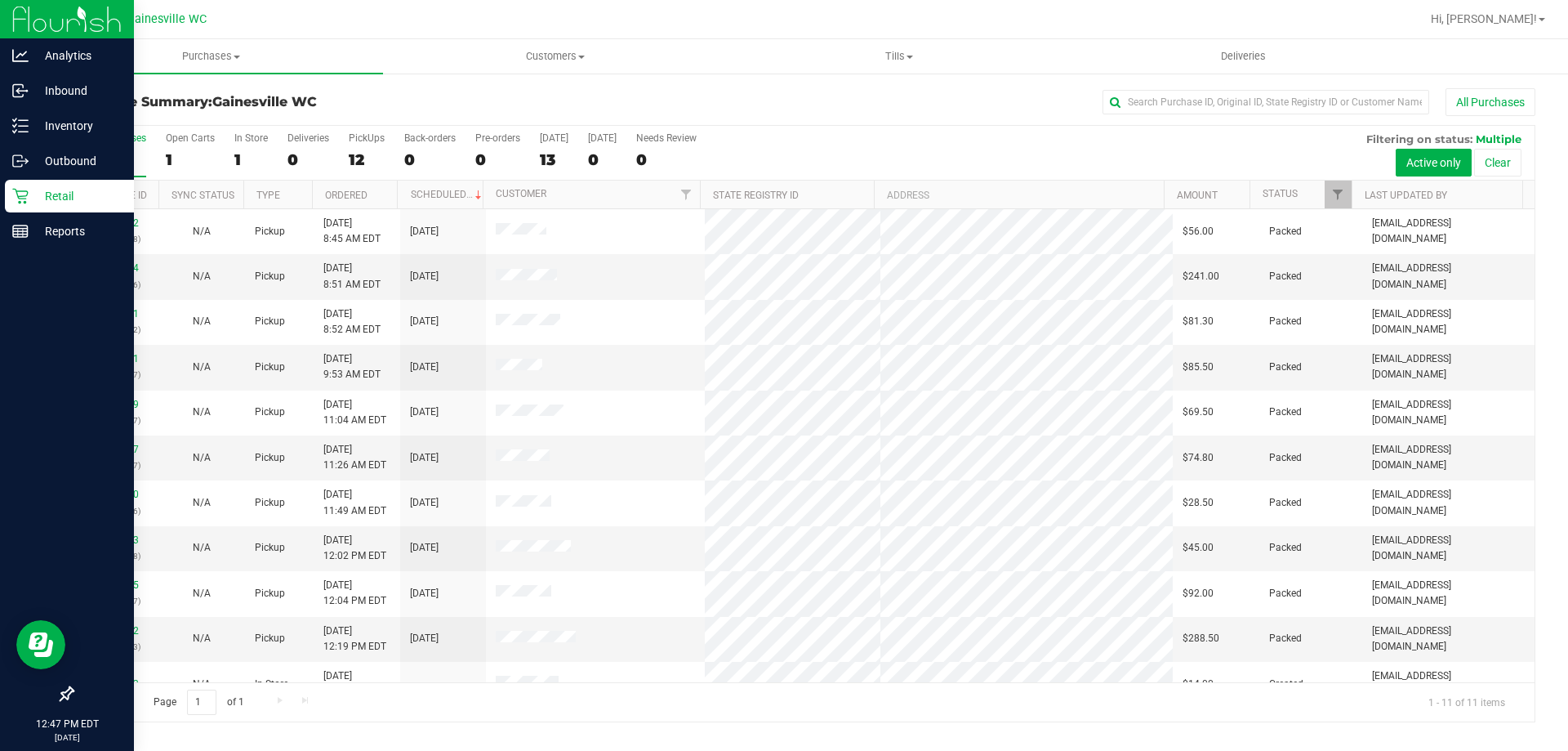
click at [22, 195] on icon at bounding box center [20, 196] width 16 height 16
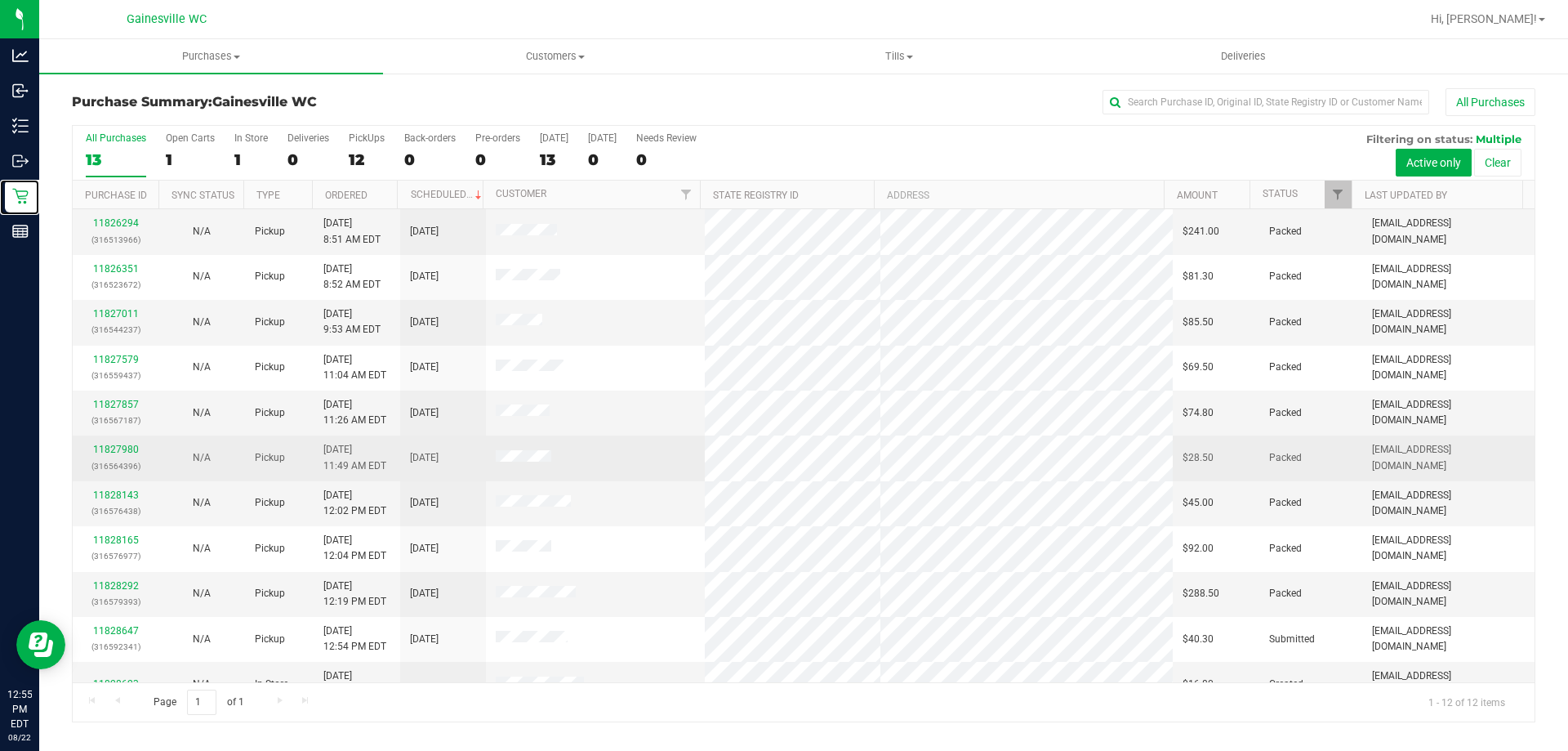
scroll to position [69, 0]
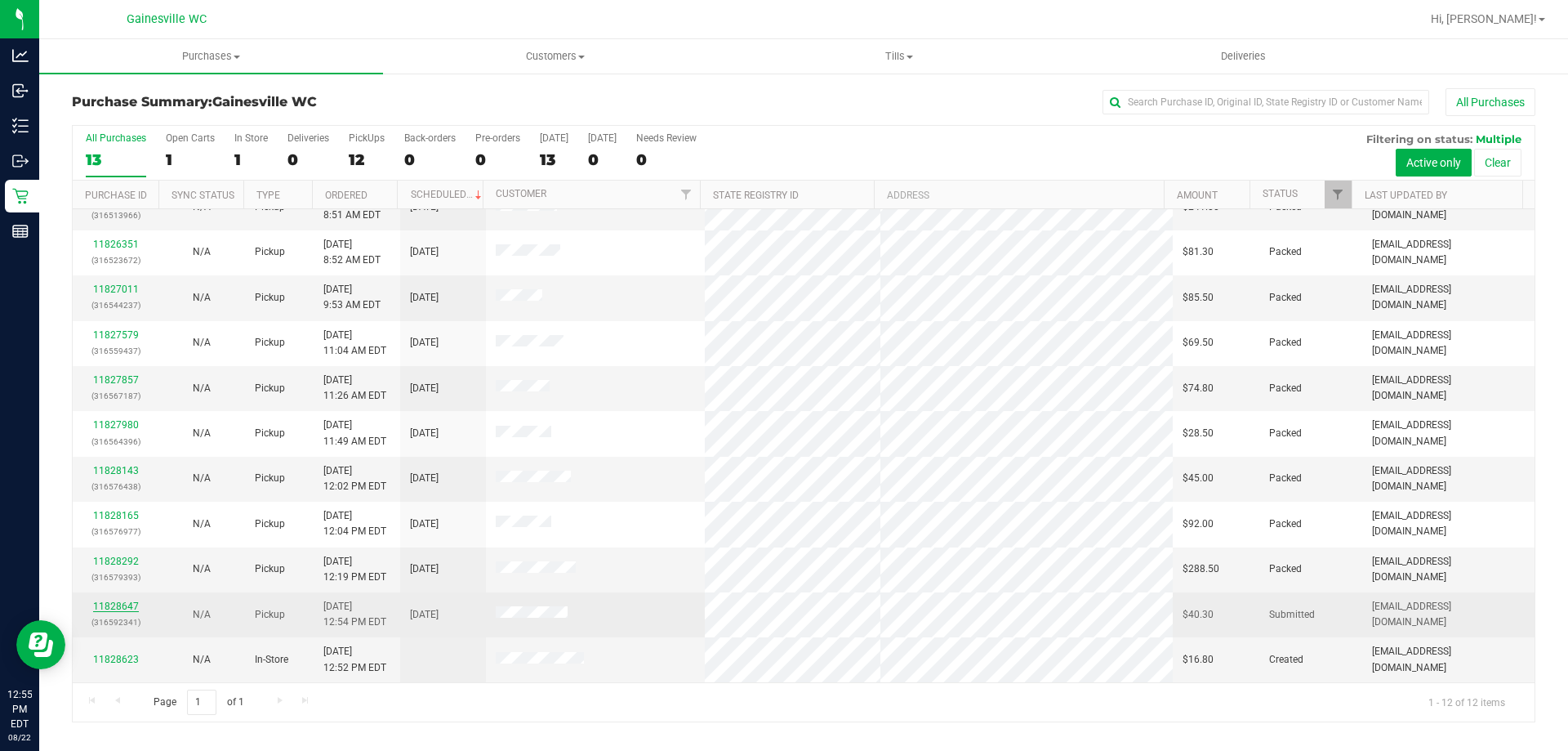
click at [127, 608] on link "11828647" at bounding box center [116, 606] width 45 height 12
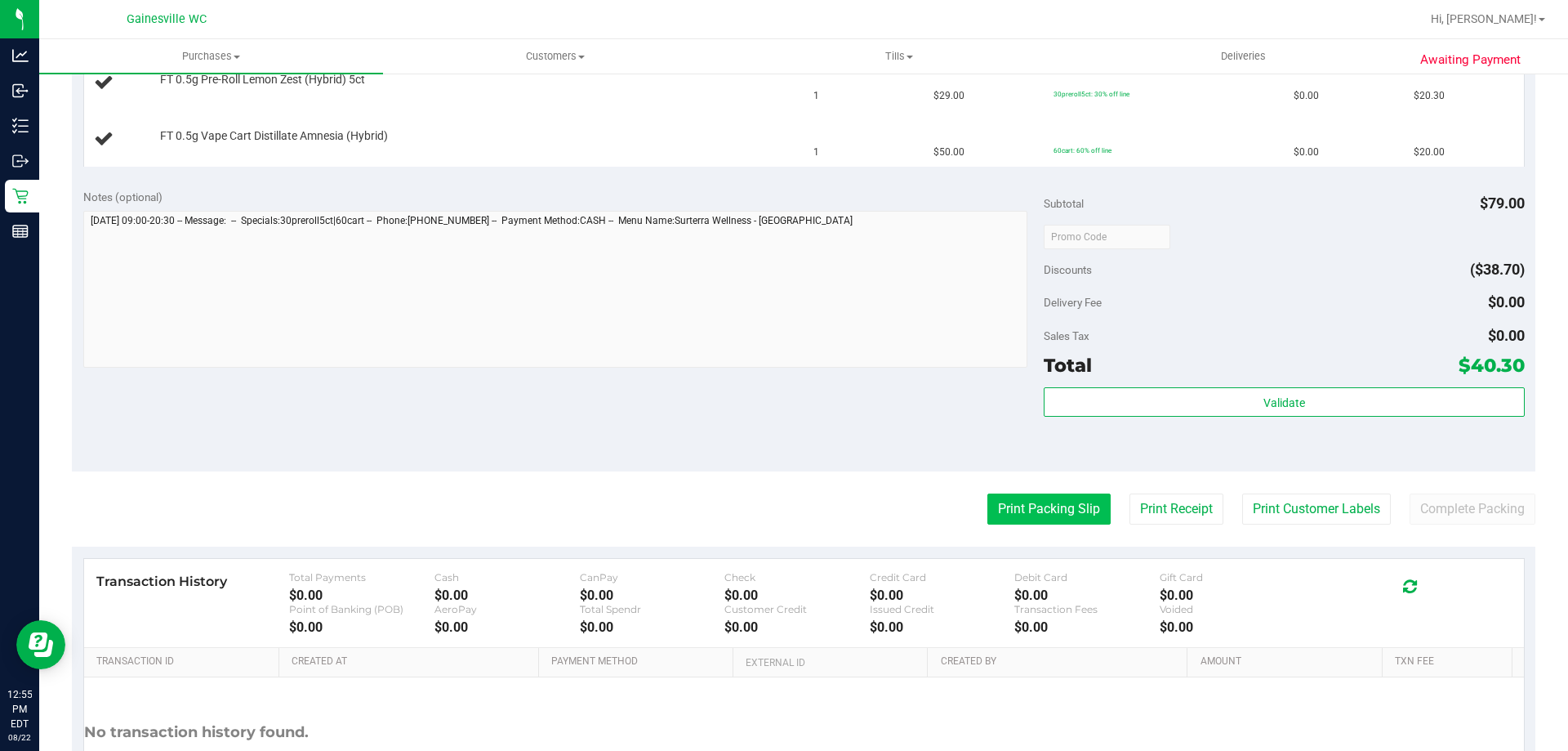
scroll to position [490, 0]
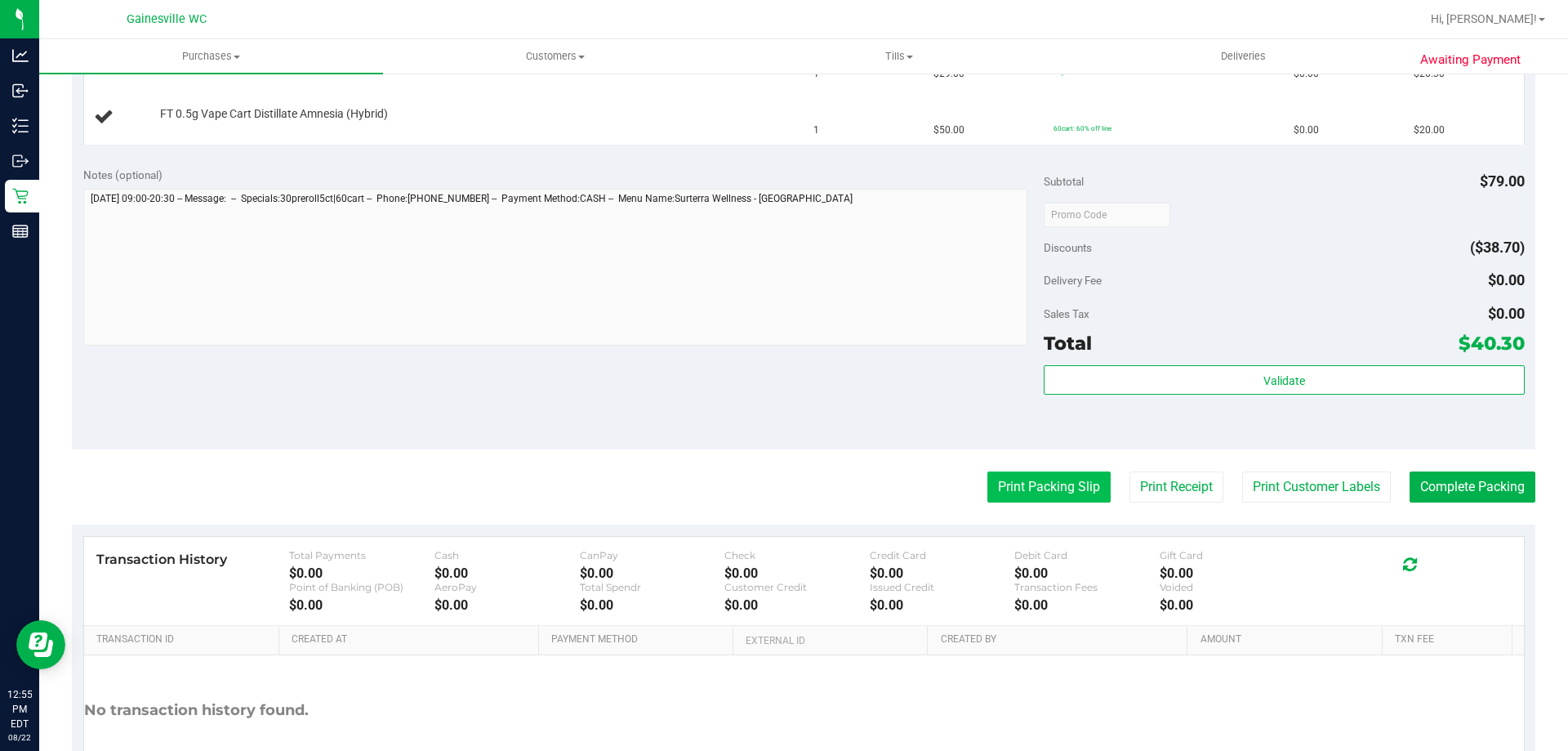
click at [1070, 497] on button "Print Packing Slip" at bounding box center [1049, 486] width 123 height 31
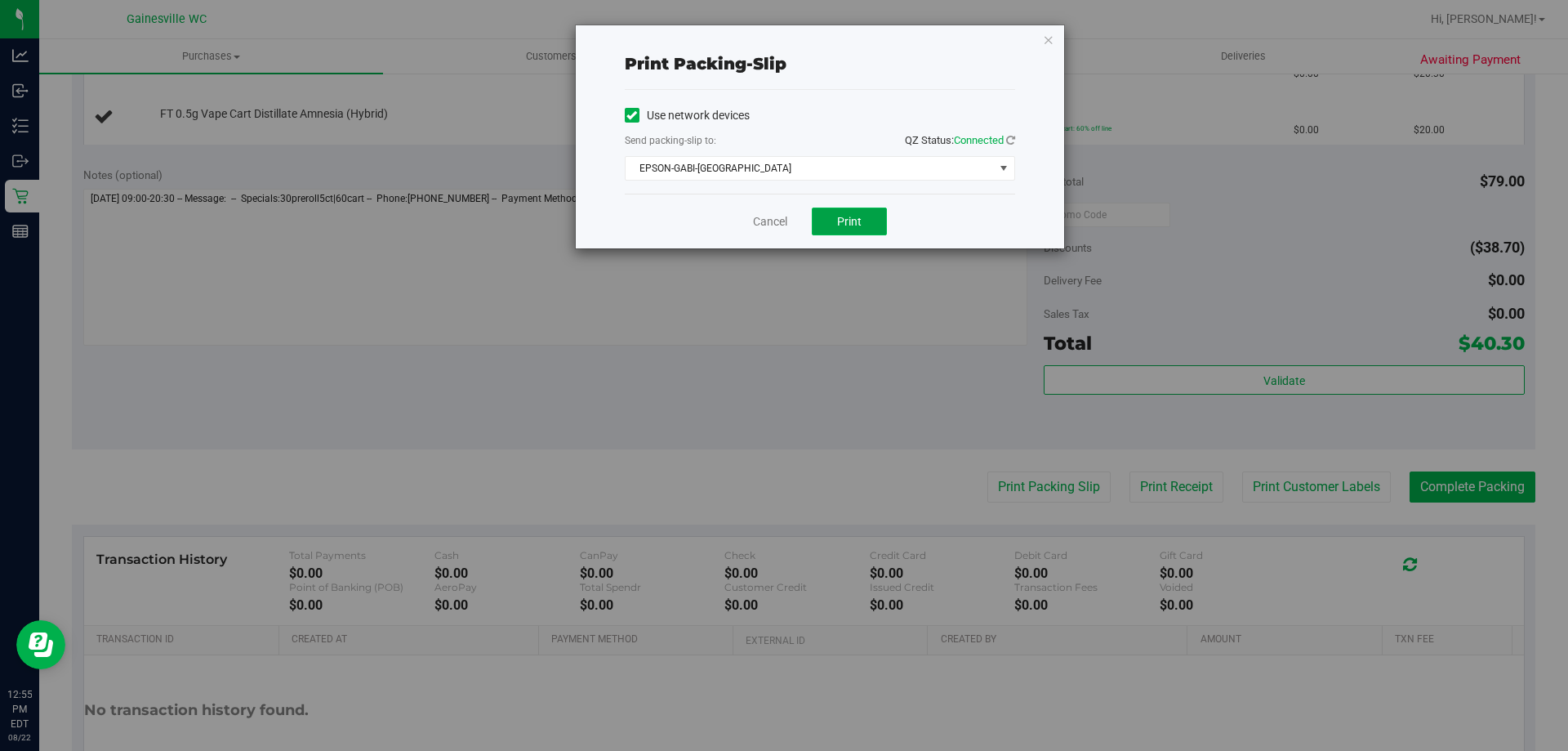
click at [865, 231] on button "Print" at bounding box center [849, 221] width 75 height 28
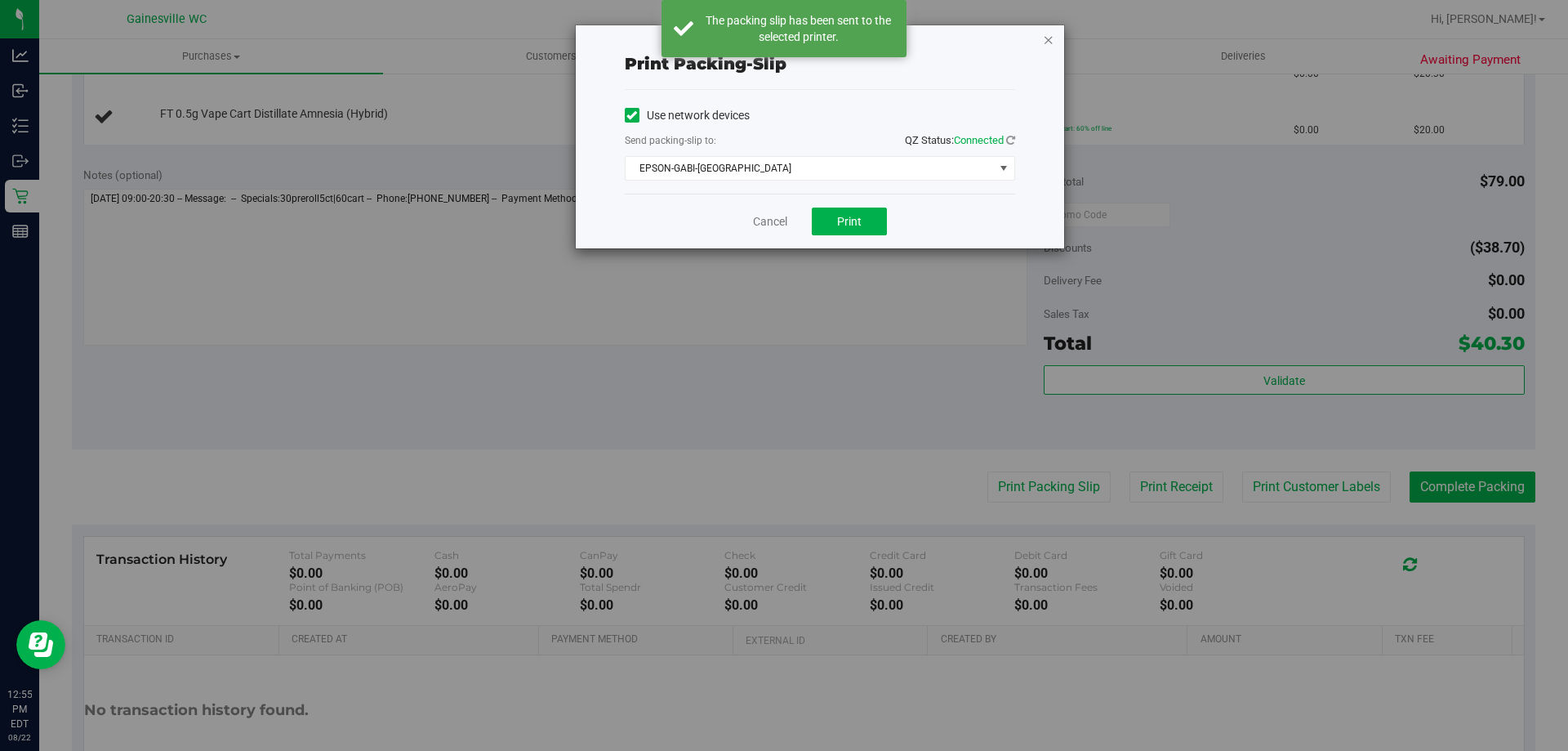
click at [1045, 42] on icon "button" at bounding box center [1049, 39] width 12 height 20
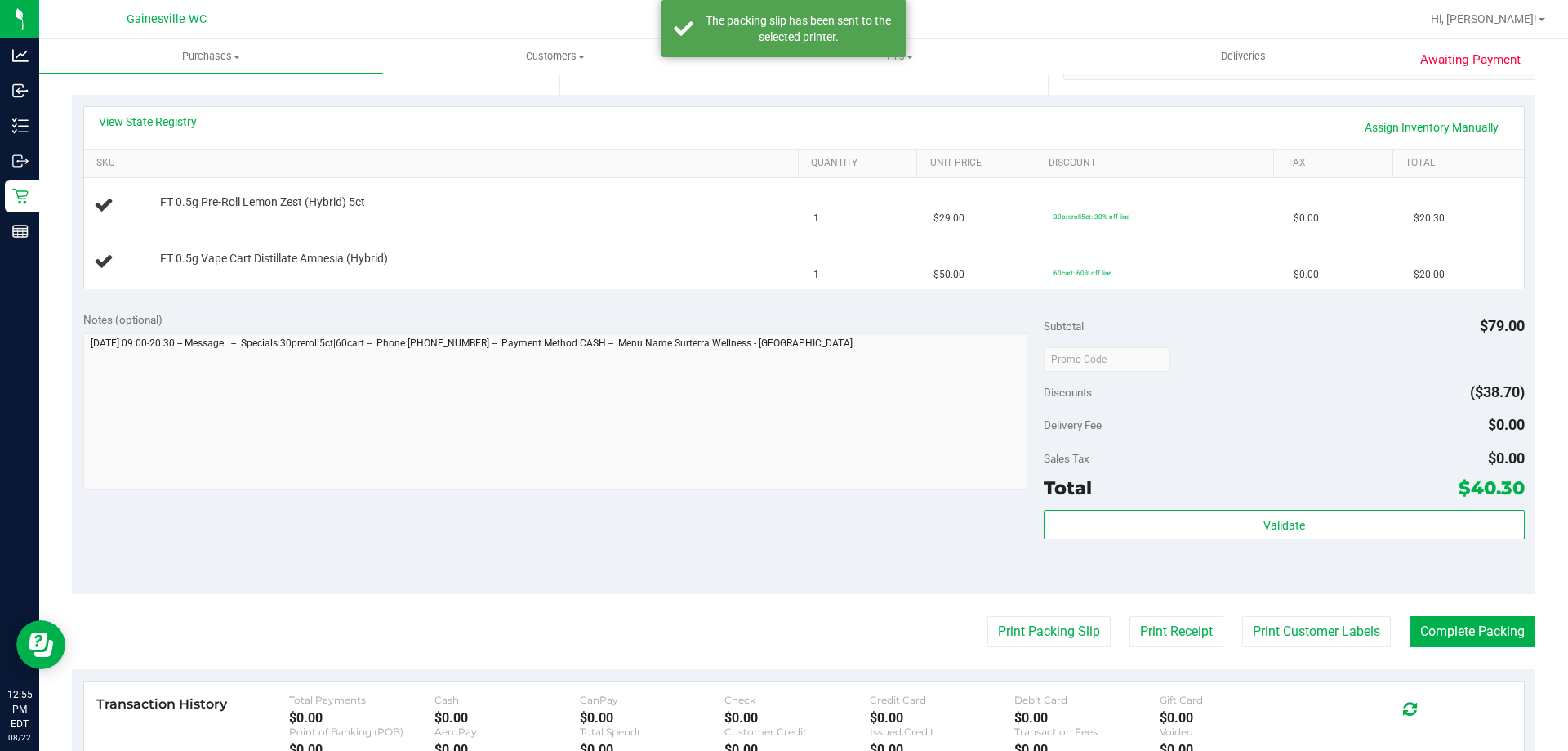
scroll to position [82, 0]
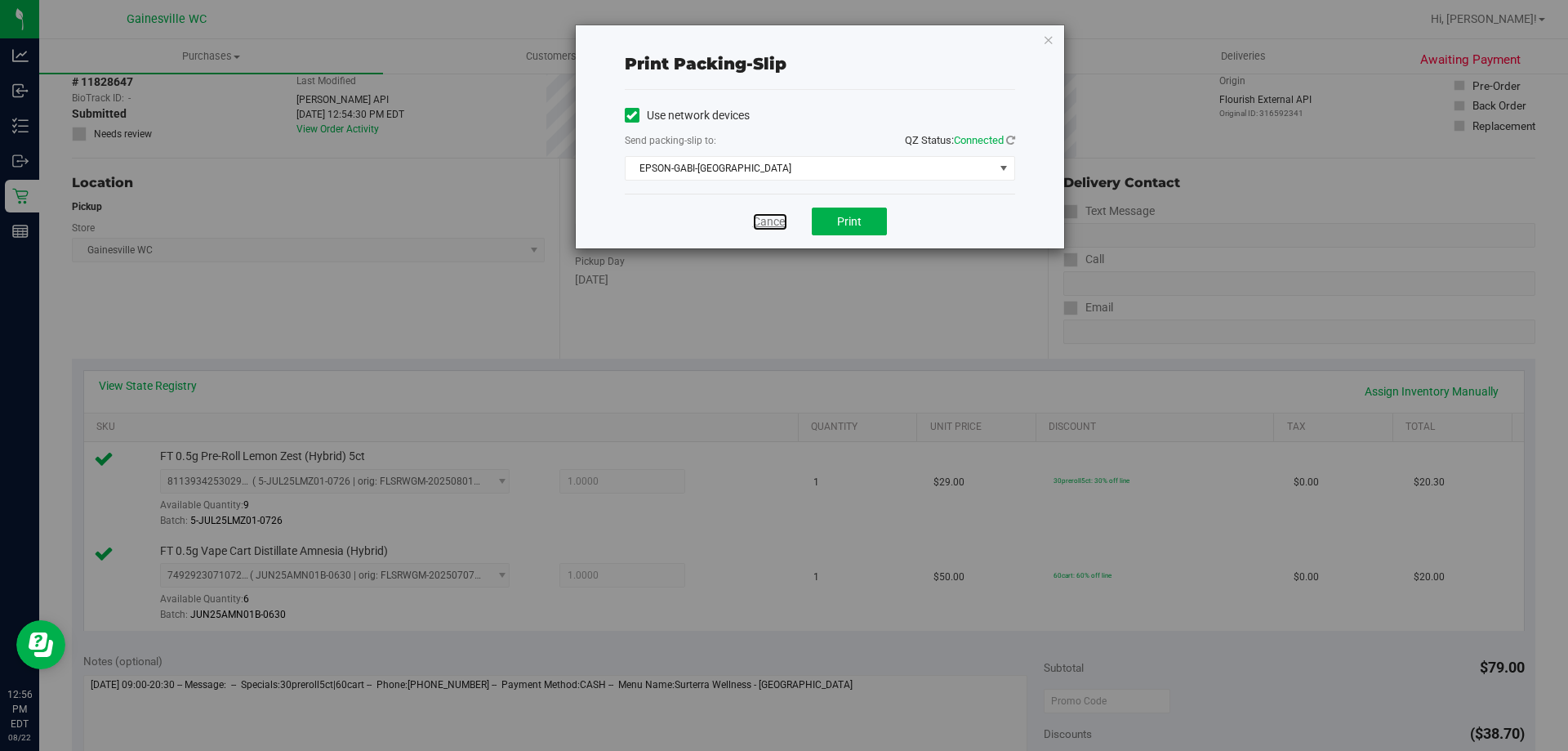
click at [780, 217] on link "Cancel" at bounding box center [770, 221] width 35 height 17
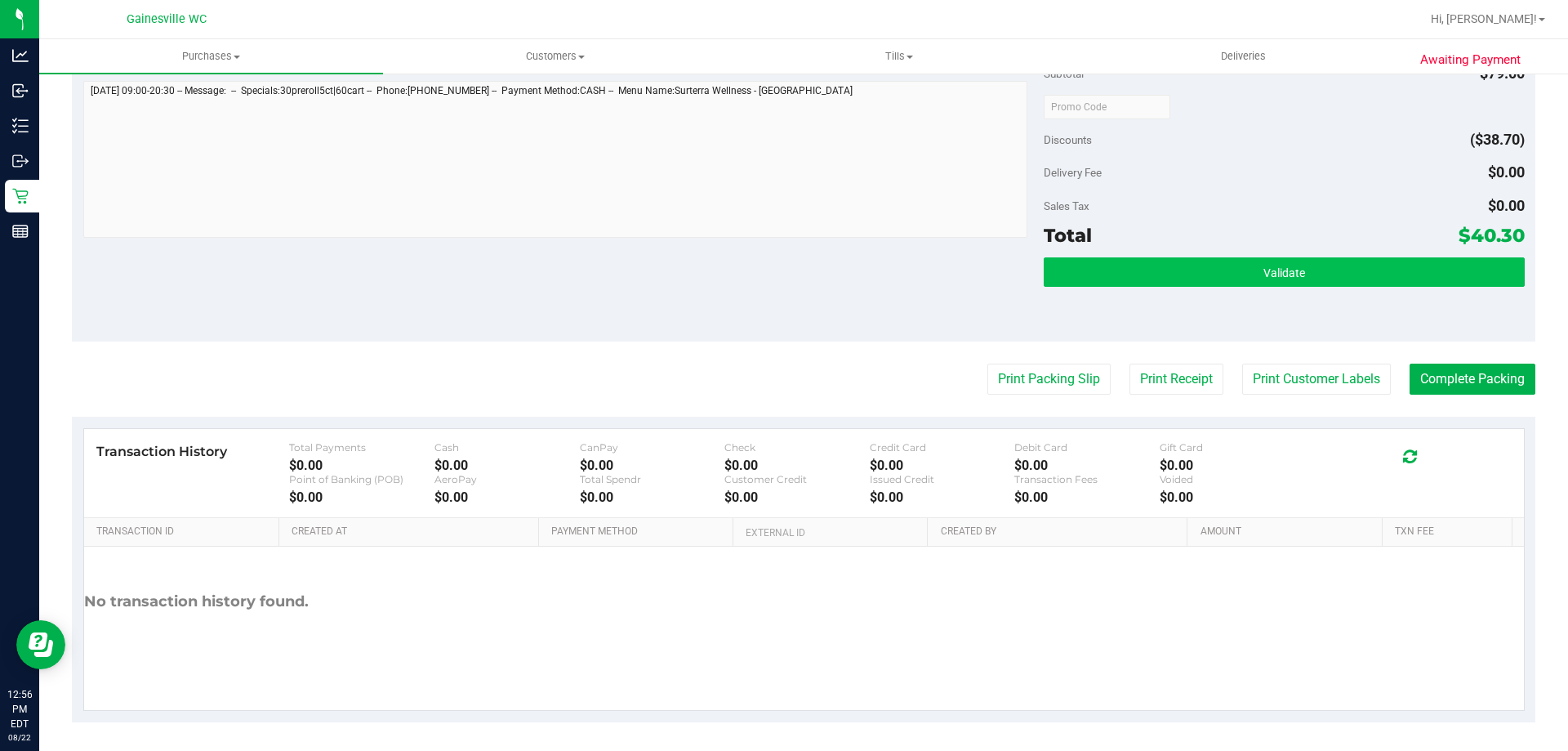
scroll to position [680, 0]
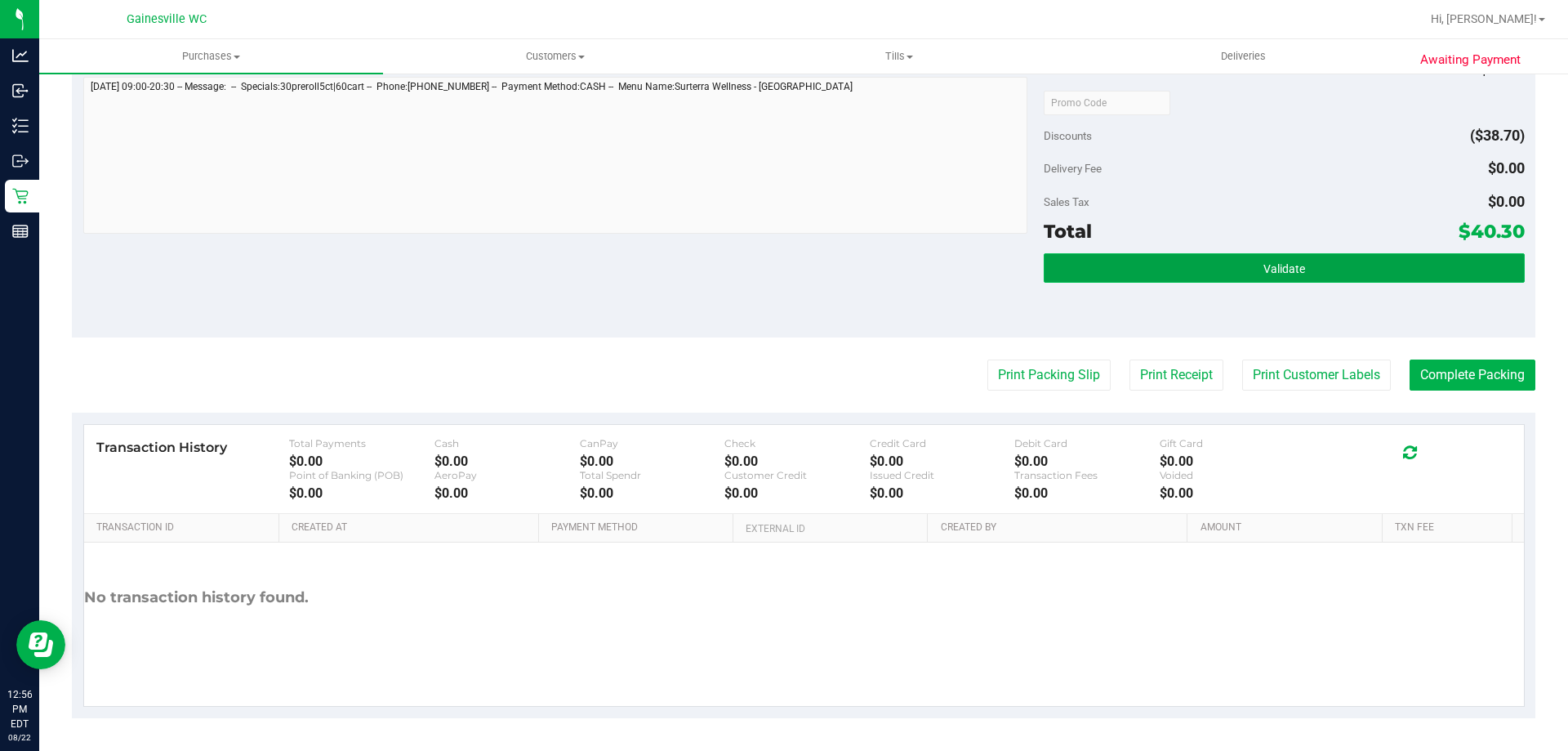
click at [1161, 264] on button "Validate" at bounding box center [1284, 267] width 480 height 29
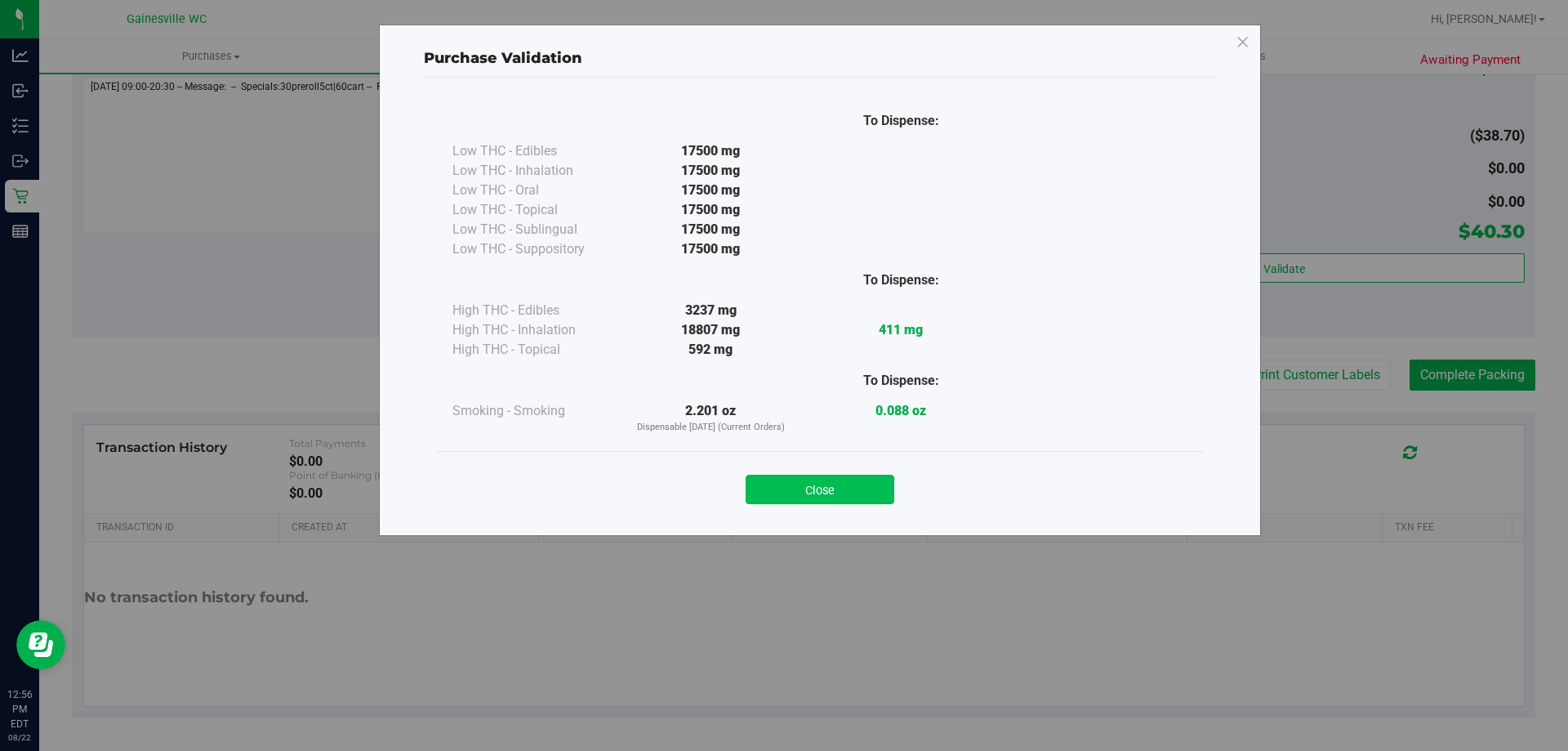
click at [795, 478] on div "Close" at bounding box center [820, 485] width 743 height 41
click at [796, 478] on button "Close" at bounding box center [820, 489] width 149 height 29
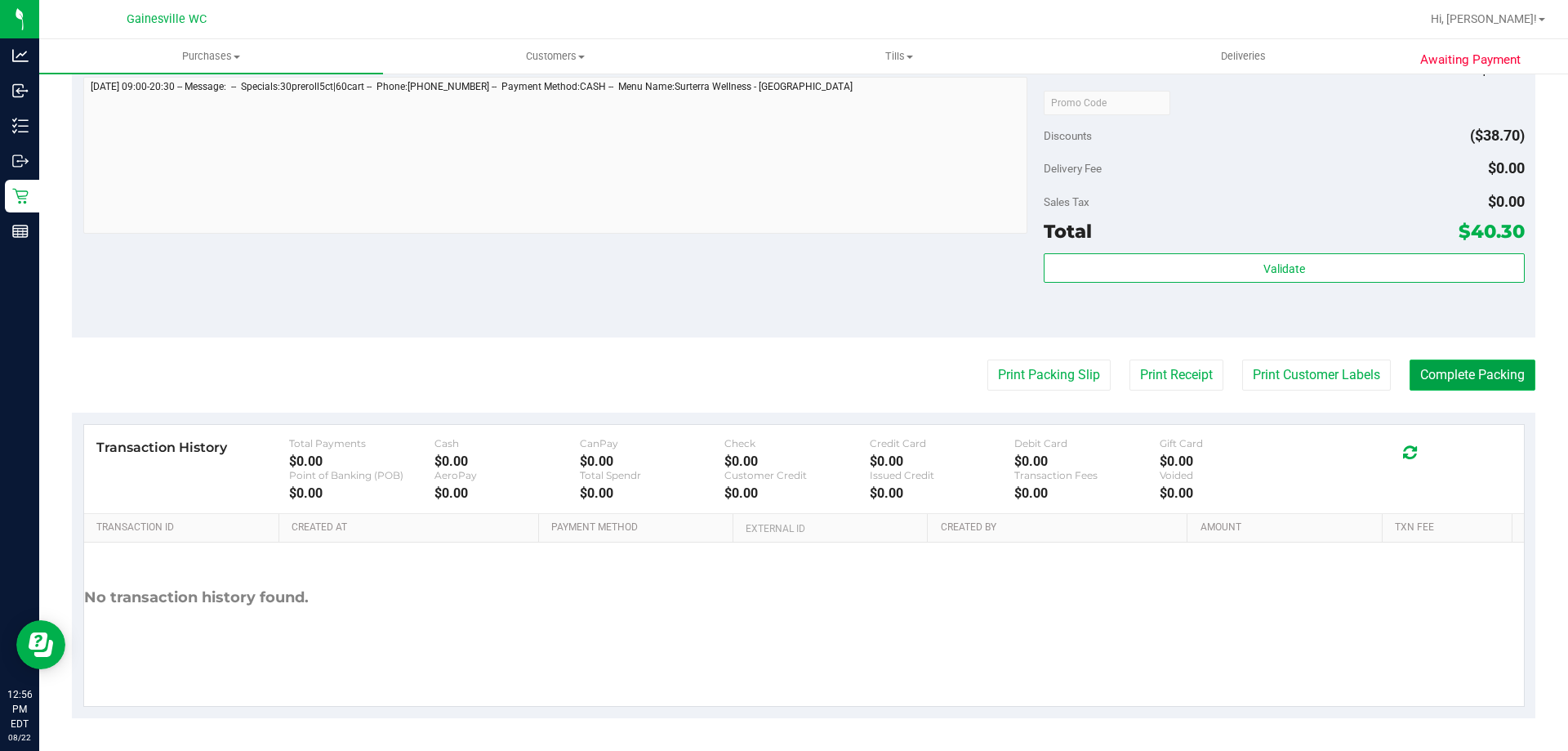
click at [1419, 370] on button "Complete Packing" at bounding box center [1472, 374] width 126 height 31
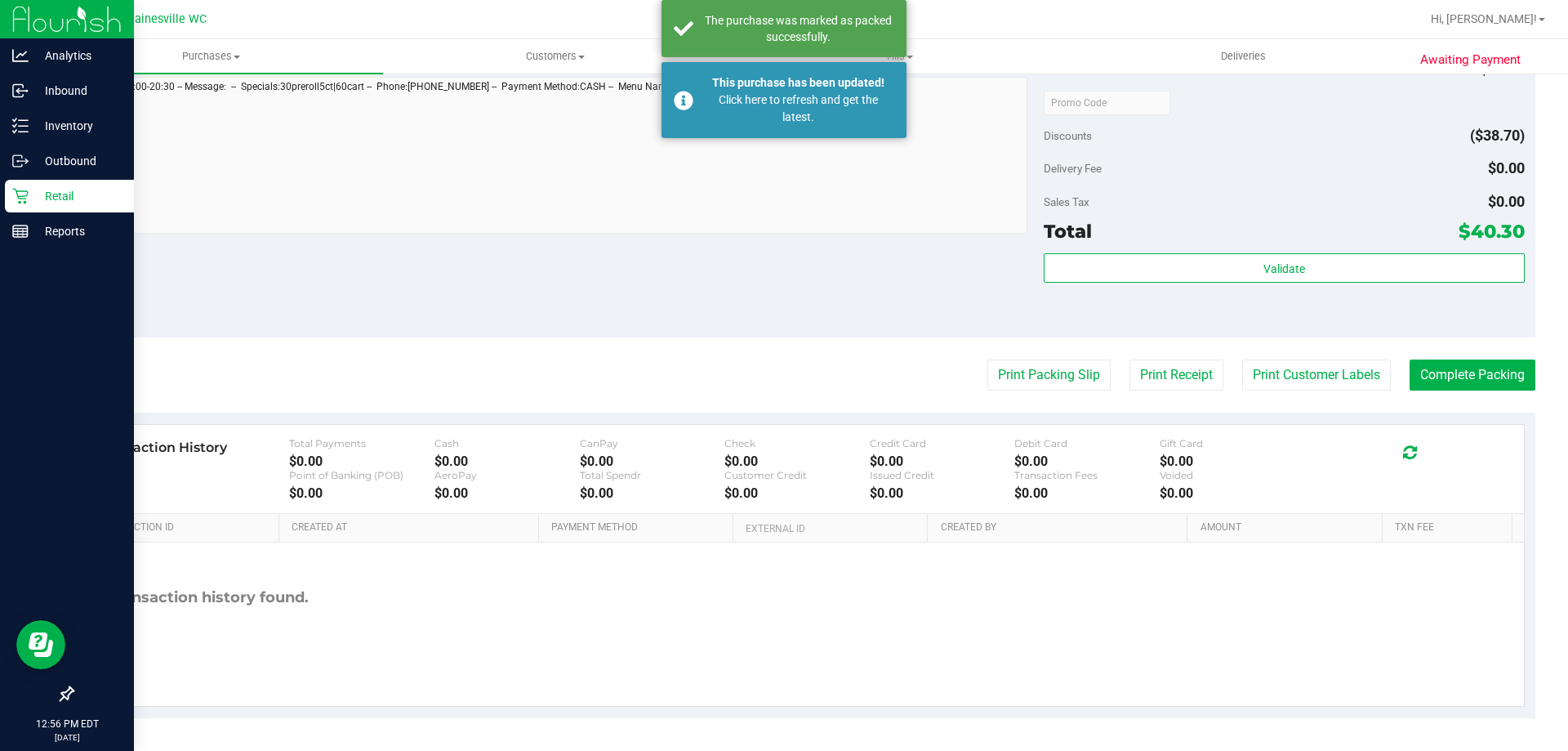
click at [44, 204] on p "Retail" at bounding box center [78, 196] width 98 height 20
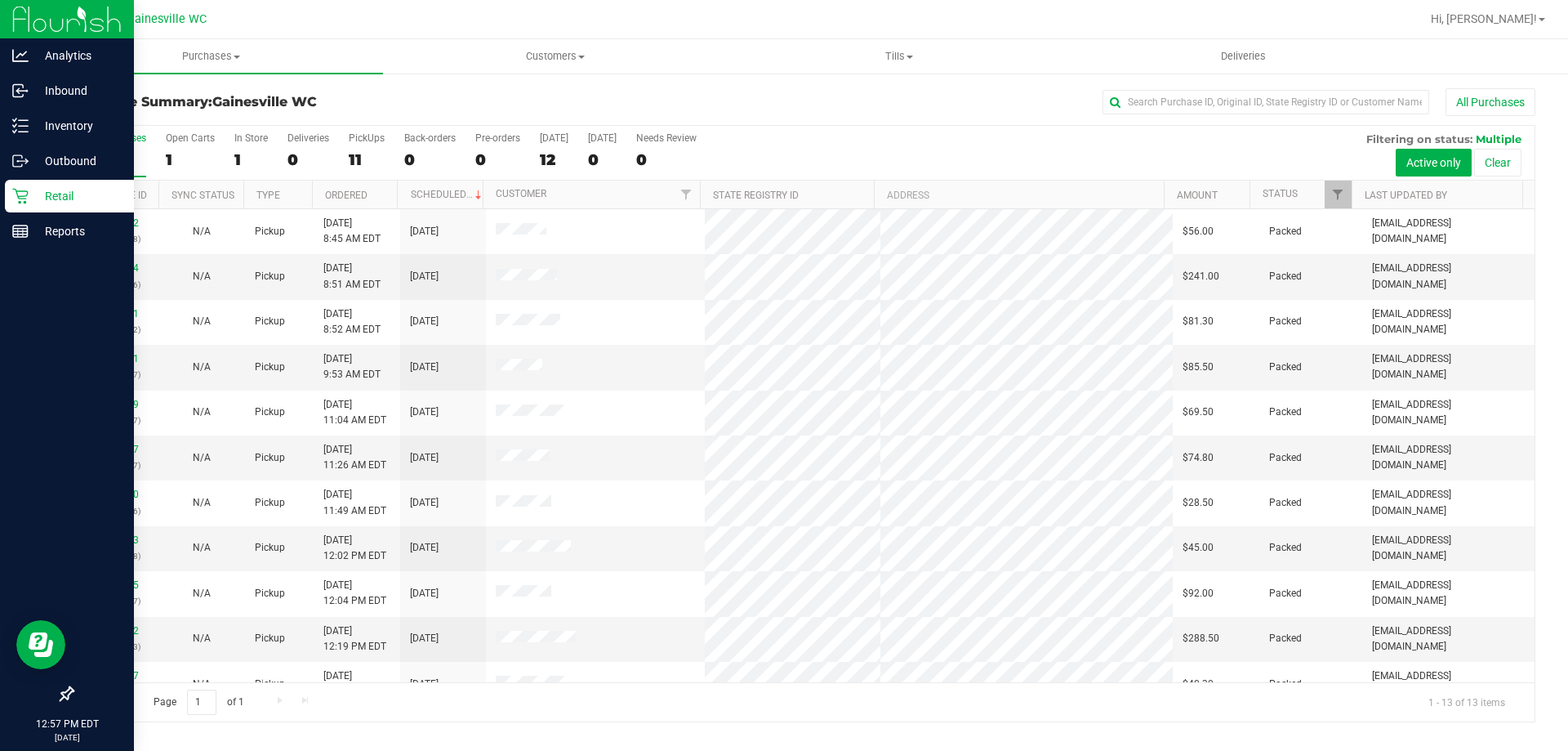
click at [47, 192] on p "Retail" at bounding box center [78, 196] width 98 height 20
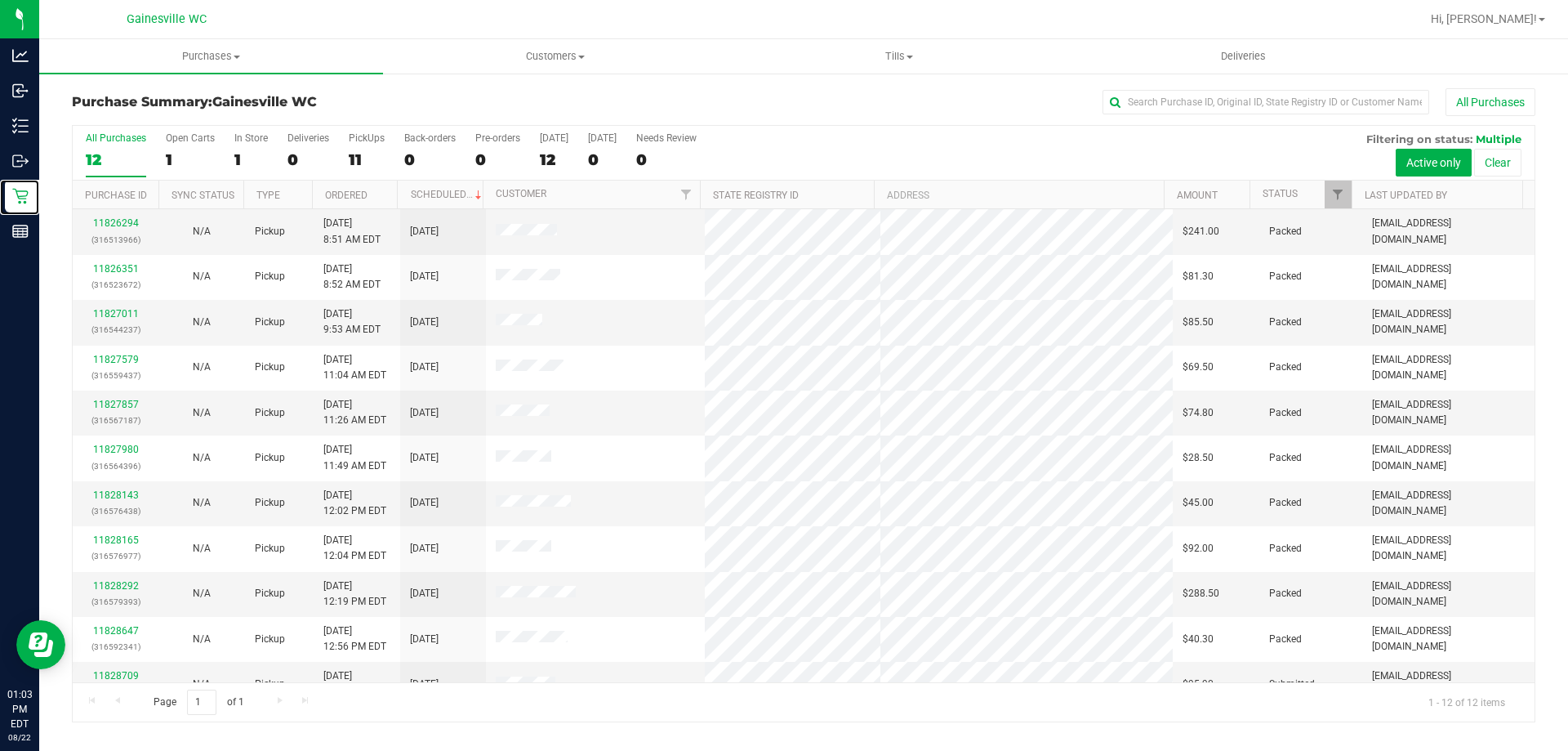
scroll to position [69, 0]
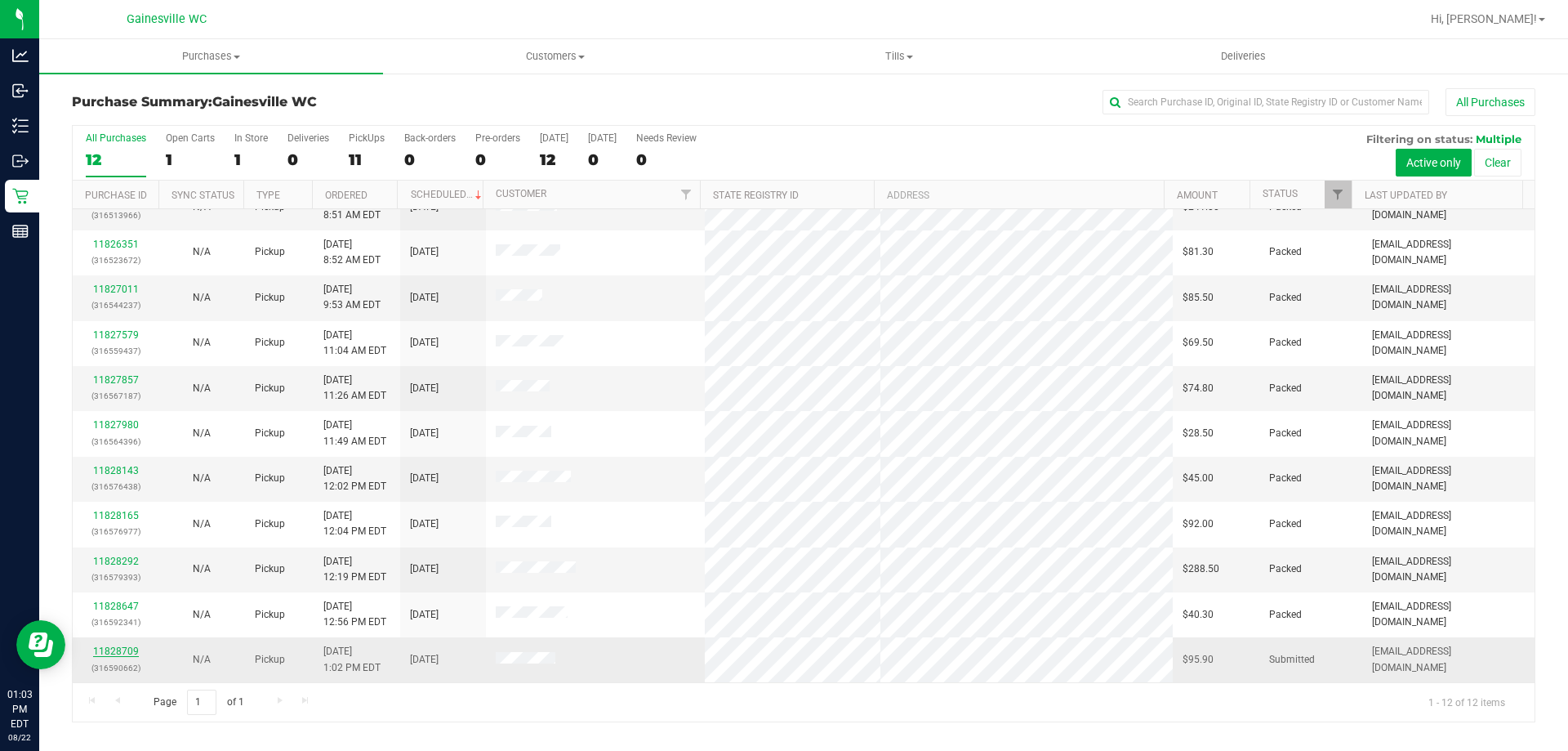
click at [129, 649] on link "11828709" at bounding box center [116, 650] width 45 height 12
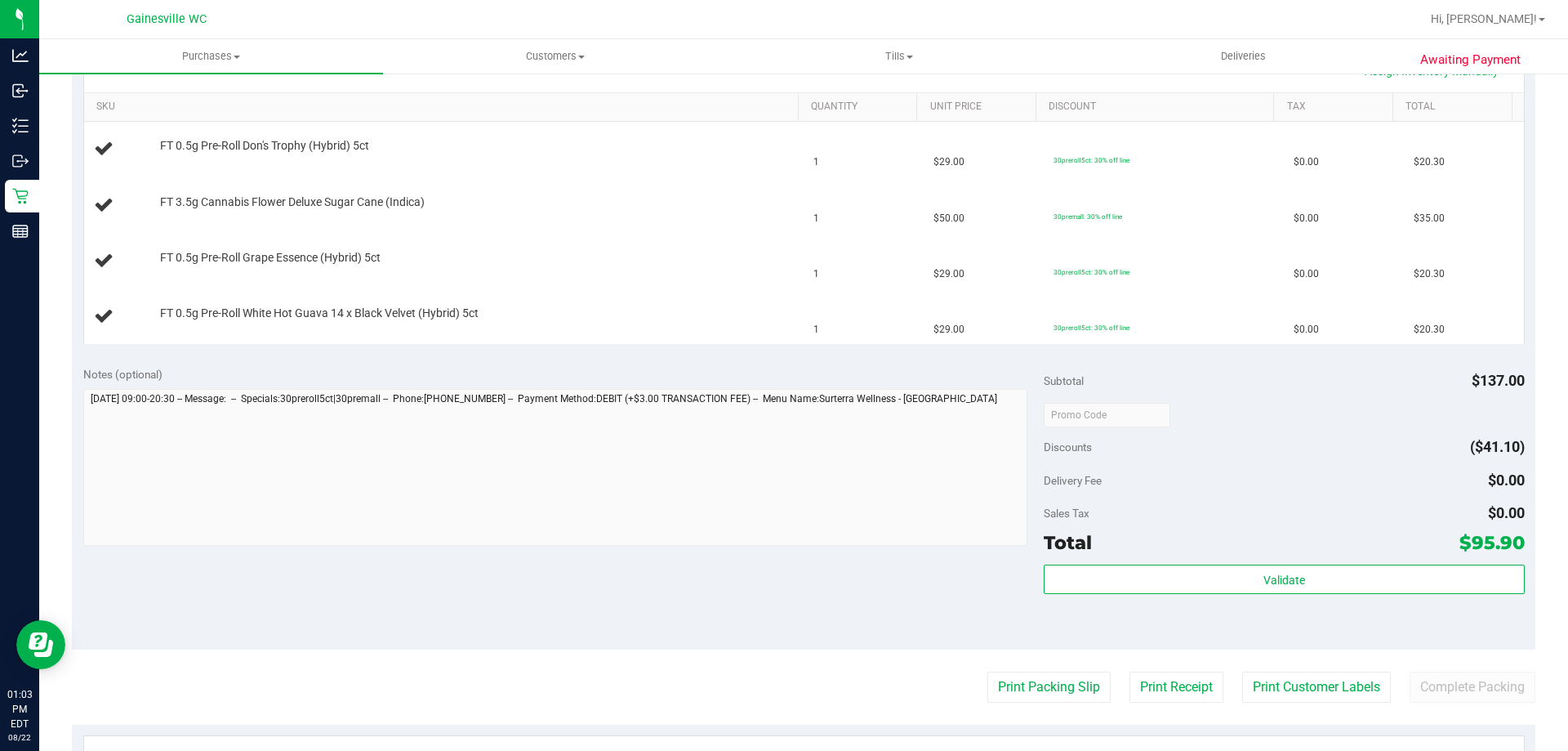
scroll to position [653, 0]
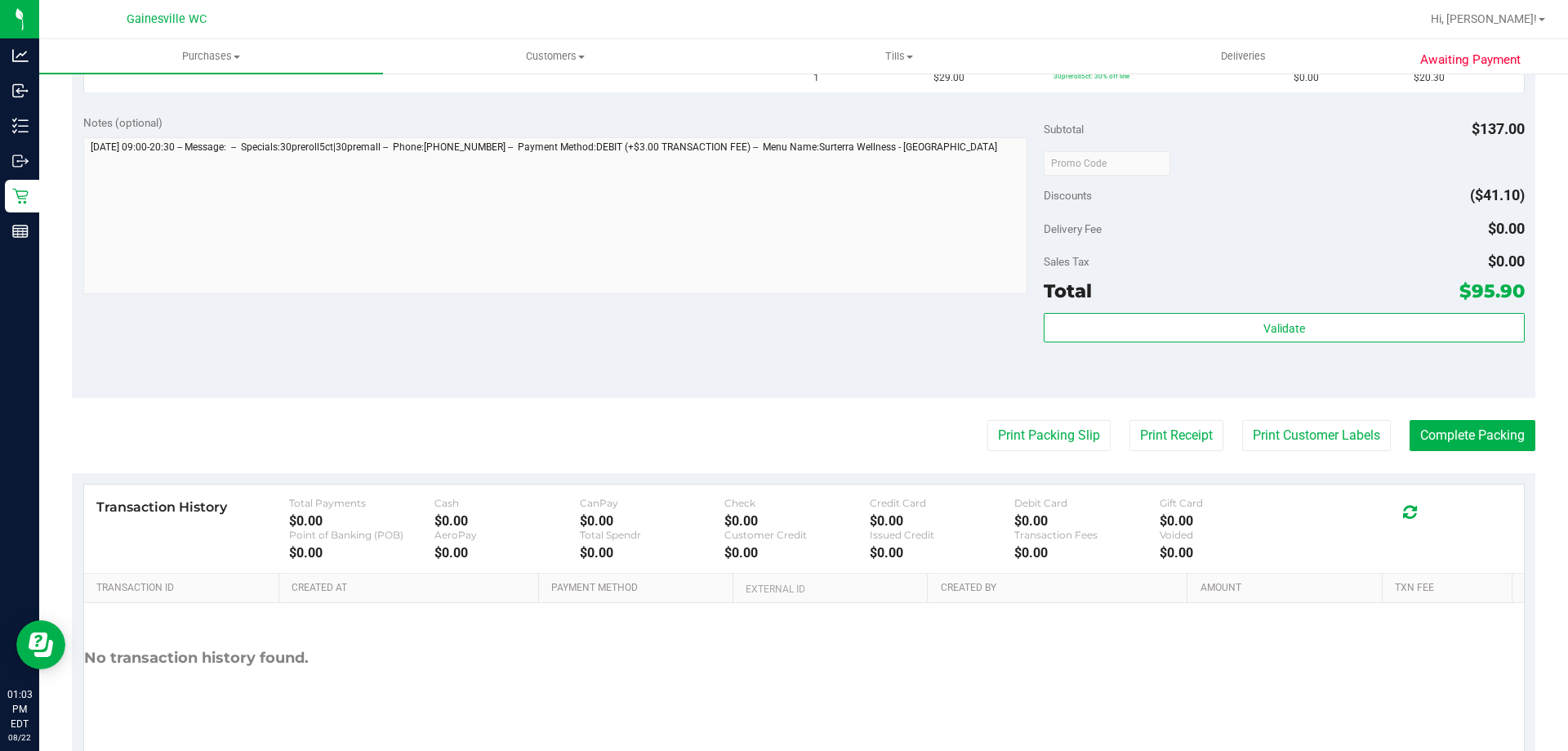
click at [986, 461] on purchase-details "Back Edit Purchase Cancel Purchase View Profile # 11828709 BioTrack ID: - Submi…" at bounding box center [804, 107] width 1464 height 1343
click at [991, 433] on button "Print Packing Slip" at bounding box center [1049, 435] width 123 height 31
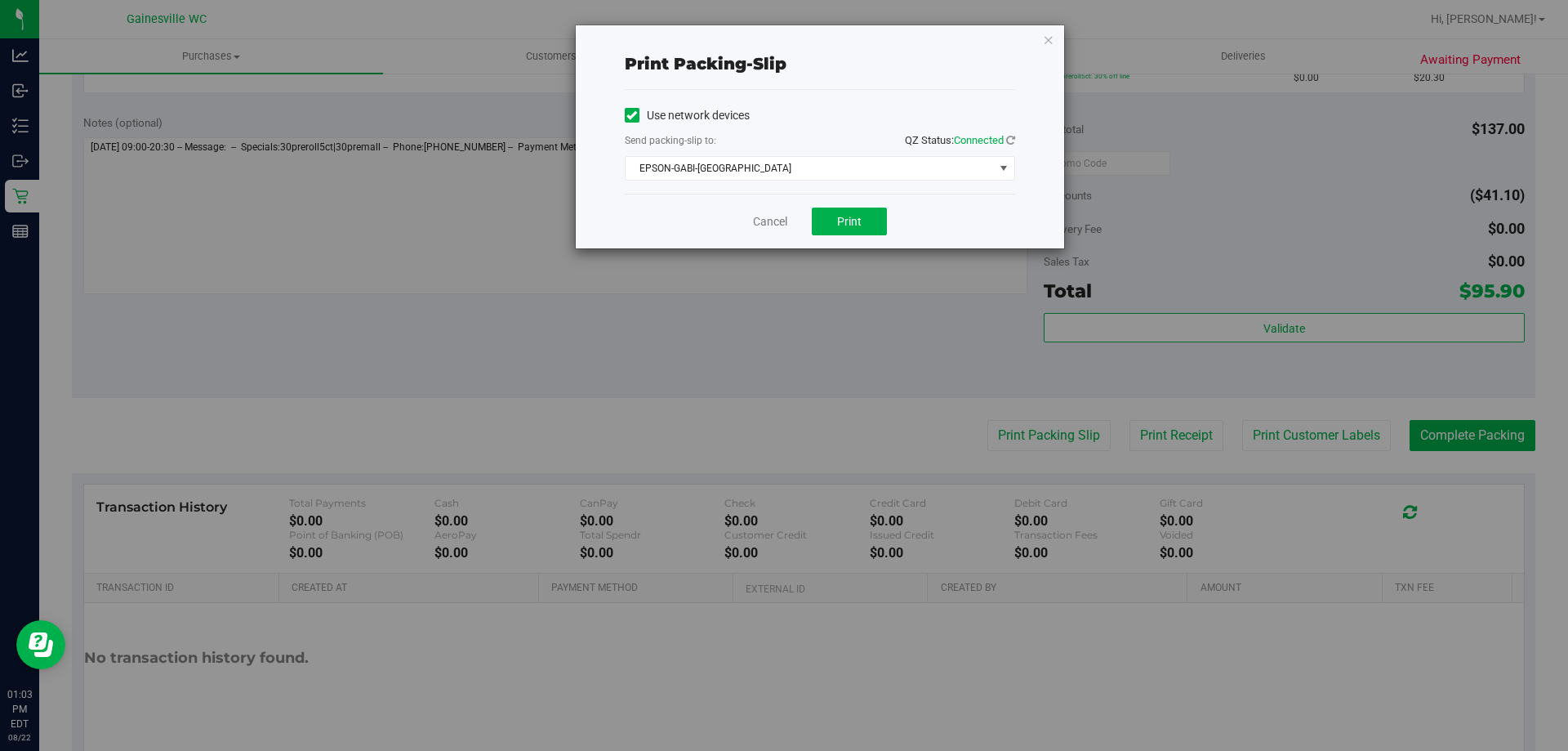
click at [855, 194] on div "Cancel Print" at bounding box center [820, 220] width 390 height 54
click at [845, 233] on button "Print" at bounding box center [849, 221] width 75 height 28
click at [1046, 46] on icon "button" at bounding box center [1049, 39] width 12 height 20
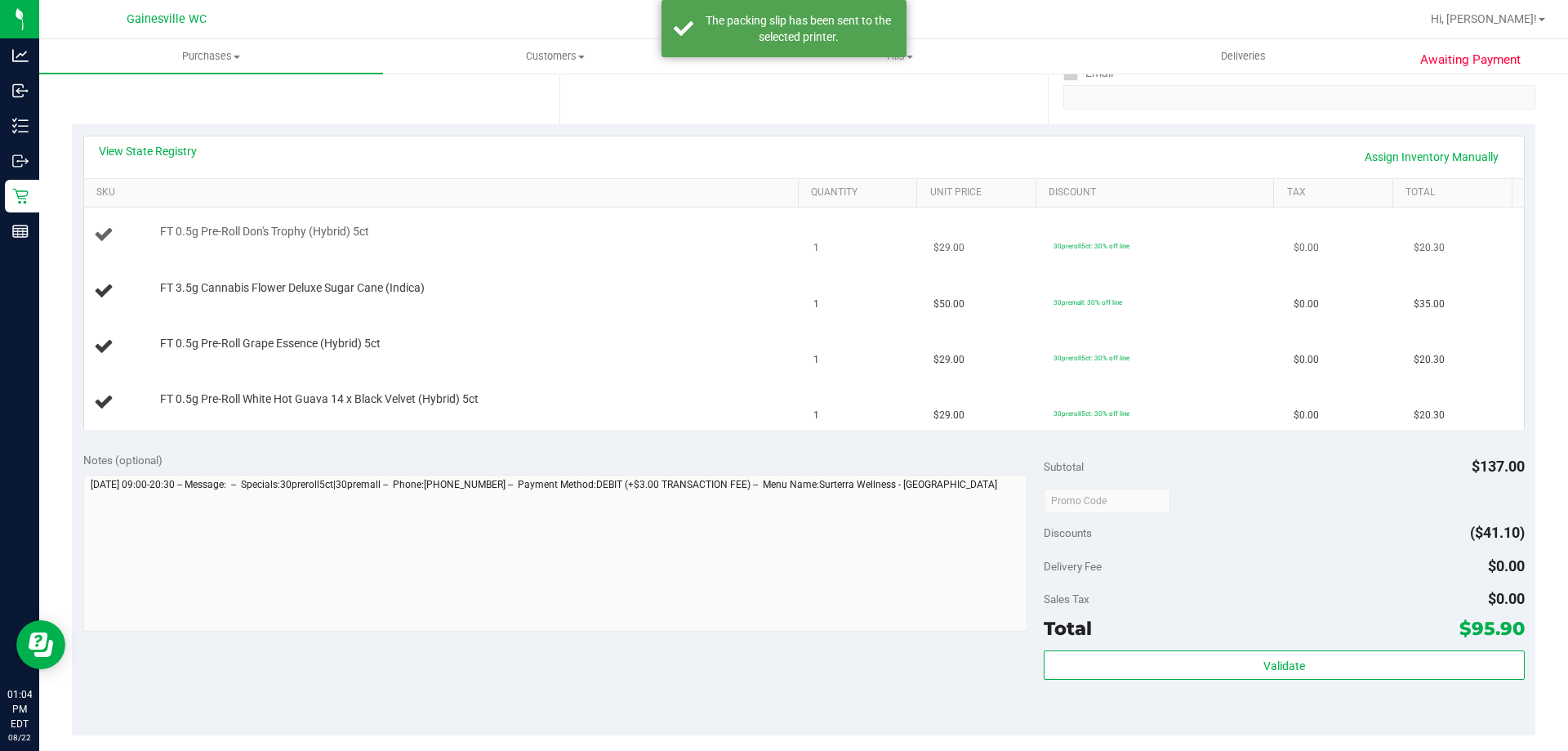
scroll to position [245, 0]
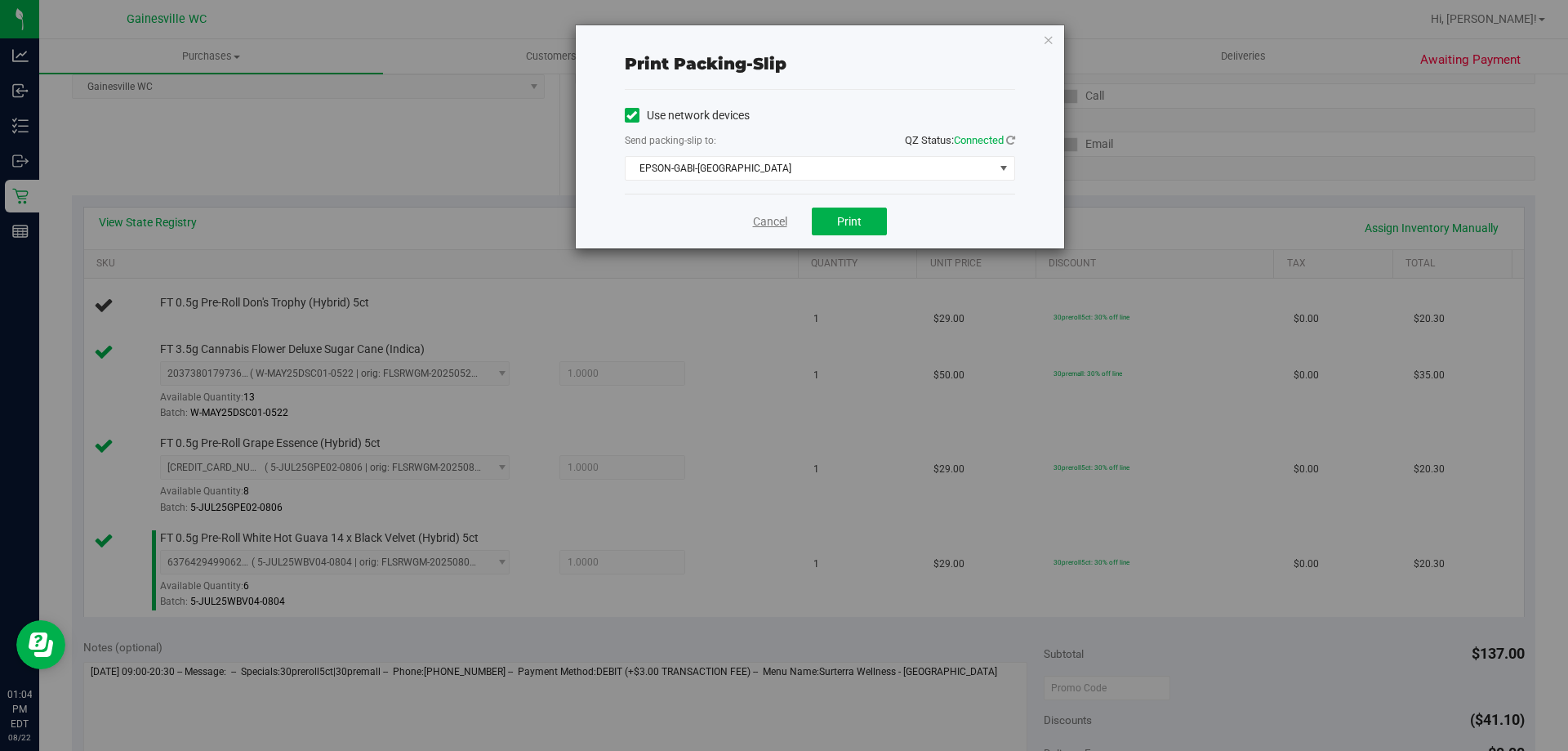
click at [780, 214] on link "Cancel" at bounding box center [770, 221] width 35 height 17
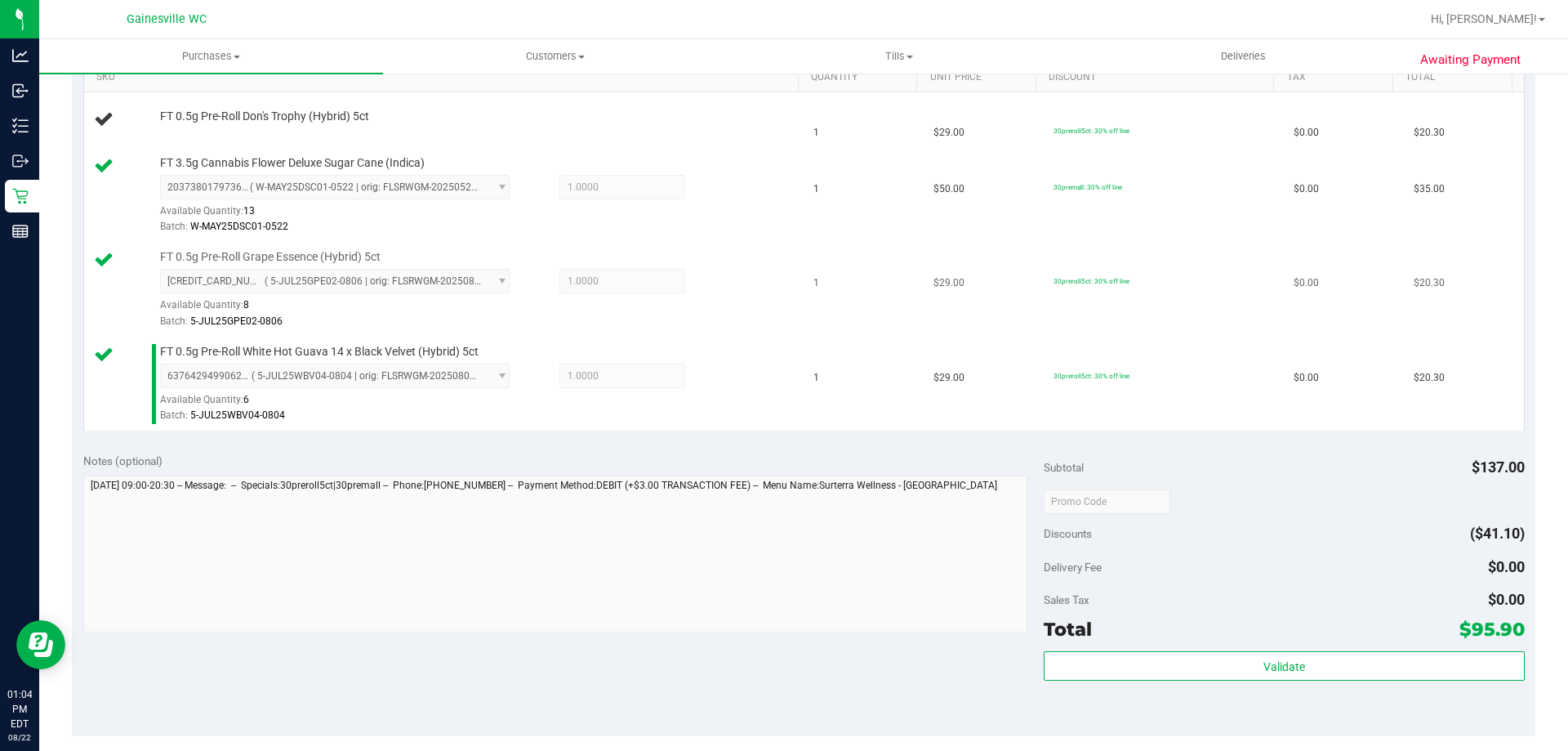
scroll to position [401, 0]
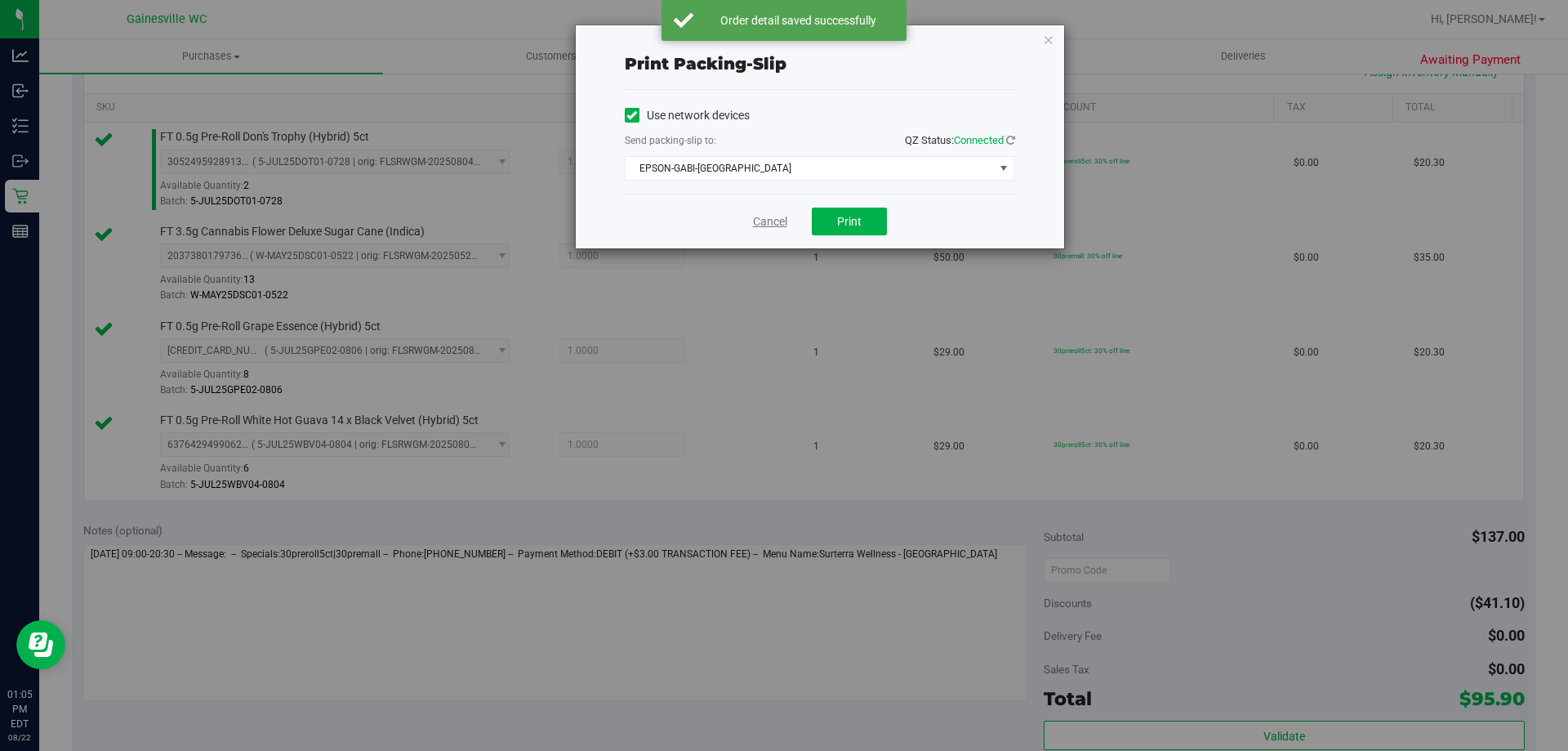
click at [755, 224] on link "Cancel" at bounding box center [770, 221] width 35 height 17
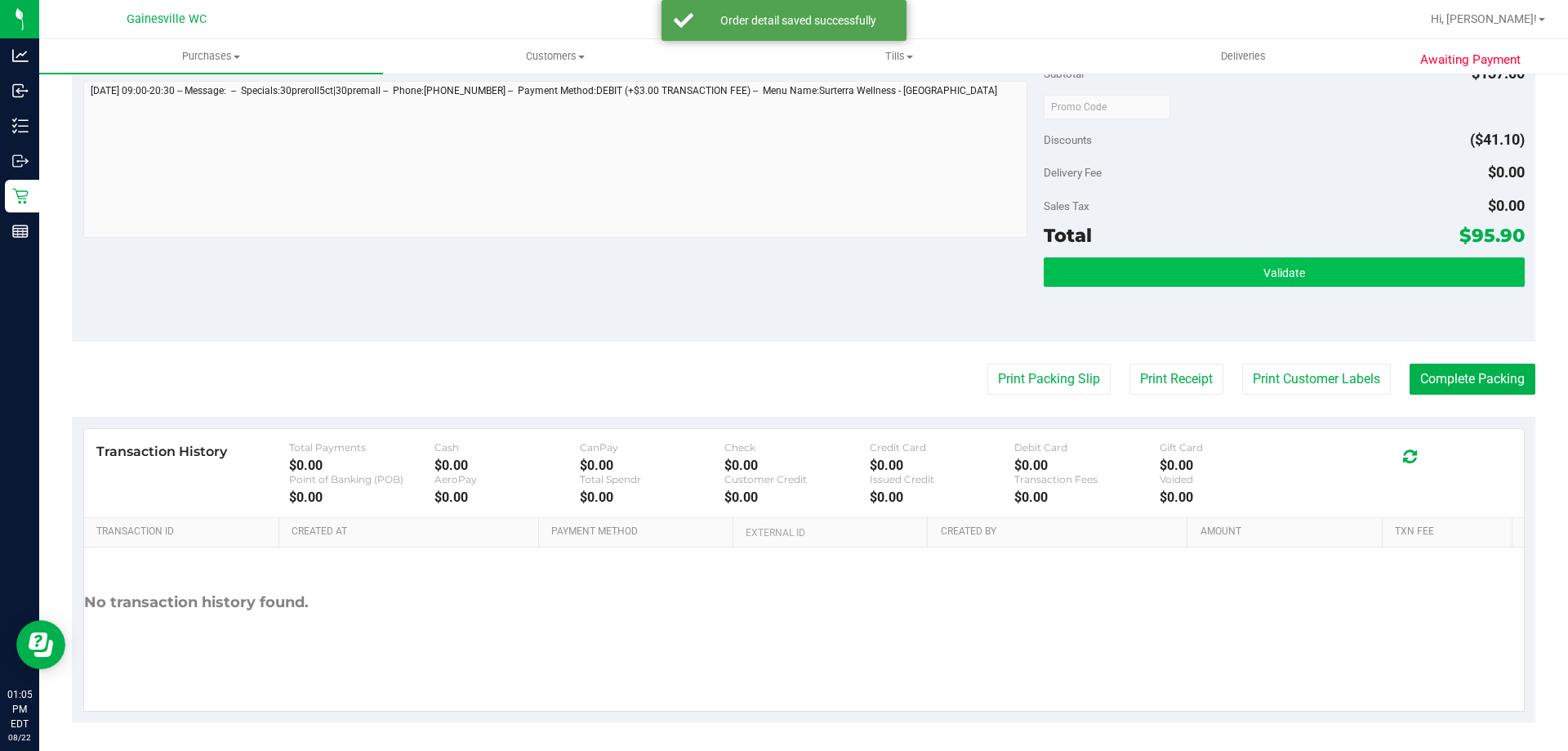
scroll to position [869, 0]
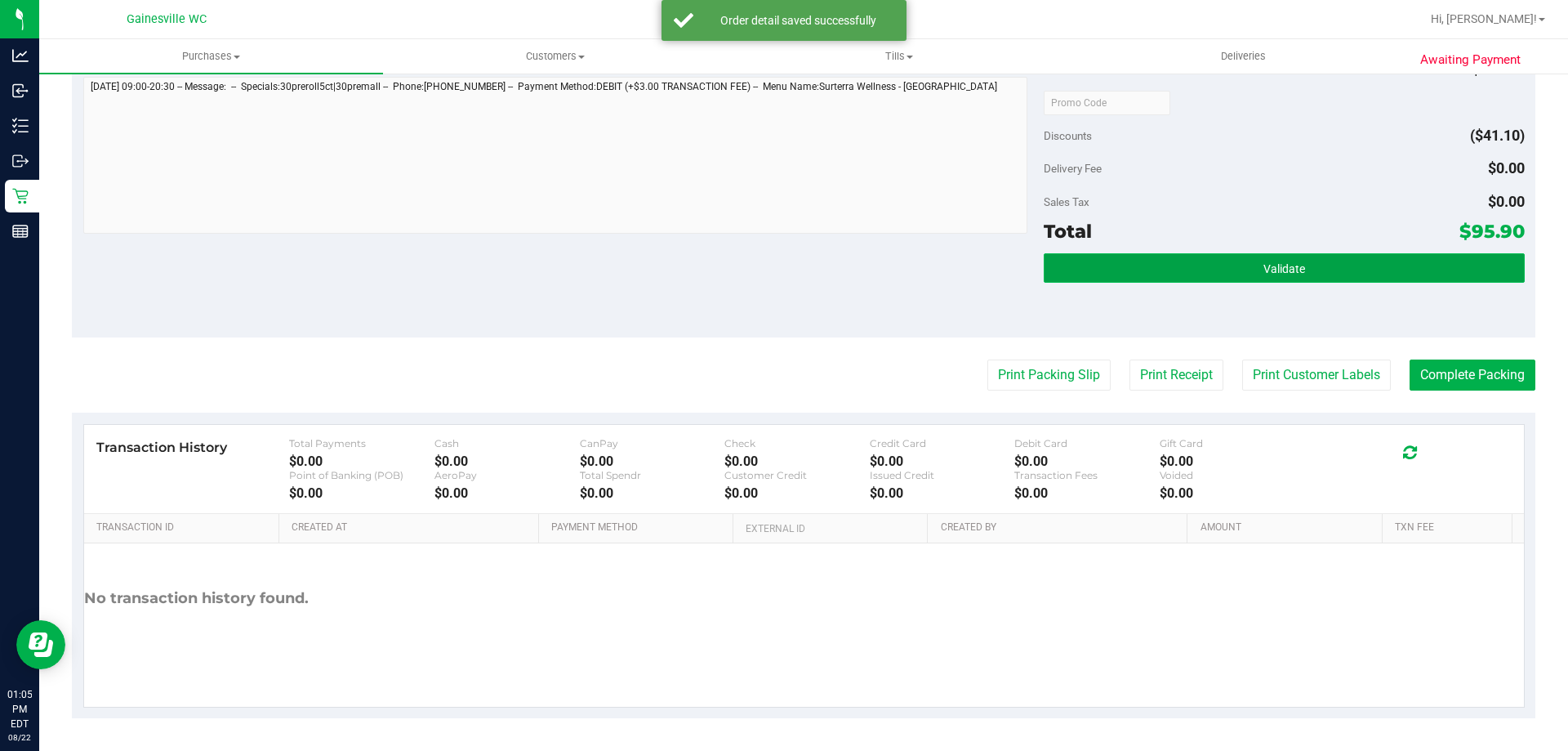
click at [1156, 264] on button "Validate" at bounding box center [1284, 267] width 480 height 29
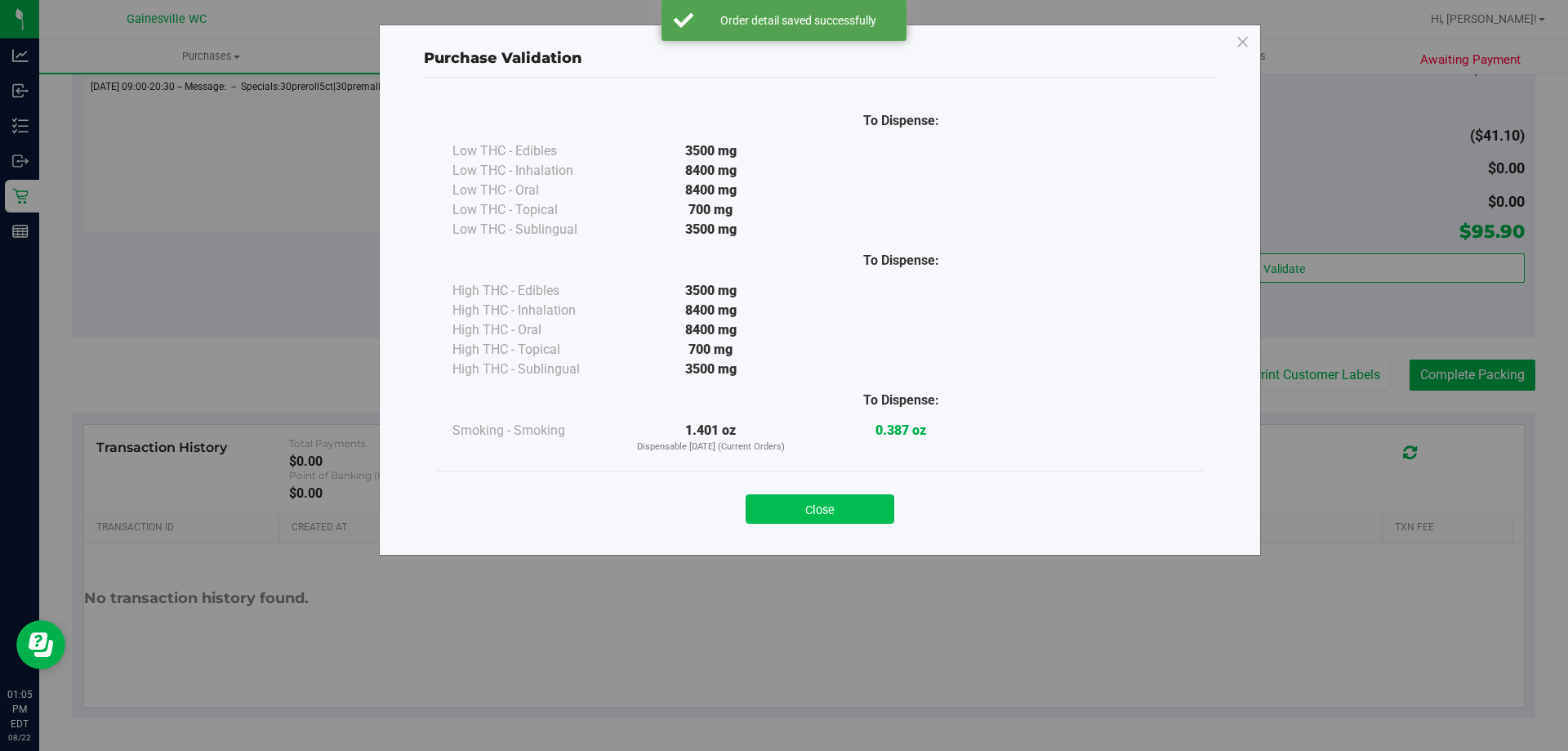
click at [848, 515] on button "Close" at bounding box center [820, 509] width 149 height 29
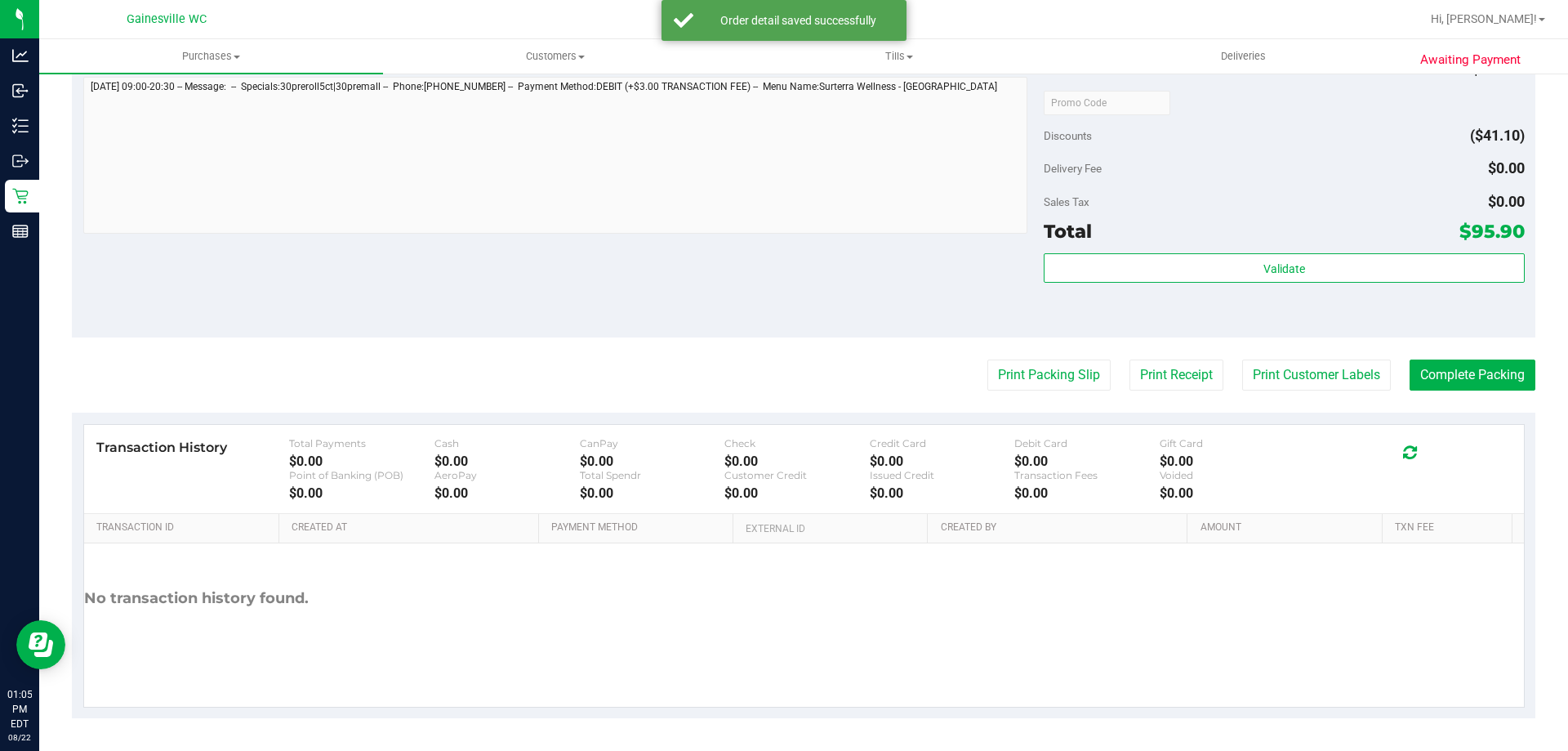
click at [1413, 381] on button "Complete Packing" at bounding box center [1472, 374] width 126 height 31
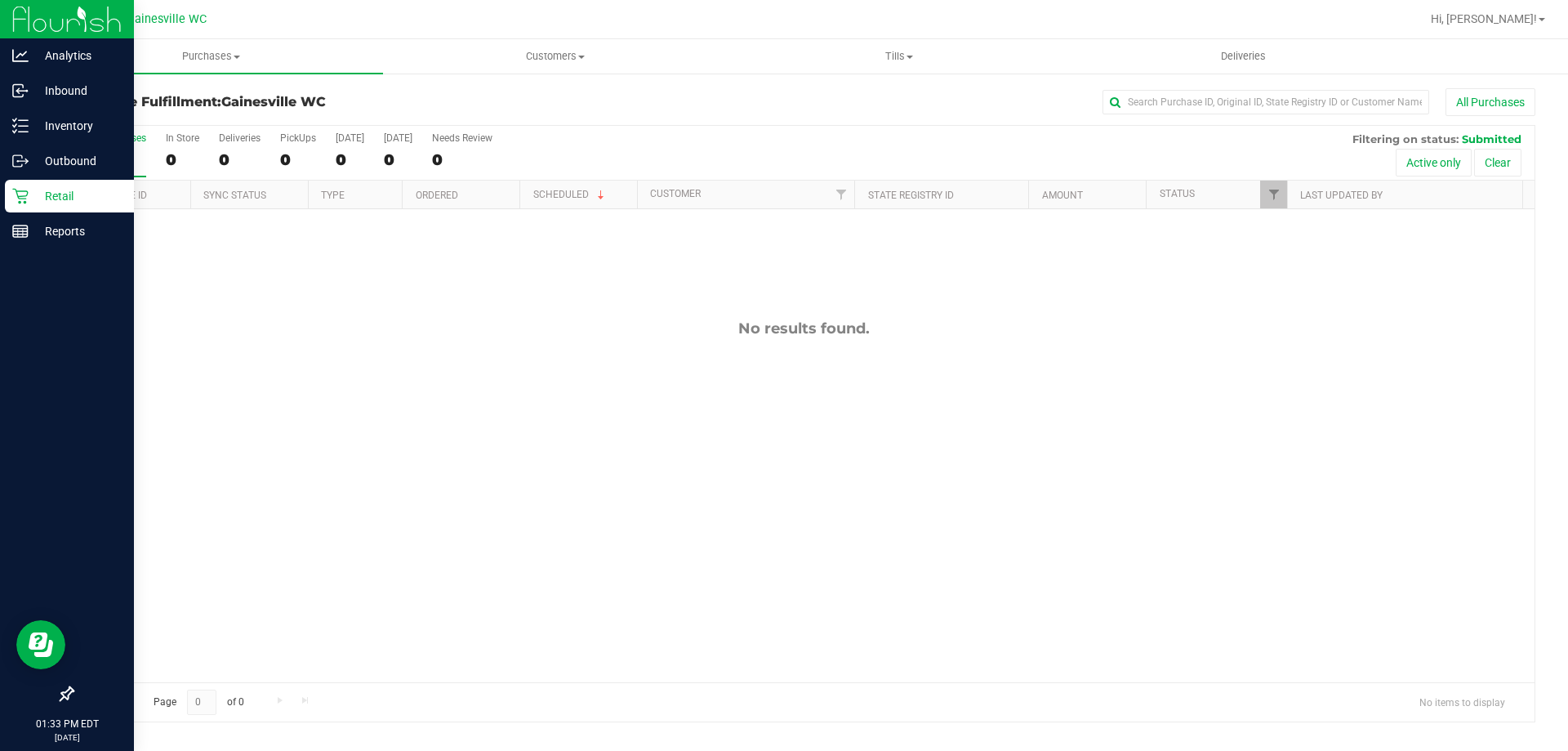
click at [25, 200] on icon at bounding box center [20, 196] width 16 height 16
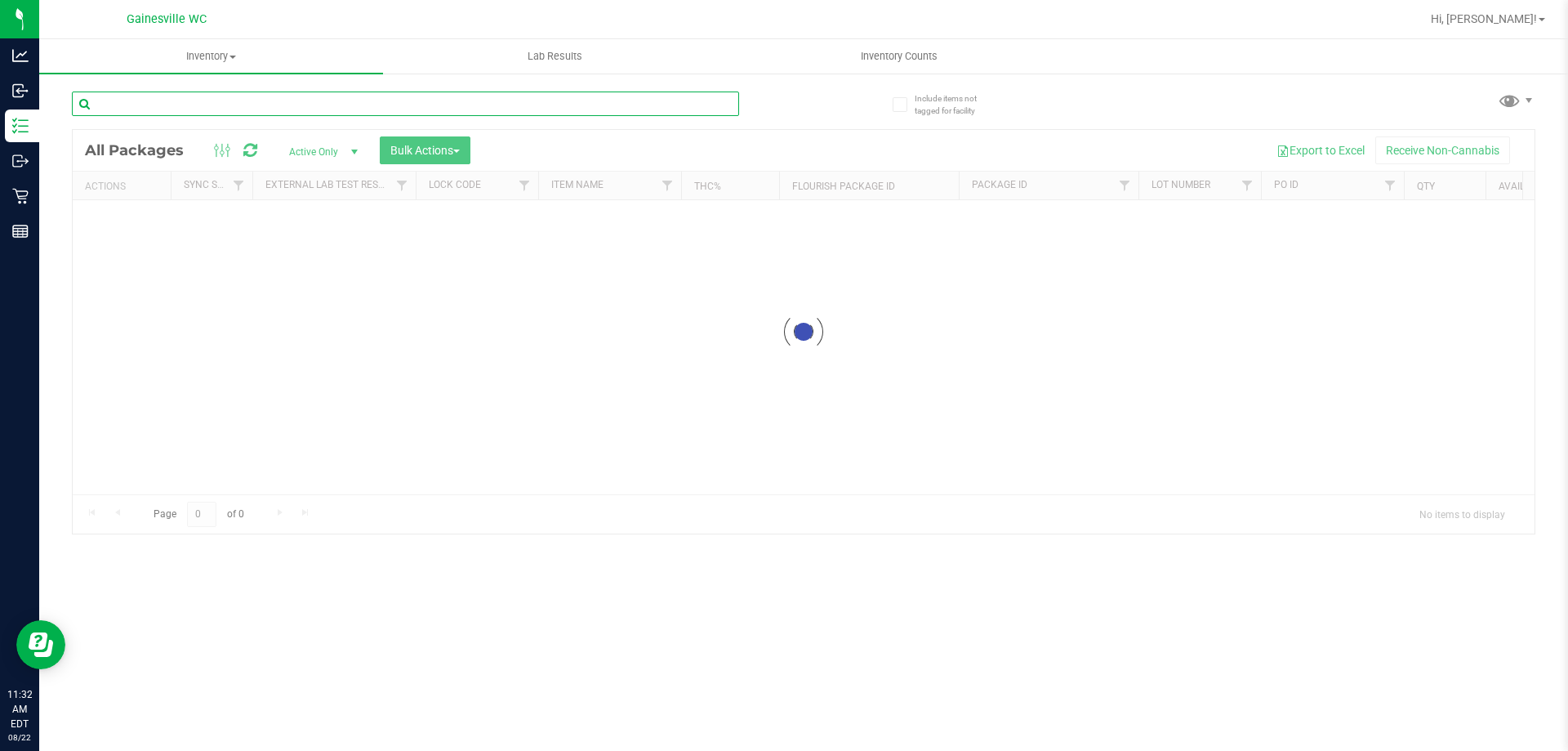
click at [521, 104] on input "text" at bounding box center [405, 104] width 667 height 25
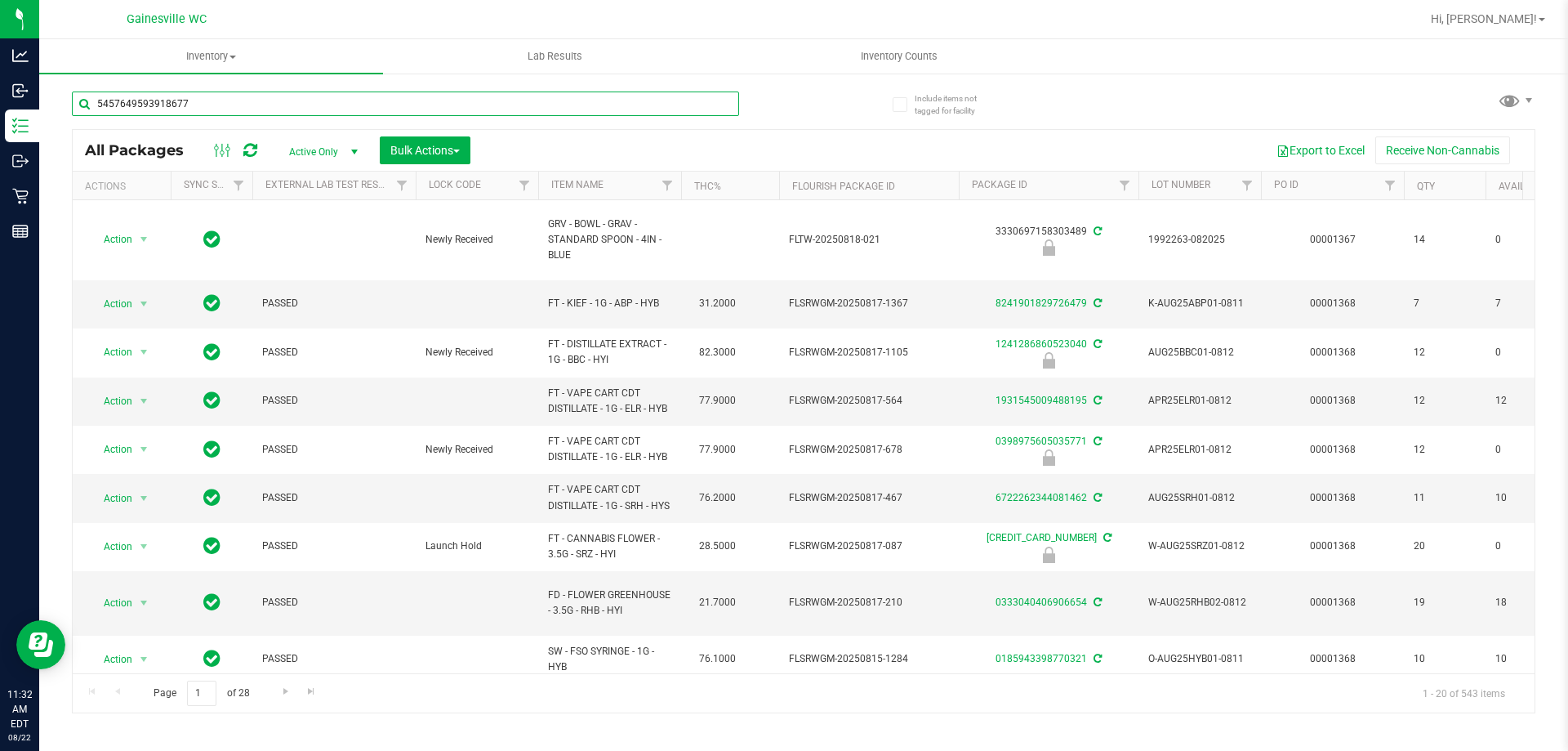
type input "5457649593918677"
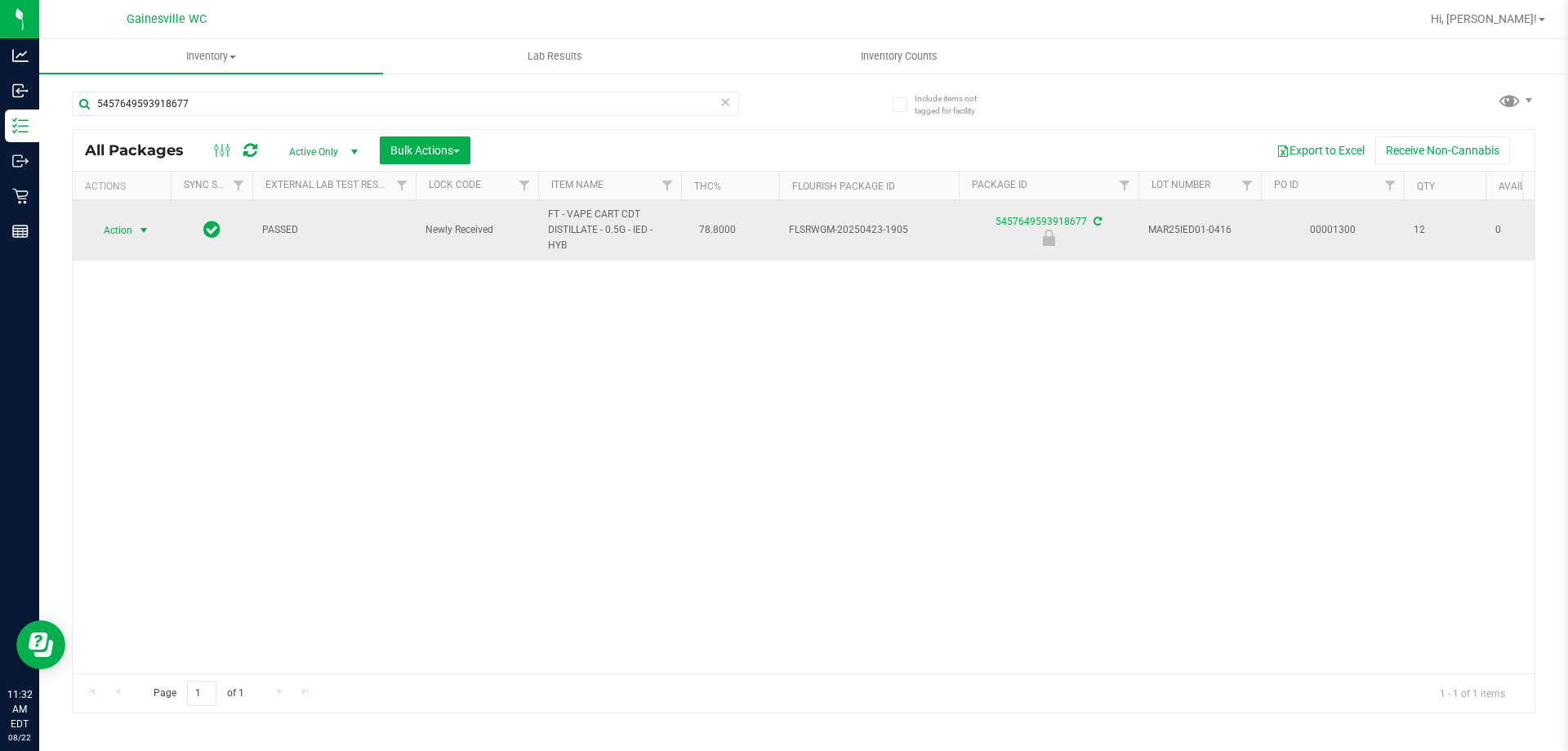
click at [126, 232] on span "Action" at bounding box center [111, 231] width 45 height 23
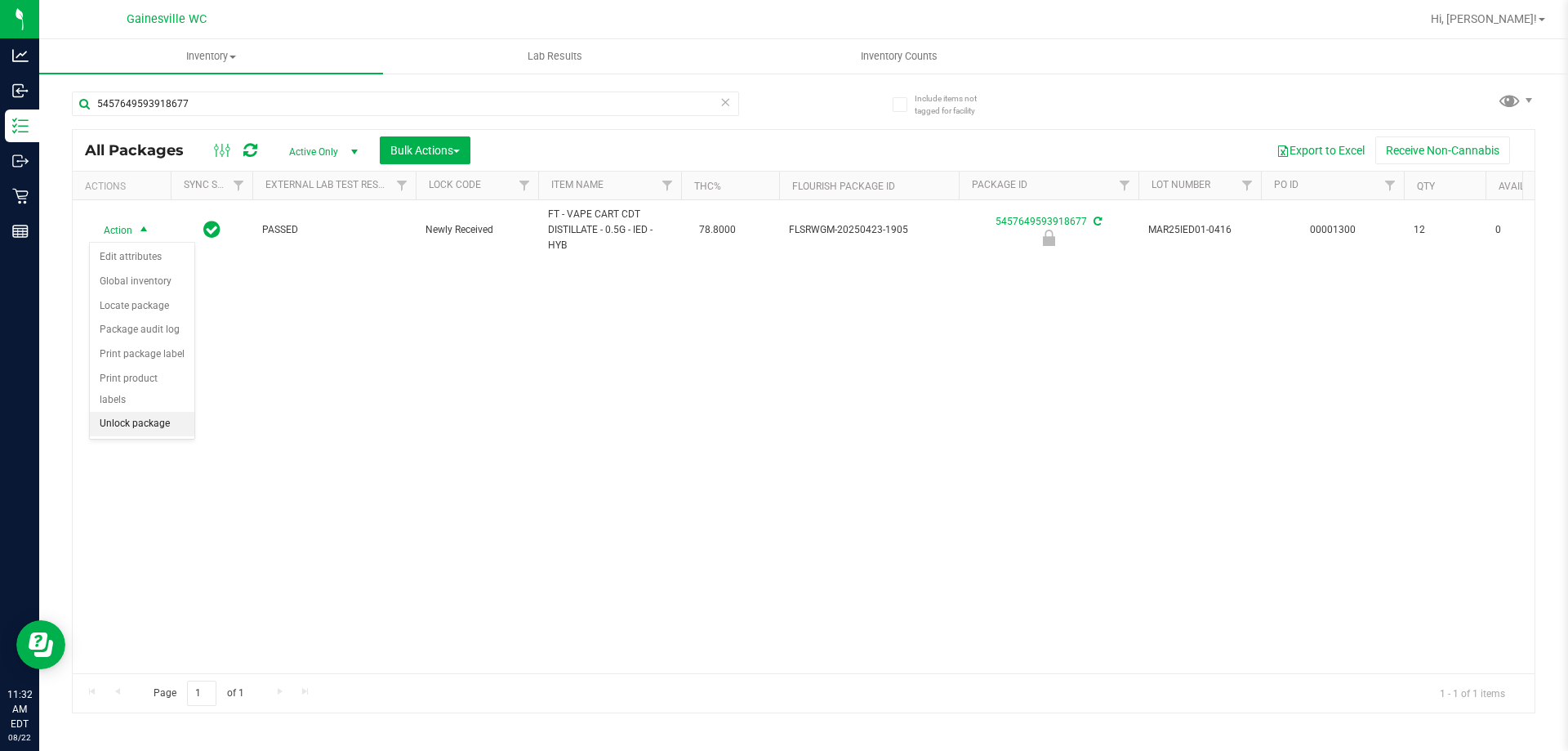
click at [151, 412] on li "Unlock package" at bounding box center [142, 424] width 104 height 25
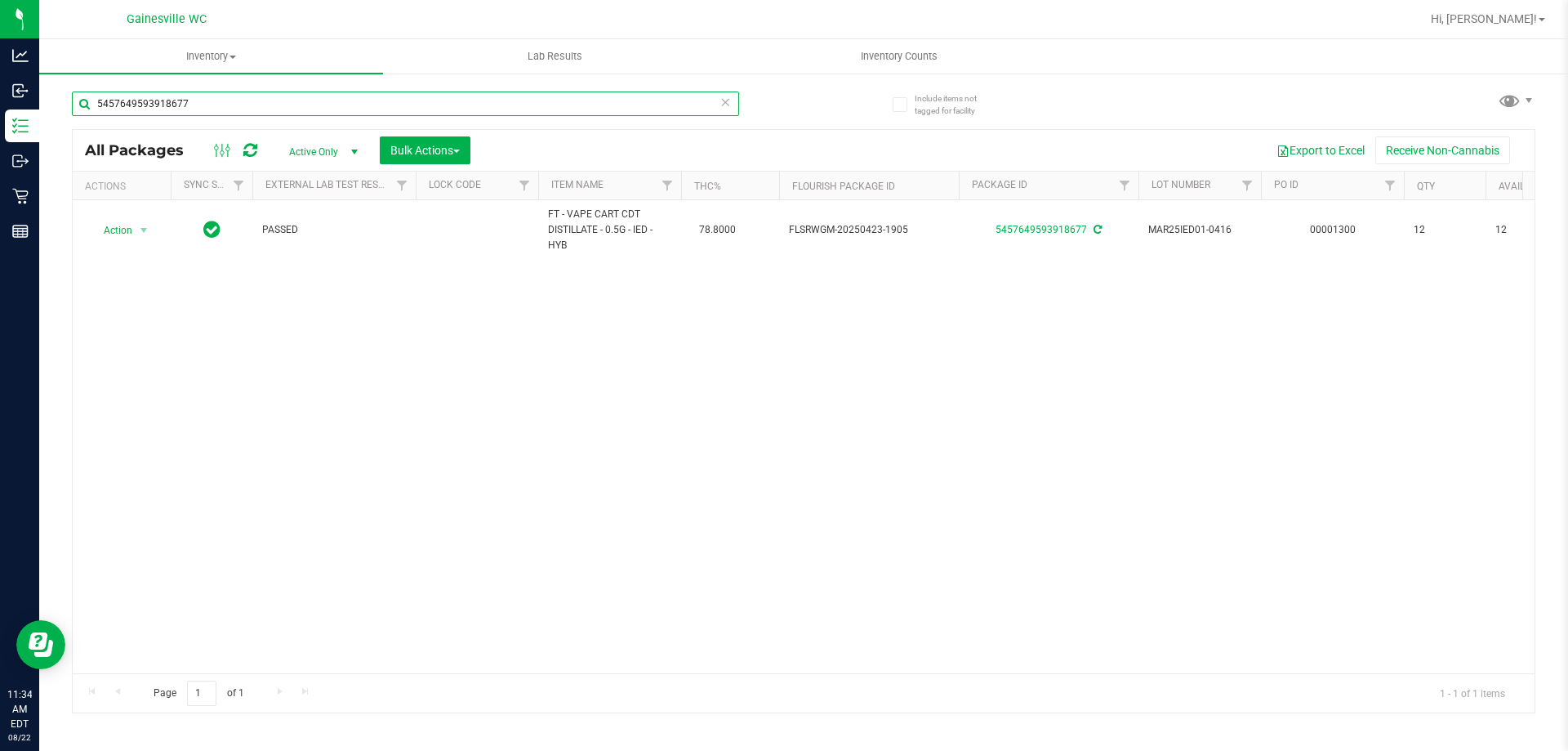
click at [273, 109] on input "5457649593918677" at bounding box center [405, 104] width 667 height 25
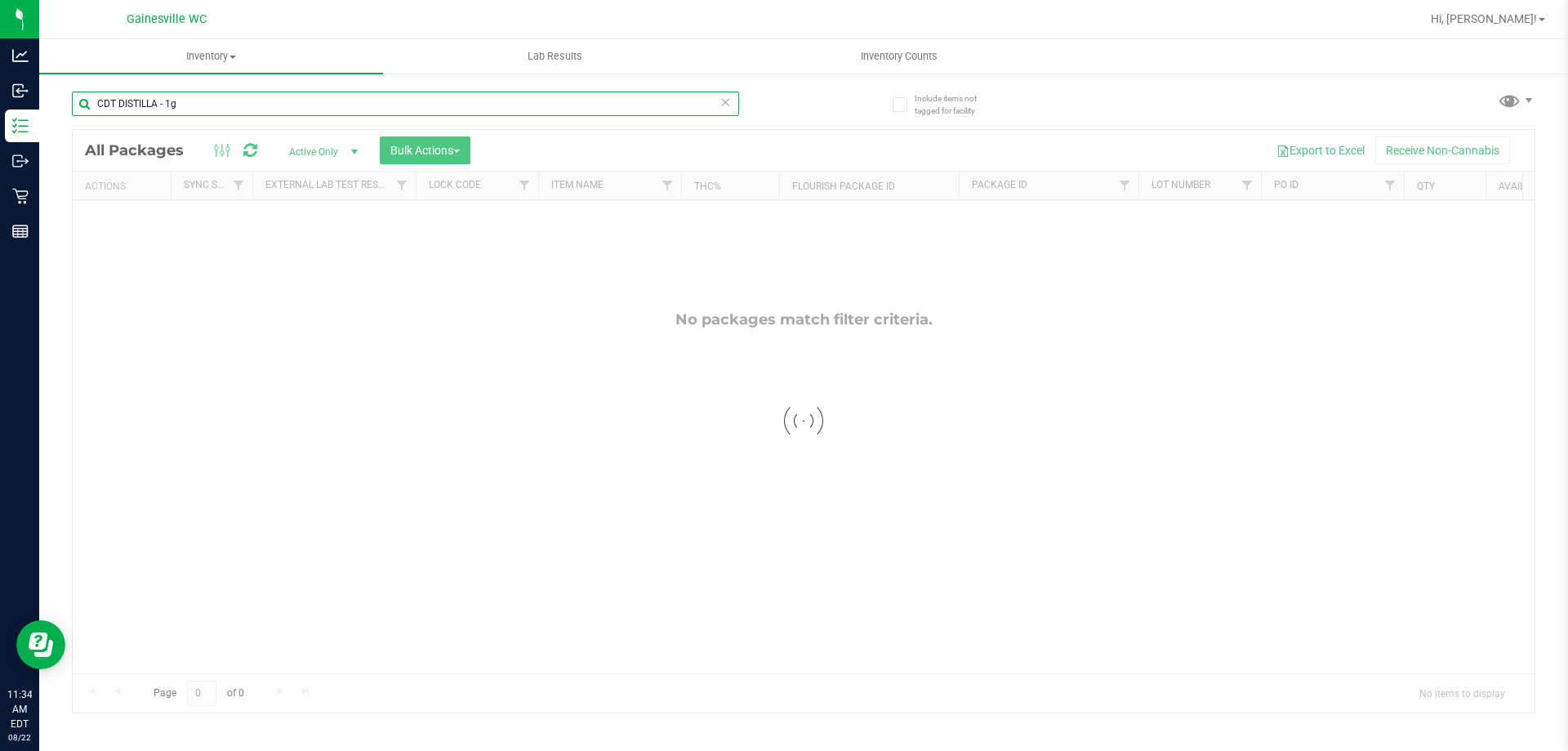
click at [161, 107] on input "CDT DISTILLA - 1g" at bounding box center [405, 104] width 667 height 25
click at [193, 106] on input "CDT DISTILLATE - 1g" at bounding box center [405, 104] width 667 height 25
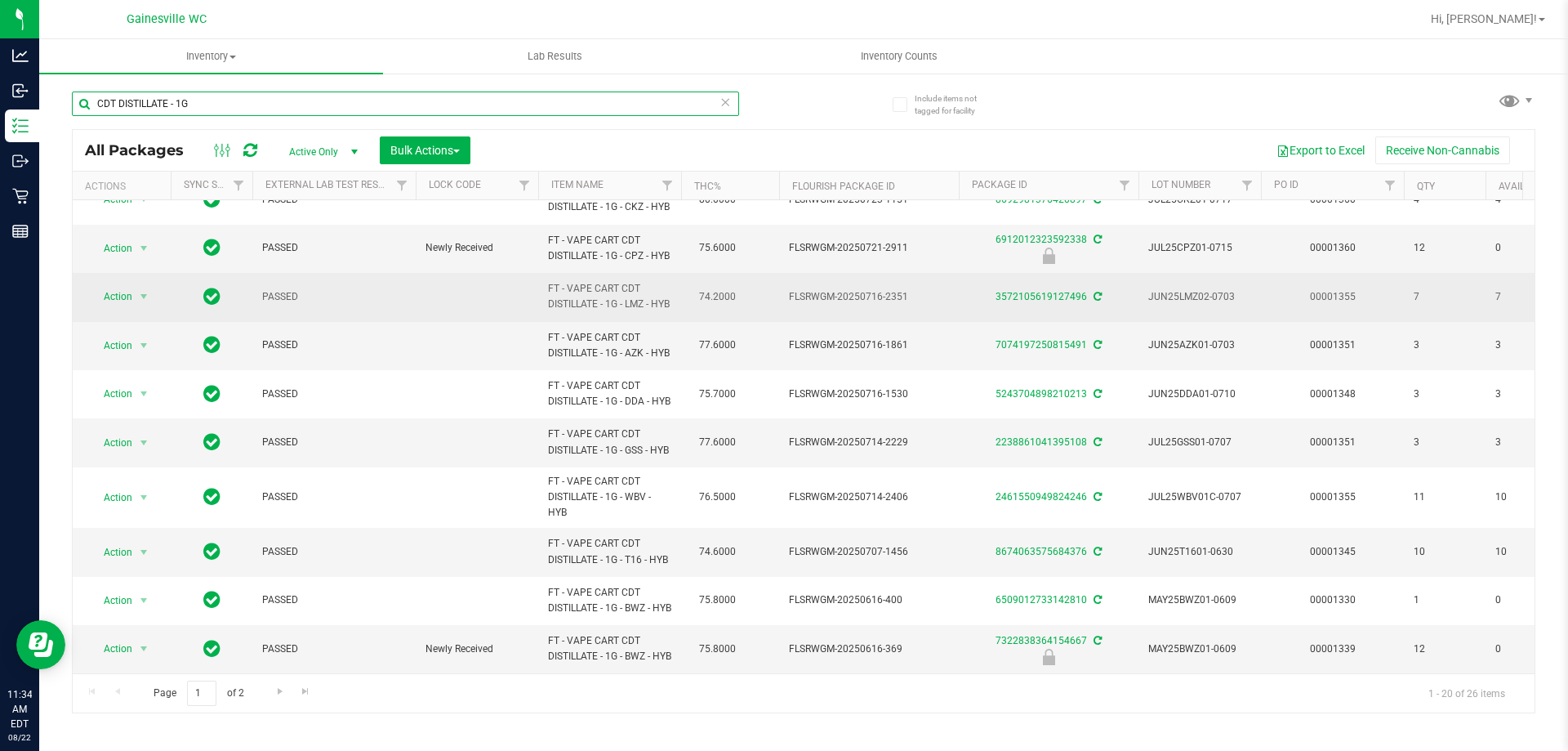
scroll to position [633, 0]
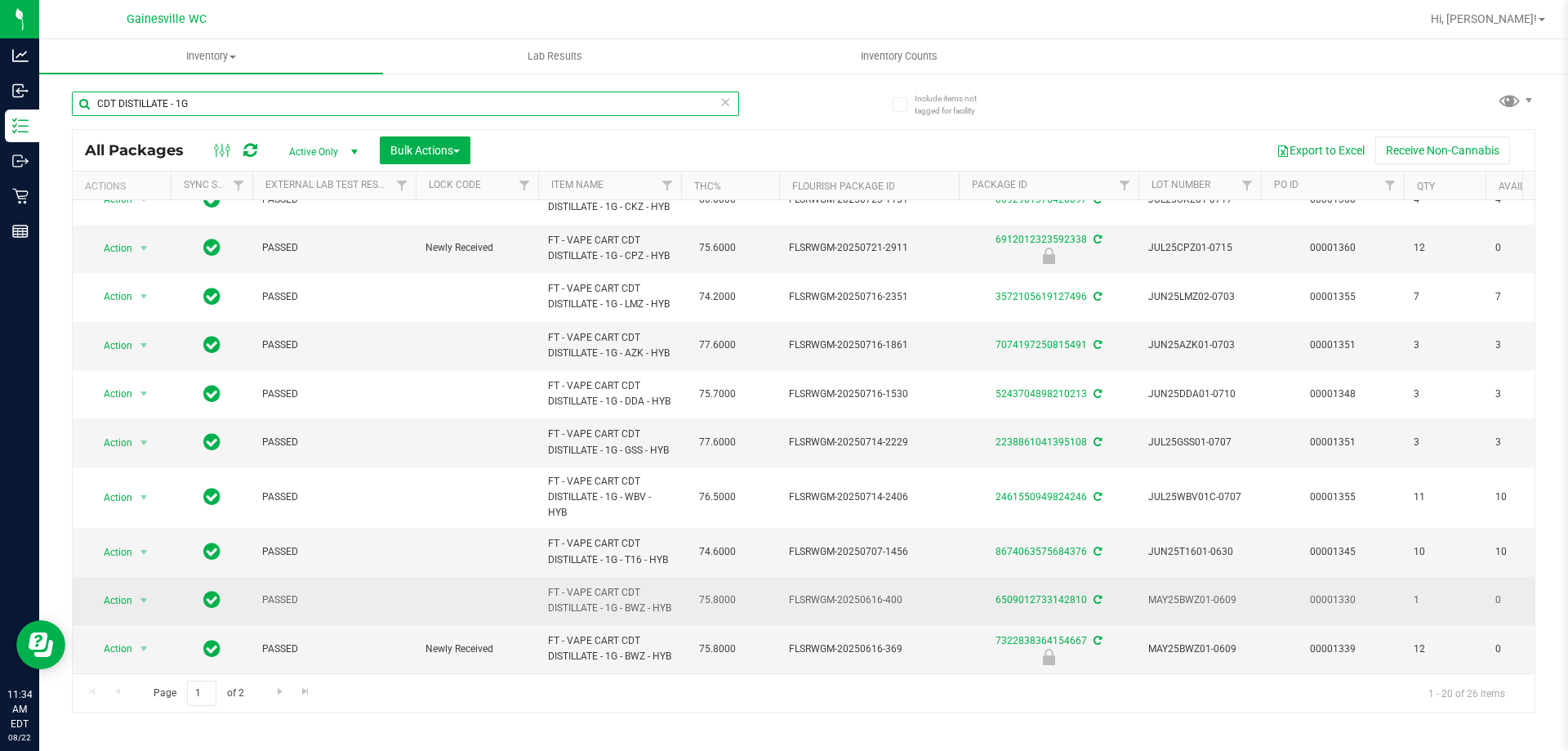
type input "CDT DISTILLATE - 1G"
drag, startPoint x: 601, startPoint y: 592, endPoint x: 575, endPoint y: 550, distance: 49.4
click at [575, 584] on span "FT - VAPE CART CDT DISTILLATE - 1G - BWZ - HYB" at bounding box center [609, 600] width 123 height 31
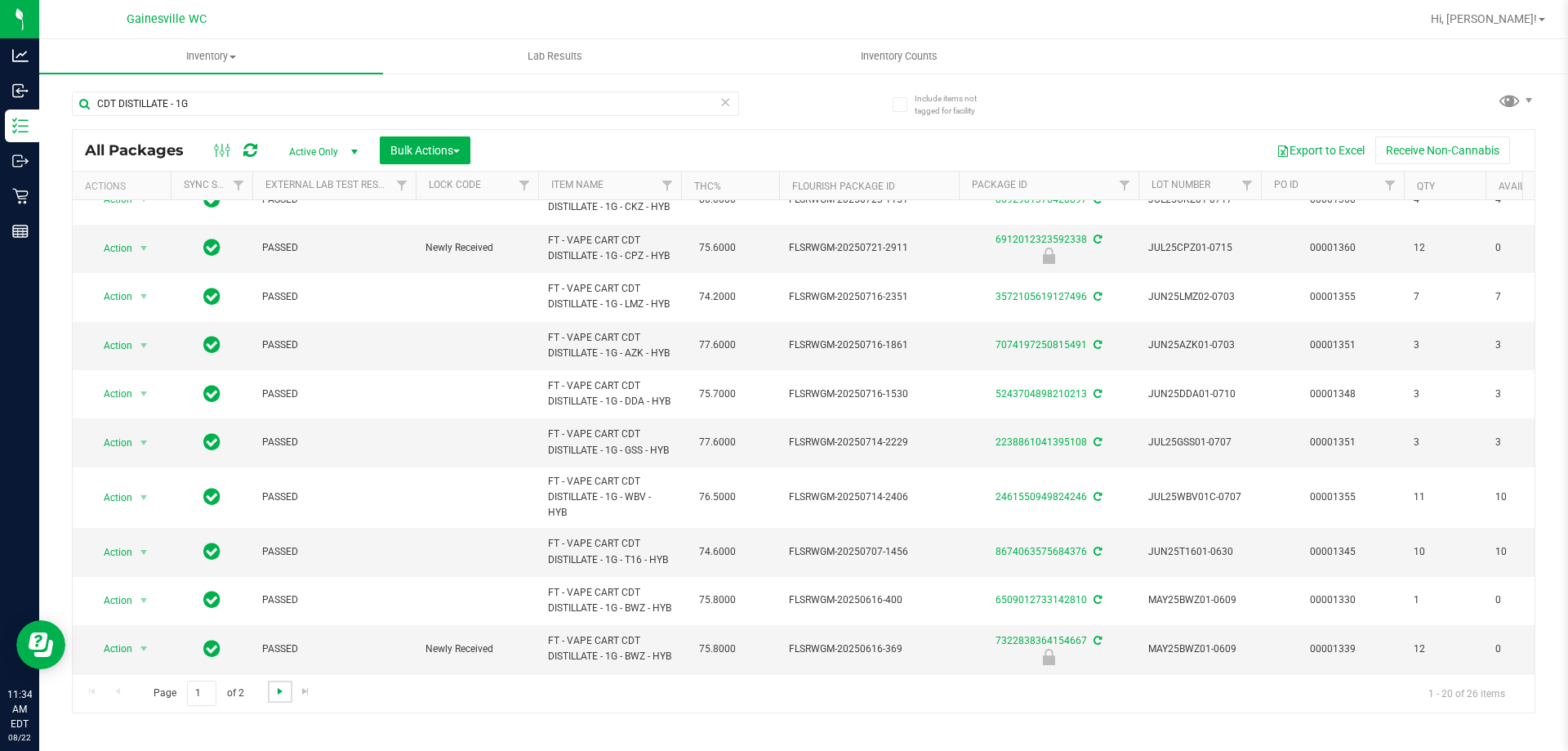
click at [285, 692] on span "Go to the next page" at bounding box center [280, 690] width 13 height 13
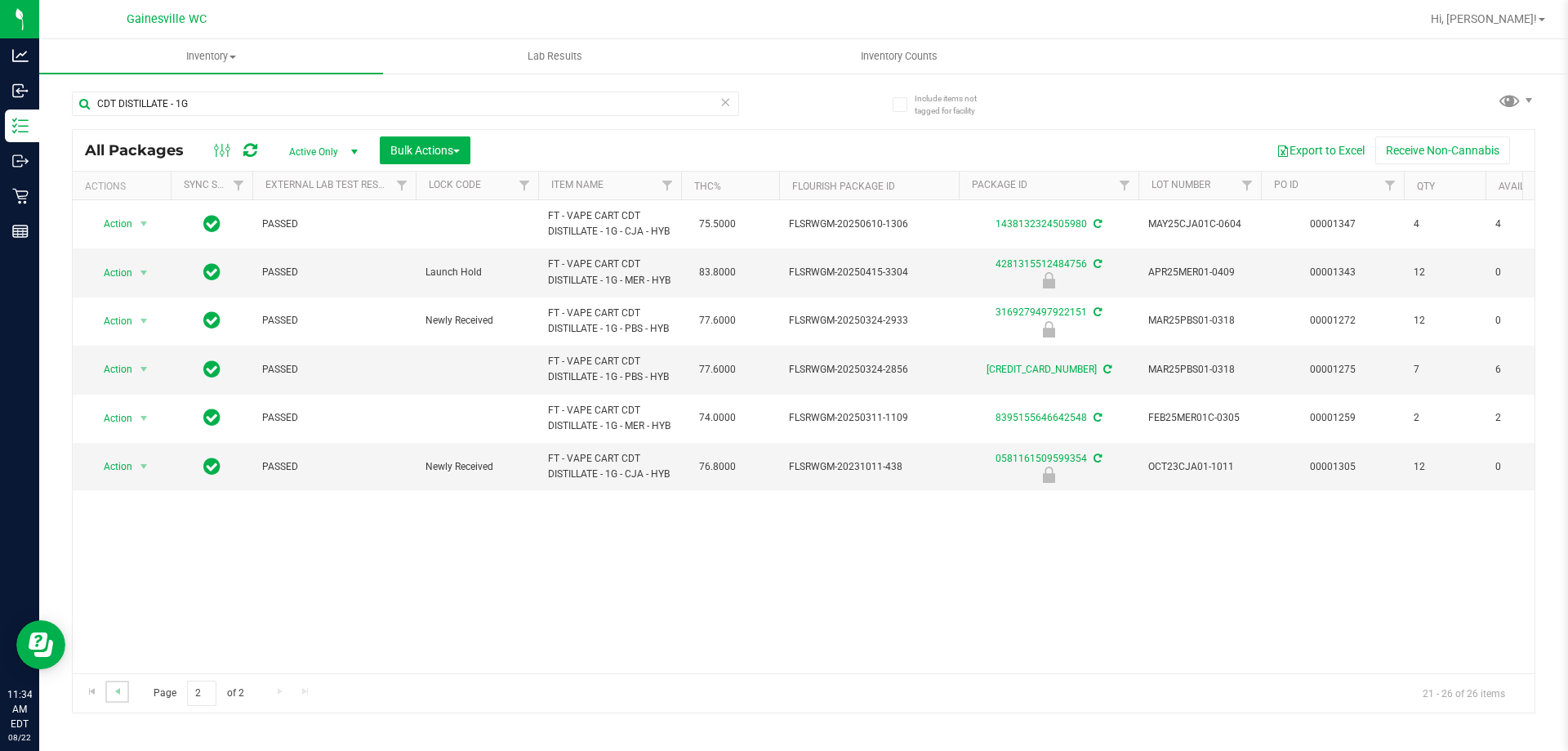
click at [127, 693] on link "Go to the previous page" at bounding box center [117, 691] width 24 height 22
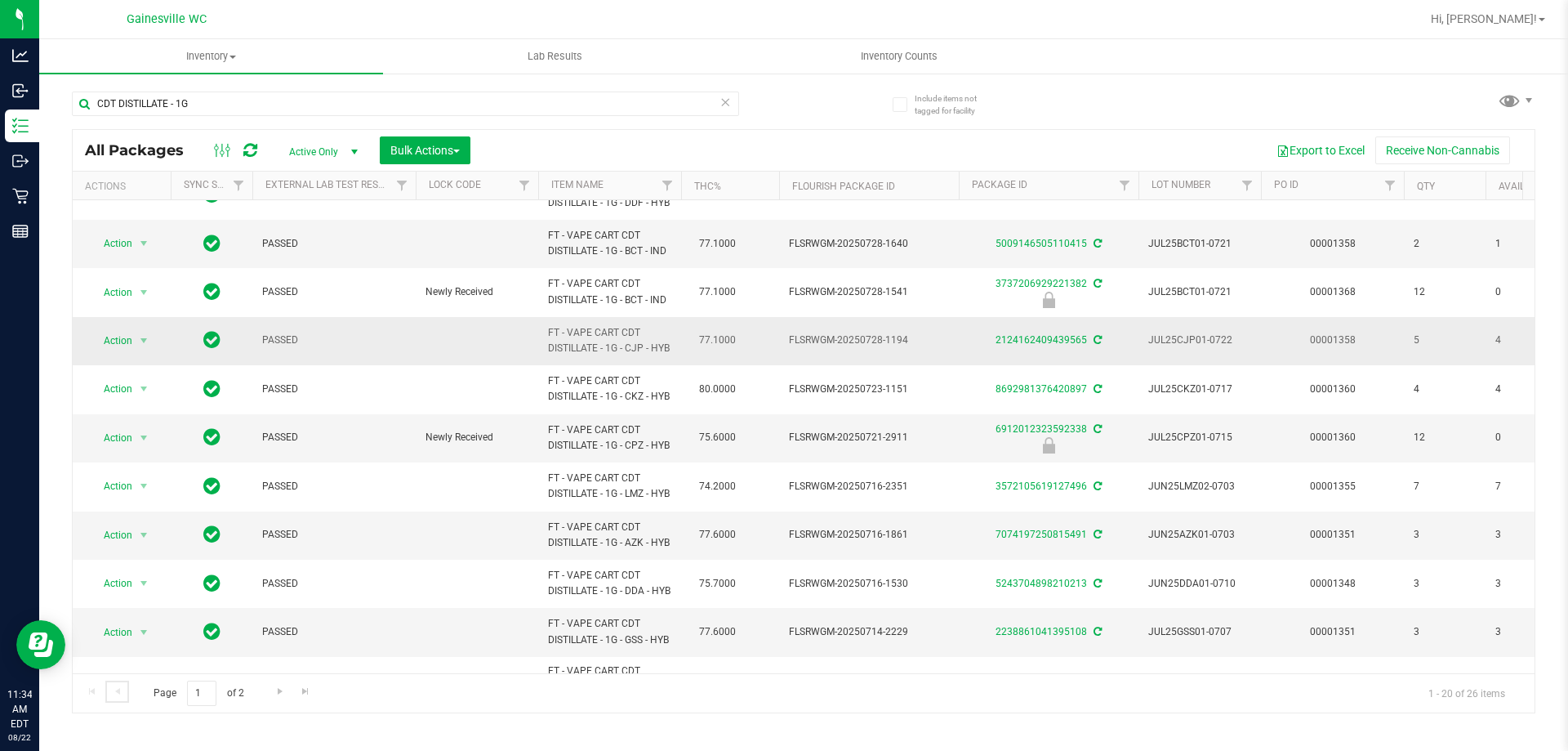
scroll to position [408, 0]
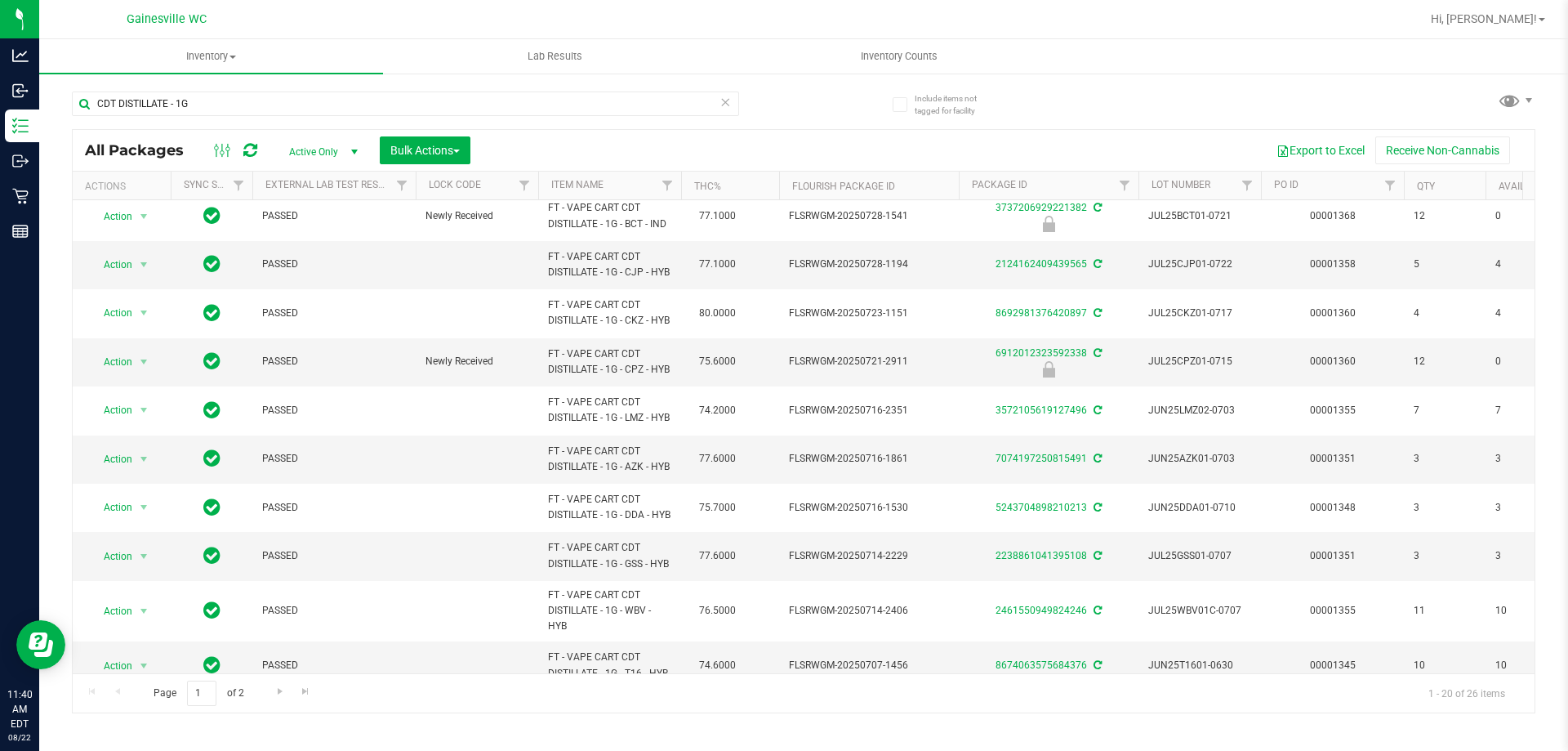
click at [723, 109] on icon at bounding box center [725, 102] width 12 height 20
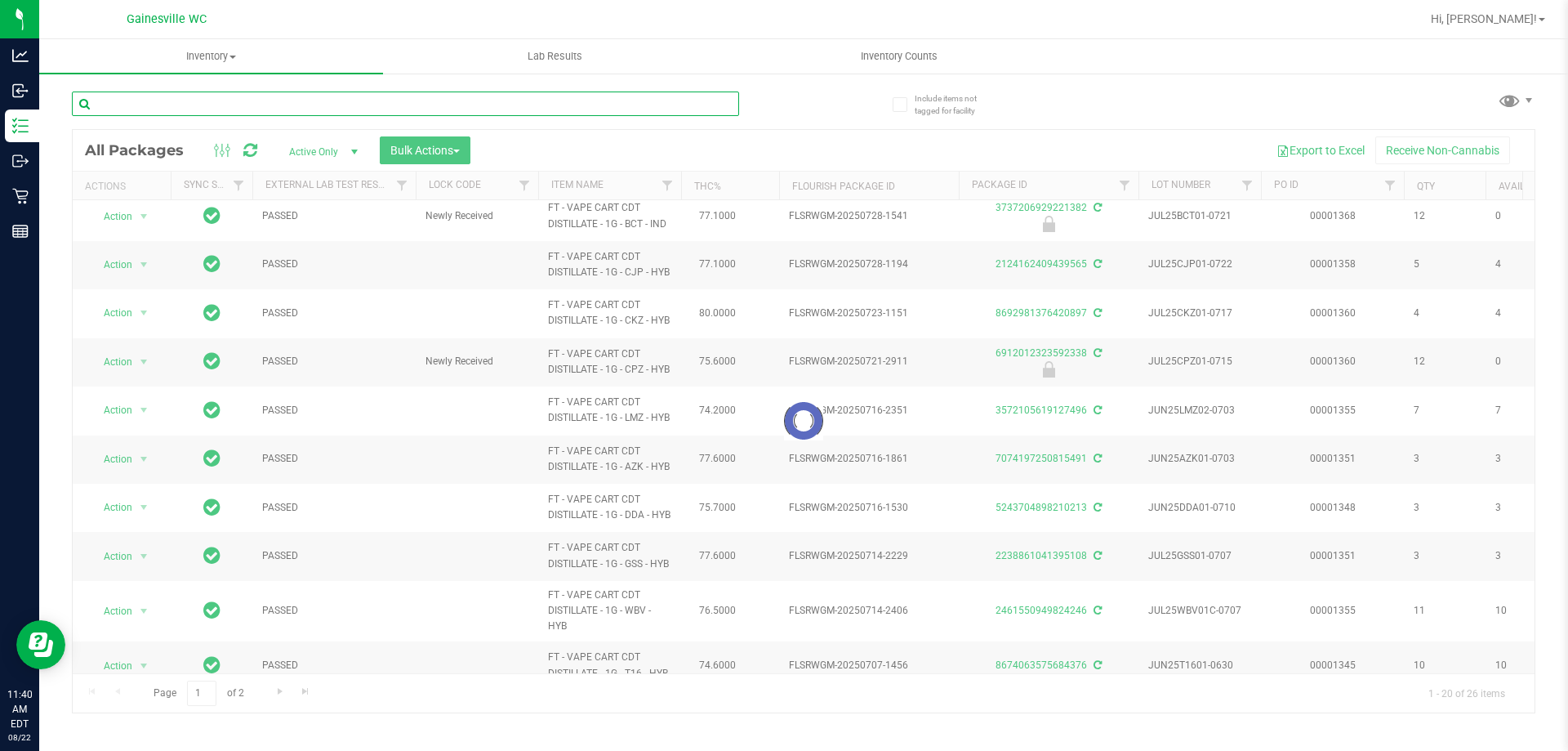
click at [692, 108] on input "text" at bounding box center [405, 104] width 667 height 25
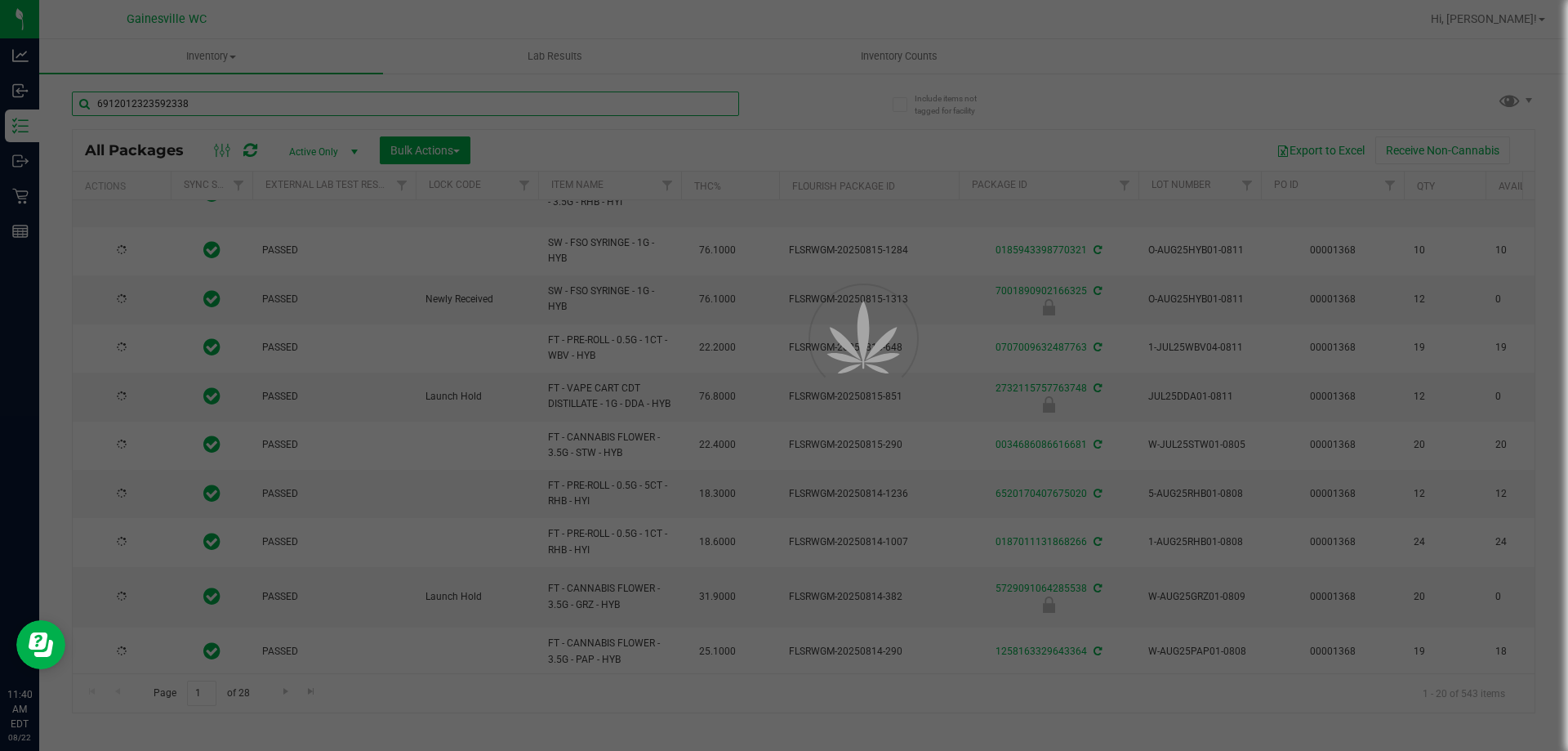
type input "6912012323592338"
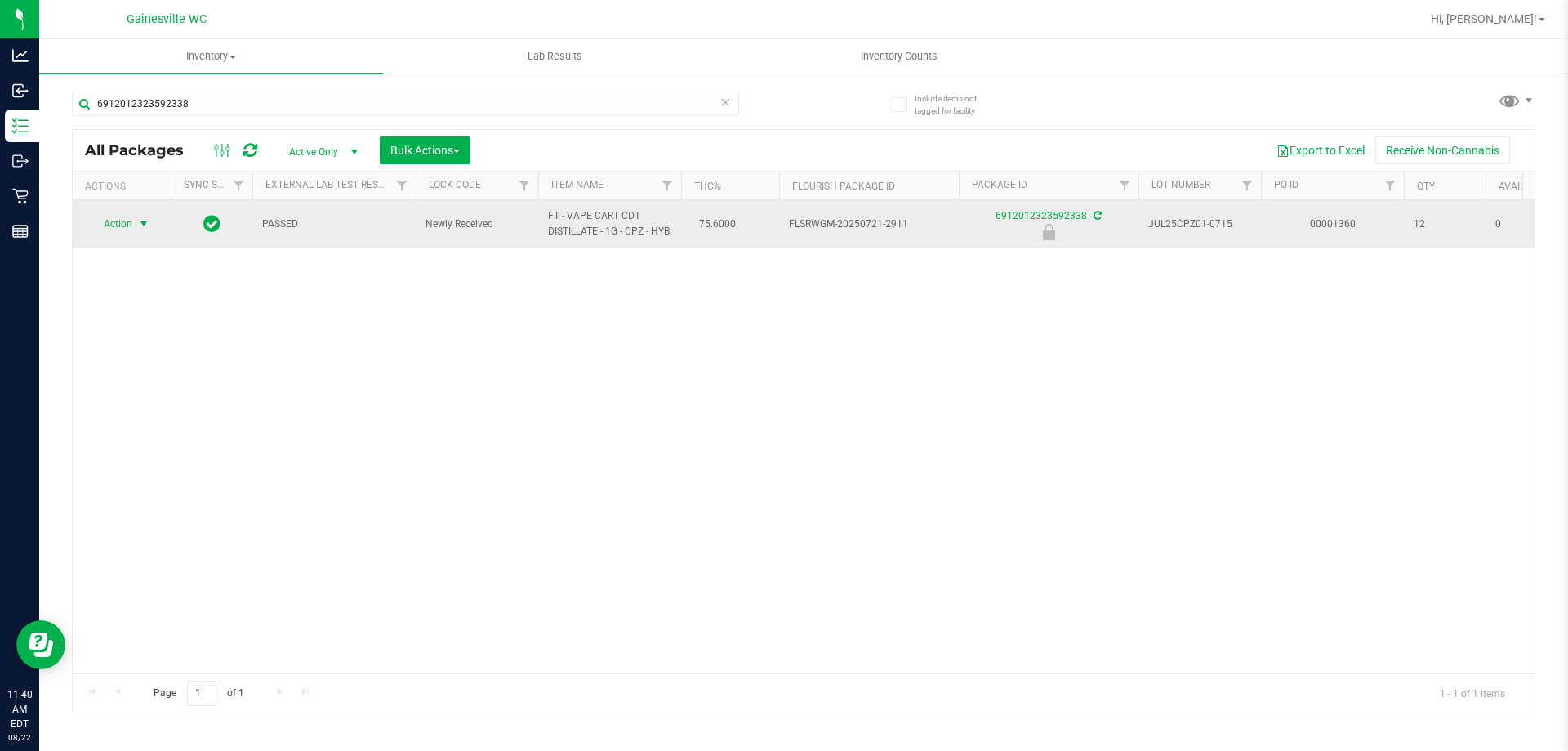
click at [125, 225] on span "Action" at bounding box center [111, 224] width 45 height 23
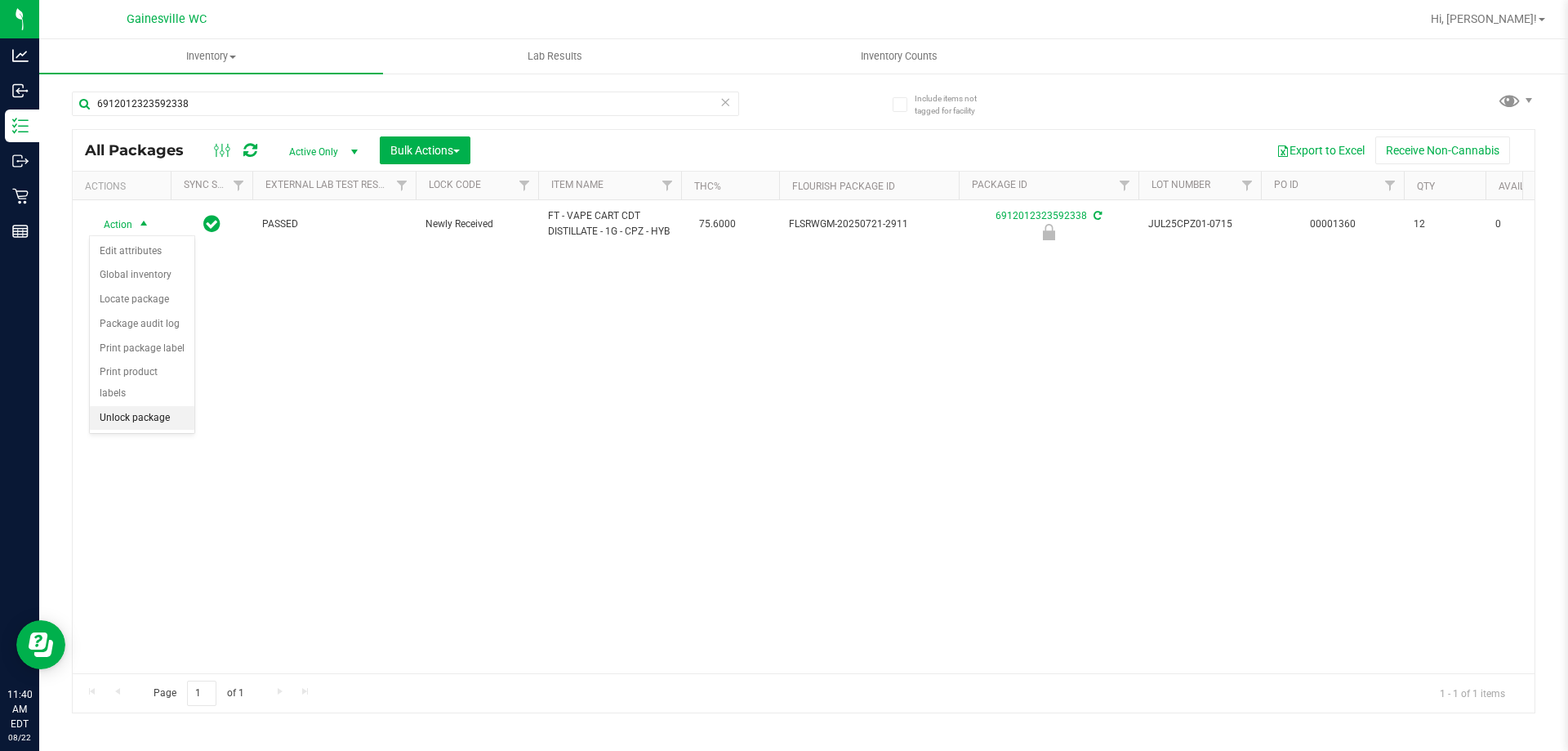
click at [126, 406] on li "Unlock package" at bounding box center [142, 419] width 104 height 25
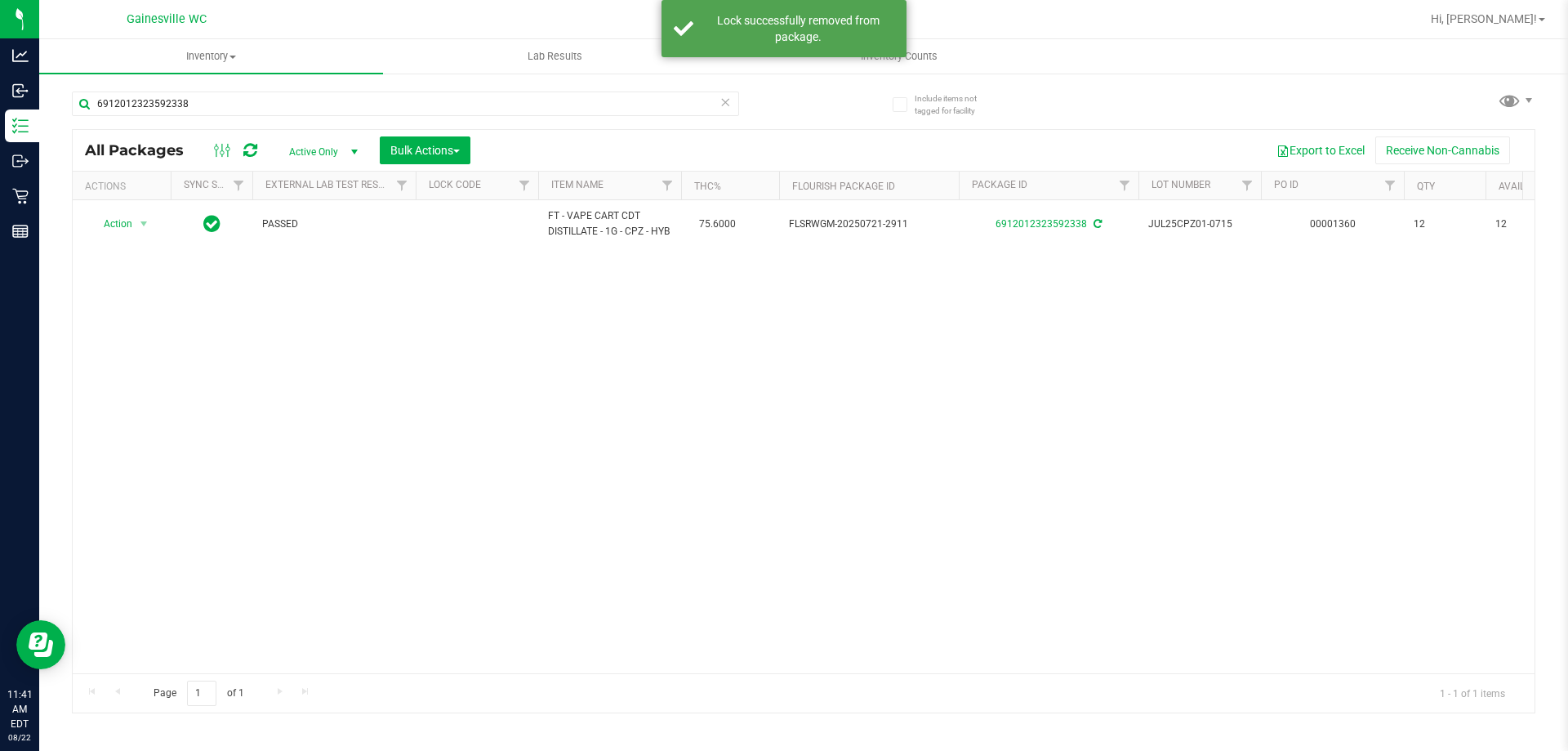
click at [721, 103] on icon at bounding box center [725, 102] width 12 height 20
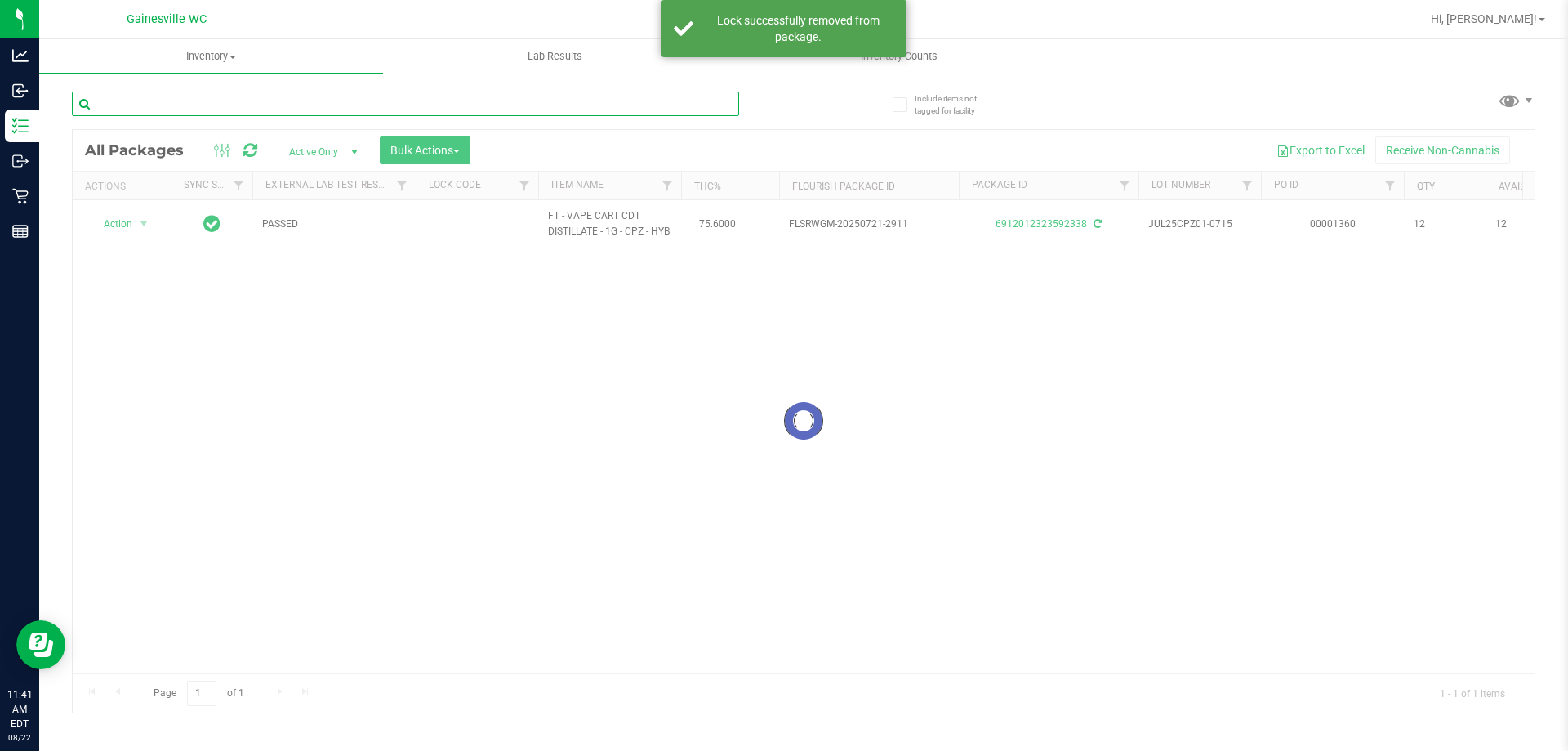
click at [689, 103] on input "text" at bounding box center [405, 104] width 667 height 25
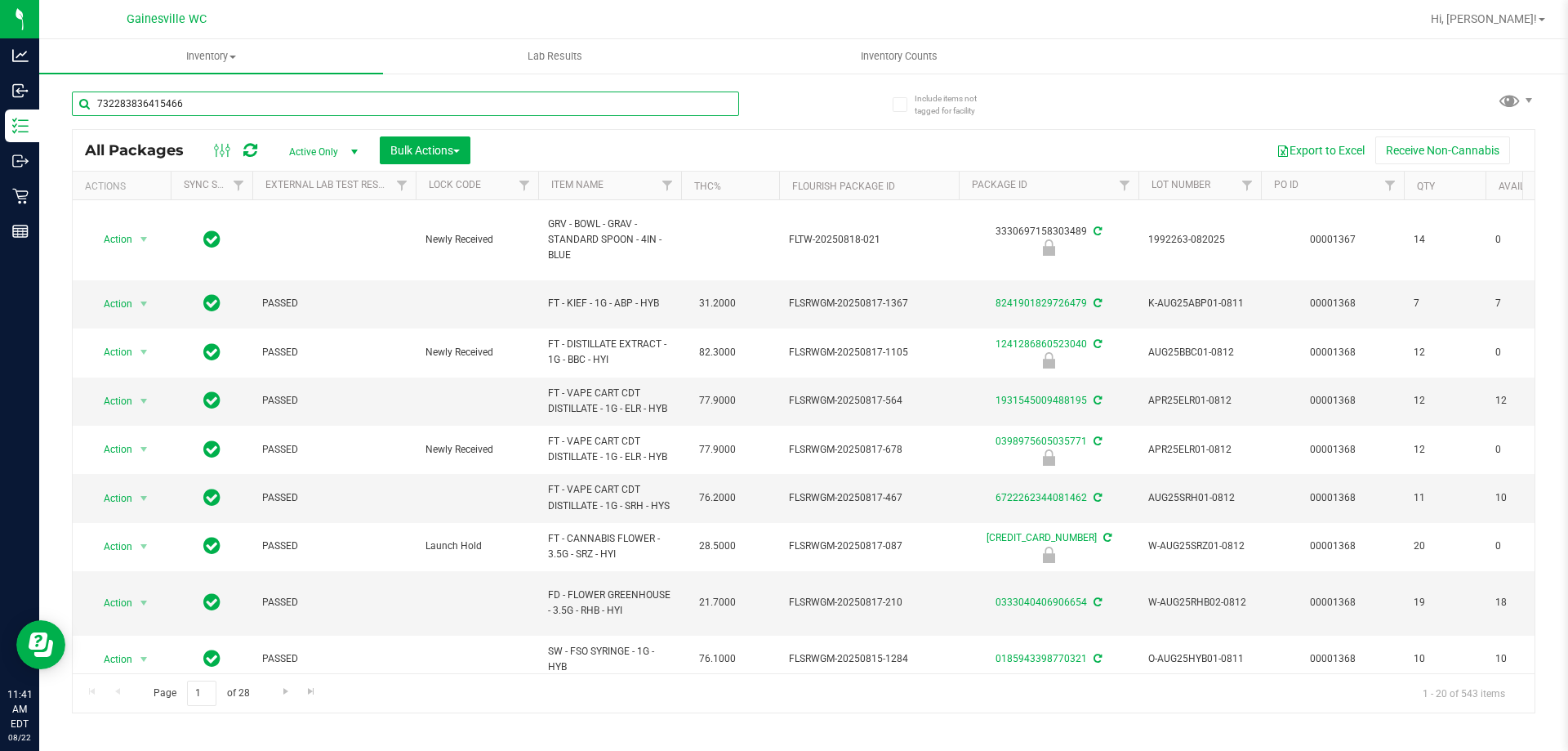
type input "7322838364154667"
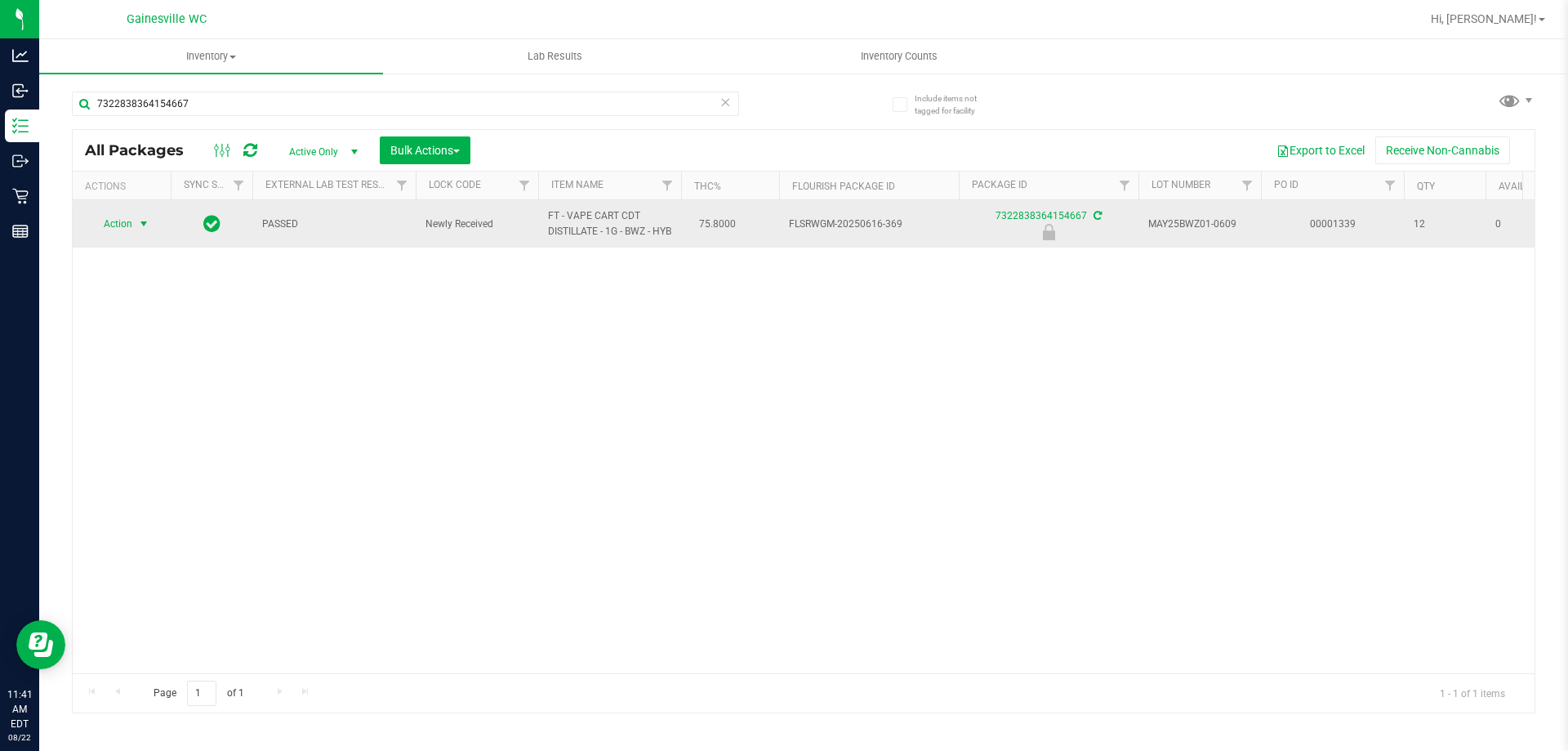
click at [143, 230] on span "select" at bounding box center [143, 224] width 13 height 13
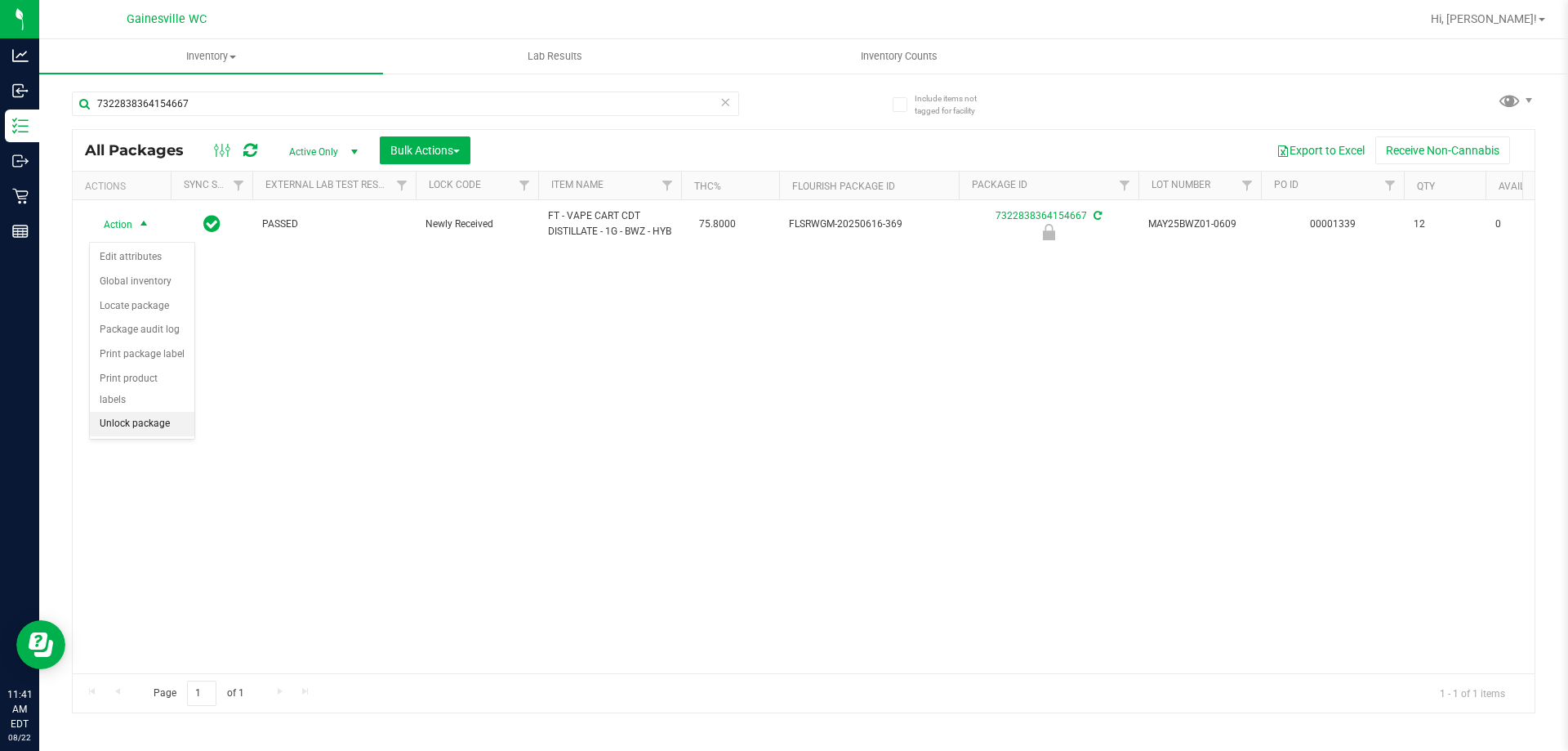
click at [128, 412] on li "Unlock package" at bounding box center [142, 424] width 104 height 25
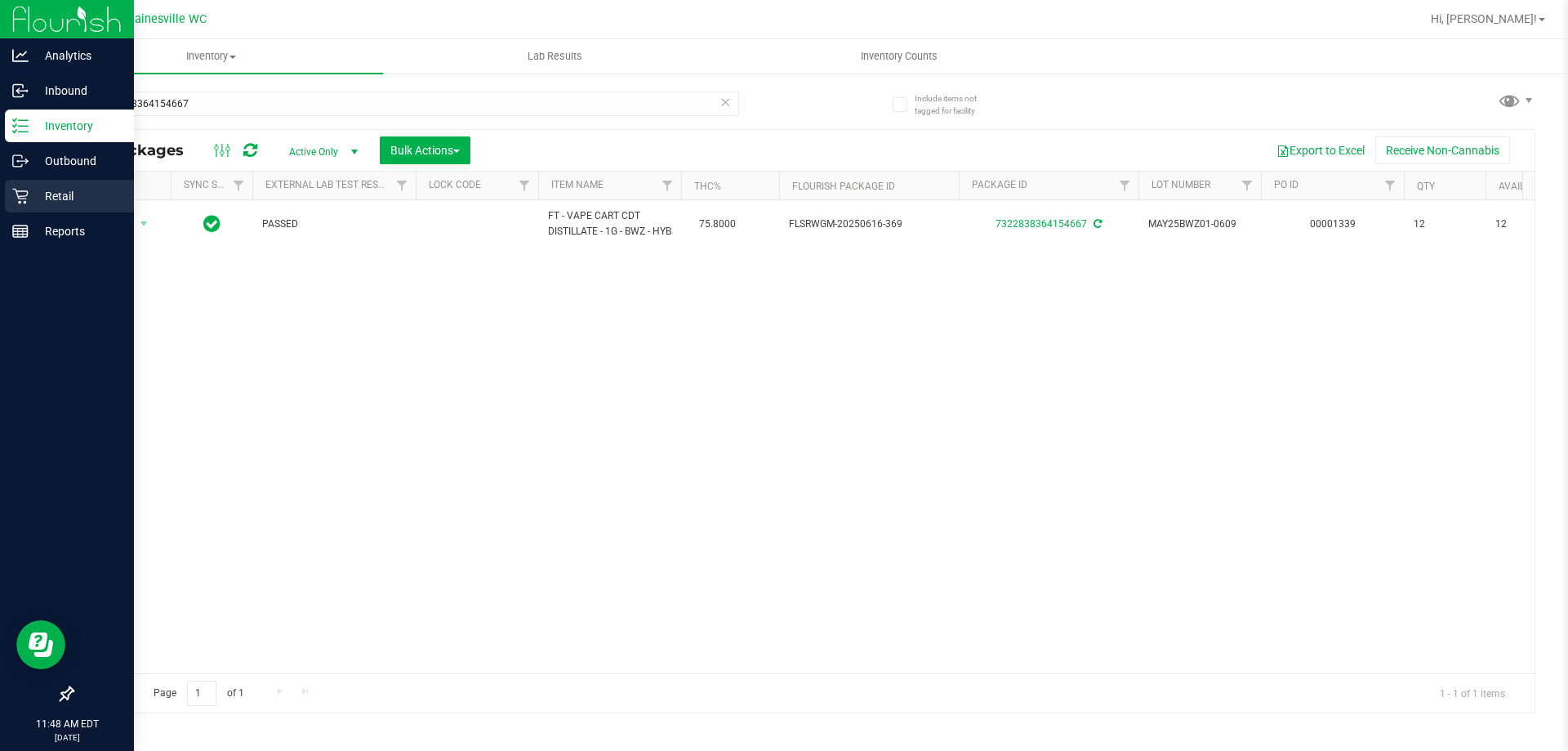
click at [45, 196] on p "Retail" at bounding box center [78, 196] width 98 height 20
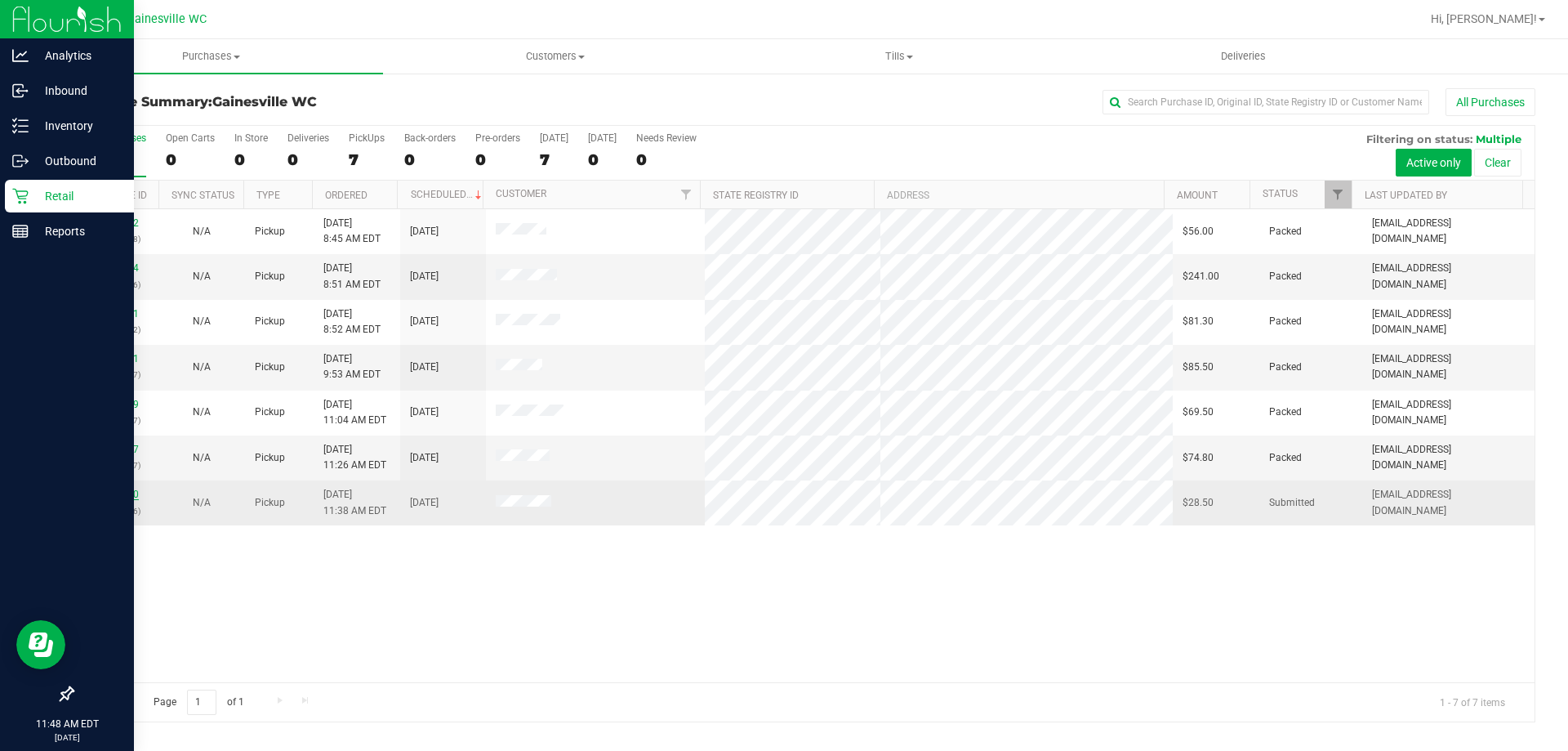
click at [123, 491] on link "11827980" at bounding box center [116, 494] width 45 height 12
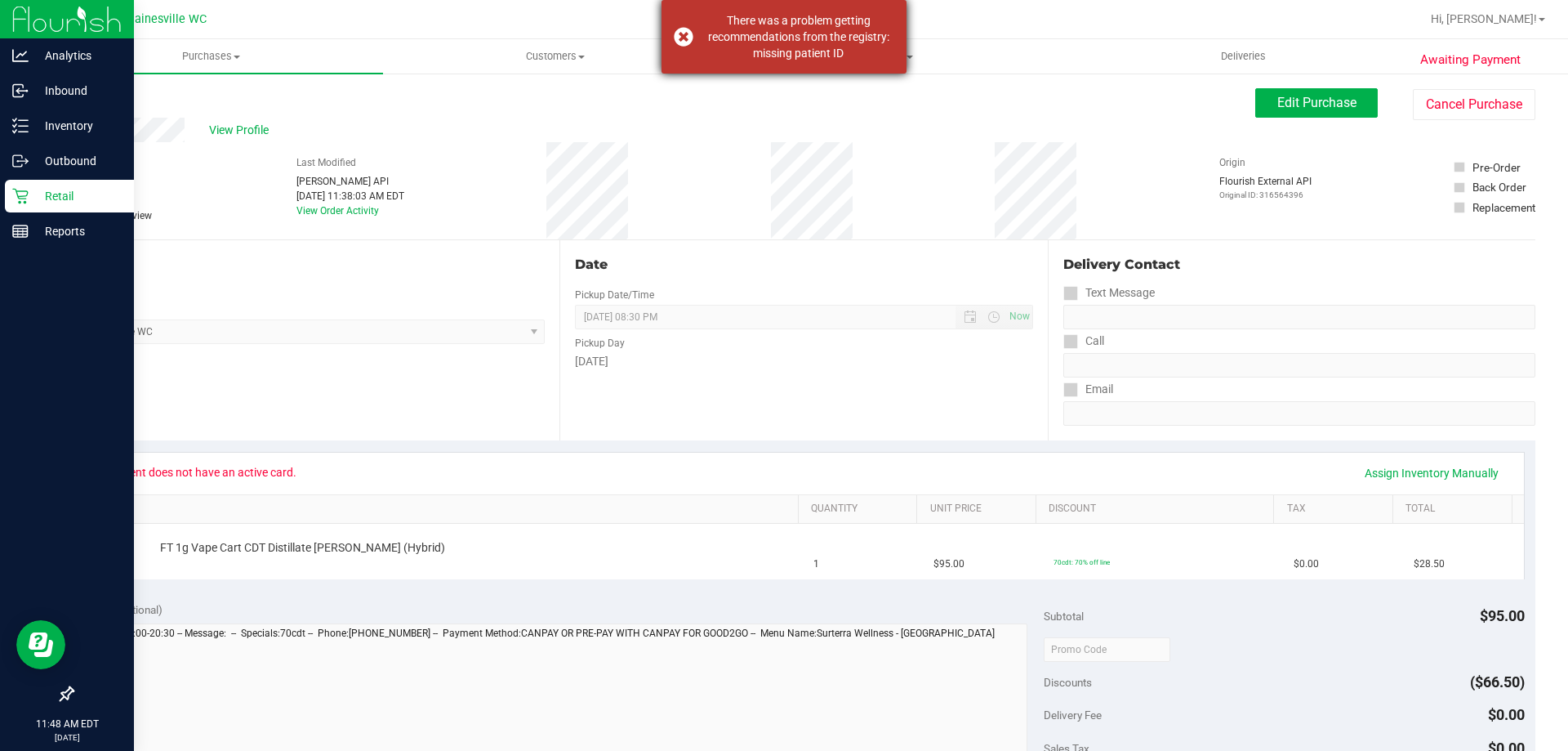
click at [741, 45] on div "There was a problem getting recommendations from the registry: missing patient …" at bounding box center [797, 37] width 192 height 49
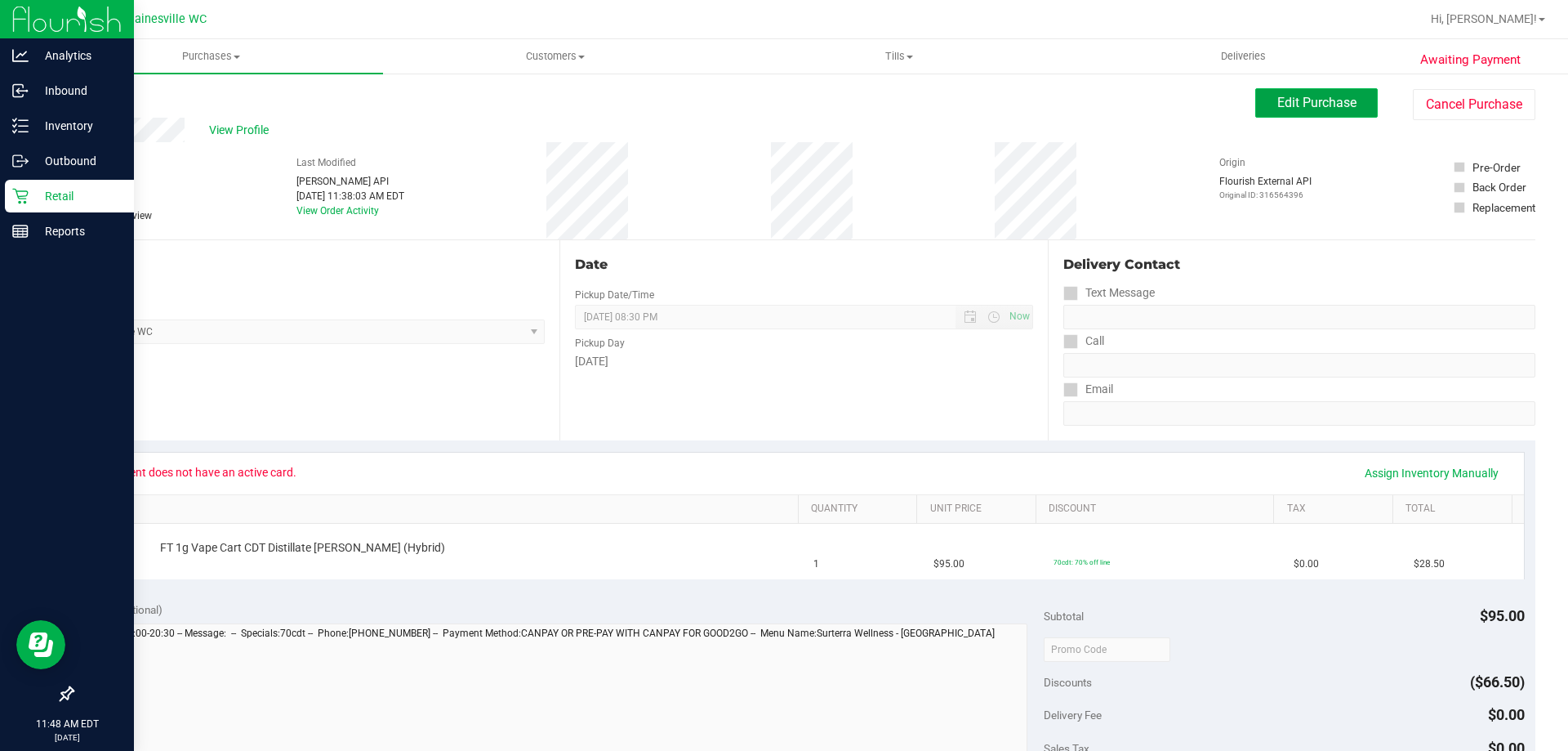
click at [1255, 94] on button "Edit Purchase" at bounding box center [1317, 102] width 123 height 29
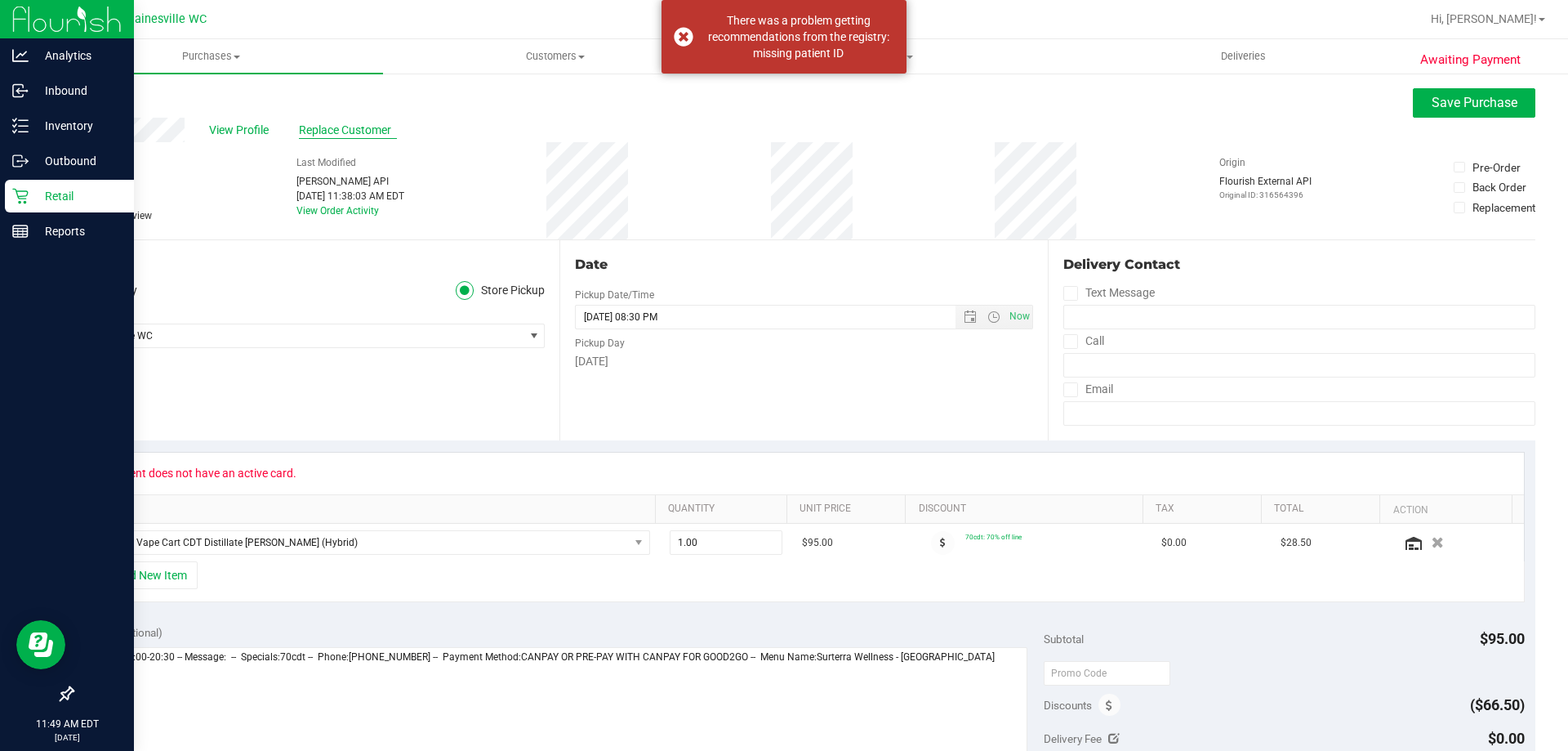
click at [333, 130] on span "Replace Customer" at bounding box center [348, 130] width 98 height 17
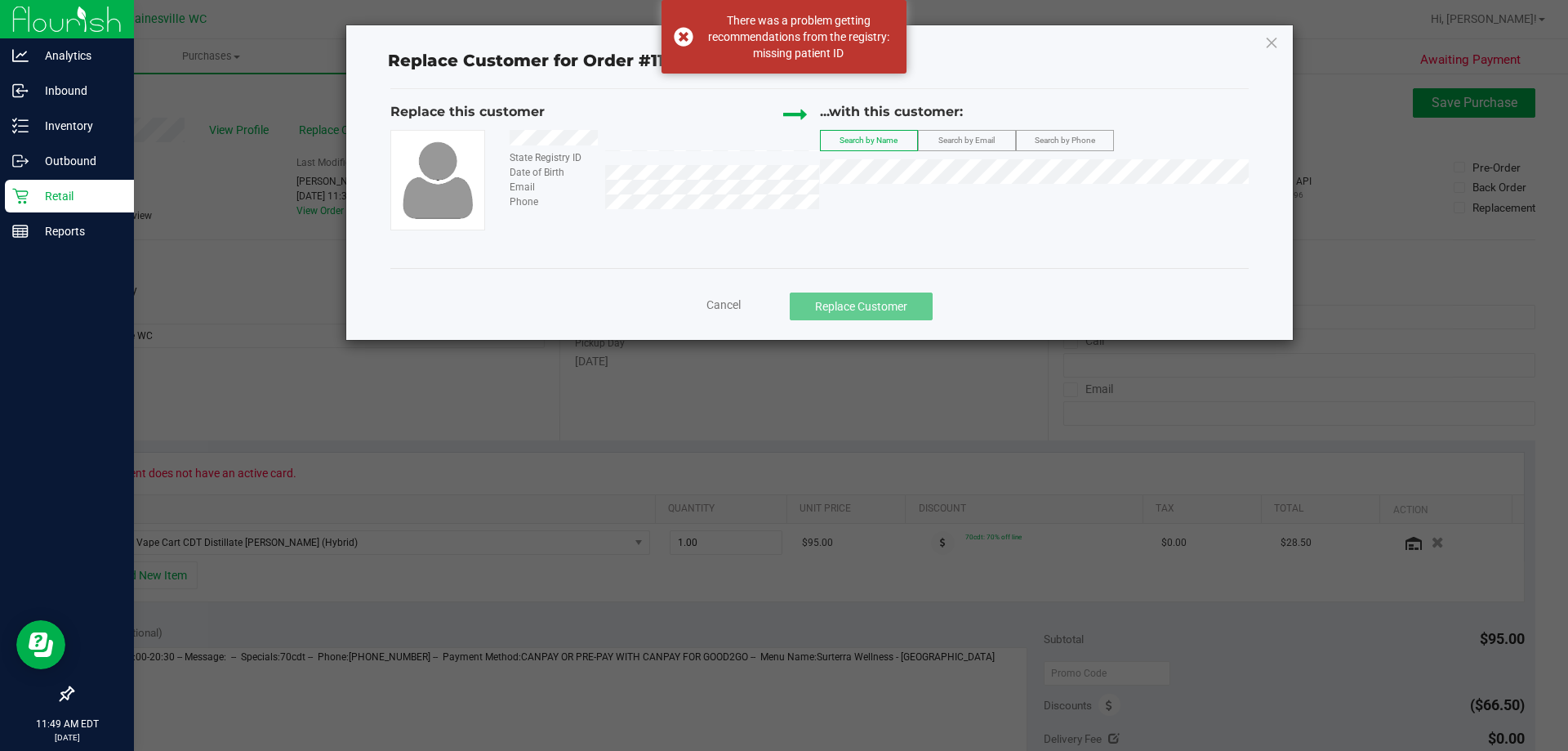
click at [1003, 140] on label "Search by Email" at bounding box center [967, 141] width 96 height 20
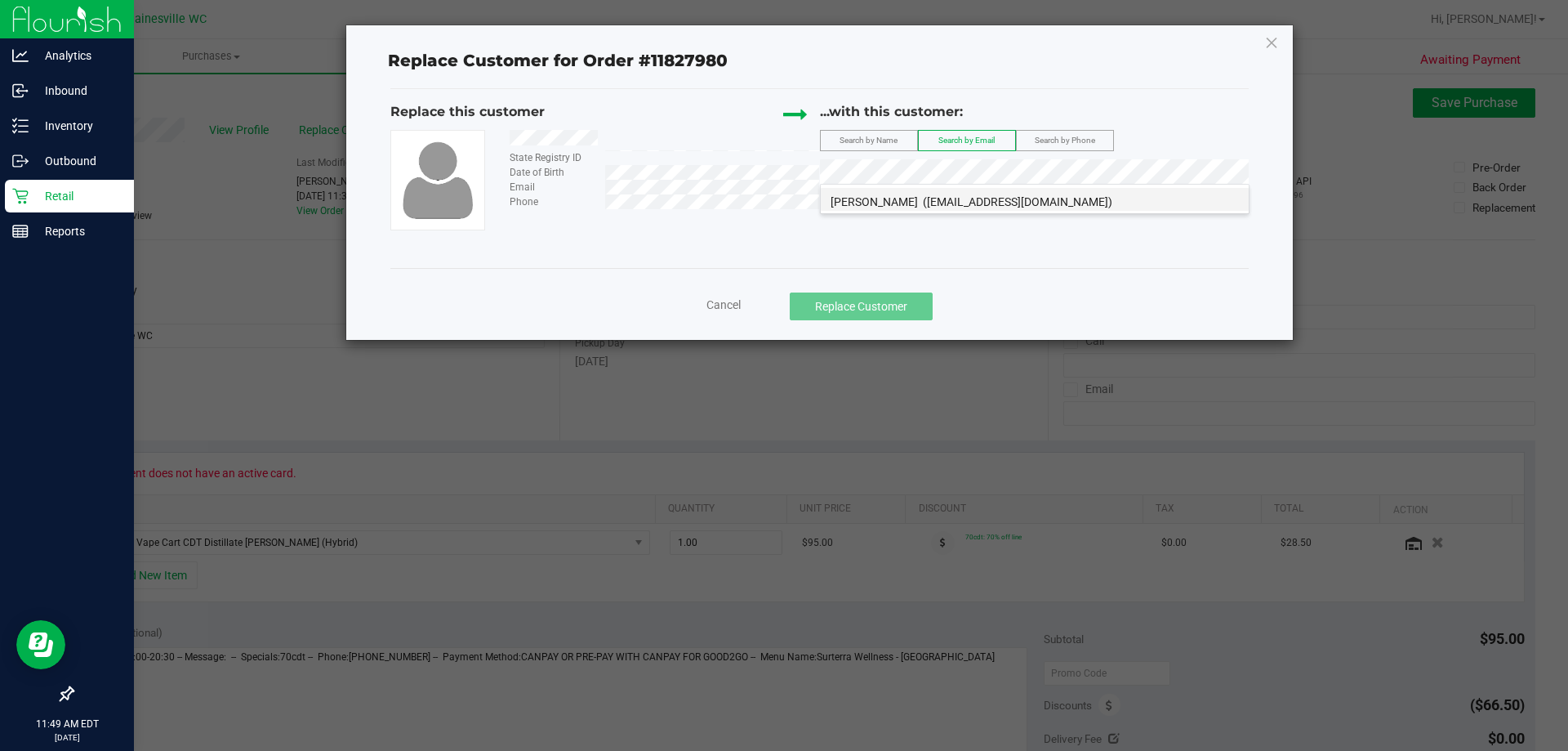
click at [984, 200] on span "(pixiedust0308@yahoo.com)" at bounding box center [1017, 201] width 190 height 13
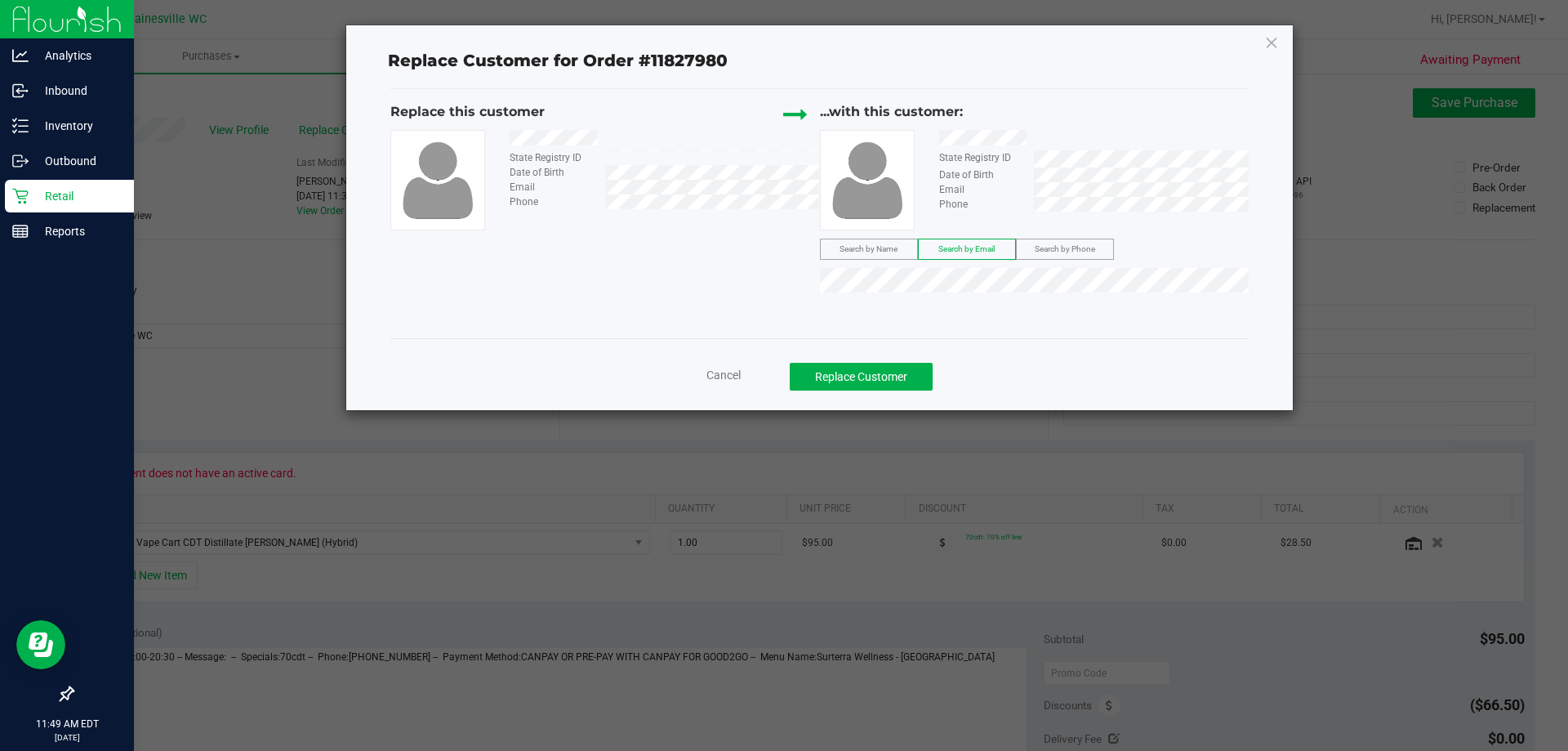
click at [978, 306] on div "Replace this customer State Registry ID Date of Birth Email Phone ...with this …" at bounding box center [820, 214] width 859 height 249
click at [878, 370] on button "Replace Customer" at bounding box center [862, 376] width 143 height 28
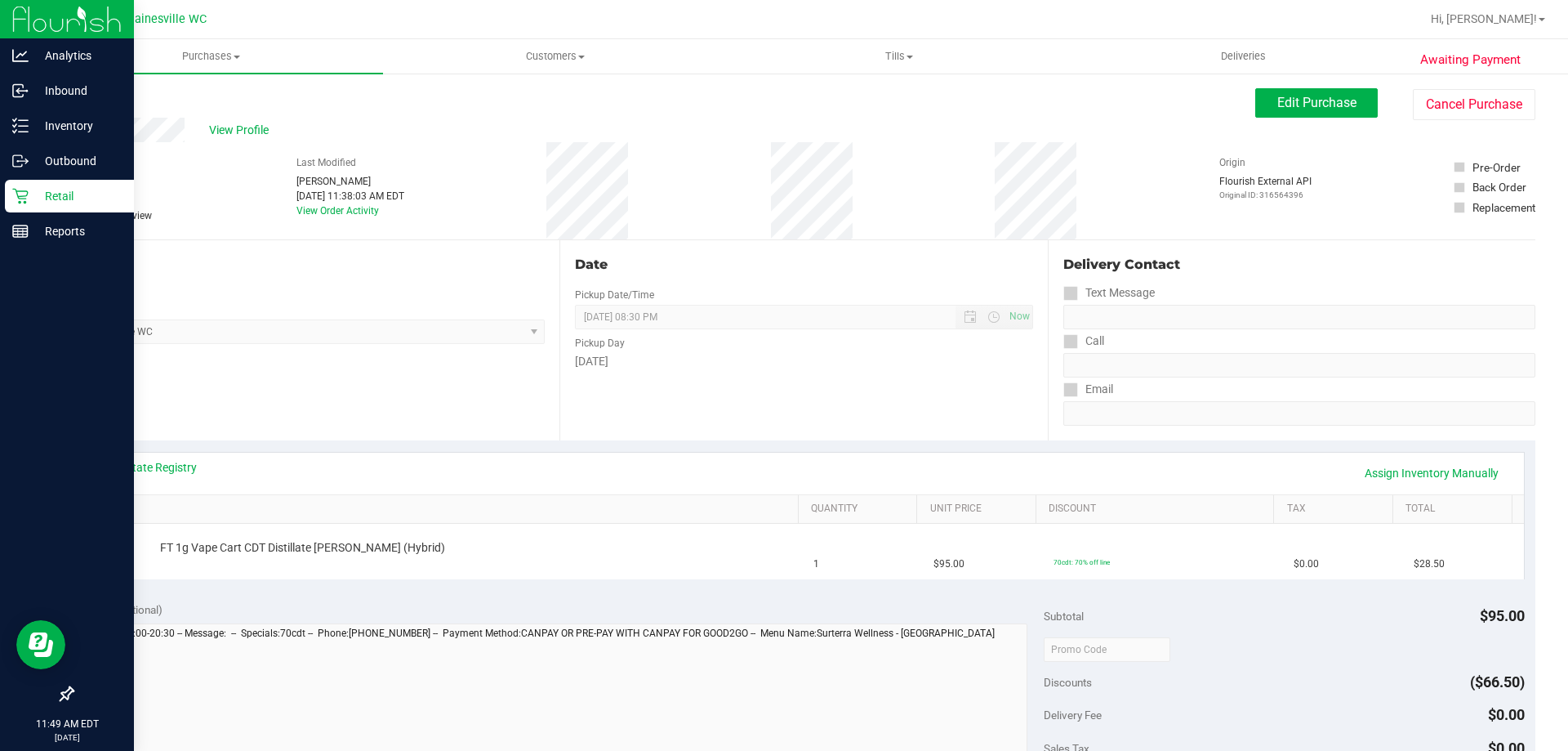
scroll to position [82, 0]
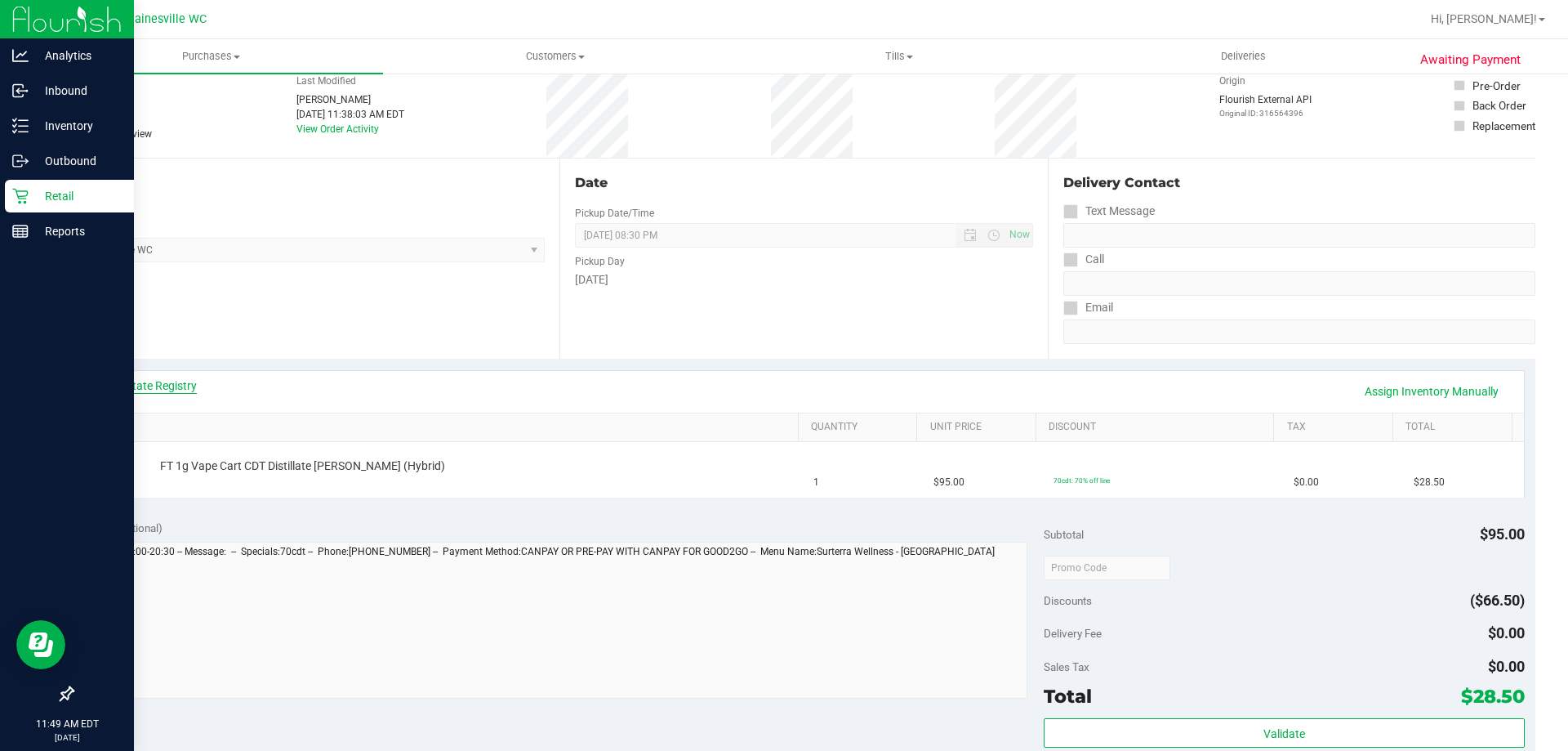
click at [182, 383] on link "View State Registry" at bounding box center [148, 386] width 98 height 16
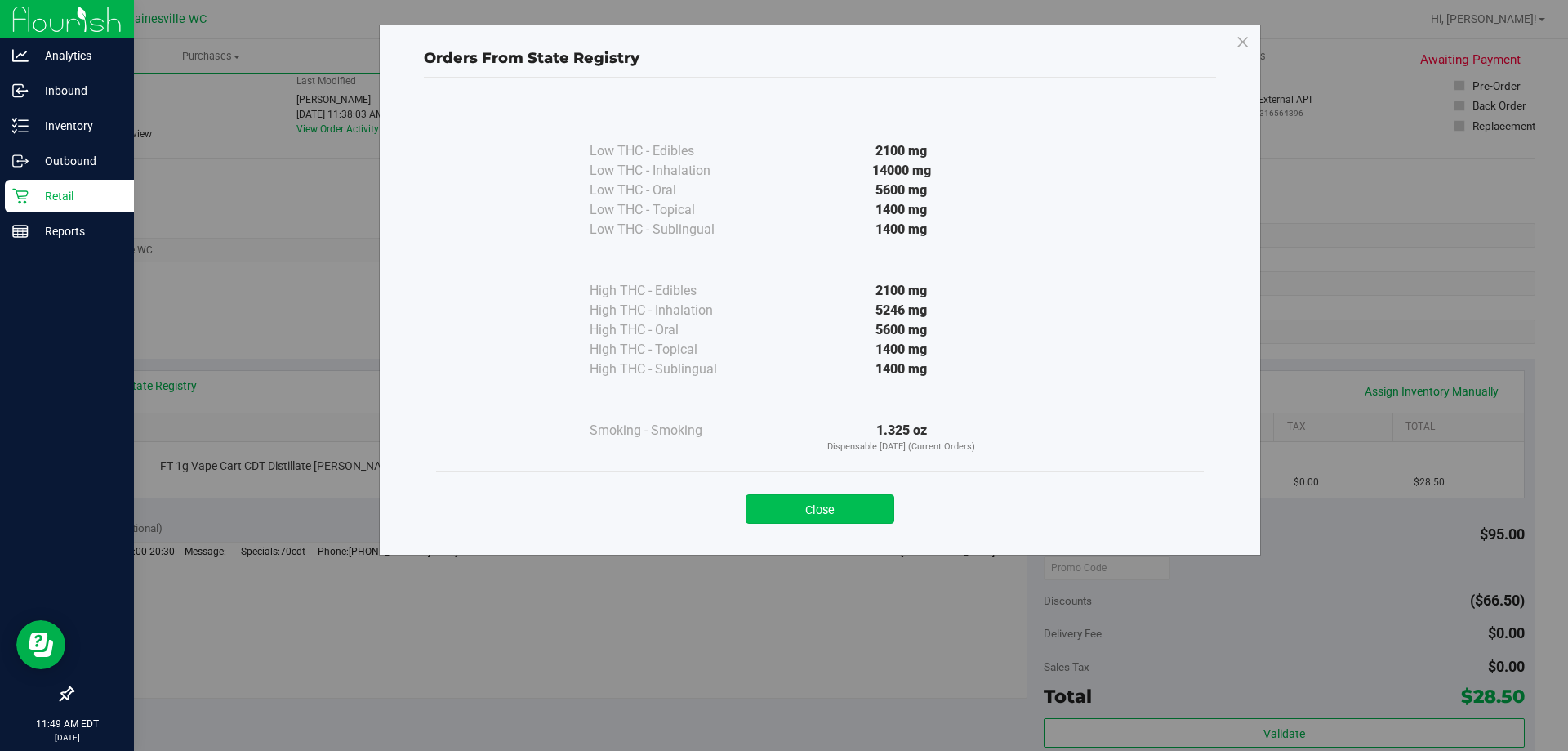
click at [846, 505] on button "Close" at bounding box center [820, 509] width 149 height 29
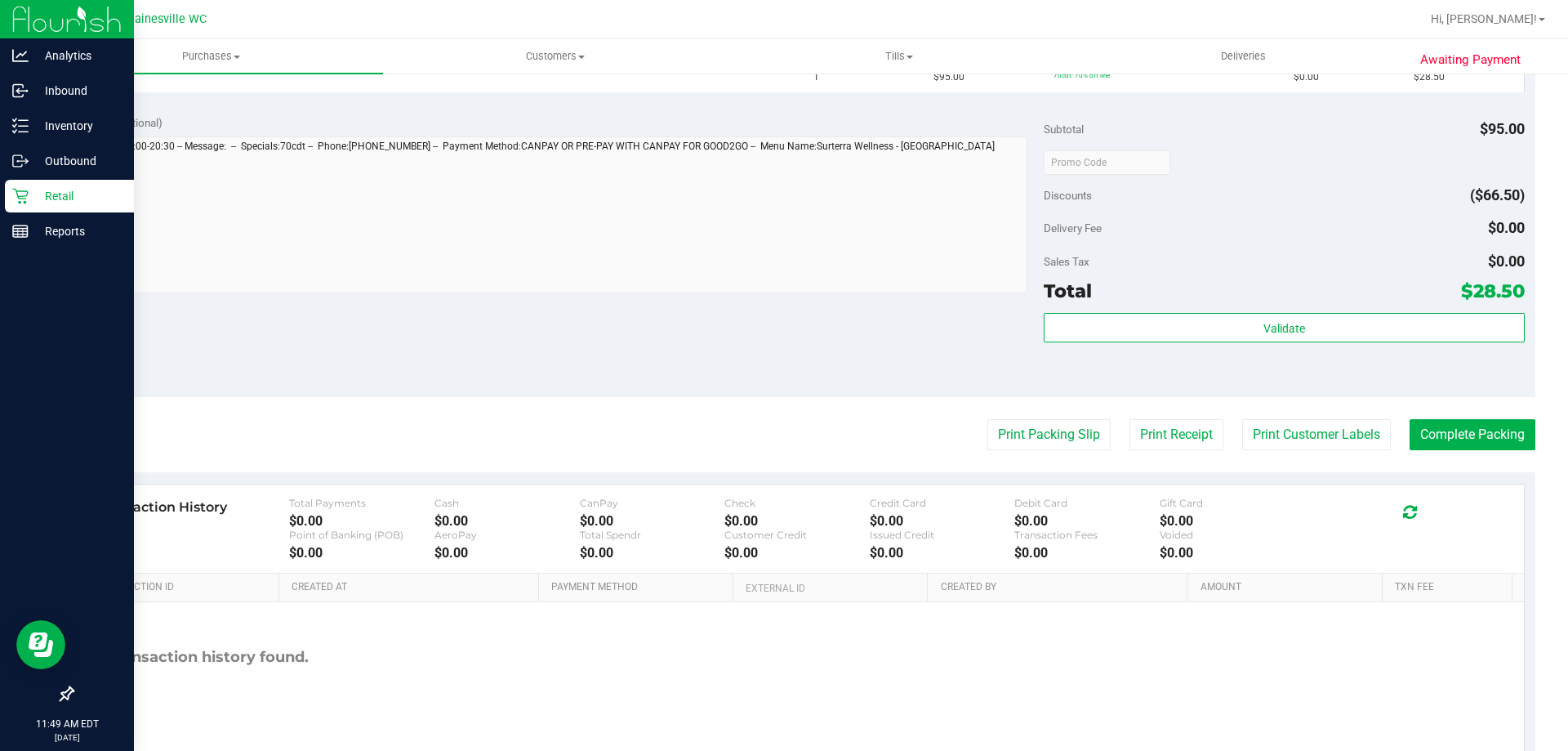
scroll to position [546, 0]
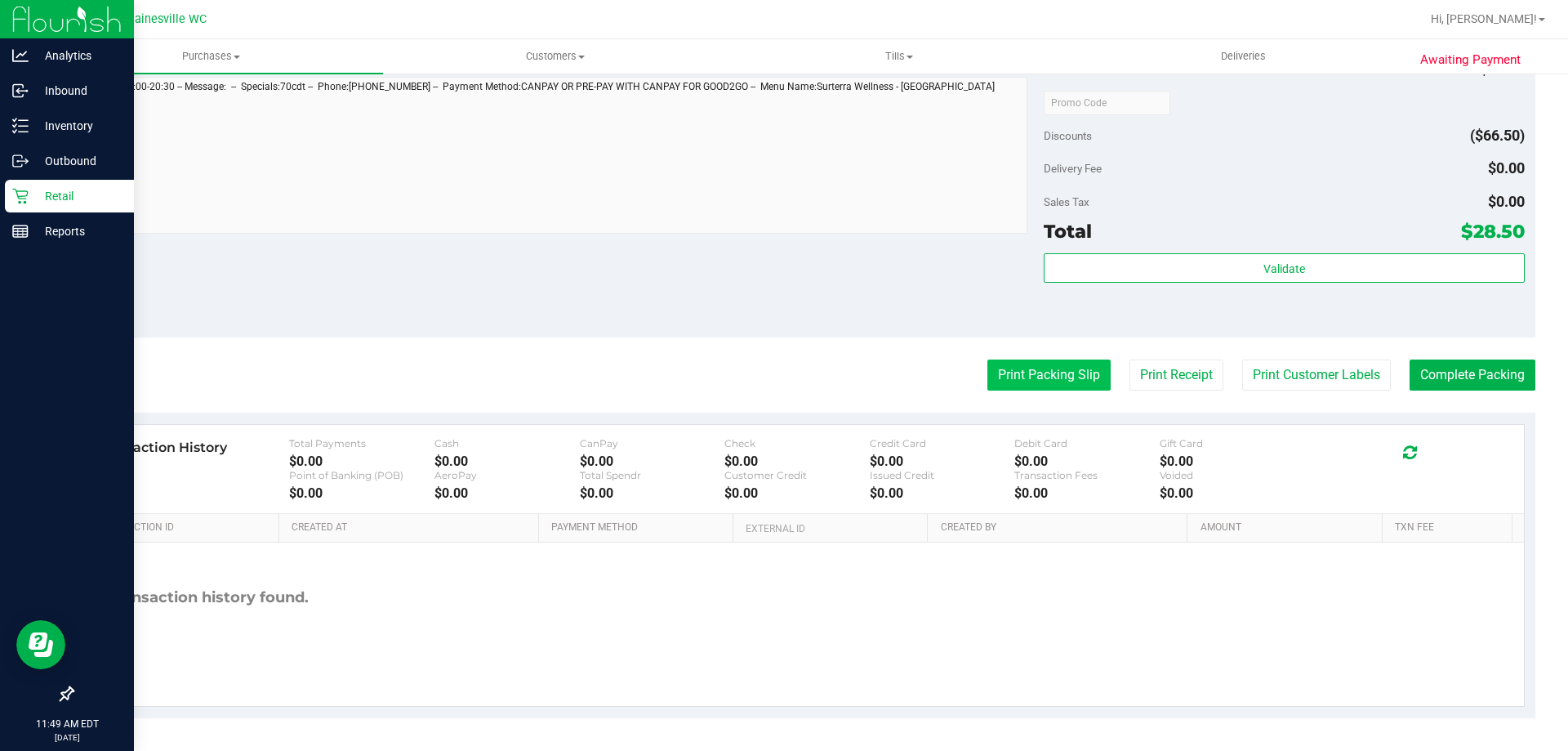
click at [1041, 386] on button "Print Packing Slip" at bounding box center [1049, 374] width 123 height 31
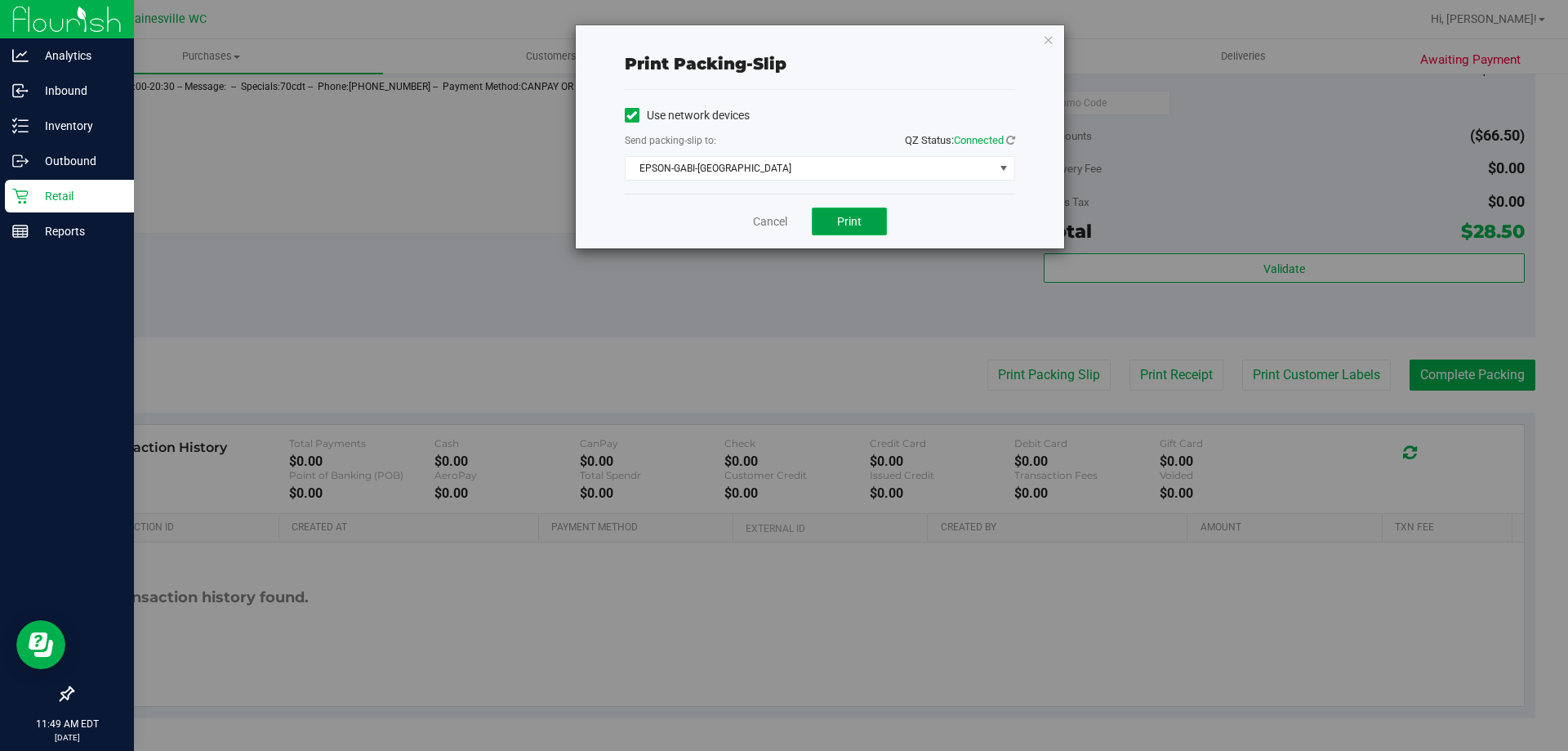
click at [834, 220] on button "Print" at bounding box center [849, 221] width 75 height 28
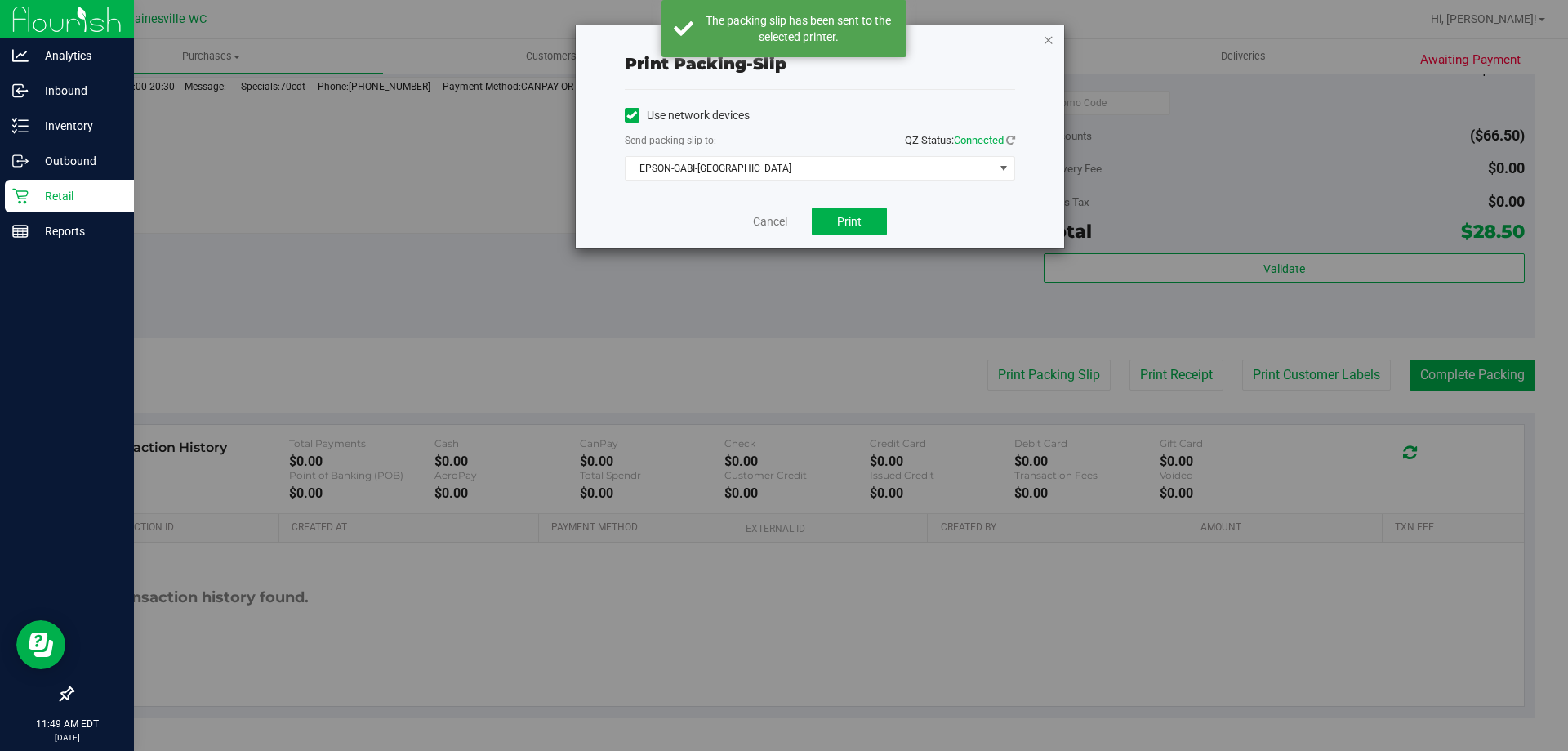
click at [1050, 37] on icon "button" at bounding box center [1049, 39] width 12 height 20
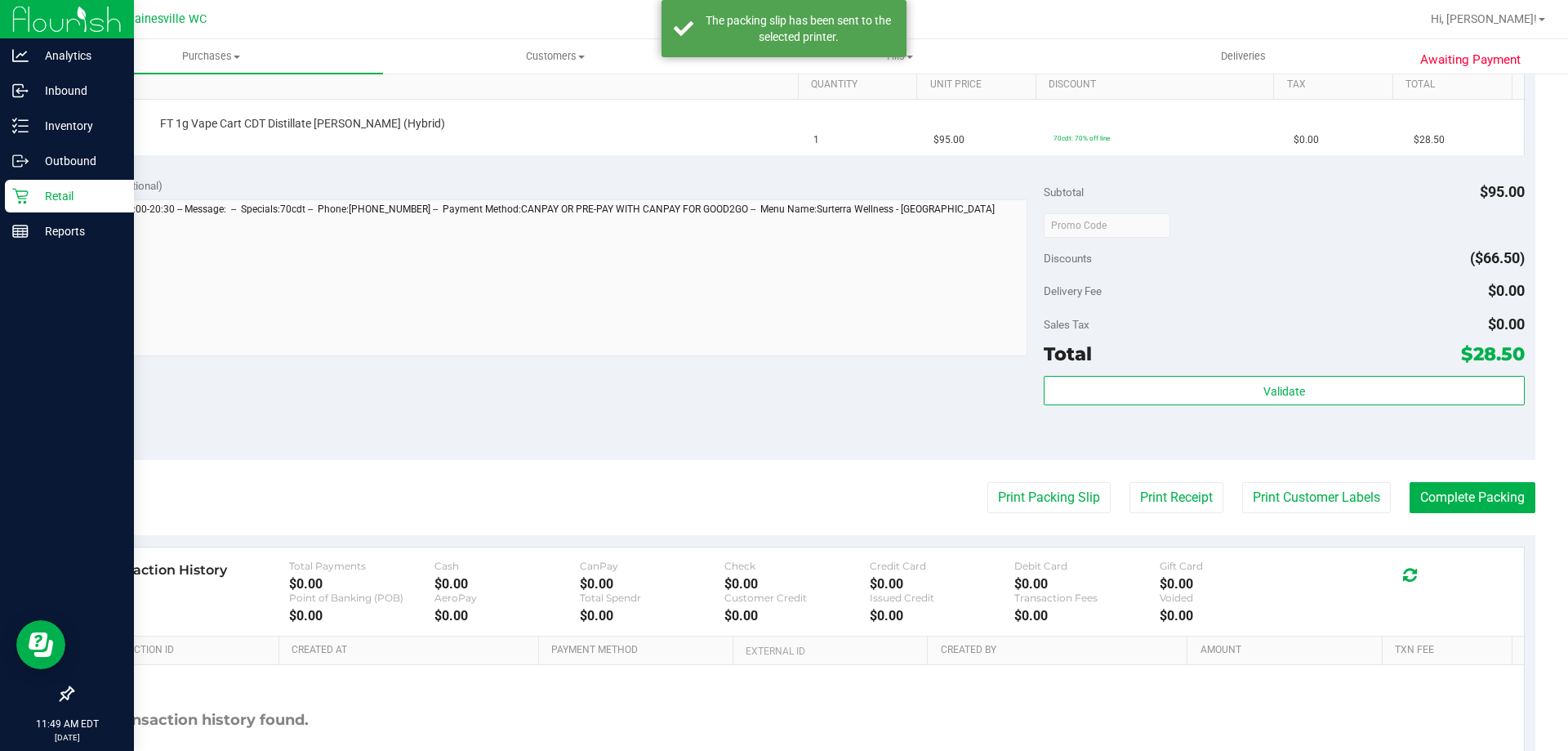
scroll to position [220, 0]
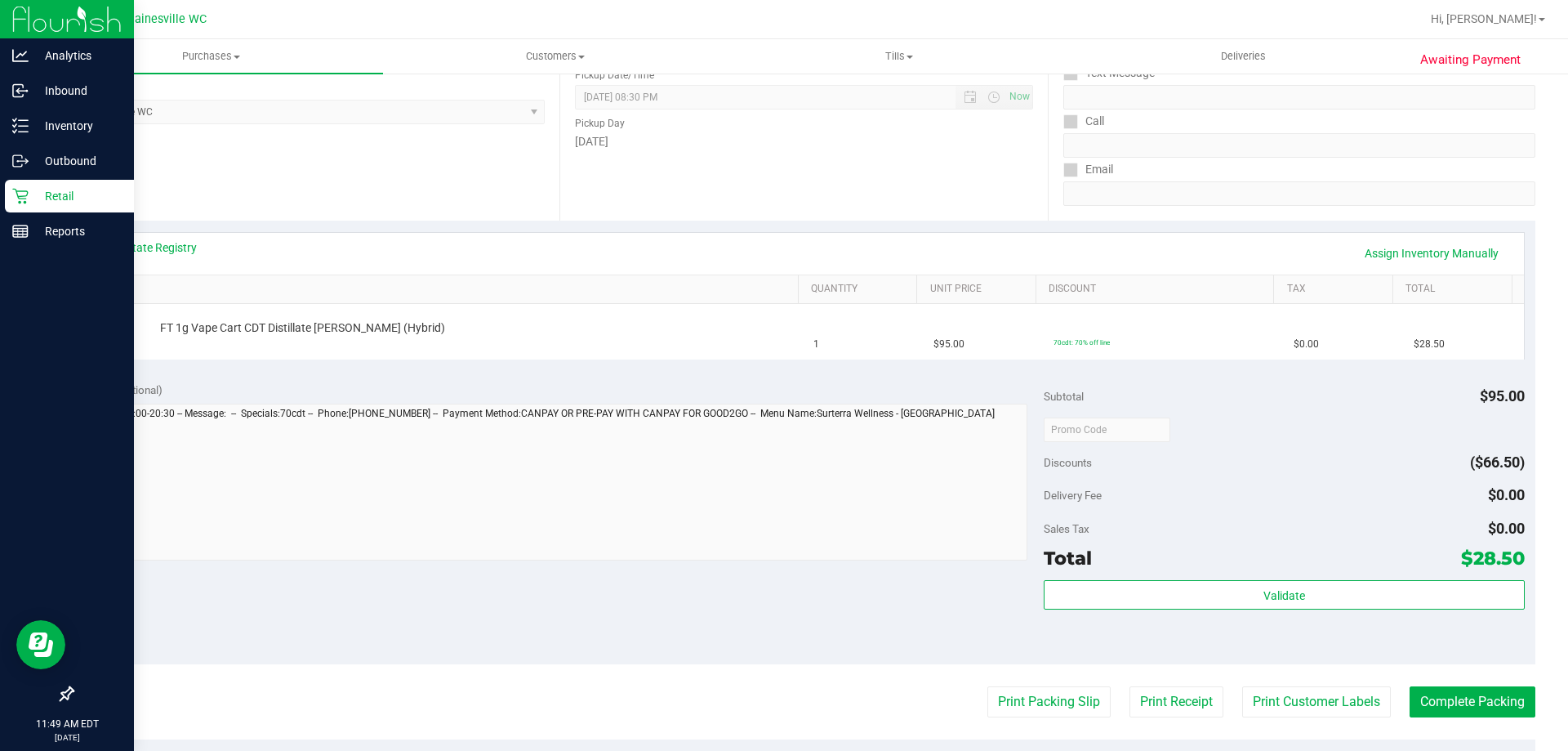
click at [987, 686] on button "Print Packing Slip" at bounding box center [1049, 701] width 123 height 31
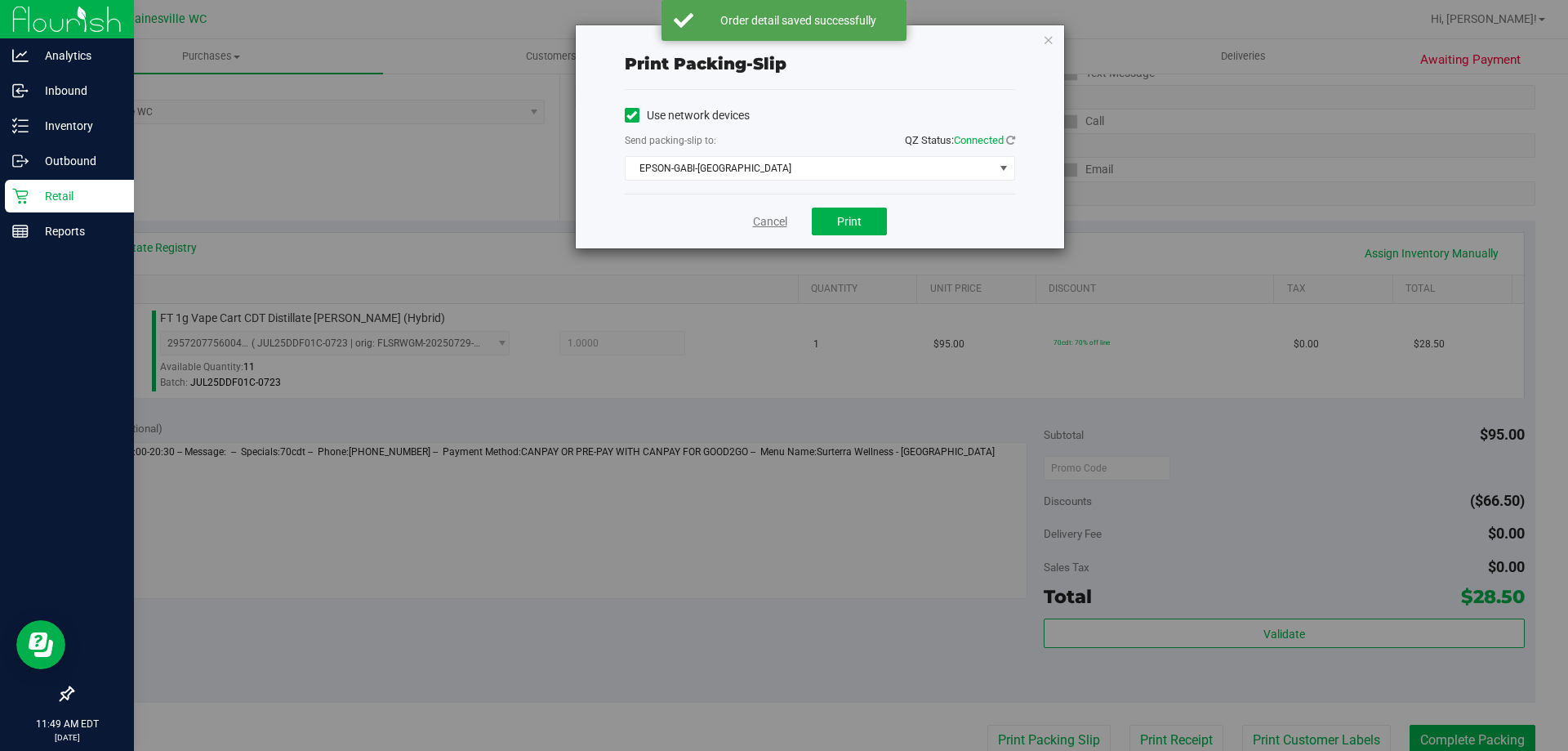
click at [764, 219] on link "Cancel" at bounding box center [770, 221] width 35 height 17
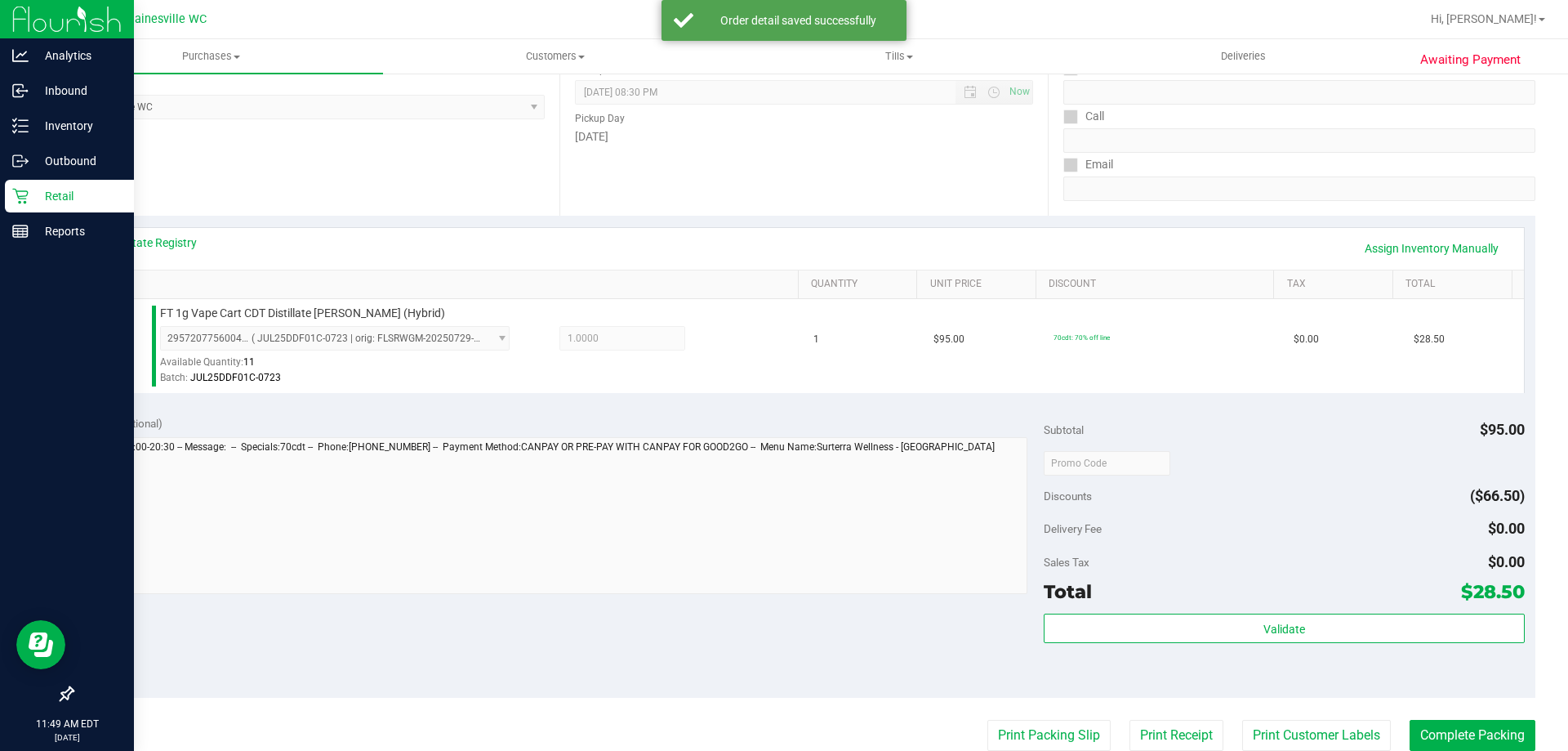
scroll to position [584, 0]
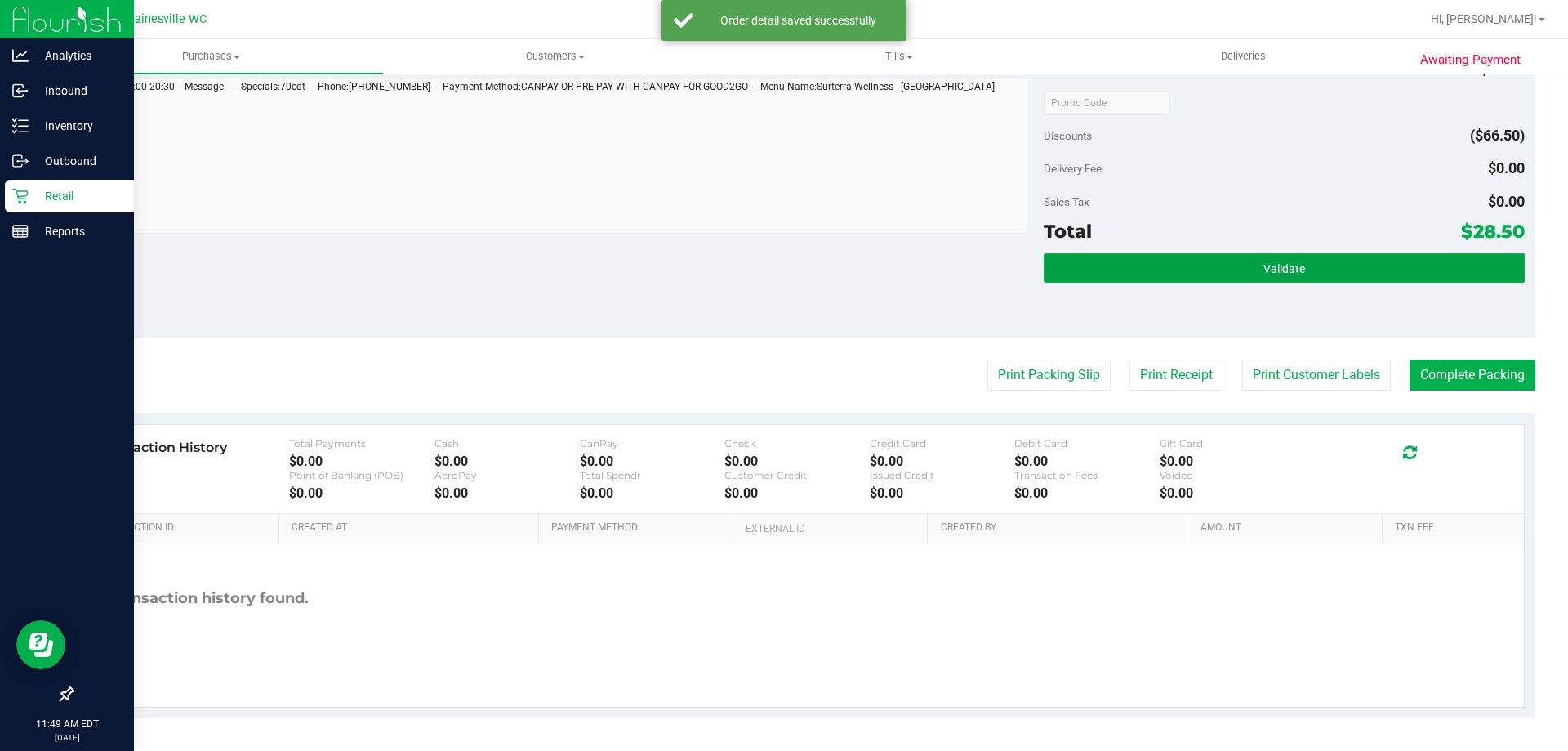
click at [1224, 280] on button "Validate" at bounding box center [1284, 267] width 480 height 29
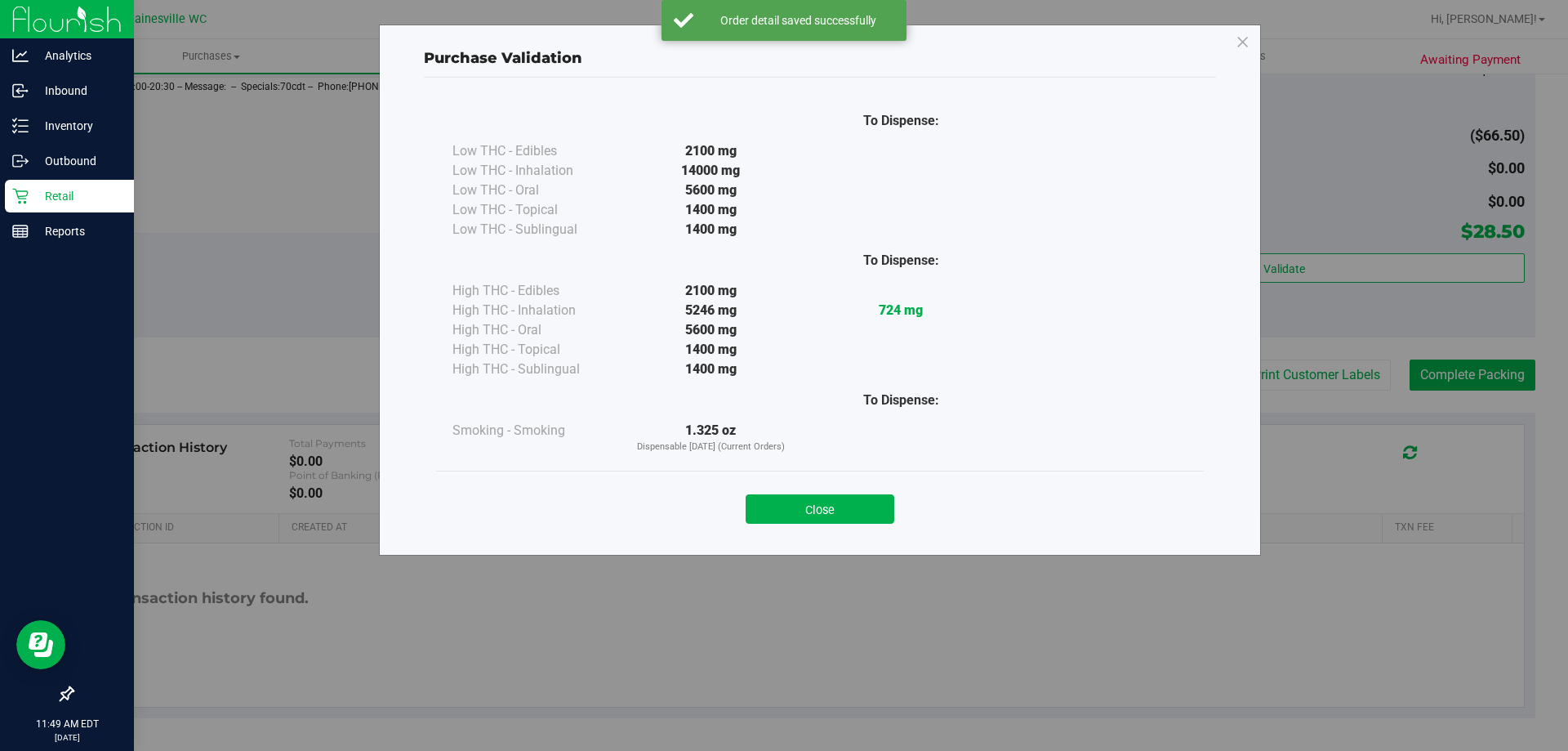
click at [830, 484] on div "Close" at bounding box center [820, 504] width 743 height 41
click at [833, 494] on div "Close" at bounding box center [820, 504] width 743 height 41
click at [839, 501] on button "Close" at bounding box center [820, 509] width 149 height 29
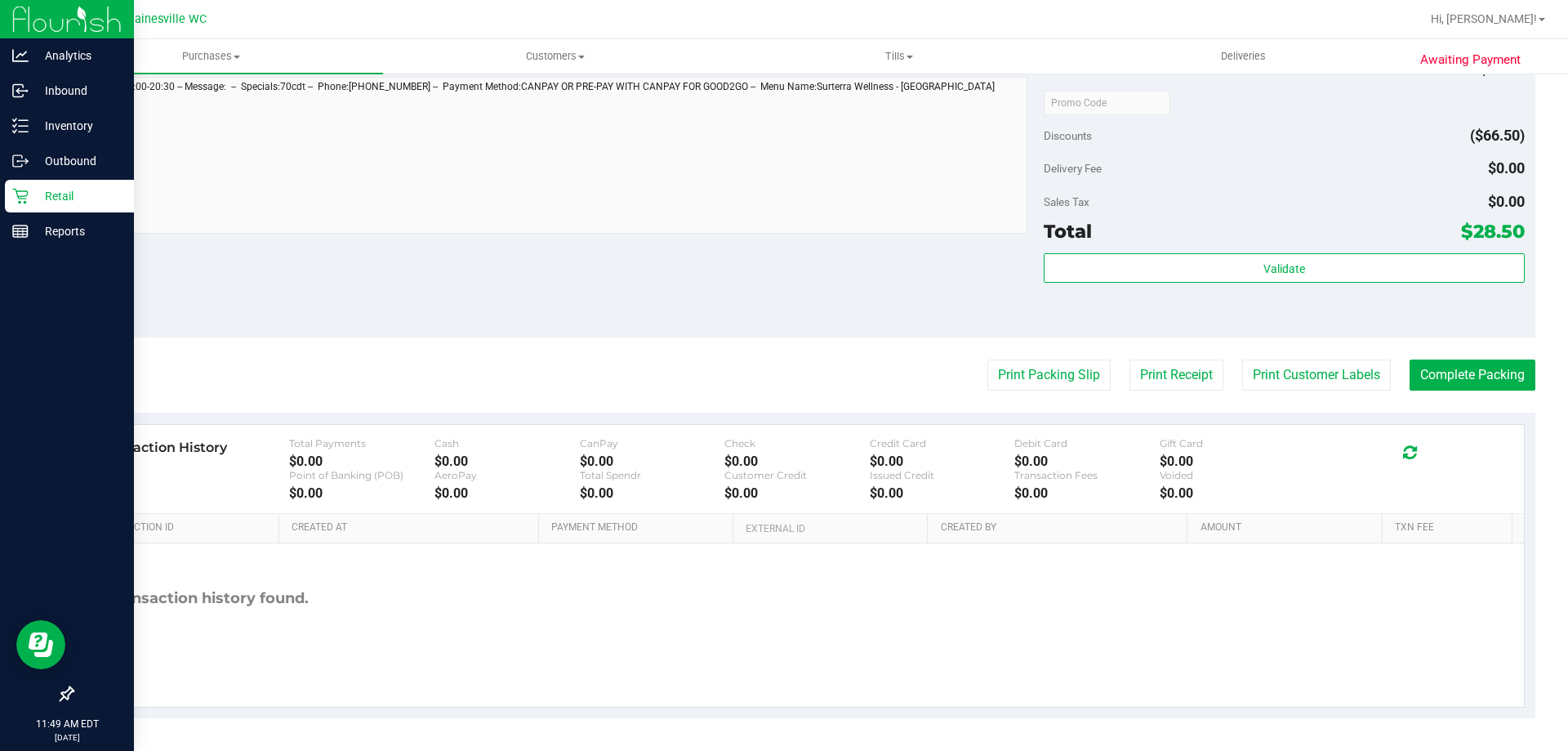
click at [1482, 394] on purchase-details "Back Edit Purchase Cancel Purchase View Profile # 11827980 BioTrack ID: - Submi…" at bounding box center [804, 110] width 1464 height 1214
click at [1468, 382] on button "Complete Packing" at bounding box center [1472, 374] width 126 height 31
